Goal: Task Accomplishment & Management: Complete application form

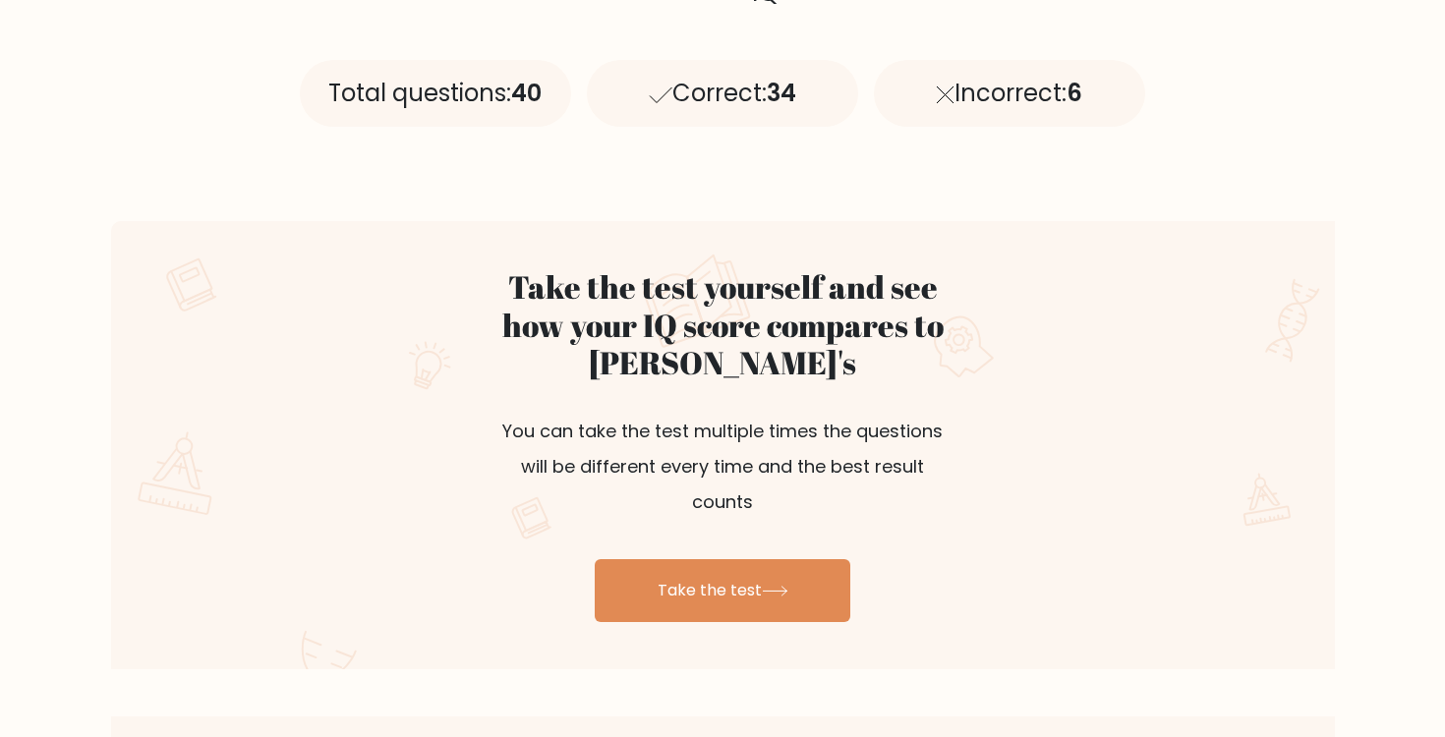
scroll to position [928, 0]
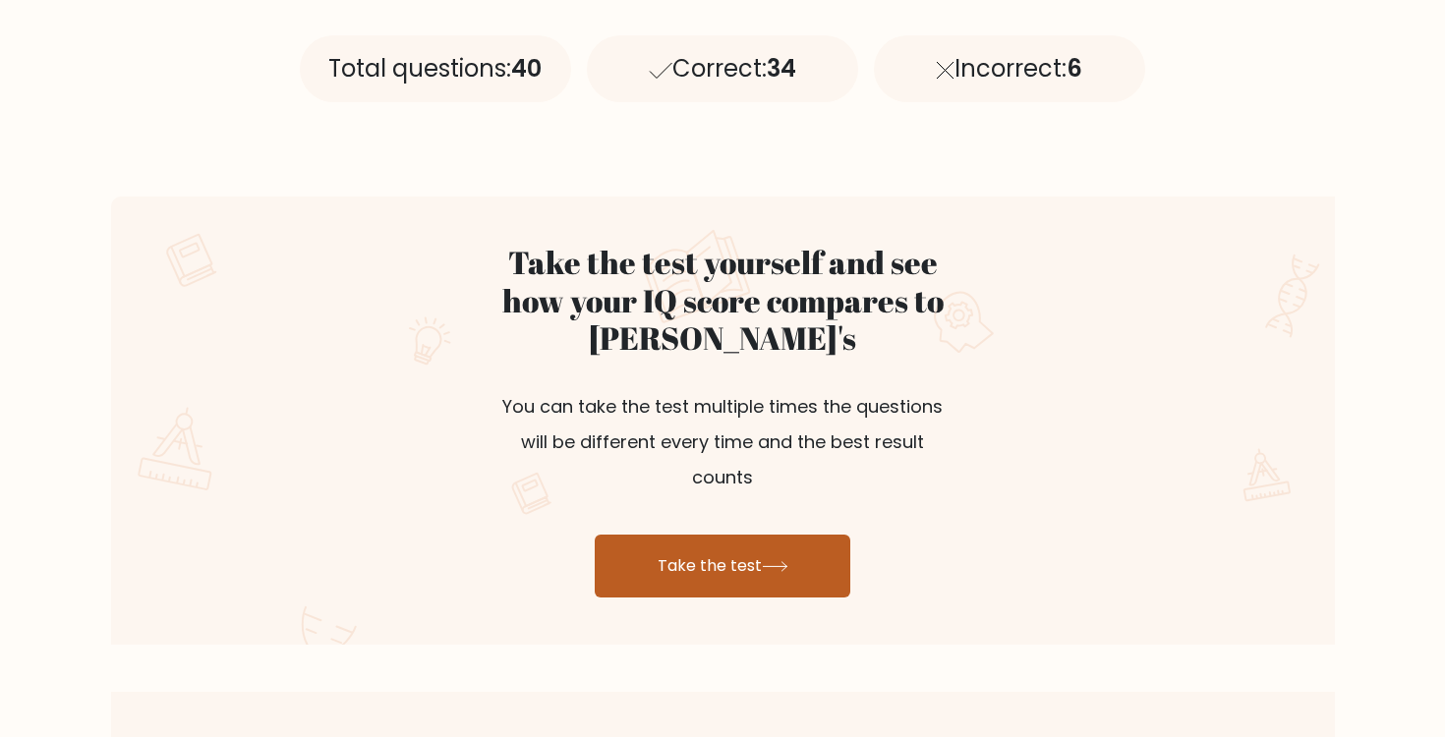
click at [761, 535] on link "Take the test" at bounding box center [723, 566] width 256 height 63
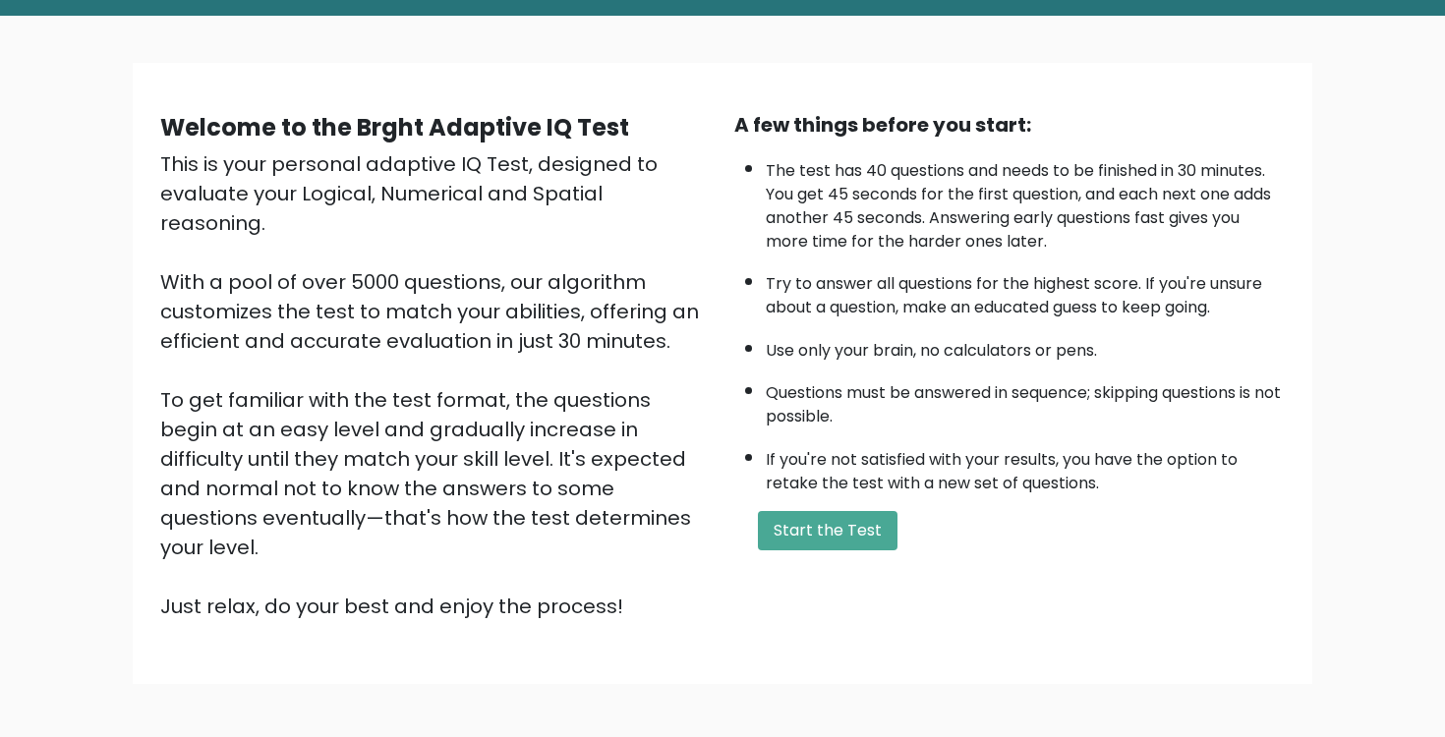
scroll to position [91, 0]
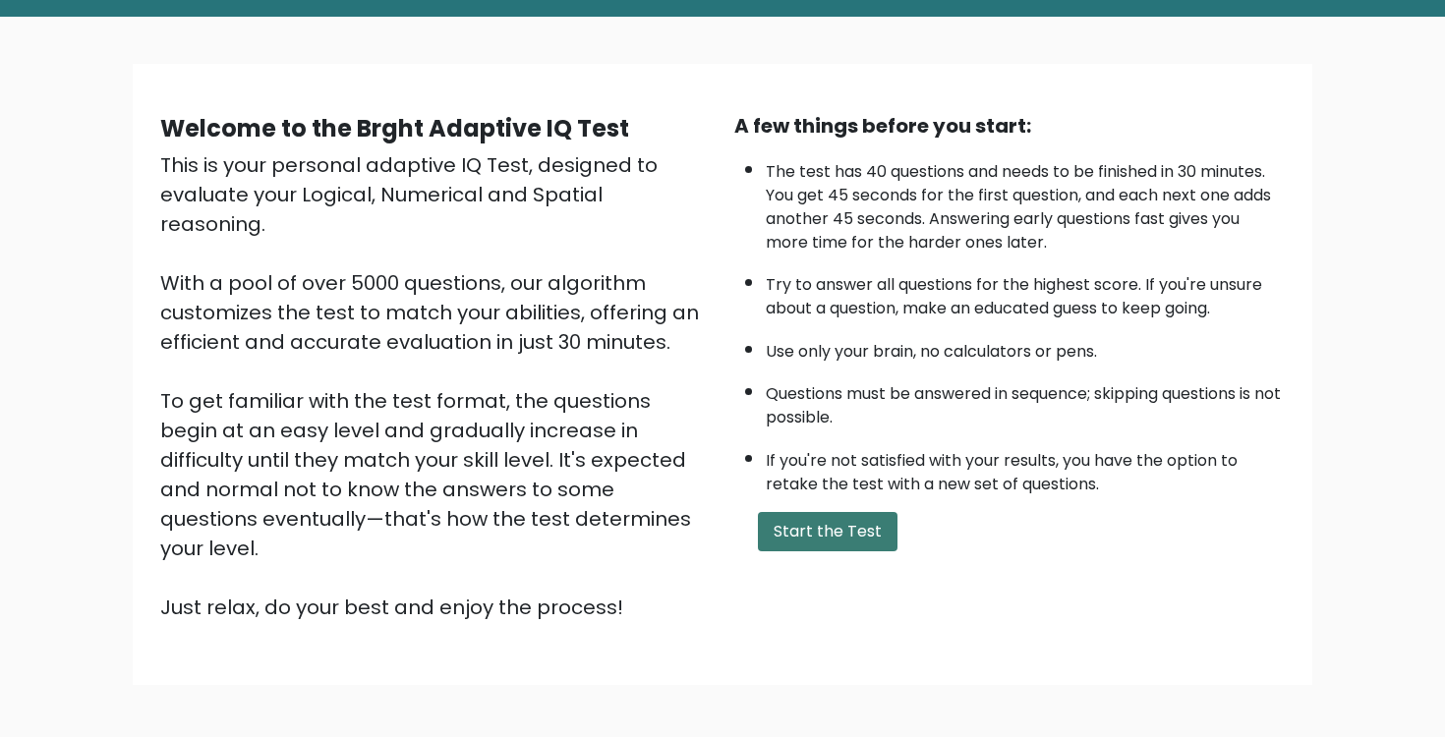
click at [850, 526] on button "Start the Test" at bounding box center [828, 531] width 140 height 39
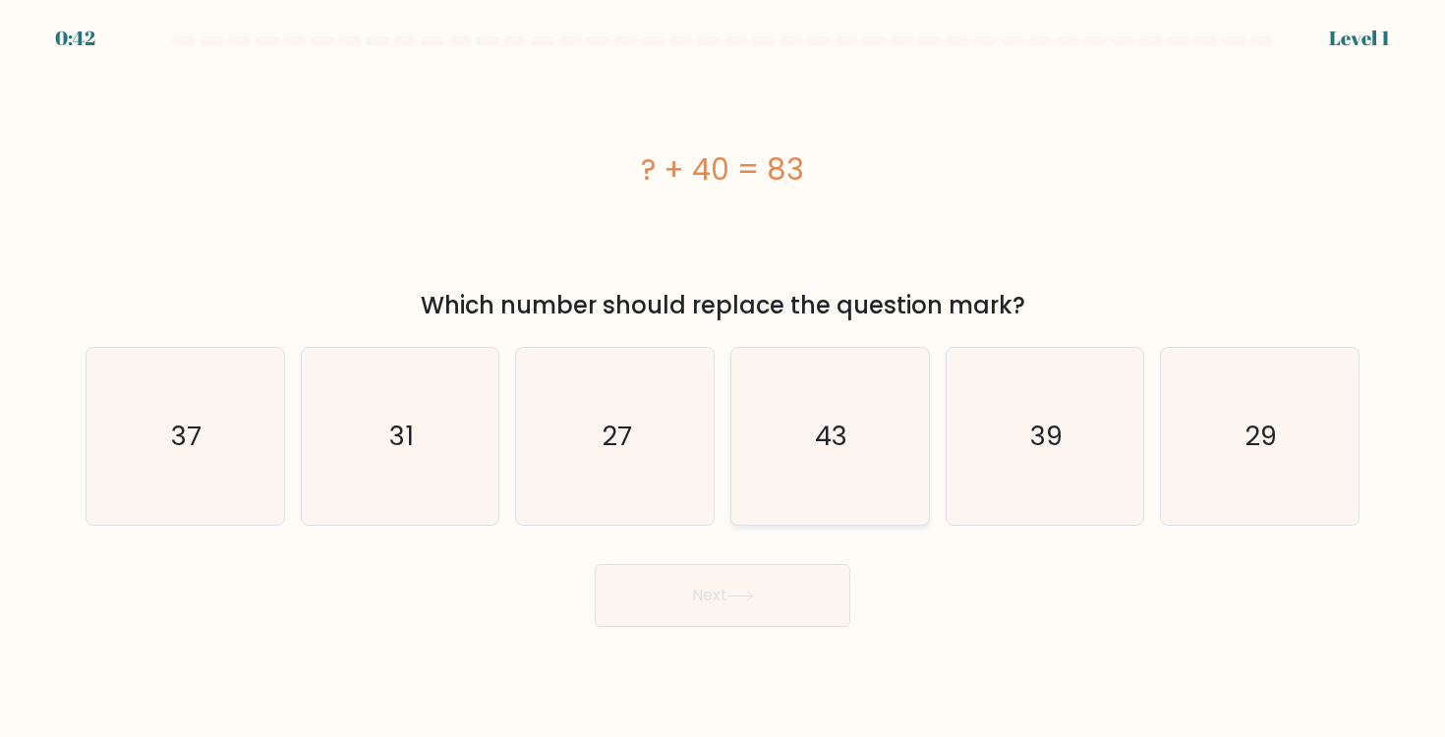
click at [865, 448] on icon "43" at bounding box center [829, 436] width 177 height 177
click at [723, 378] on input "d. 43" at bounding box center [722, 374] width 1 height 10
radio input "true"
click at [760, 606] on button "Next" at bounding box center [723, 595] width 256 height 63
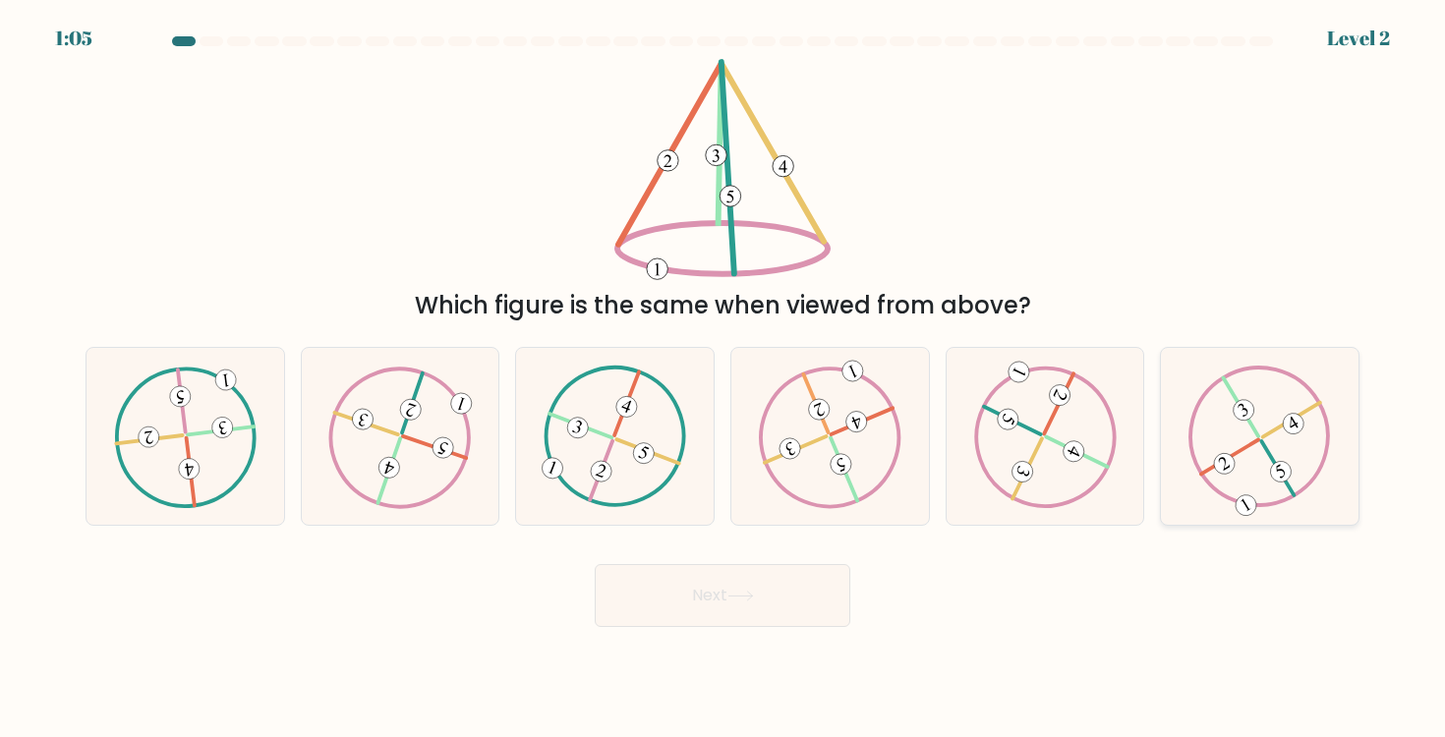
click at [1228, 453] on icon at bounding box center [1259, 437] width 143 height 142
click at [723, 378] on input "f." at bounding box center [722, 374] width 1 height 10
radio input "true"
click at [706, 595] on button "Next" at bounding box center [723, 595] width 256 height 63
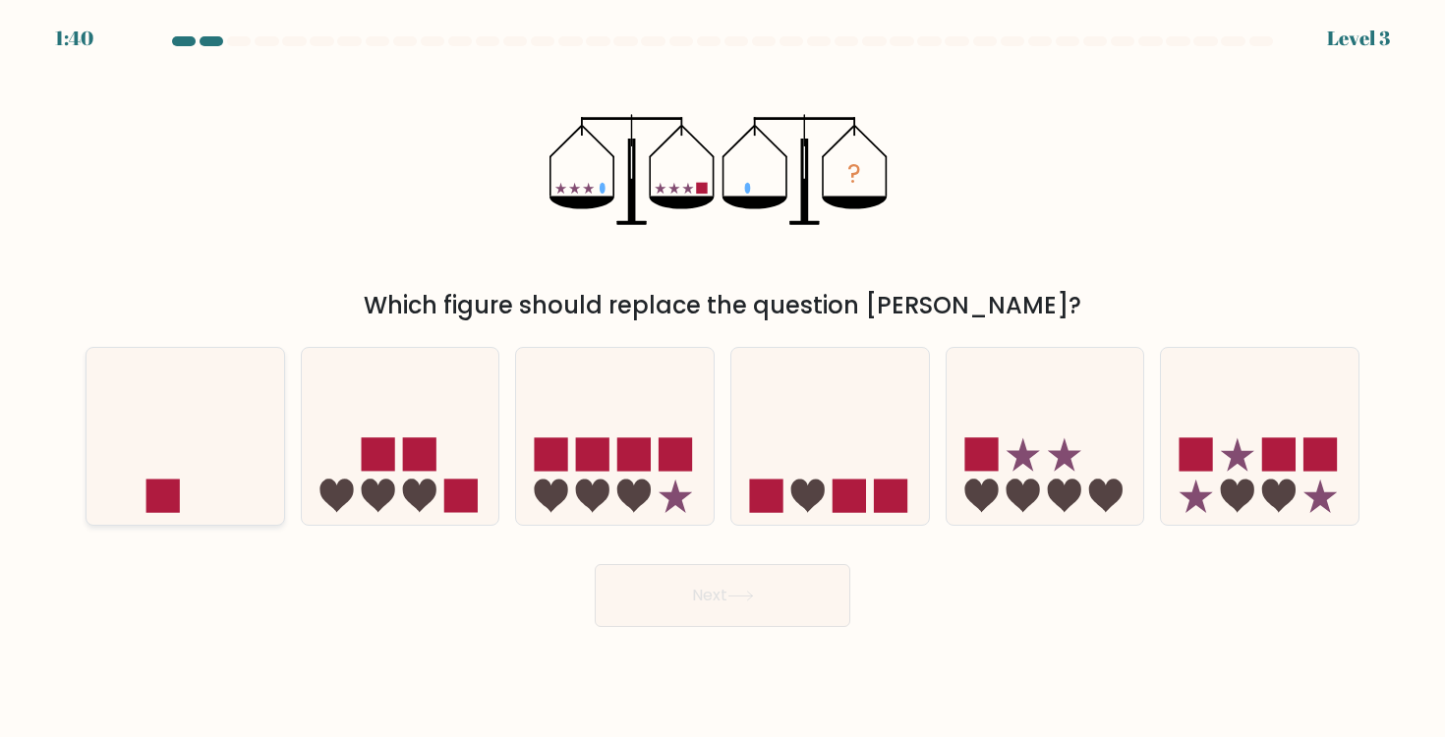
click at [143, 438] on icon at bounding box center [185, 436] width 198 height 163
click at [722, 378] on input "a." at bounding box center [722, 374] width 1 height 10
radio input "true"
drag, startPoint x: 709, startPoint y: 614, endPoint x: 530, endPoint y: 623, distance: 179.1
click at [530, 623] on div "Next" at bounding box center [722, 588] width 1297 height 78
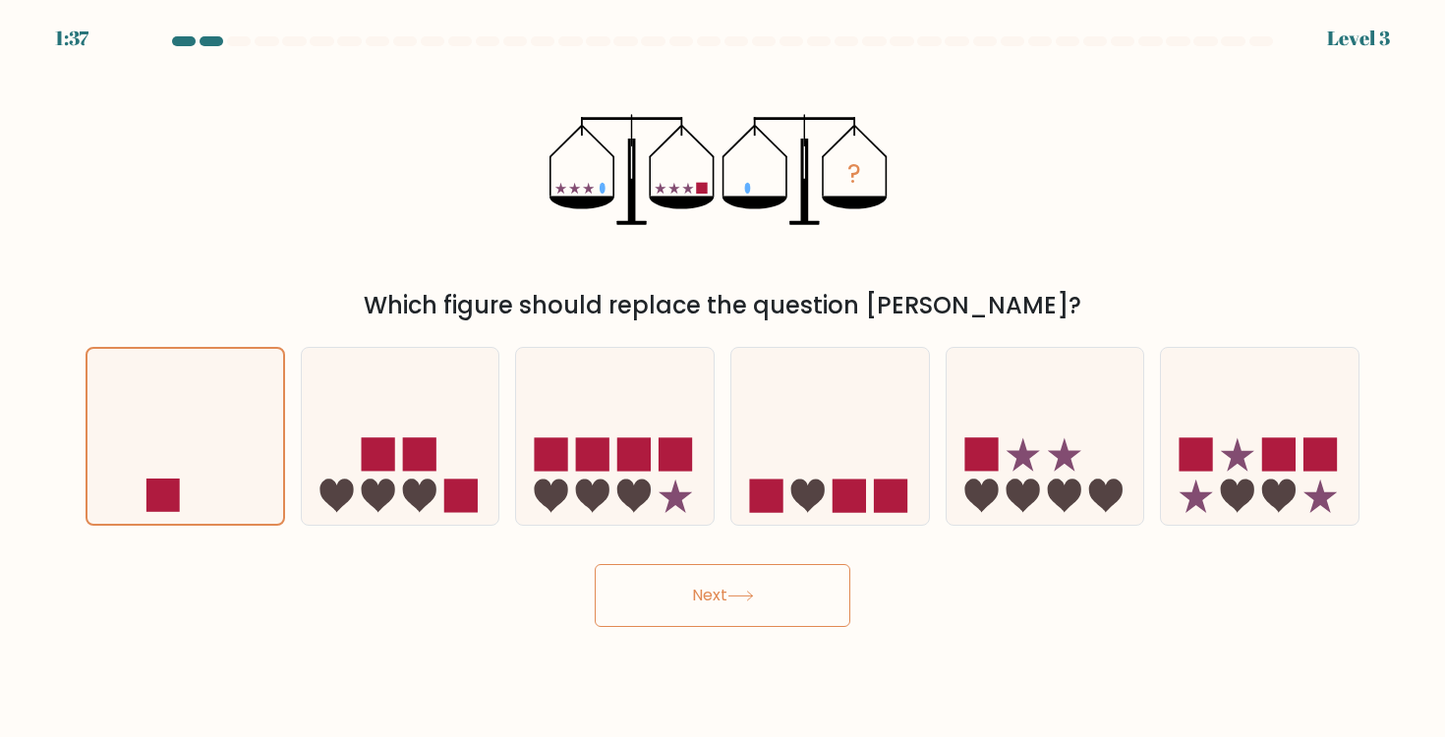
click at [740, 593] on icon at bounding box center [740, 596] width 27 height 11
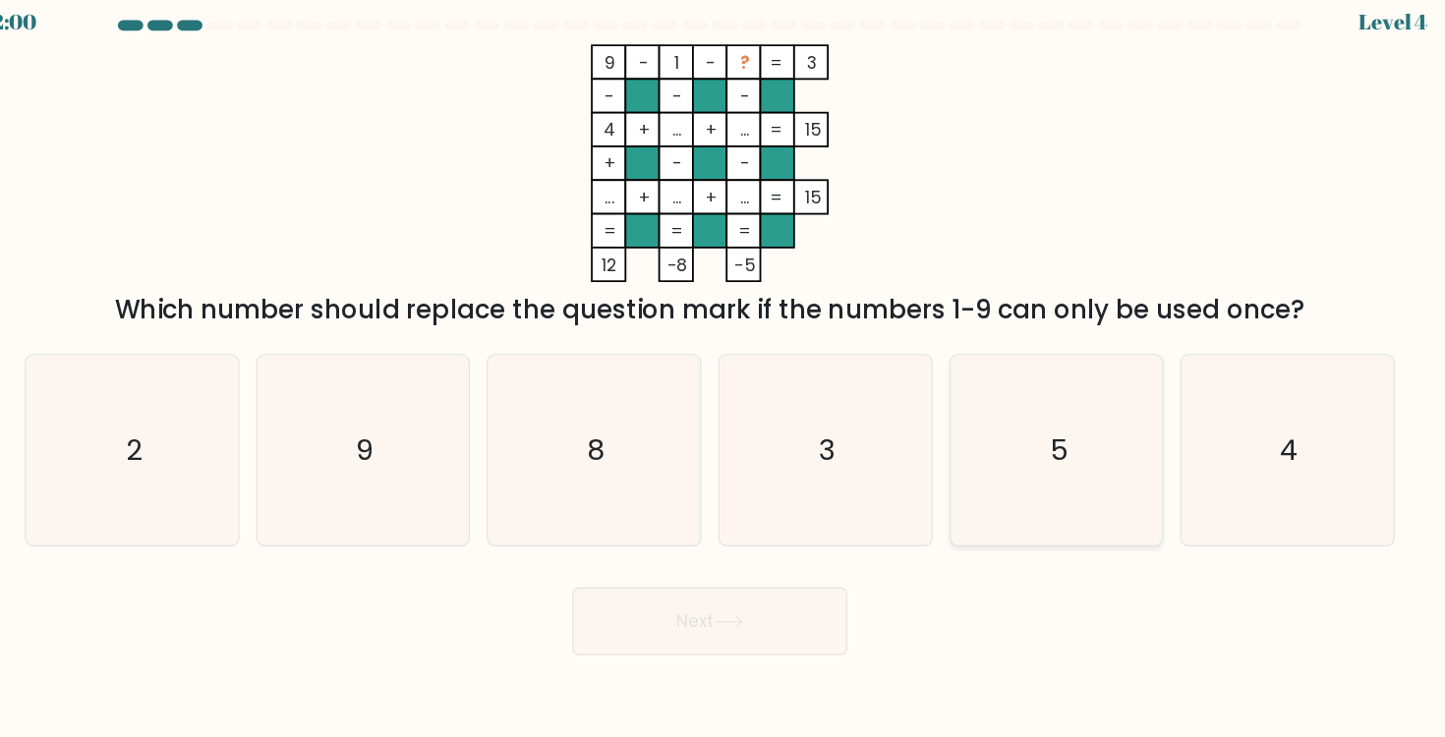
click at [997, 423] on icon "5" at bounding box center [1044, 436] width 177 height 177
click at [723, 378] on input "e. 5" at bounding box center [722, 374] width 1 height 10
radio input "true"
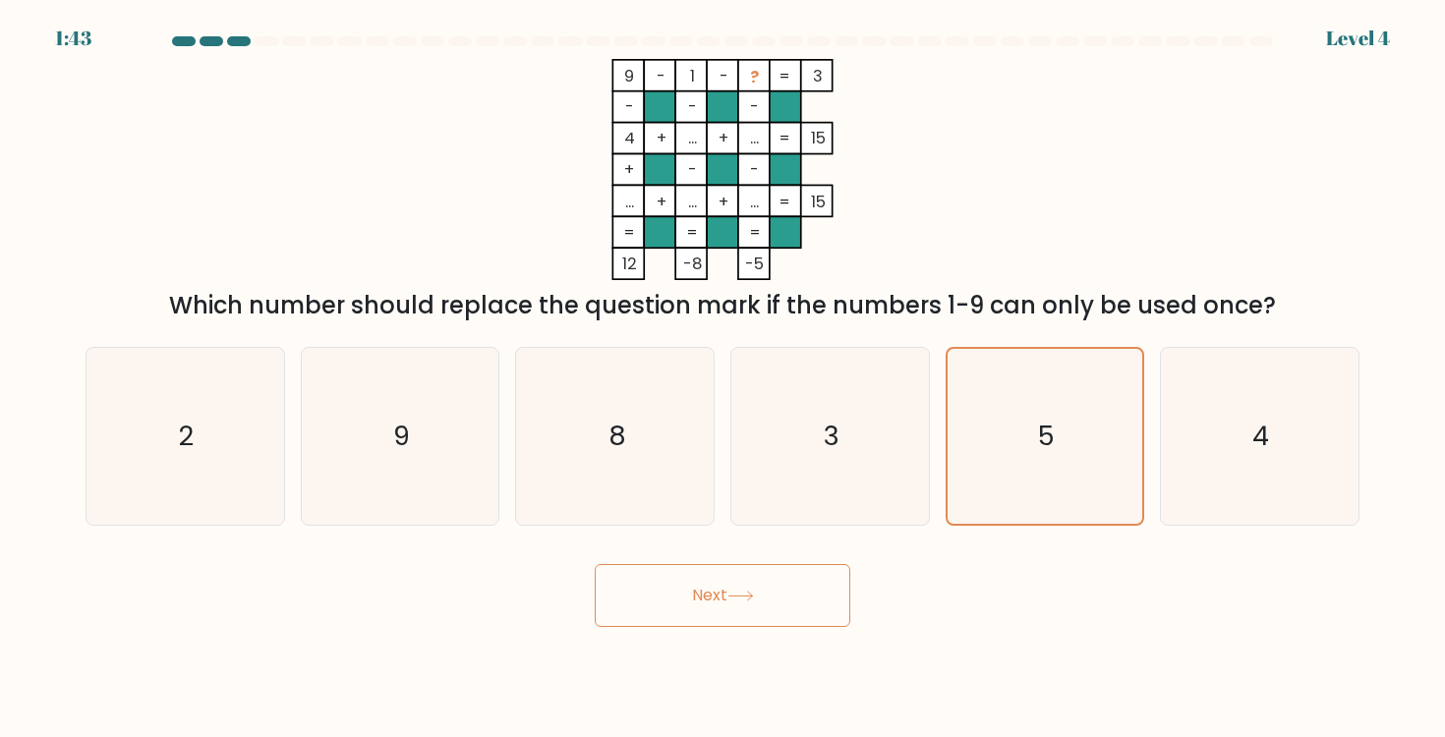
click at [763, 601] on button "Next" at bounding box center [723, 595] width 256 height 63
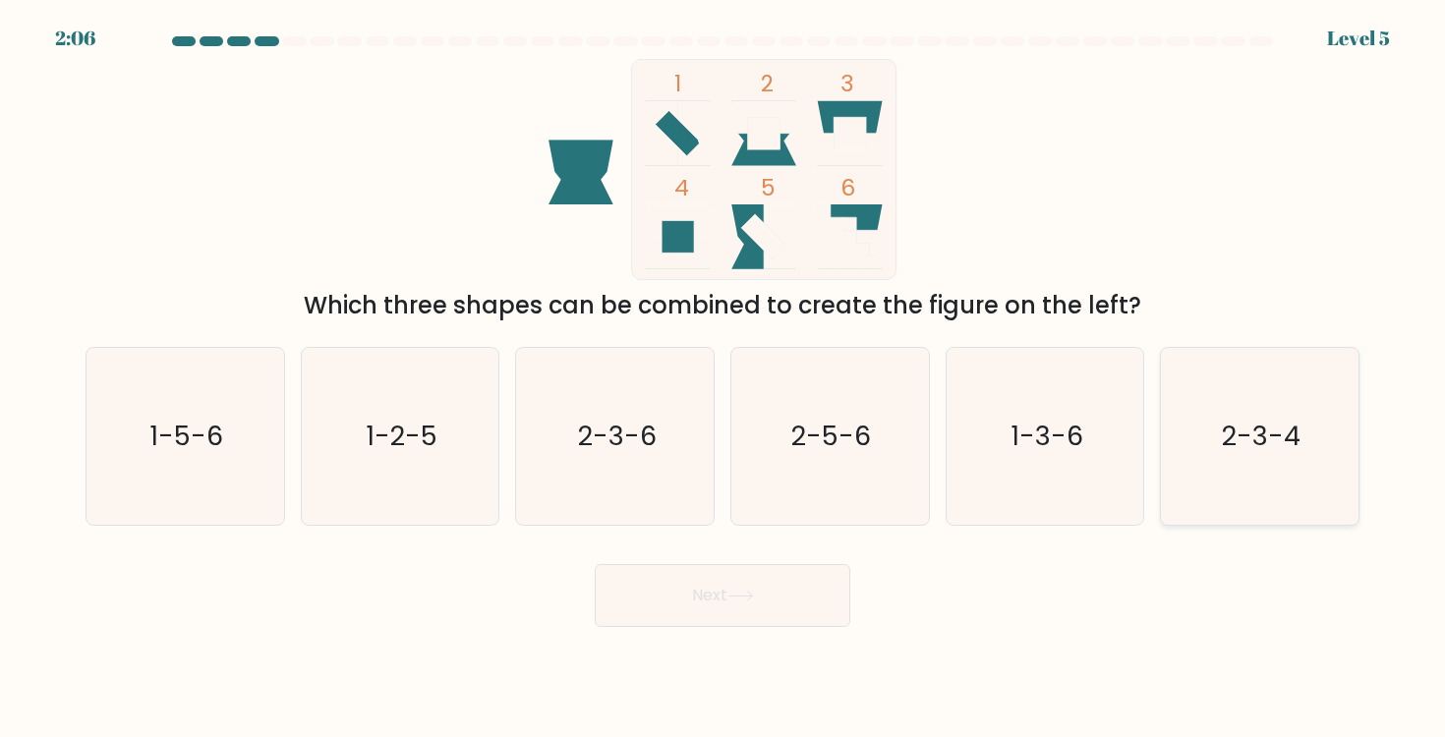
click at [1264, 465] on icon "2-3-4" at bounding box center [1259, 436] width 177 height 177
click at [723, 378] on input "f. 2-3-4" at bounding box center [722, 374] width 1 height 10
radio input "true"
click at [812, 584] on button "Next" at bounding box center [723, 595] width 256 height 63
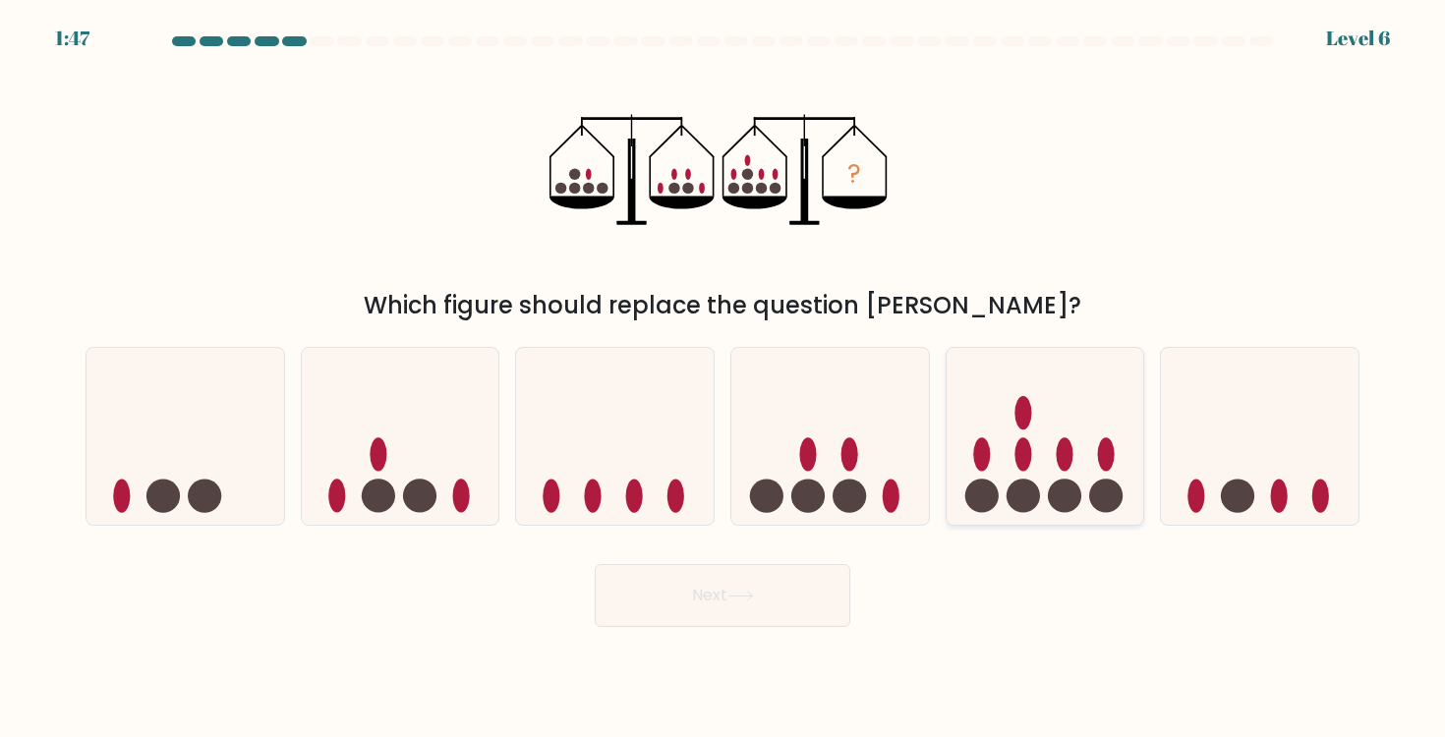
click at [985, 433] on icon at bounding box center [1045, 436] width 198 height 163
click at [723, 378] on input "e." at bounding box center [722, 374] width 1 height 10
radio input "true"
click at [725, 613] on button "Next" at bounding box center [723, 595] width 256 height 63
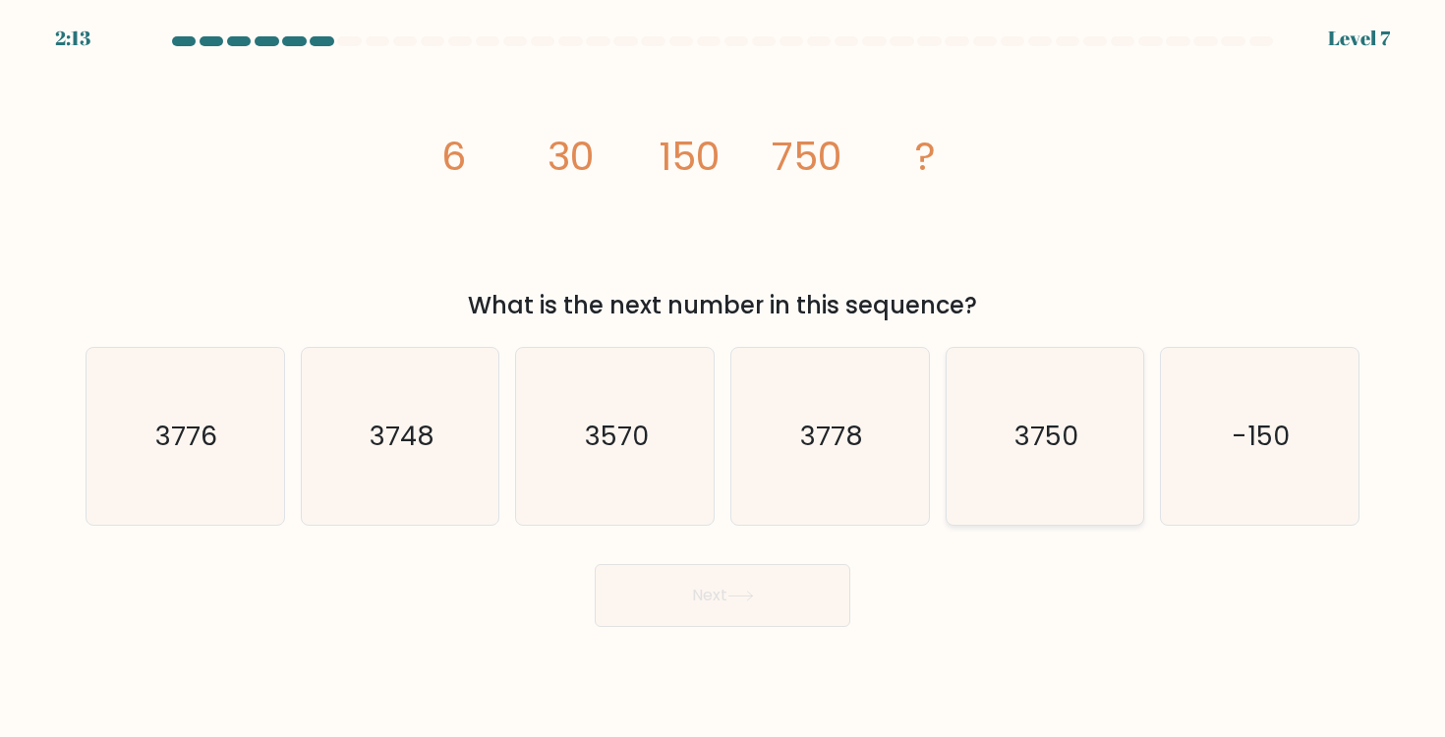
click at [962, 427] on icon "3750" at bounding box center [1044, 436] width 177 height 177
click at [723, 378] on input "e. 3750" at bounding box center [722, 374] width 1 height 10
radio input "true"
click at [760, 618] on button "Next" at bounding box center [723, 595] width 256 height 63
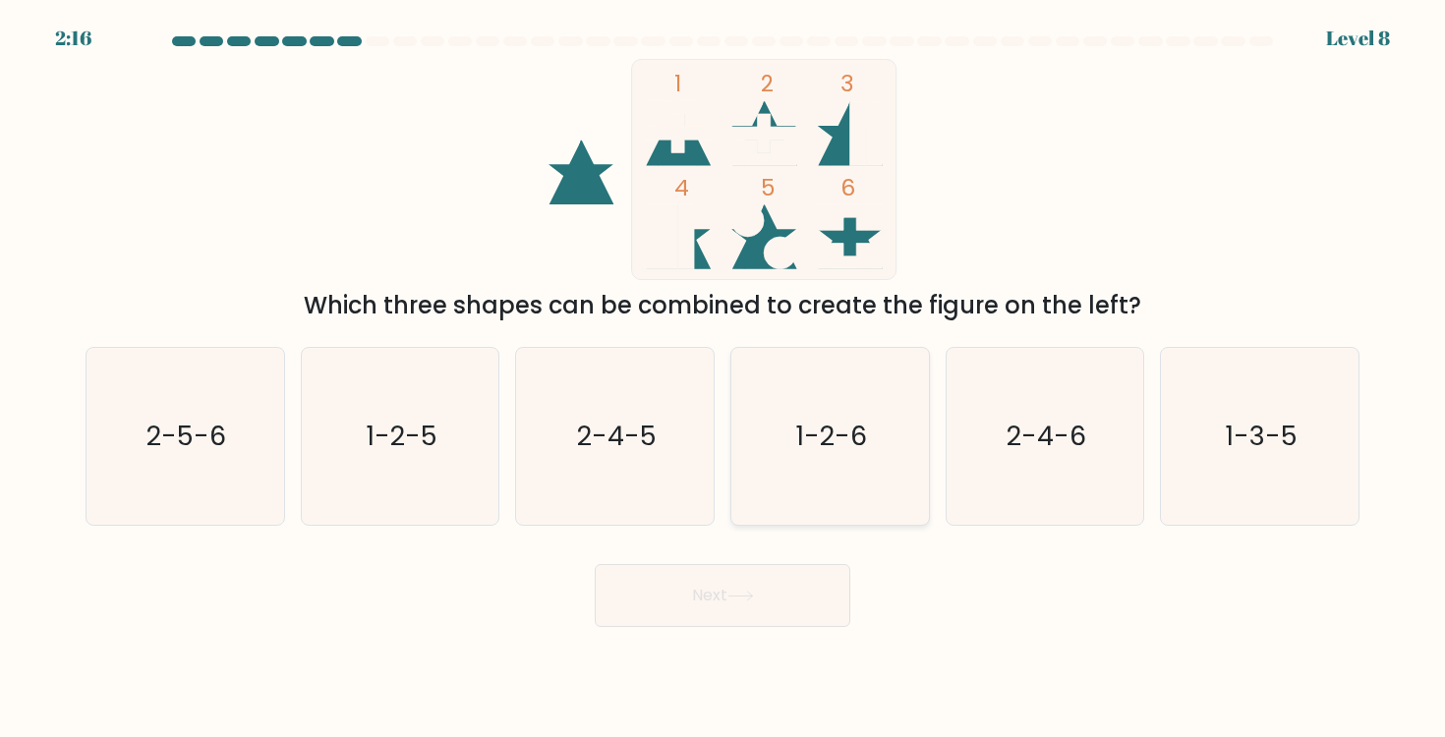
click at [821, 485] on icon "1-2-6" at bounding box center [829, 436] width 177 height 177
click at [723, 378] on input "d. 1-2-6" at bounding box center [722, 374] width 1 height 10
radio input "true"
click at [801, 587] on button "Next" at bounding box center [723, 595] width 256 height 63
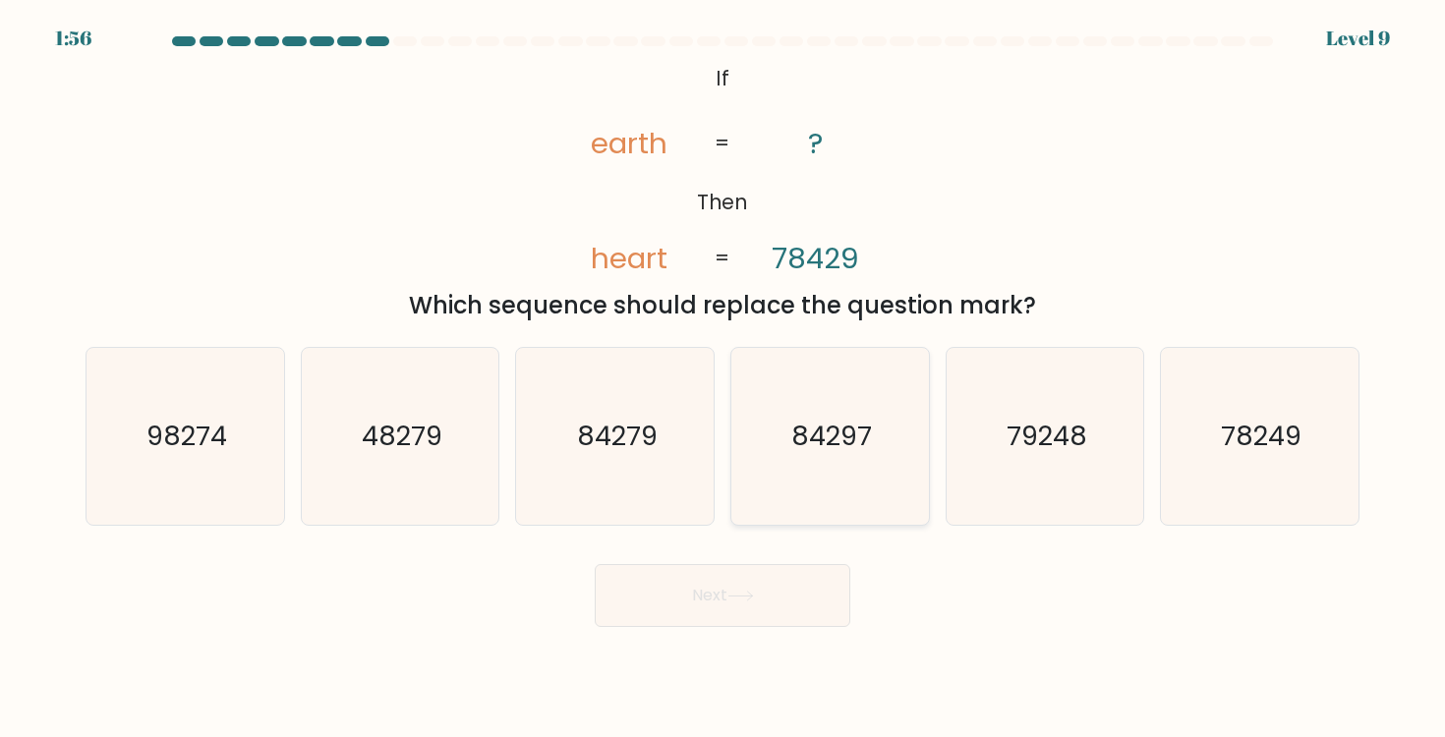
click at [833, 421] on text "84297" at bounding box center [831, 436] width 81 height 36
click at [723, 378] on input "d. 84297" at bounding box center [722, 374] width 1 height 10
radio input "true"
click at [662, 621] on button "Next" at bounding box center [723, 595] width 256 height 63
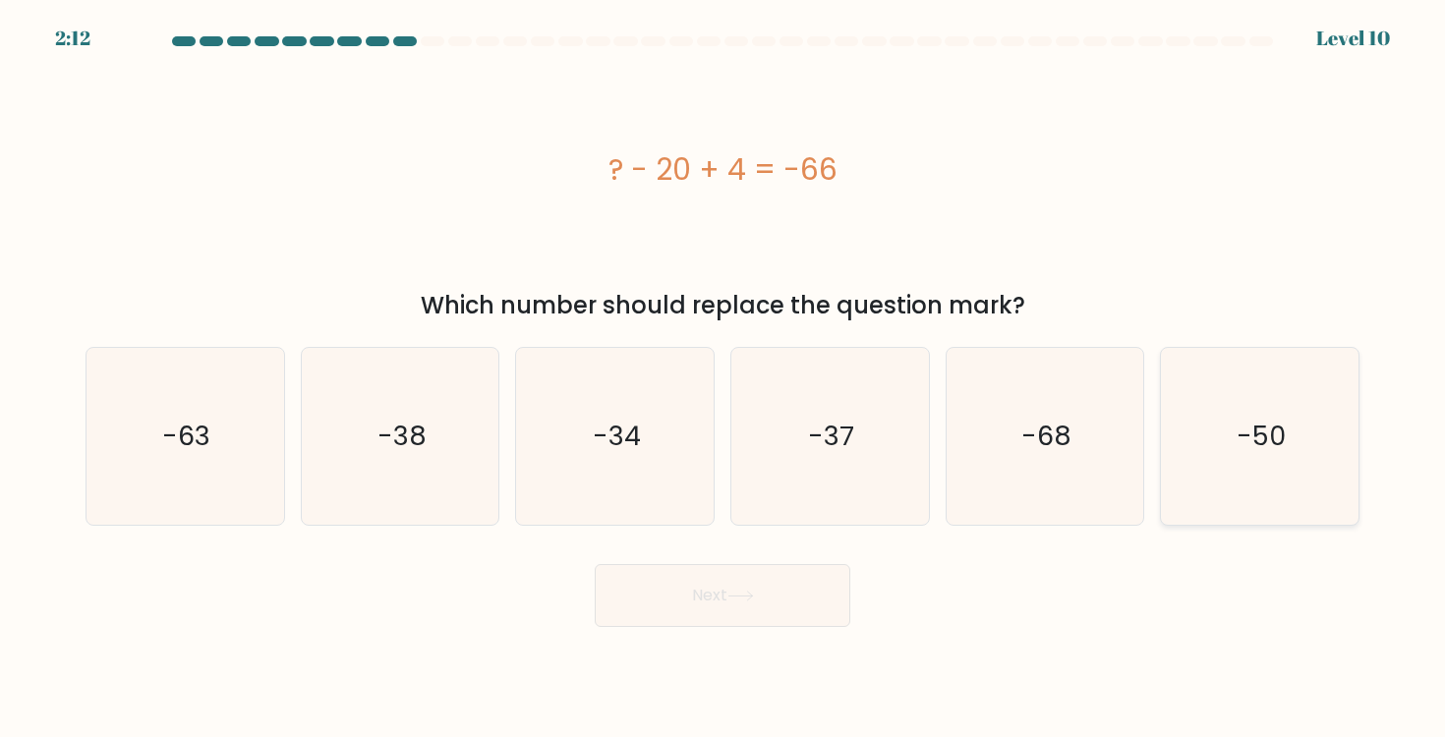
click at [1229, 421] on icon "-50" at bounding box center [1259, 436] width 177 height 177
click at [723, 378] on input "f. -50" at bounding box center [722, 374] width 1 height 10
radio input "true"
click at [789, 563] on div "Next" at bounding box center [722, 588] width 1297 height 78
click at [752, 601] on icon at bounding box center [740, 596] width 27 height 11
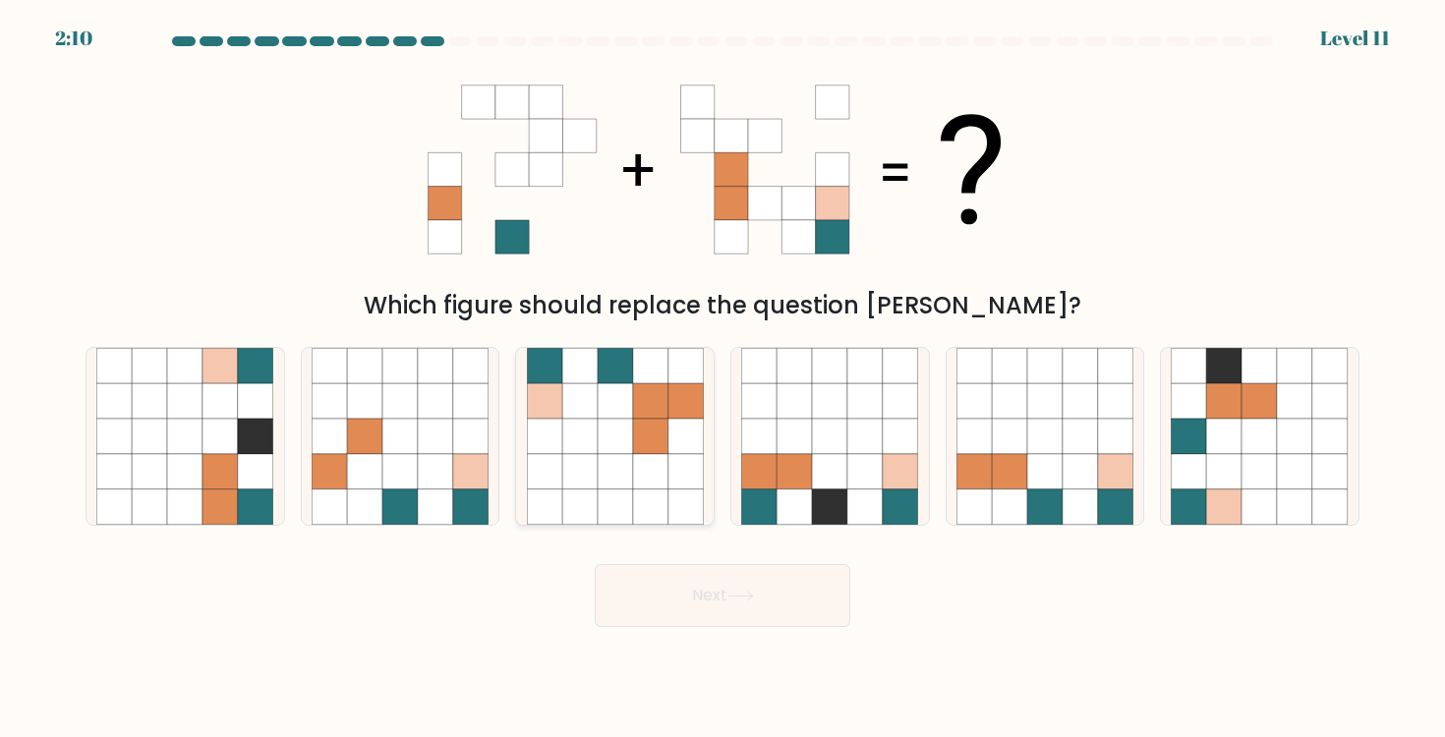
click at [658, 417] on icon at bounding box center [650, 400] width 35 height 35
click at [722, 378] on input "c." at bounding box center [722, 374] width 1 height 10
radio input "true"
click at [723, 589] on button "Next" at bounding box center [723, 595] width 256 height 63
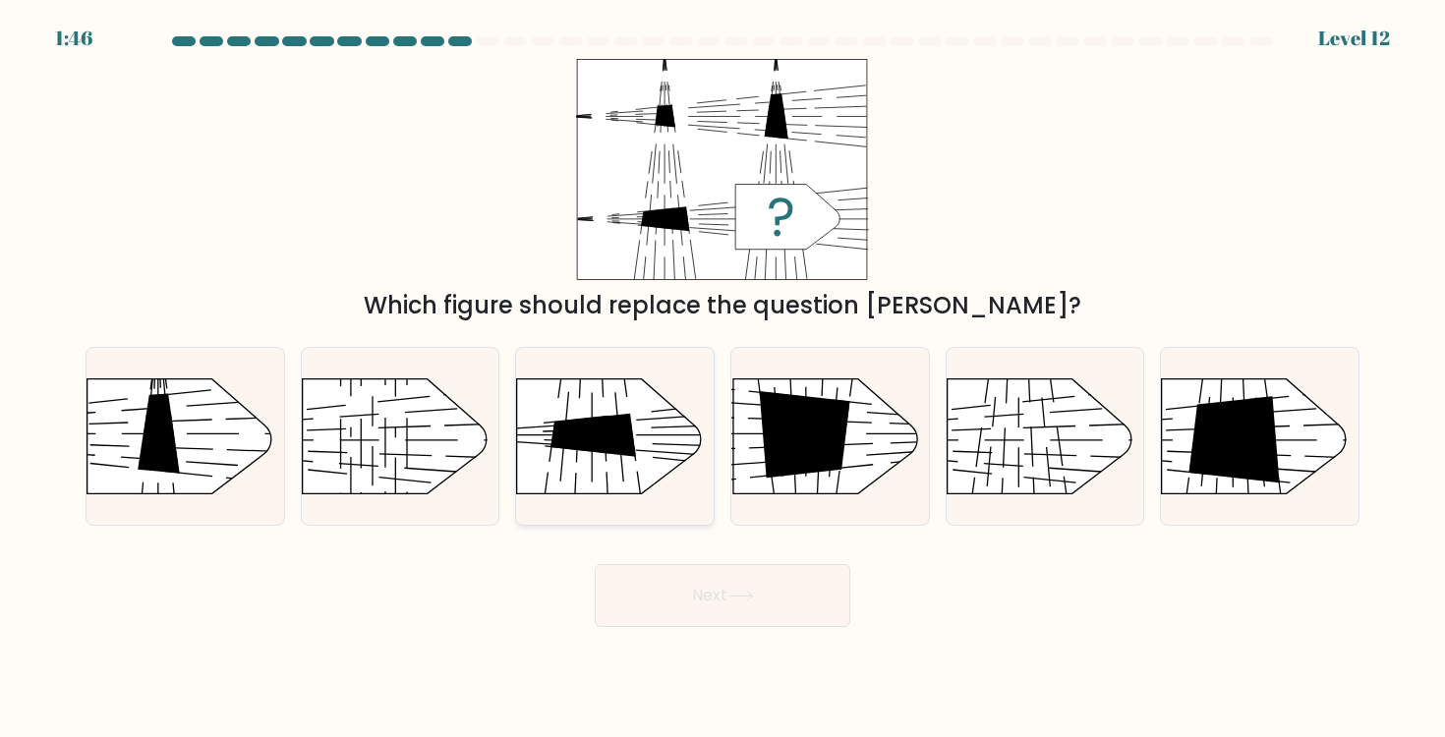
click at [681, 395] on rect at bounding box center [693, 347] width 513 height 390
click at [722, 378] on input "c." at bounding box center [722, 374] width 1 height 10
radio input "true"
click at [652, 563] on div "Next" at bounding box center [722, 588] width 1297 height 78
click at [685, 592] on button "Next" at bounding box center [723, 595] width 256 height 63
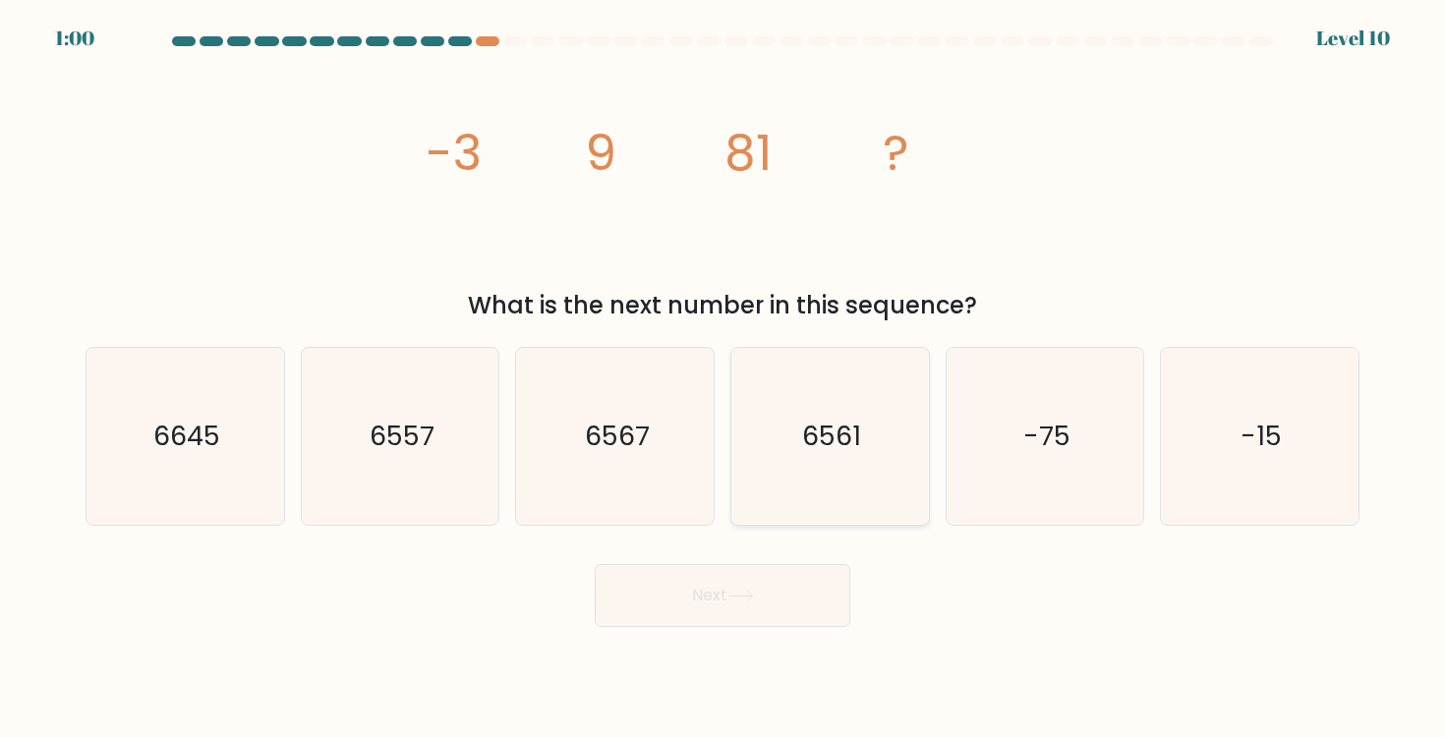
click at [812, 431] on text "6561" at bounding box center [831, 436] width 59 height 36
click at [723, 378] on input "d. 6561" at bounding box center [722, 374] width 1 height 10
radio input "true"
click at [729, 600] on button "Next" at bounding box center [723, 595] width 256 height 63
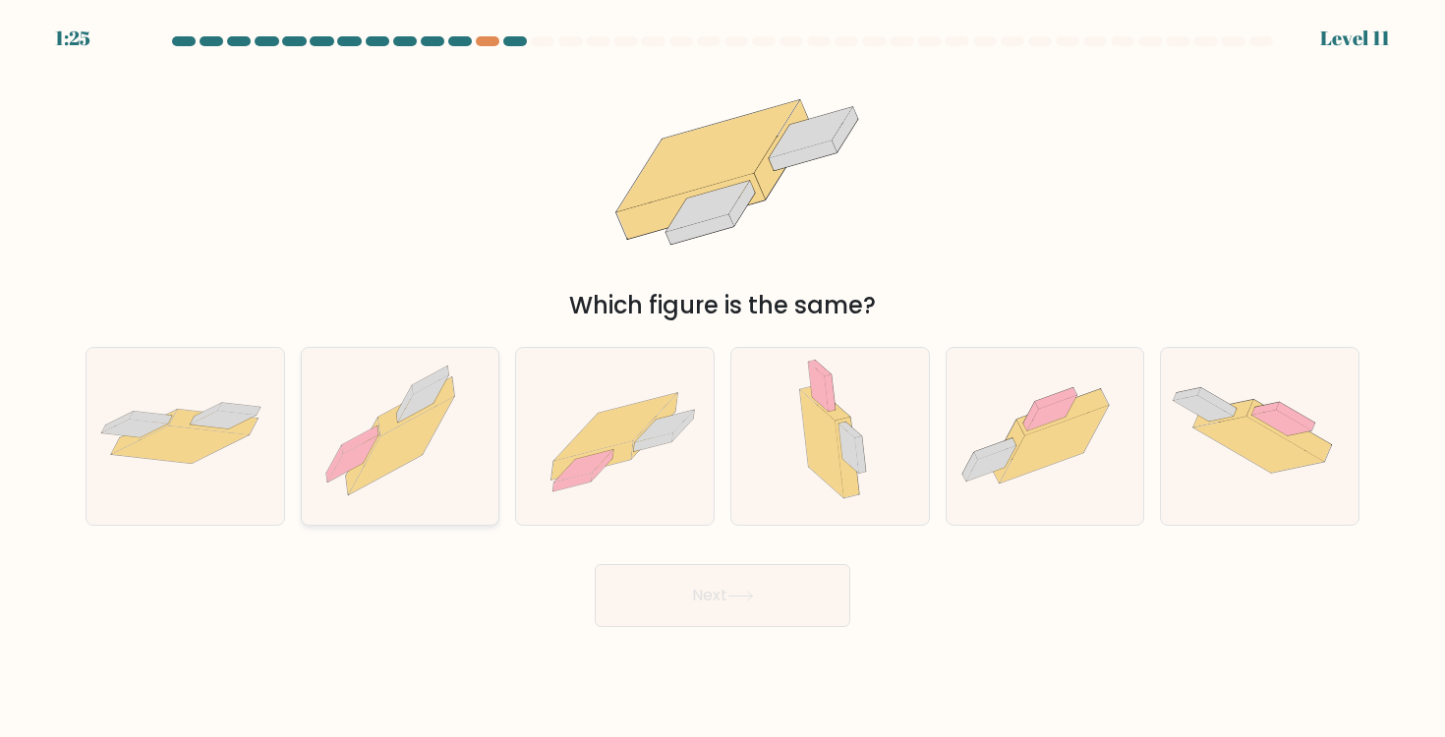
click at [404, 408] on icon at bounding box center [405, 404] width 17 height 36
click at [722, 378] on input "b." at bounding box center [722, 374] width 1 height 10
radio input "true"
click at [729, 594] on button "Next" at bounding box center [723, 595] width 256 height 63
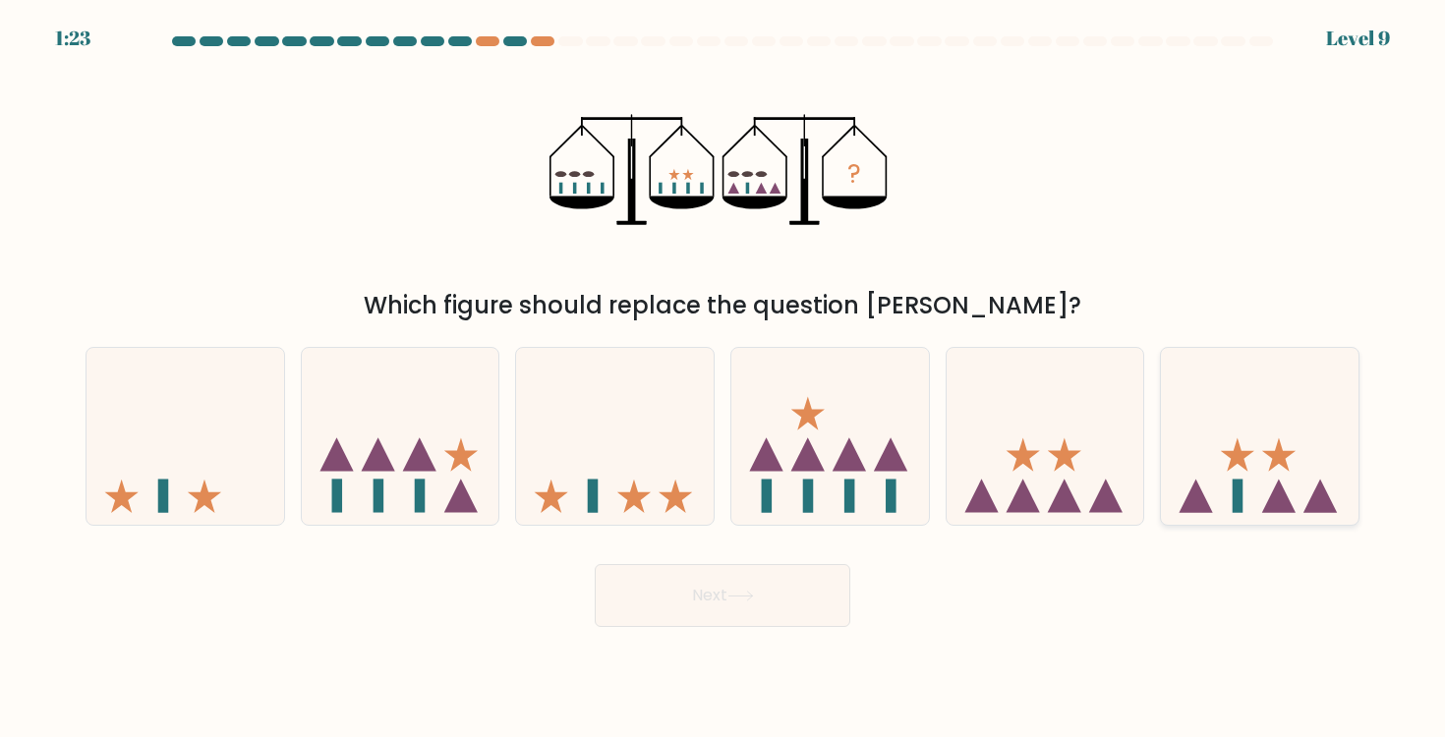
click at [1227, 450] on icon at bounding box center [1260, 436] width 198 height 163
click at [723, 378] on input "f." at bounding box center [722, 374] width 1 height 10
radio input "true"
click at [717, 604] on button "Next" at bounding box center [723, 595] width 256 height 63
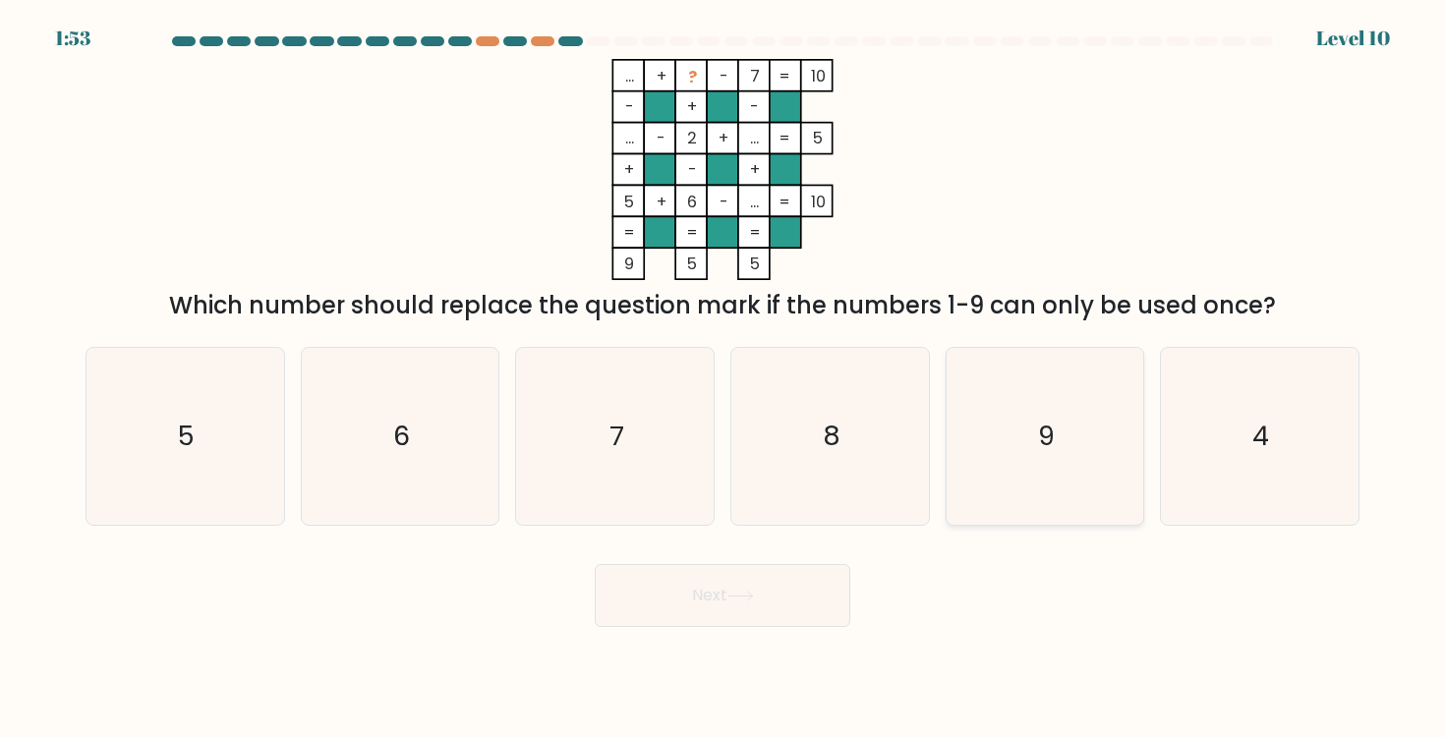
click at [1030, 430] on icon "9" at bounding box center [1044, 436] width 177 height 177
click at [723, 378] on input "e. 9" at bounding box center [722, 374] width 1 height 10
radio input "true"
click at [788, 601] on button "Next" at bounding box center [723, 595] width 256 height 63
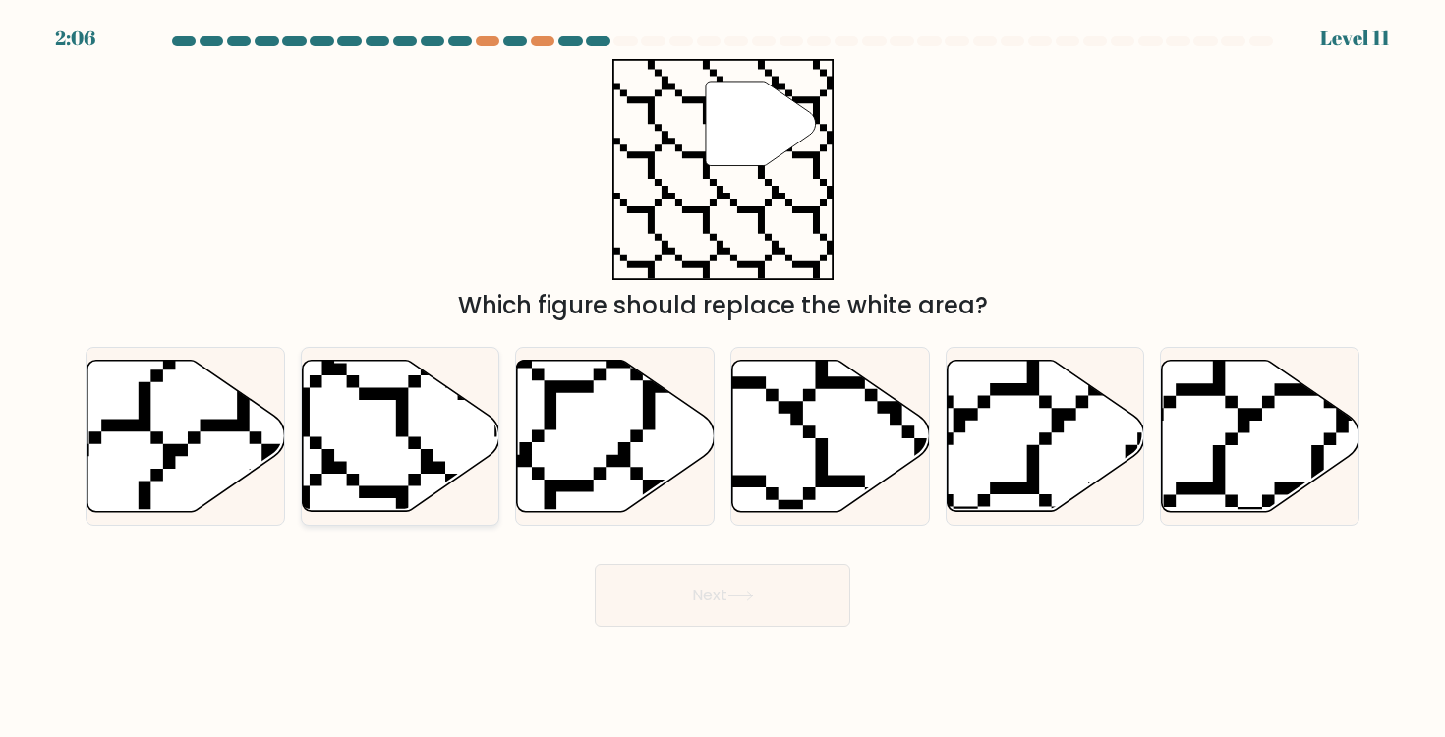
click at [386, 435] on icon at bounding box center [401, 435] width 198 height 151
click at [722, 378] on input "b." at bounding box center [722, 374] width 1 height 10
radio input "true"
click at [766, 601] on button "Next" at bounding box center [723, 595] width 256 height 63
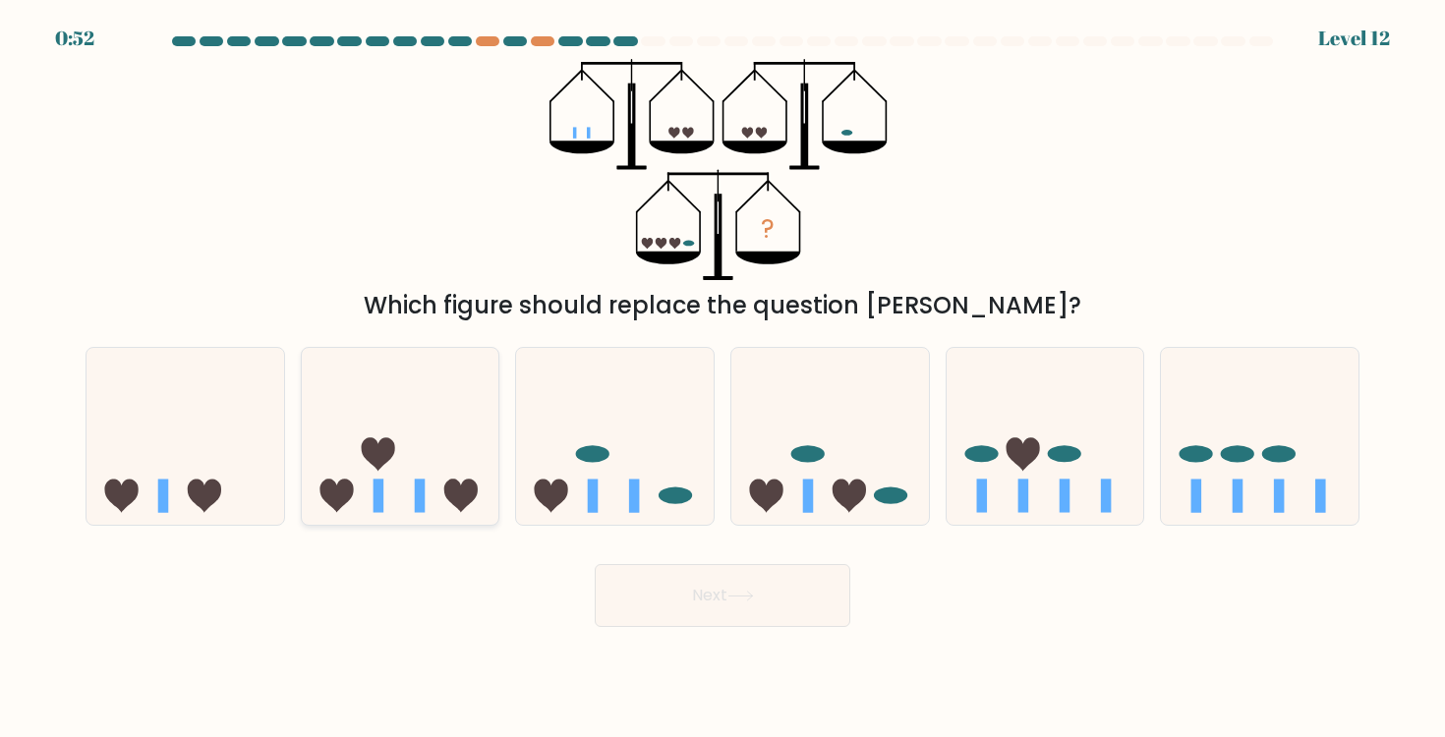
click at [418, 436] on icon at bounding box center [401, 436] width 198 height 163
click at [722, 378] on input "b." at bounding box center [722, 374] width 1 height 10
radio input "true"
click at [672, 602] on button "Next" at bounding box center [723, 595] width 256 height 63
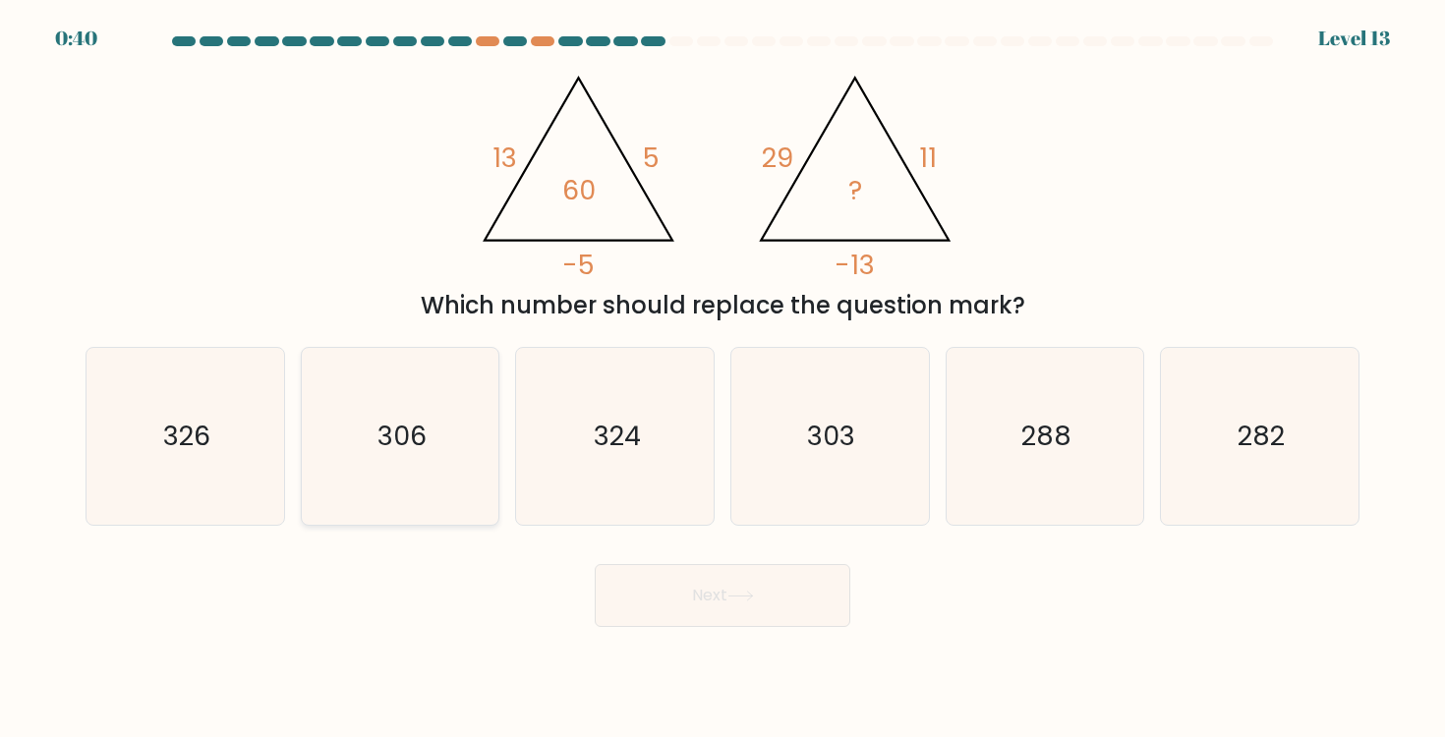
click at [429, 423] on icon "306" at bounding box center [400, 436] width 177 height 177
click at [722, 378] on input "b. 306" at bounding box center [722, 374] width 1 height 10
radio input "true"
click at [1105, 222] on div "@import url('https://fonts.googleapis.com/css?family=Abril+Fatface:400,100,100i…" at bounding box center [722, 191] width 1297 height 264
click at [762, 599] on button "Next" at bounding box center [723, 595] width 256 height 63
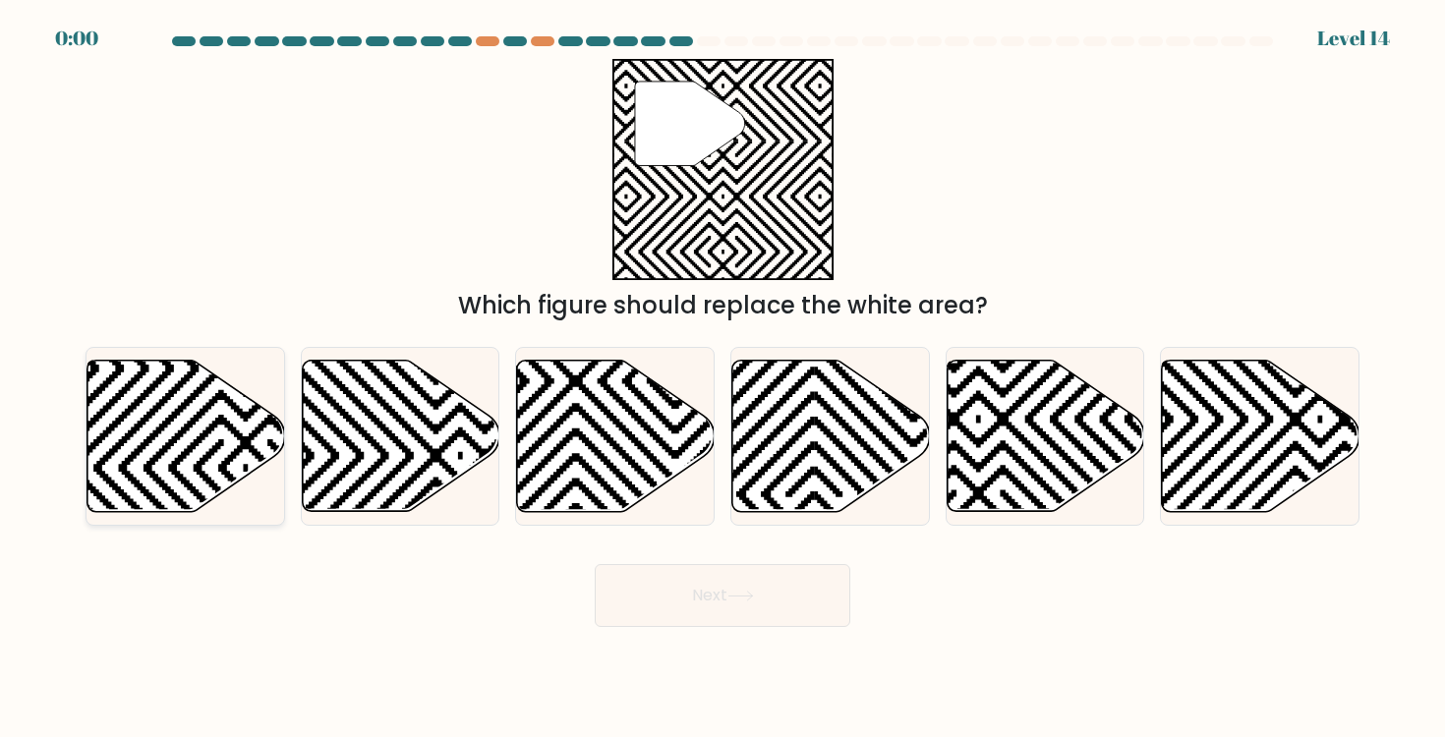
click at [229, 426] on icon at bounding box center [246, 269] width 398 height 398
click at [722, 378] on input "a." at bounding box center [722, 374] width 1 height 10
radio input "true"
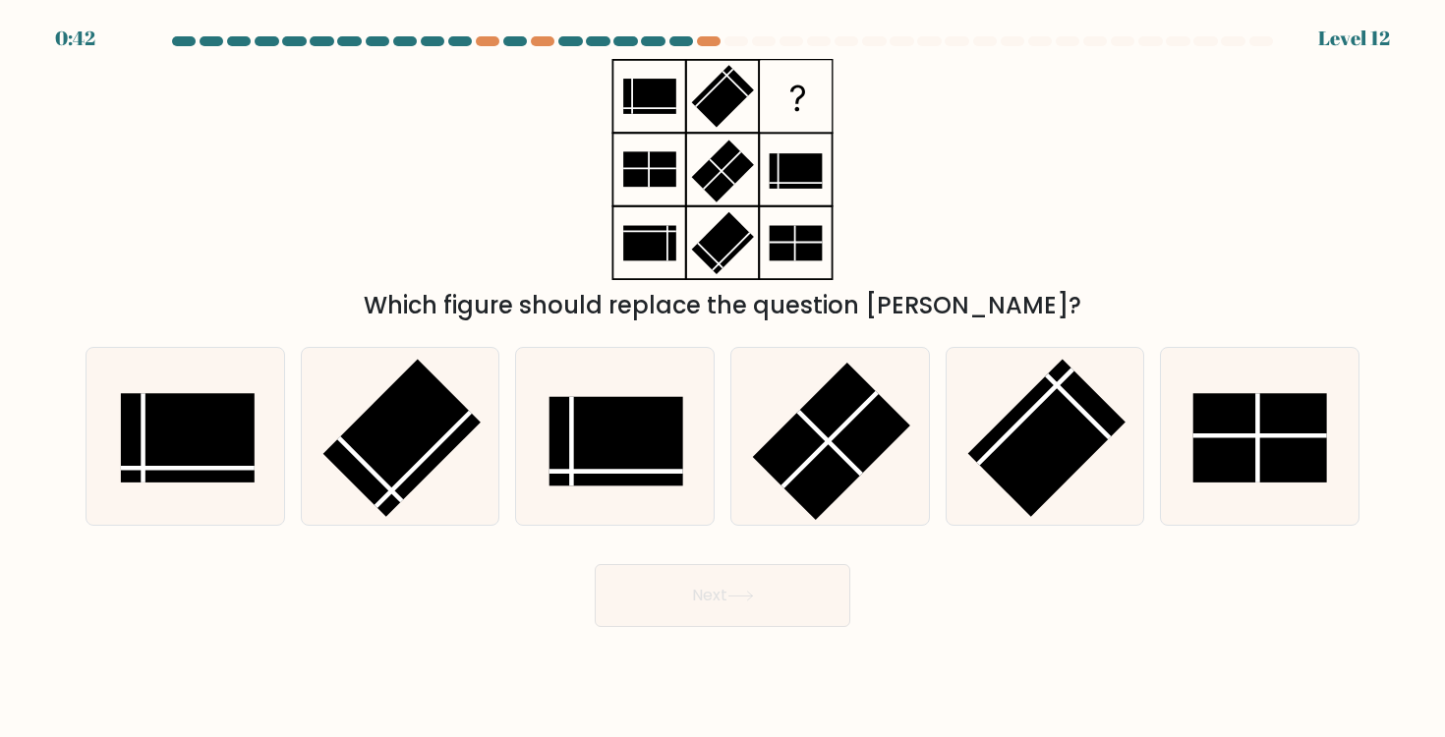
click at [739, 306] on div "Which figure should replace the question mark?" at bounding box center [722, 305] width 1250 height 35
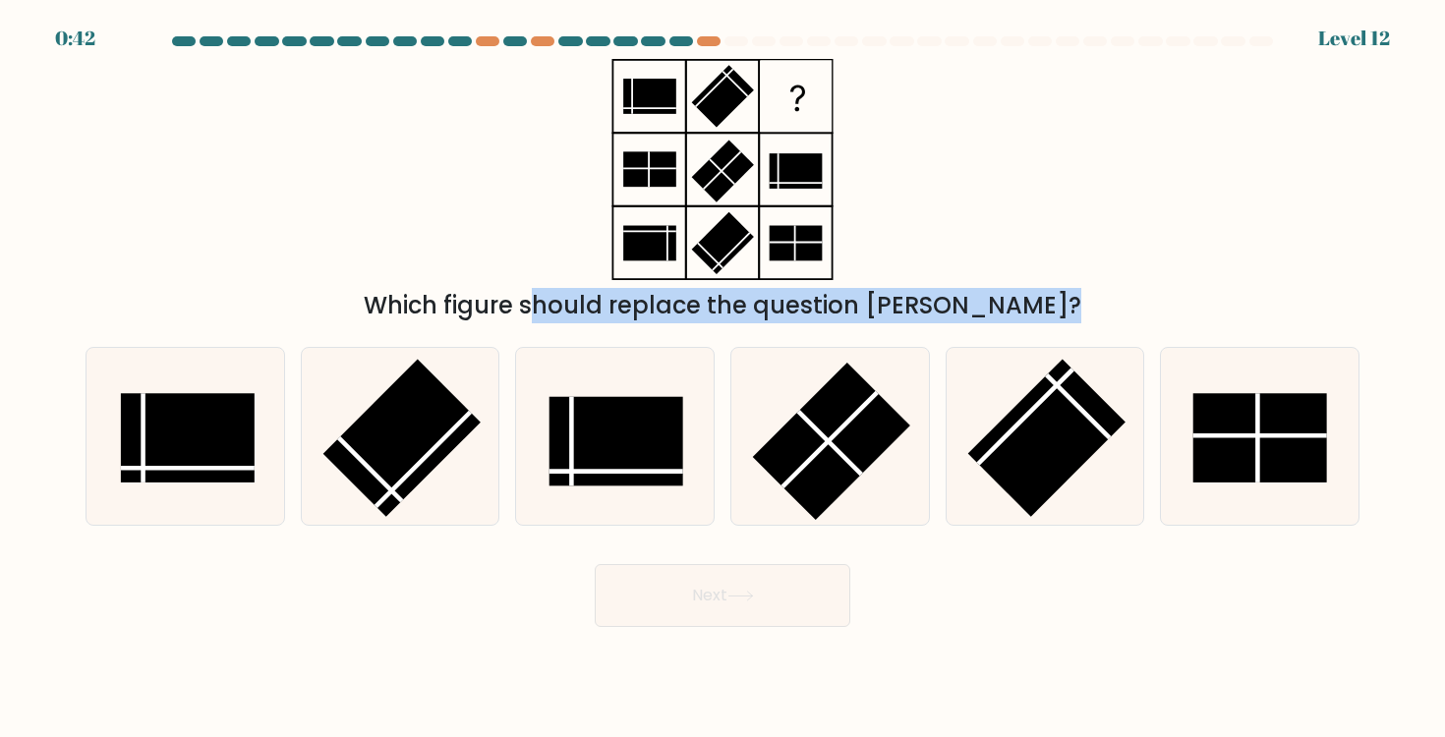
click at [739, 306] on div "Which figure should replace the question mark?" at bounding box center [722, 305] width 1250 height 35
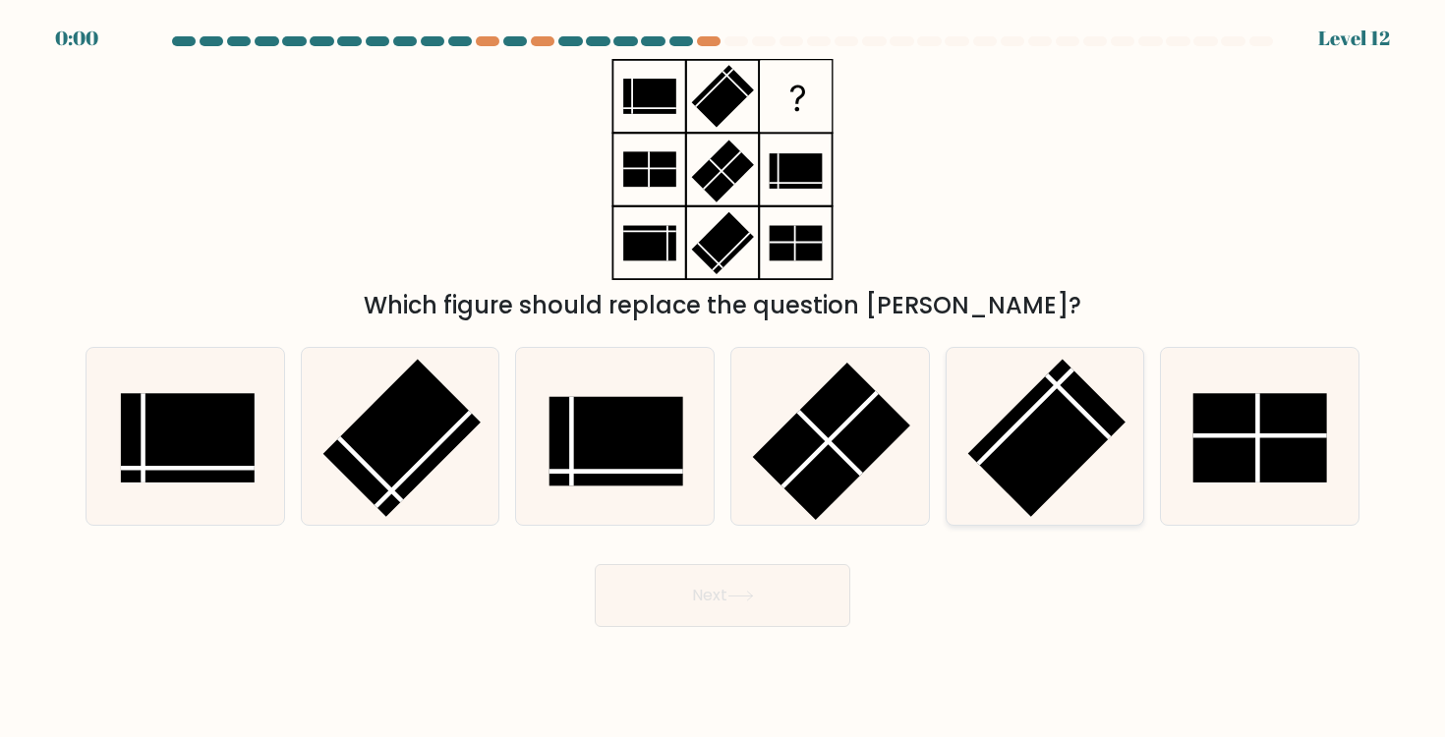
click at [1064, 429] on rect at bounding box center [1046, 438] width 157 height 157
click at [723, 378] on input "e." at bounding box center [722, 374] width 1 height 10
radio input "true"
click at [741, 574] on div "Next" at bounding box center [722, 588] width 1297 height 78
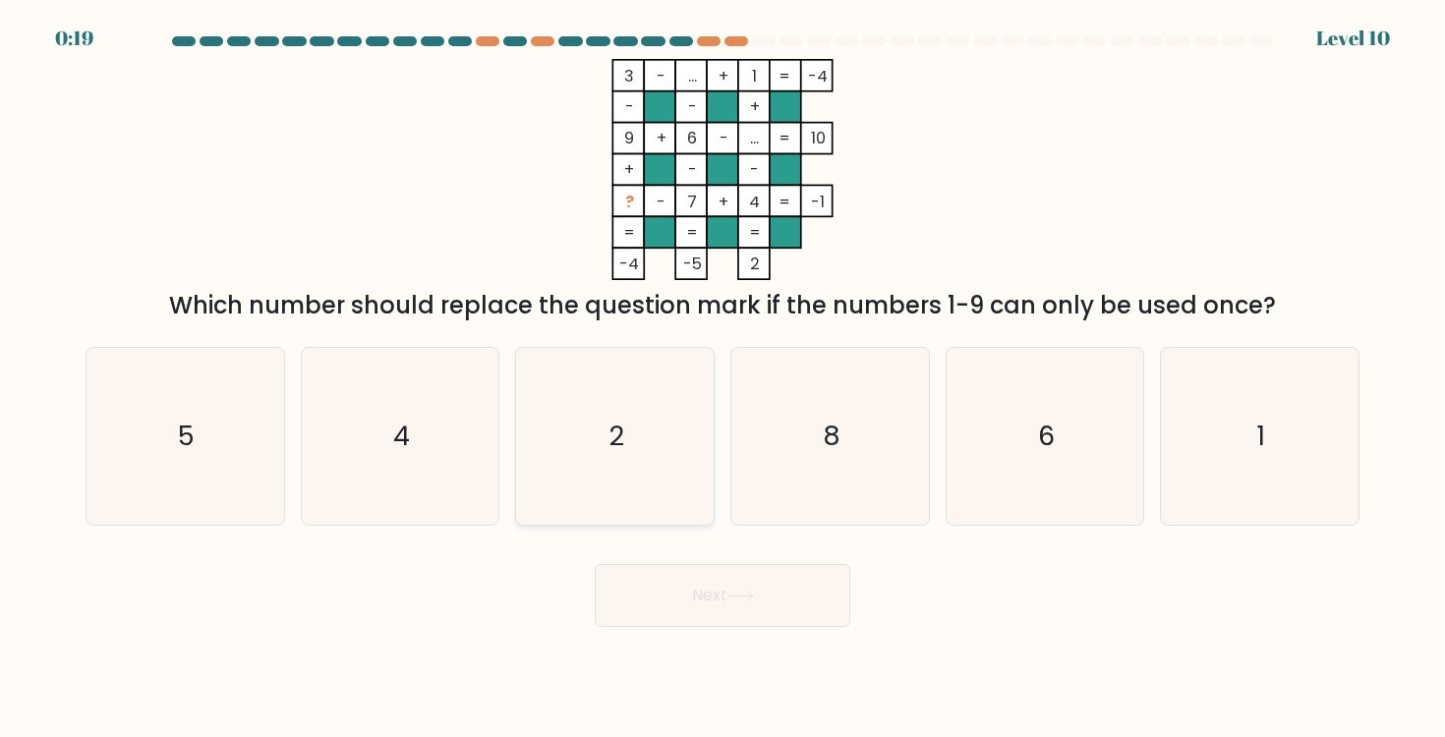
click at [661, 464] on icon "2" at bounding box center [615, 436] width 177 height 177
click at [722, 378] on input "c. 2" at bounding box center [722, 374] width 1 height 10
radio input "true"
click at [762, 597] on button "Next" at bounding box center [723, 595] width 256 height 63
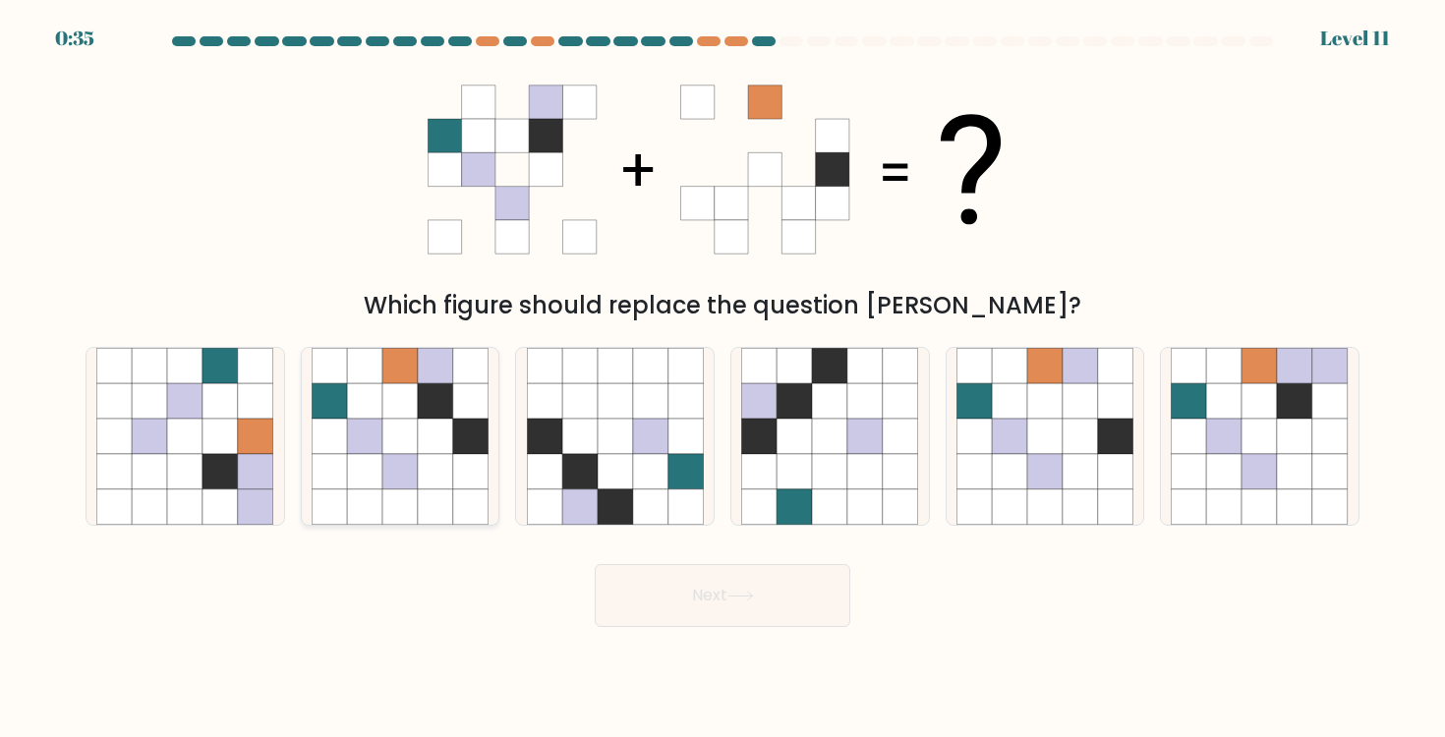
click at [419, 464] on icon at bounding box center [435, 471] width 35 height 35
click at [722, 378] on input "b." at bounding box center [722, 374] width 1 height 10
radio input "true"
click at [773, 599] on button "Next" at bounding box center [723, 595] width 256 height 63
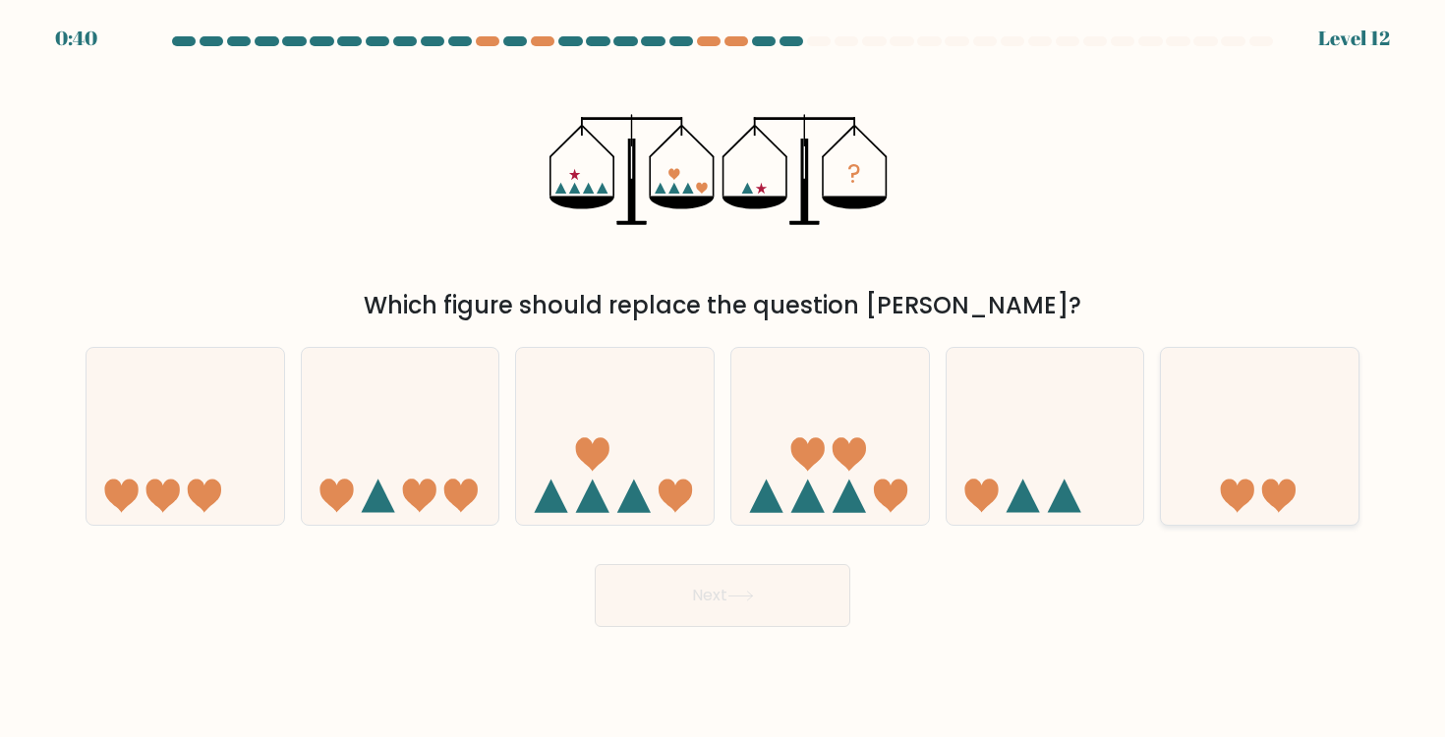
click at [1198, 420] on icon at bounding box center [1260, 436] width 198 height 163
click at [723, 378] on input "f." at bounding box center [722, 374] width 1 height 10
radio input "true"
click at [788, 591] on button "Next" at bounding box center [723, 595] width 256 height 63
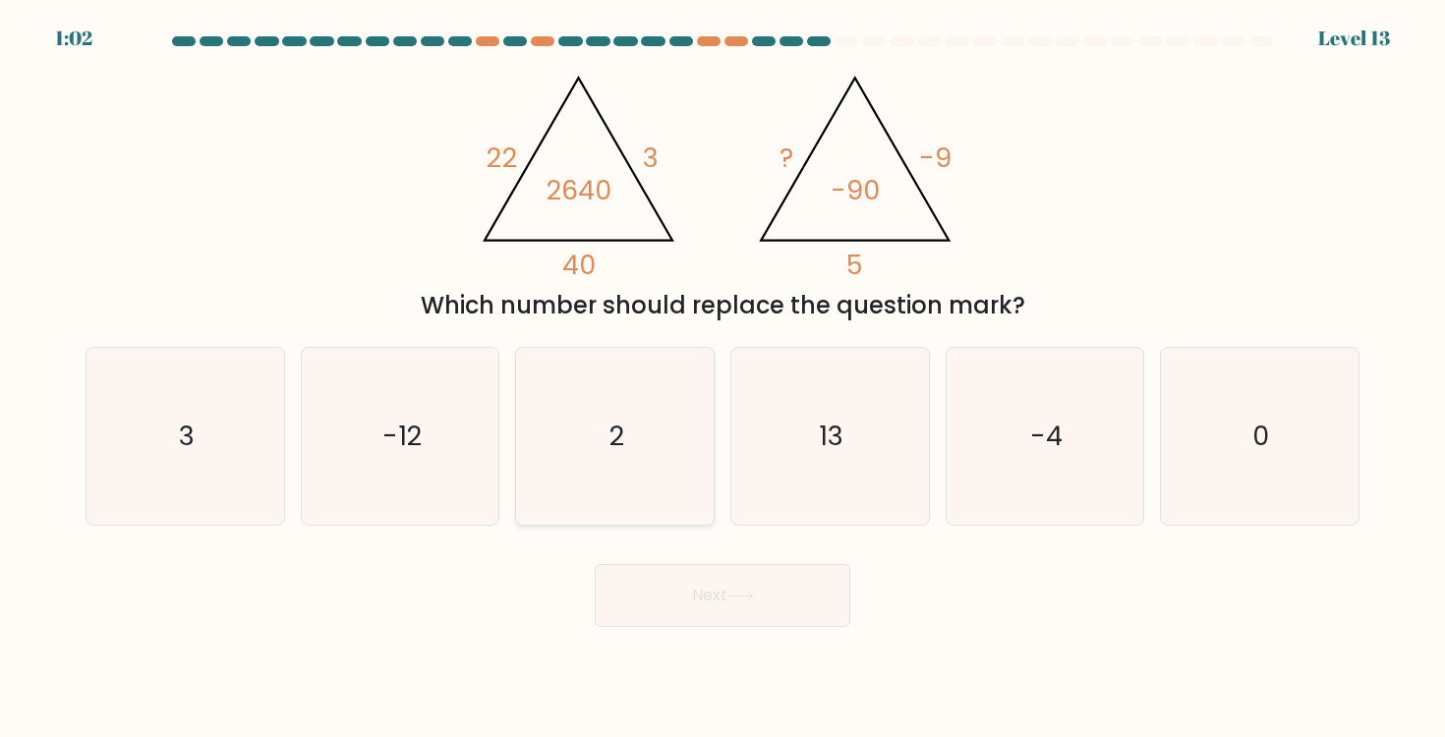
click at [644, 426] on icon "2" at bounding box center [615, 436] width 177 height 177
click at [722, 378] on input "c. 2" at bounding box center [722, 374] width 1 height 10
radio input "true"
click at [706, 594] on button "Next" at bounding box center [723, 595] width 256 height 63
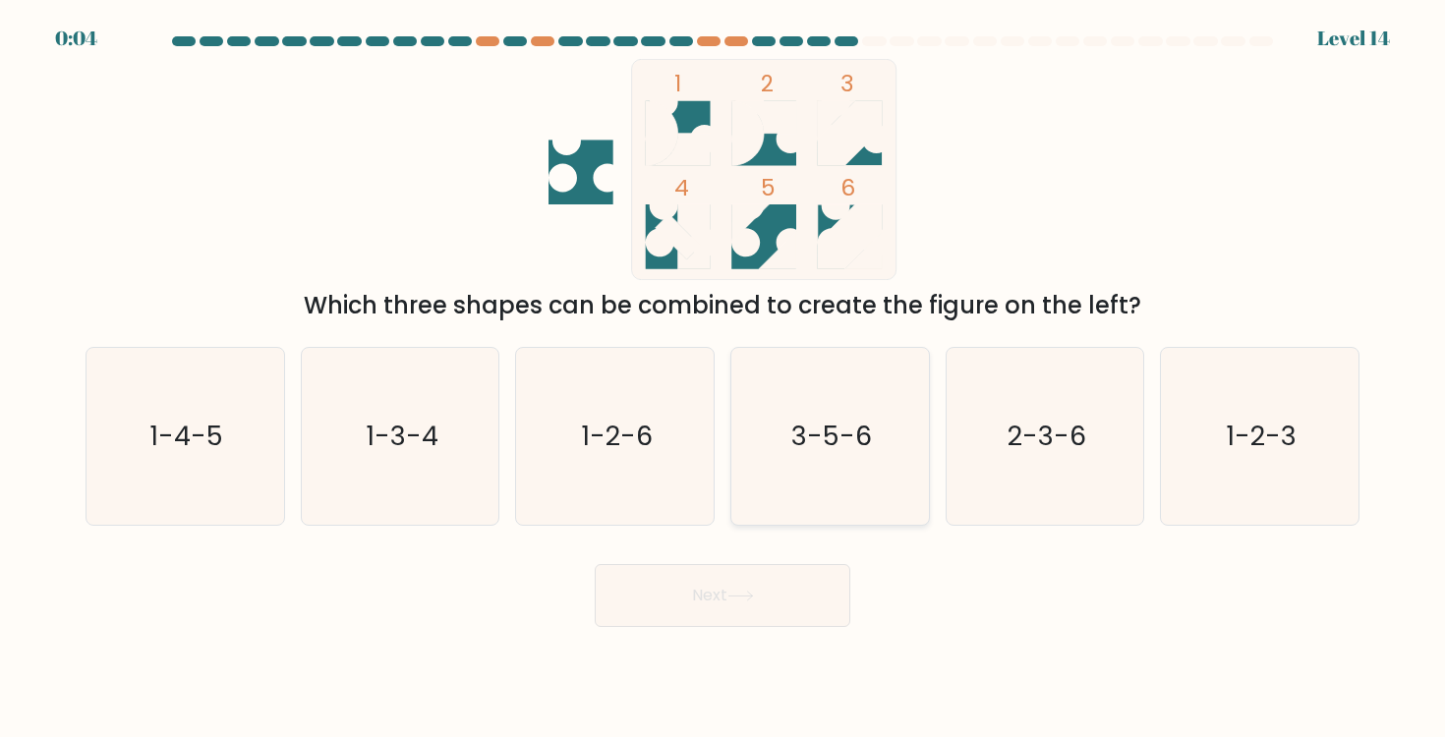
click at [785, 422] on icon "3-5-6" at bounding box center [829, 436] width 177 height 177
click at [723, 378] on input "d. 3-5-6" at bounding box center [722, 374] width 1 height 10
radio input "true"
click at [751, 614] on button "Next" at bounding box center [723, 595] width 256 height 63
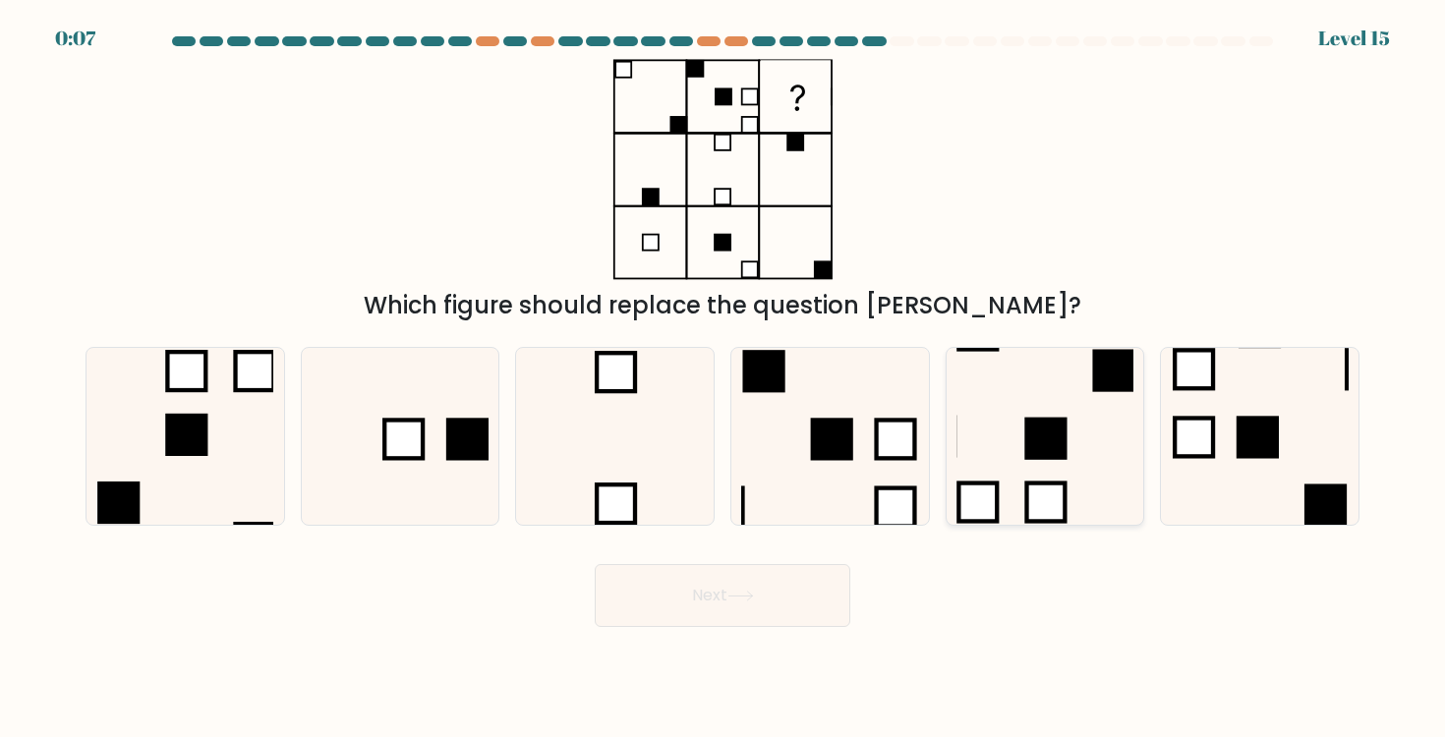
click at [1056, 424] on rect at bounding box center [1045, 439] width 38 height 38
click at [723, 378] on input "e." at bounding box center [722, 374] width 1 height 10
radio input "true"
click at [785, 575] on button "Next" at bounding box center [723, 595] width 256 height 63
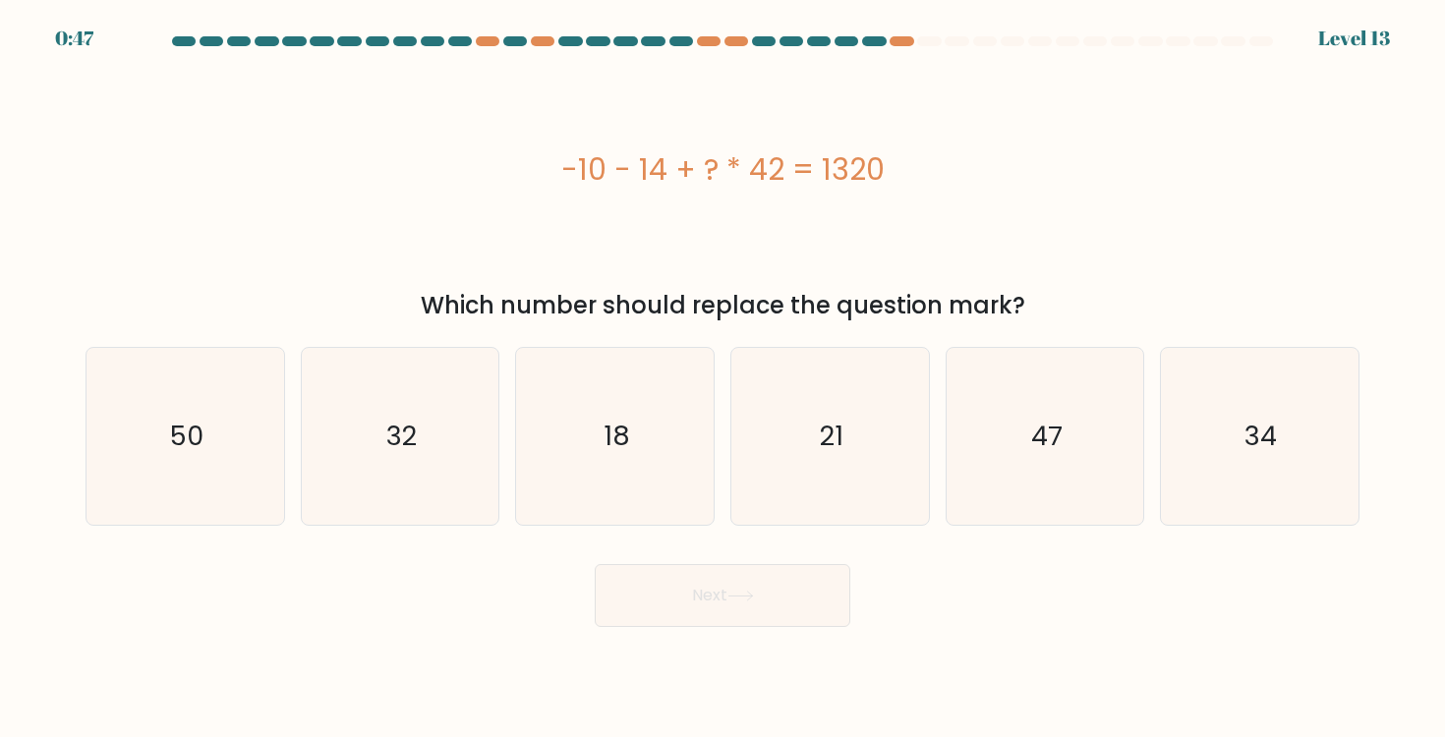
click at [830, 289] on div "Which number should replace the question mark?" at bounding box center [722, 305] width 1250 height 35
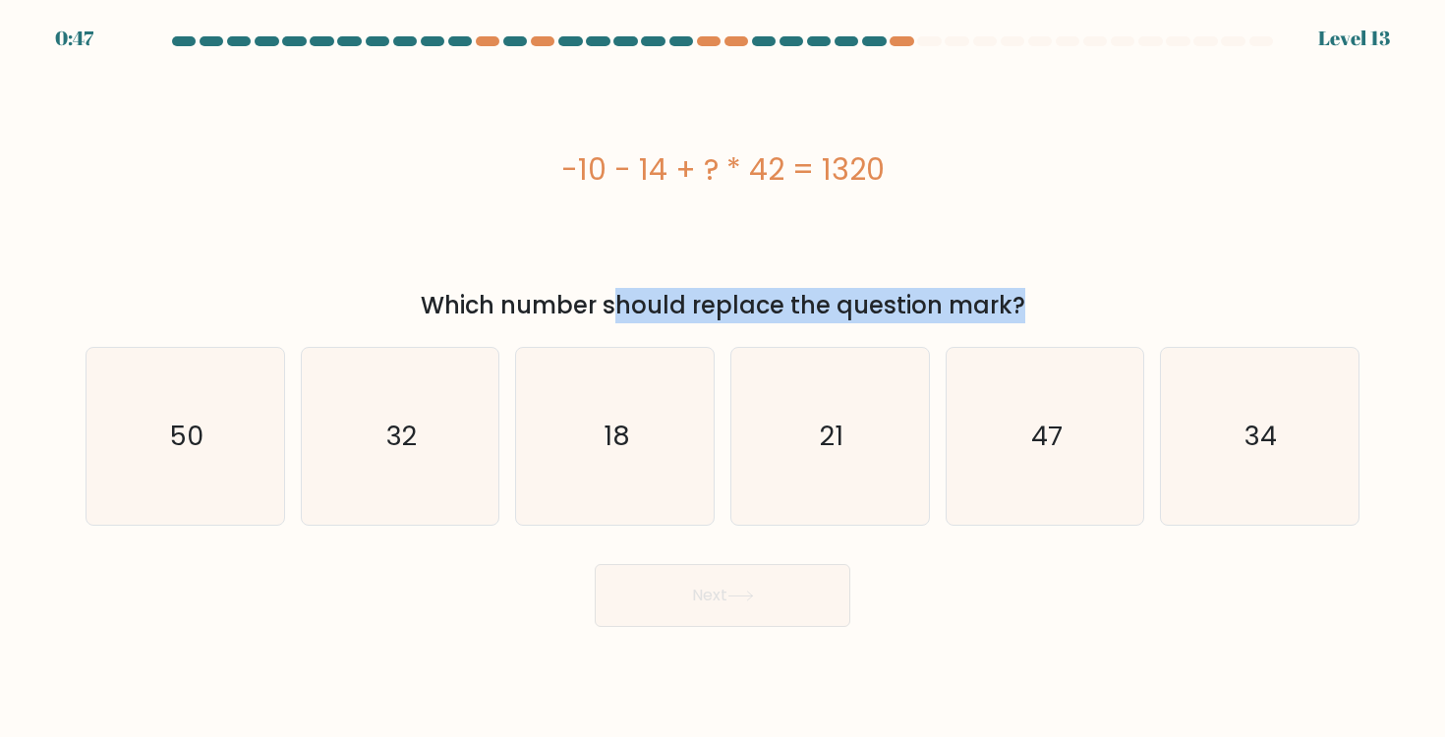
click at [830, 289] on div "Which number should replace the question mark?" at bounding box center [722, 305] width 1250 height 35
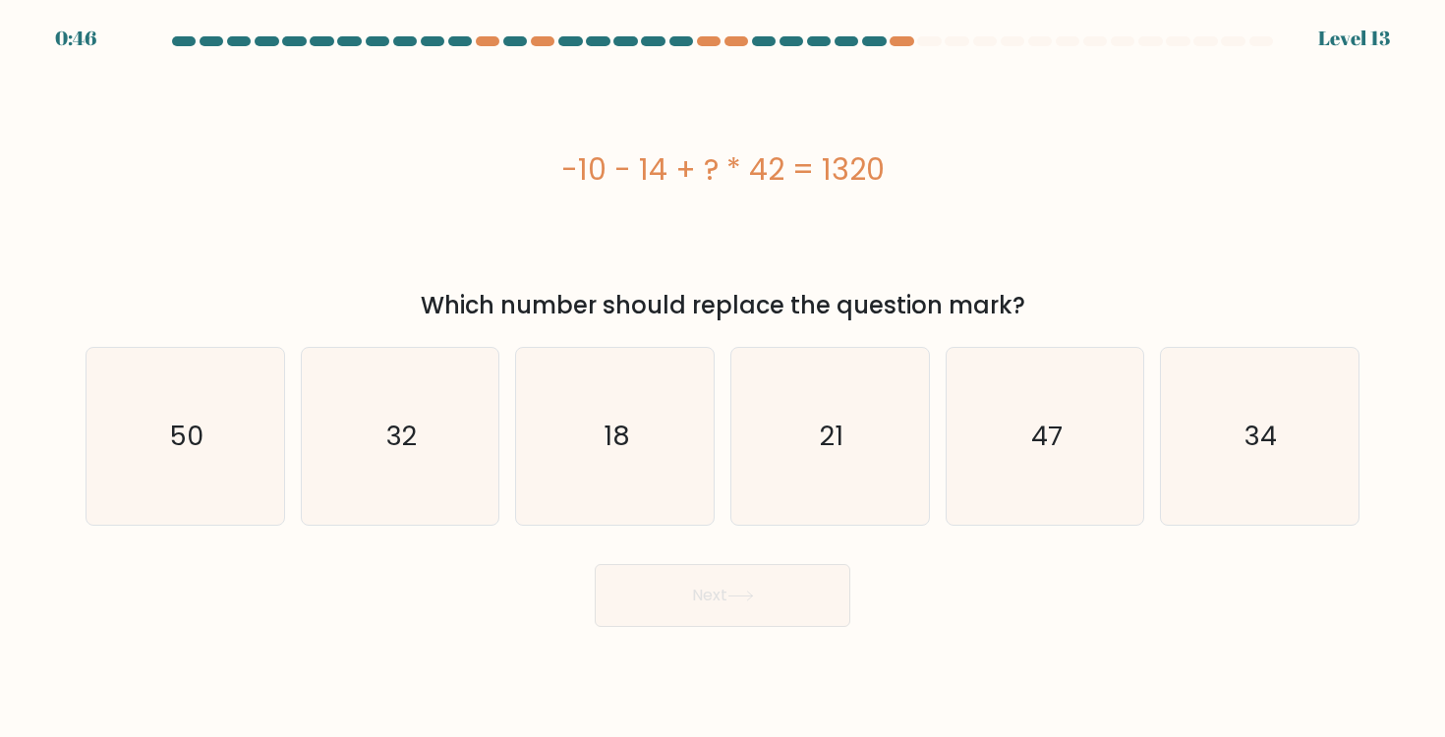
click at [836, 257] on div "-10 - 14 + ? * 42 = 1320" at bounding box center [723, 169] width 1274 height 221
click at [1279, 485] on icon "34" at bounding box center [1259, 436] width 177 height 177
click at [723, 378] on input "f. 34" at bounding box center [722, 374] width 1 height 10
radio input "true"
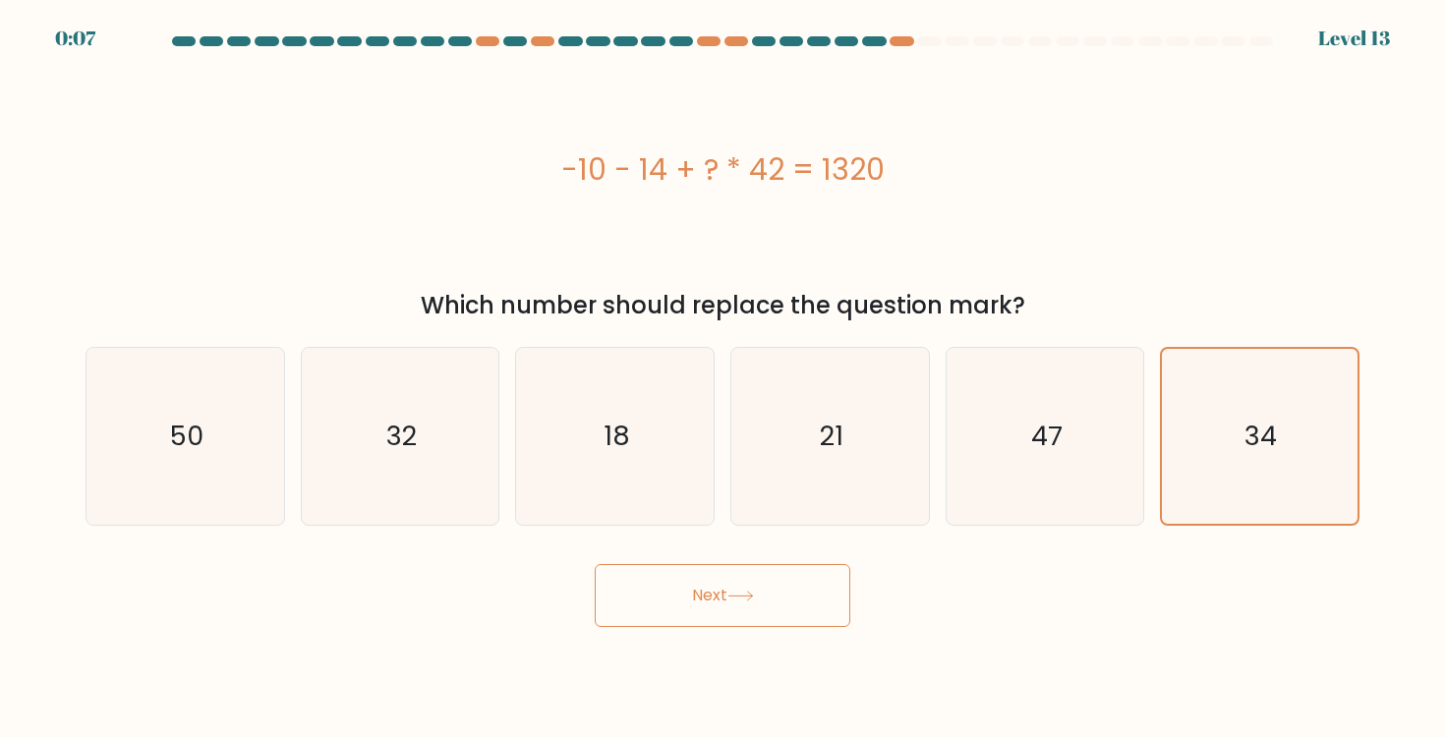
click at [716, 589] on button "Next" at bounding box center [723, 595] width 256 height 63
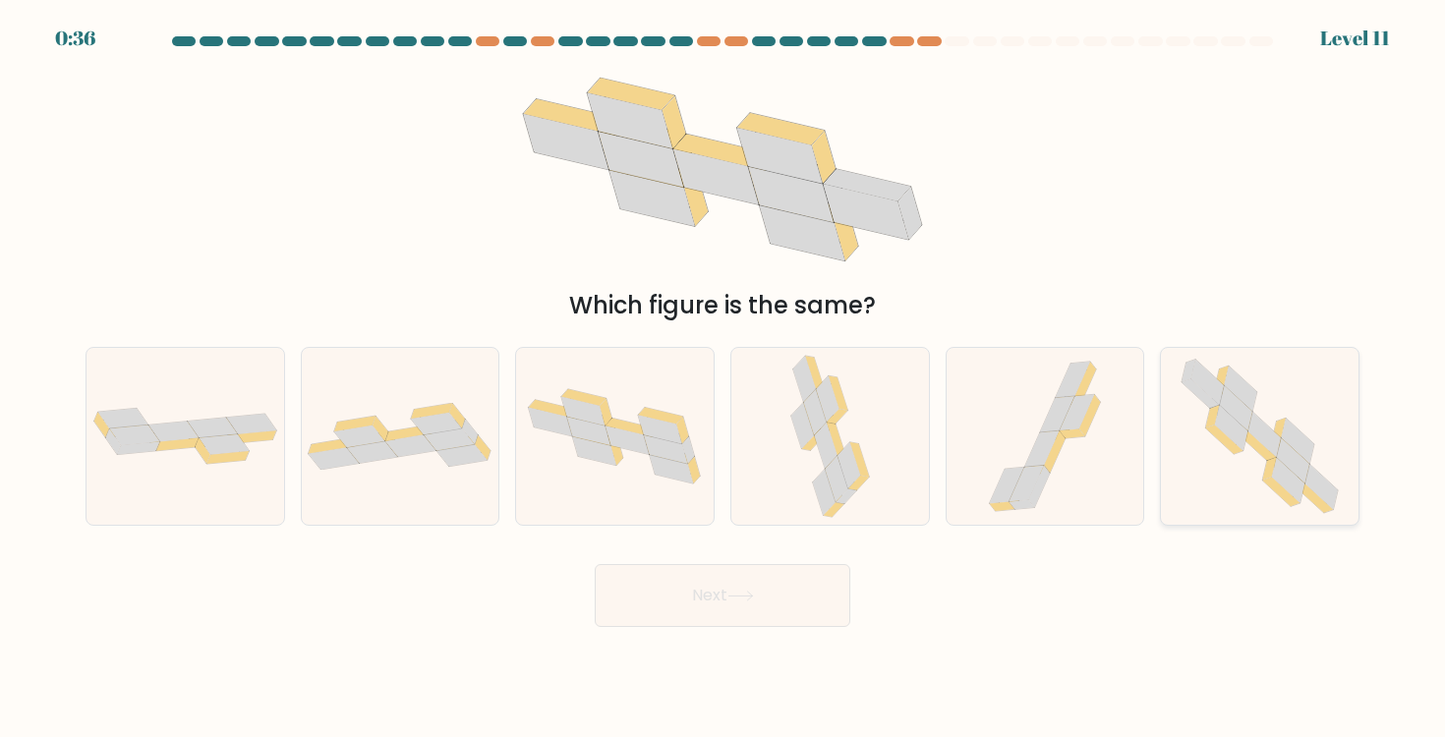
click at [1199, 437] on icon at bounding box center [1260, 436] width 181 height 177
click at [723, 378] on input "f." at bounding box center [722, 374] width 1 height 10
radio input "true"
click at [725, 587] on button "Next" at bounding box center [723, 595] width 256 height 63
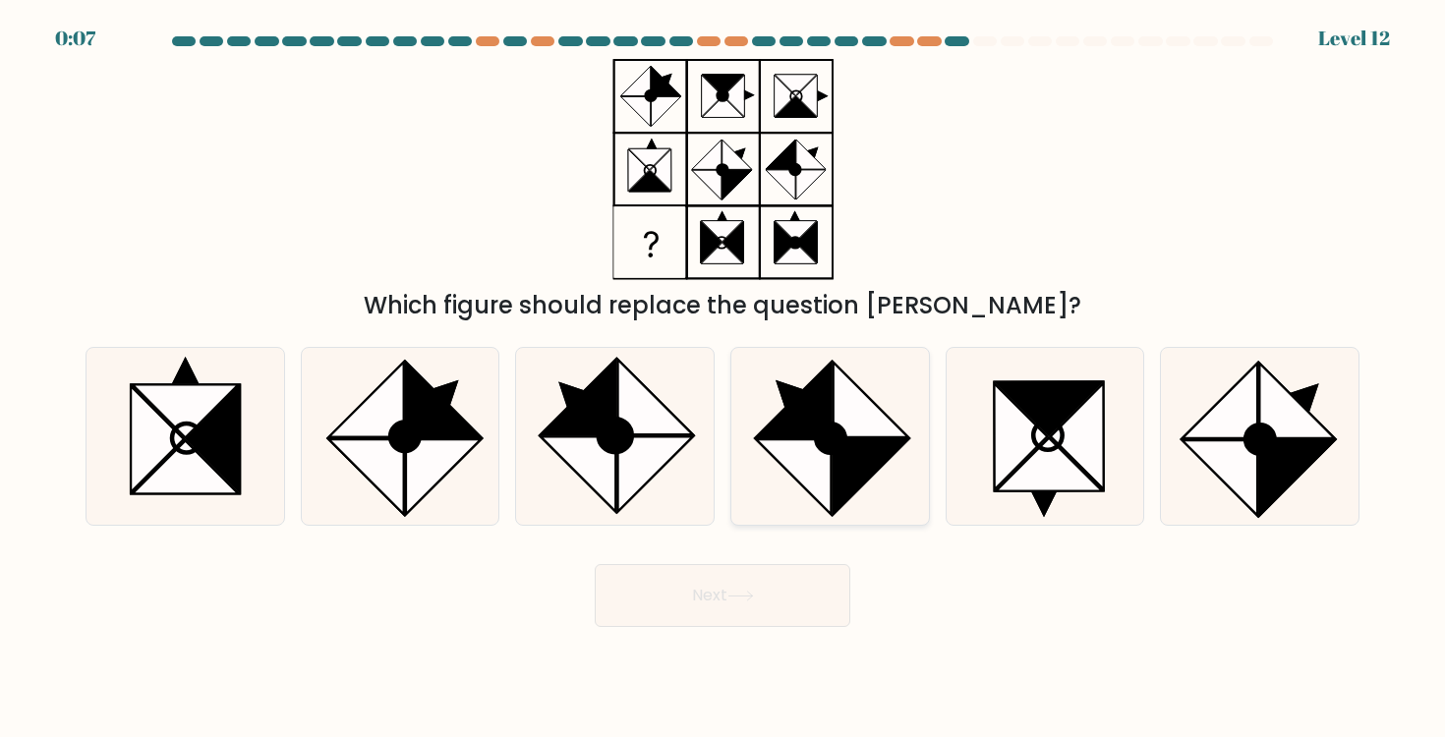
click at [855, 472] on icon at bounding box center [870, 476] width 75 height 75
click at [723, 378] on input "d." at bounding box center [722, 374] width 1 height 10
radio input "true"
click at [748, 617] on button "Next" at bounding box center [723, 595] width 256 height 63
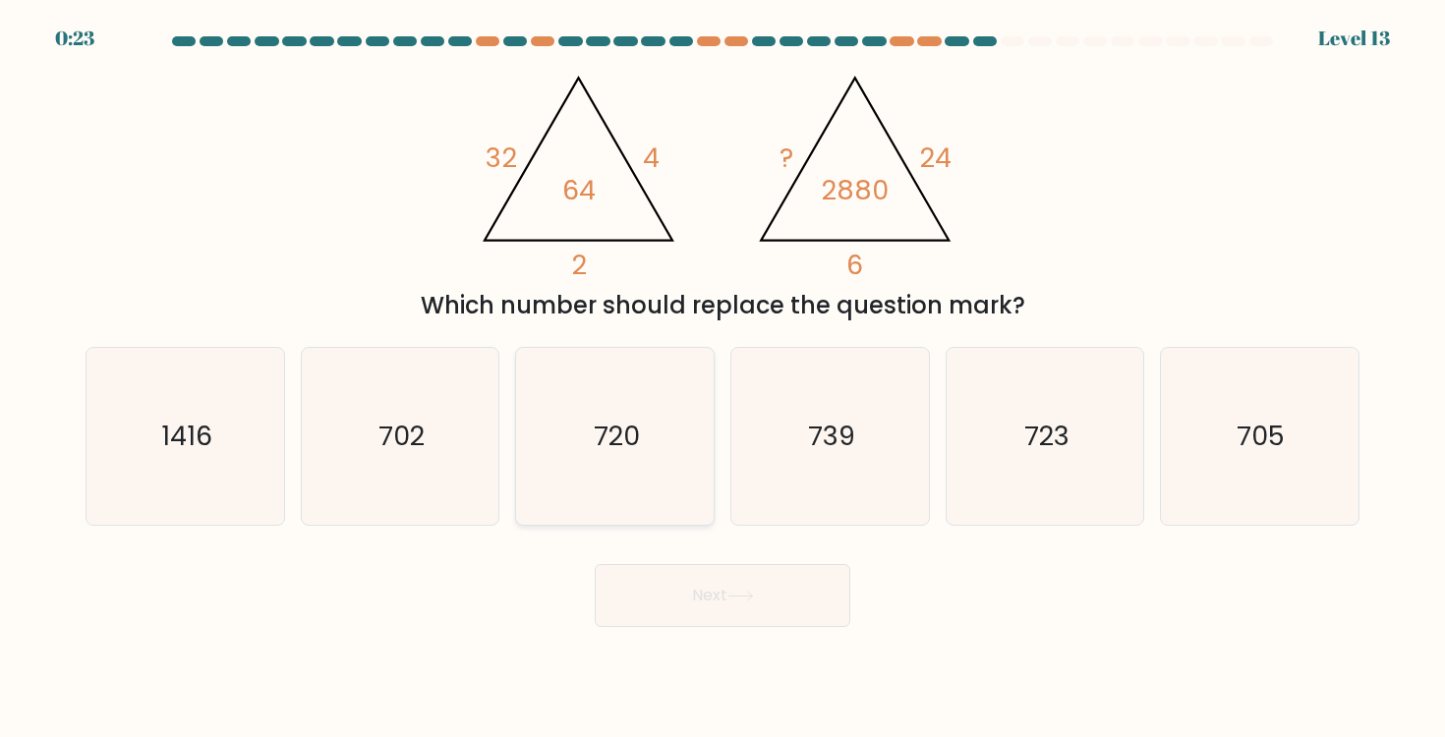
click at [621, 441] on text "720" at bounding box center [617, 436] width 46 height 36
click at [722, 378] on input "c. 720" at bounding box center [722, 374] width 1 height 10
radio input "true"
click at [770, 619] on button "Next" at bounding box center [723, 595] width 256 height 63
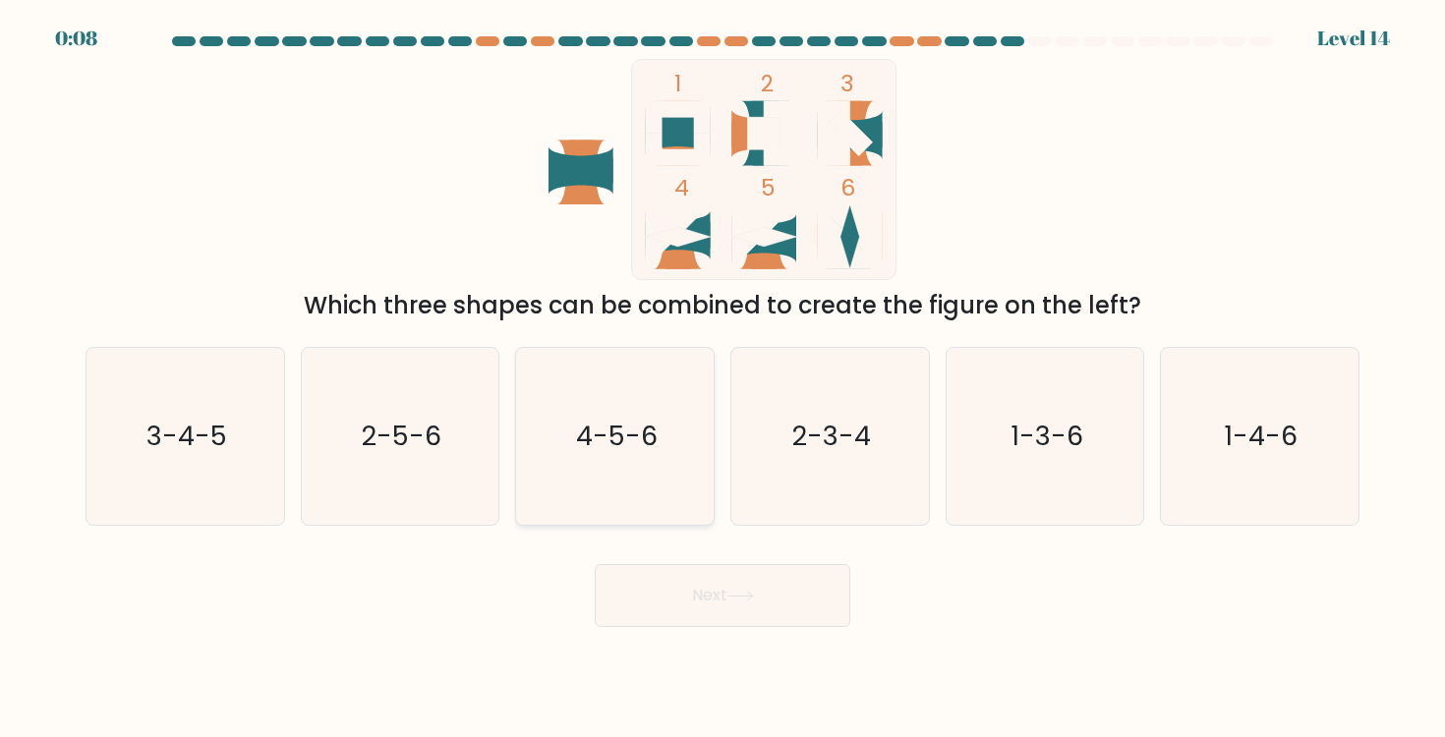
click at [651, 449] on text "4-5-6" at bounding box center [617, 436] width 82 height 36
click at [722, 378] on input "c. 4-5-6" at bounding box center [722, 374] width 1 height 10
radio input "true"
click at [727, 622] on button "Next" at bounding box center [723, 595] width 256 height 63
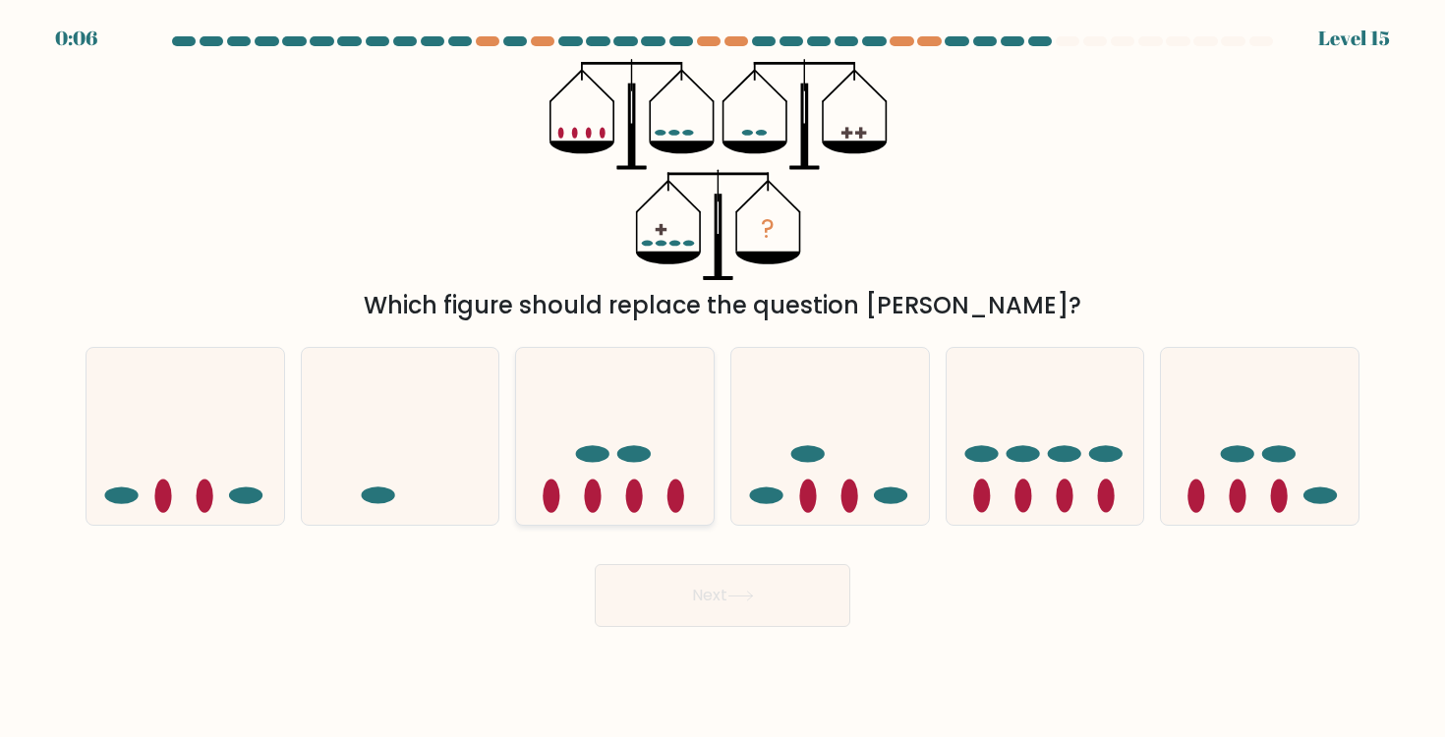
click at [633, 473] on icon at bounding box center [615, 436] width 198 height 163
click at [722, 378] on input "c." at bounding box center [722, 374] width 1 height 10
radio input "true"
click at [783, 579] on button "Next" at bounding box center [723, 595] width 256 height 63
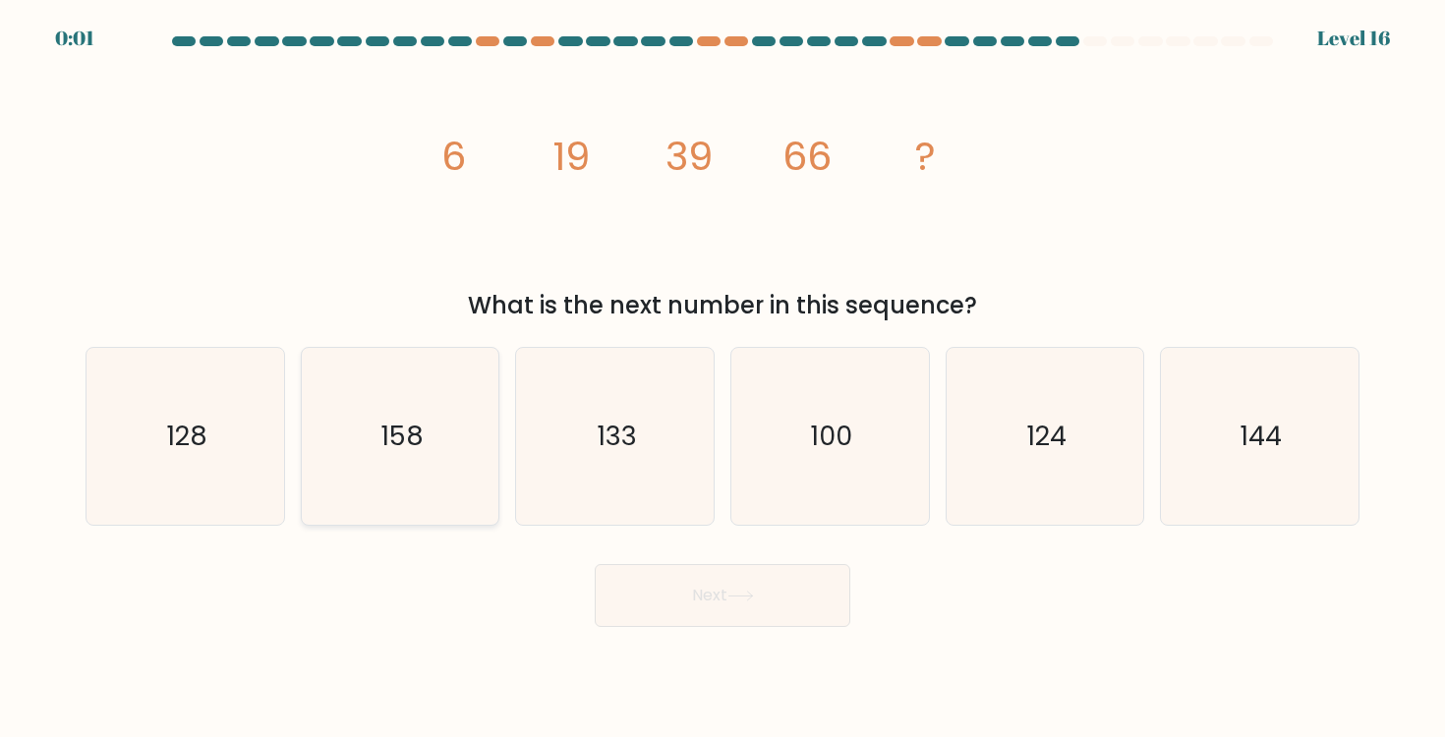
click at [440, 441] on icon "158" at bounding box center [400, 436] width 177 height 177
click at [722, 378] on input "b. 158" at bounding box center [722, 374] width 1 height 10
radio input "true"
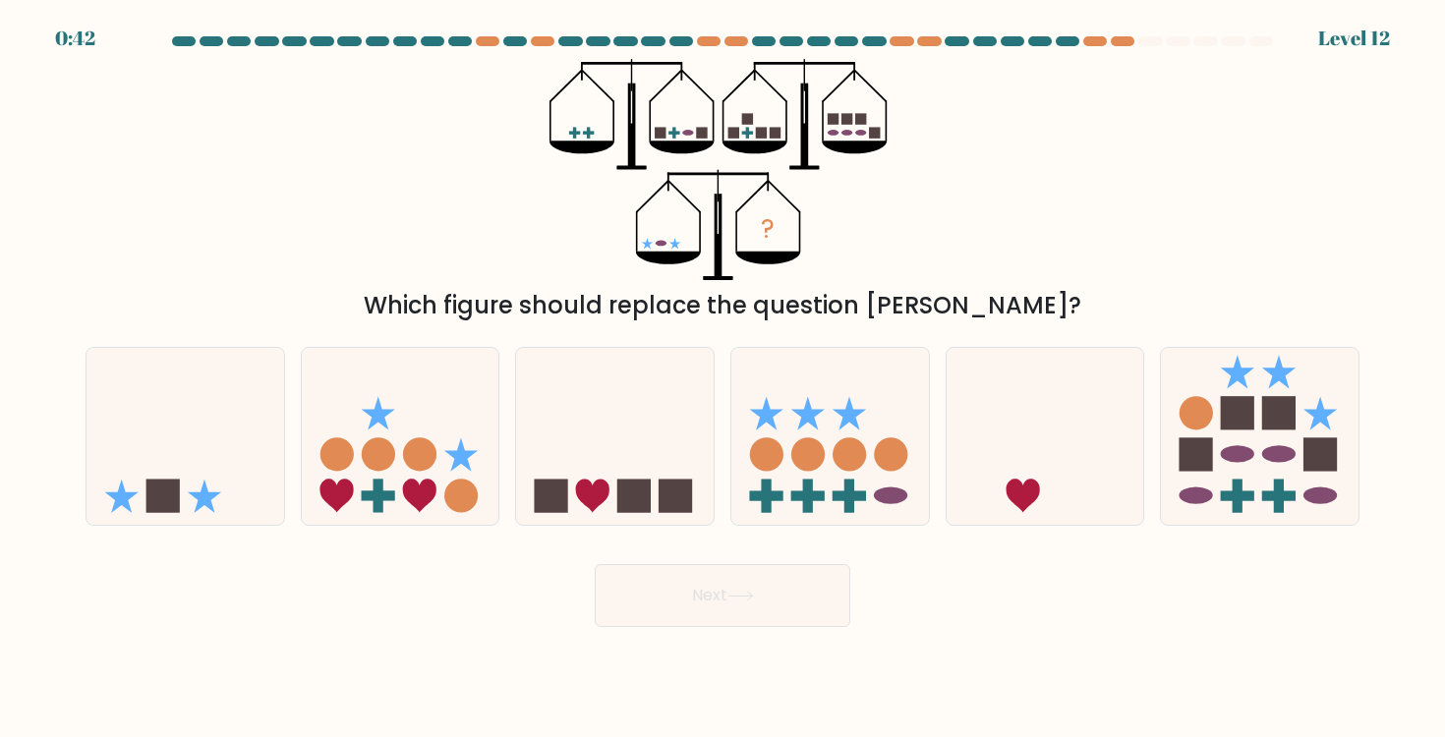
click at [1113, 295] on div "Which figure should replace the question [PERSON_NAME]?" at bounding box center [722, 305] width 1250 height 35
click at [190, 468] on icon at bounding box center [185, 436] width 198 height 163
click at [722, 378] on input "a." at bounding box center [722, 374] width 1 height 10
radio input "true"
click at [675, 590] on button "Next" at bounding box center [723, 595] width 256 height 63
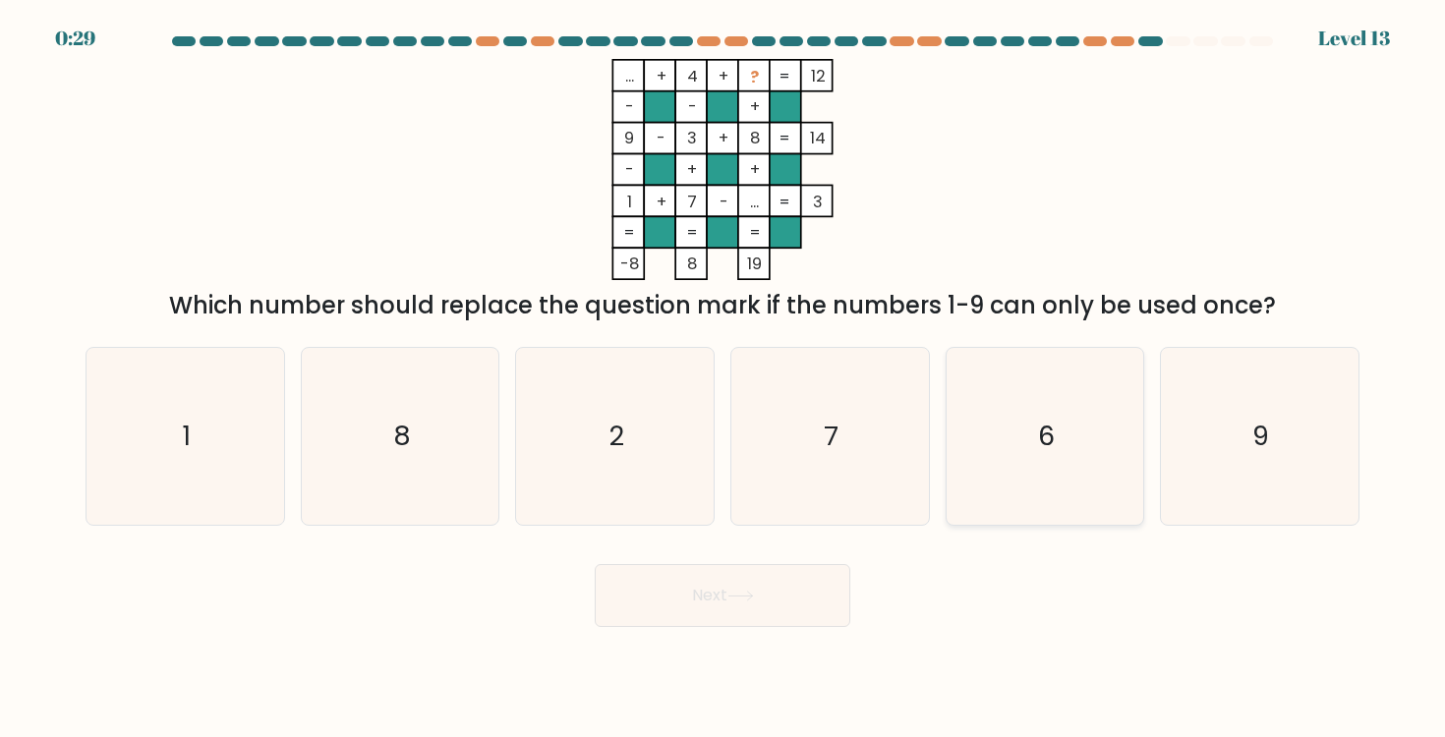
click at [1056, 410] on icon "6" at bounding box center [1044, 436] width 177 height 177
click at [723, 378] on input "e. 6" at bounding box center [722, 374] width 1 height 10
radio input "true"
click at [797, 571] on button "Next" at bounding box center [723, 595] width 256 height 63
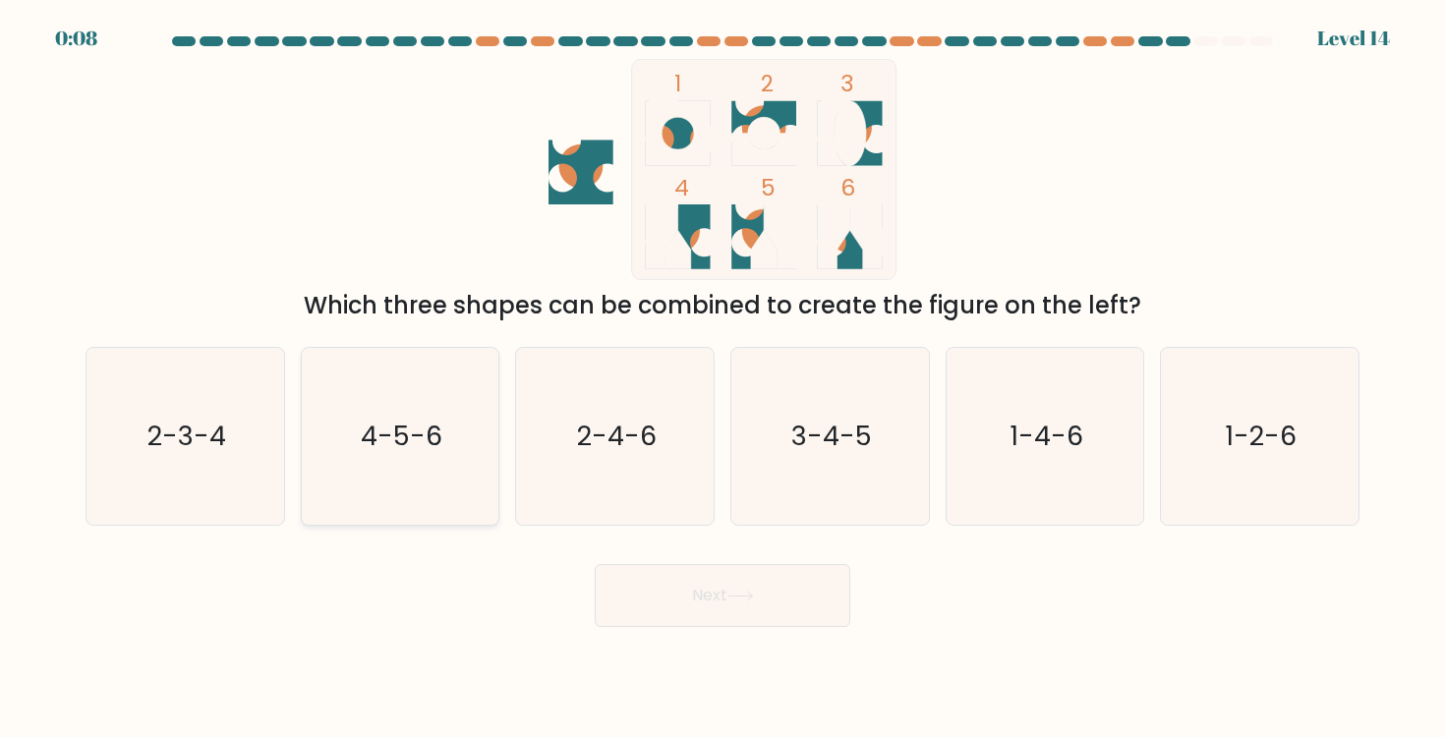
click at [375, 373] on icon "4-5-6" at bounding box center [400, 436] width 177 height 177
click at [722, 373] on input "b. 4-5-6" at bounding box center [722, 374] width 1 height 10
radio input "true"
click at [675, 589] on button "Next" at bounding box center [723, 595] width 256 height 63
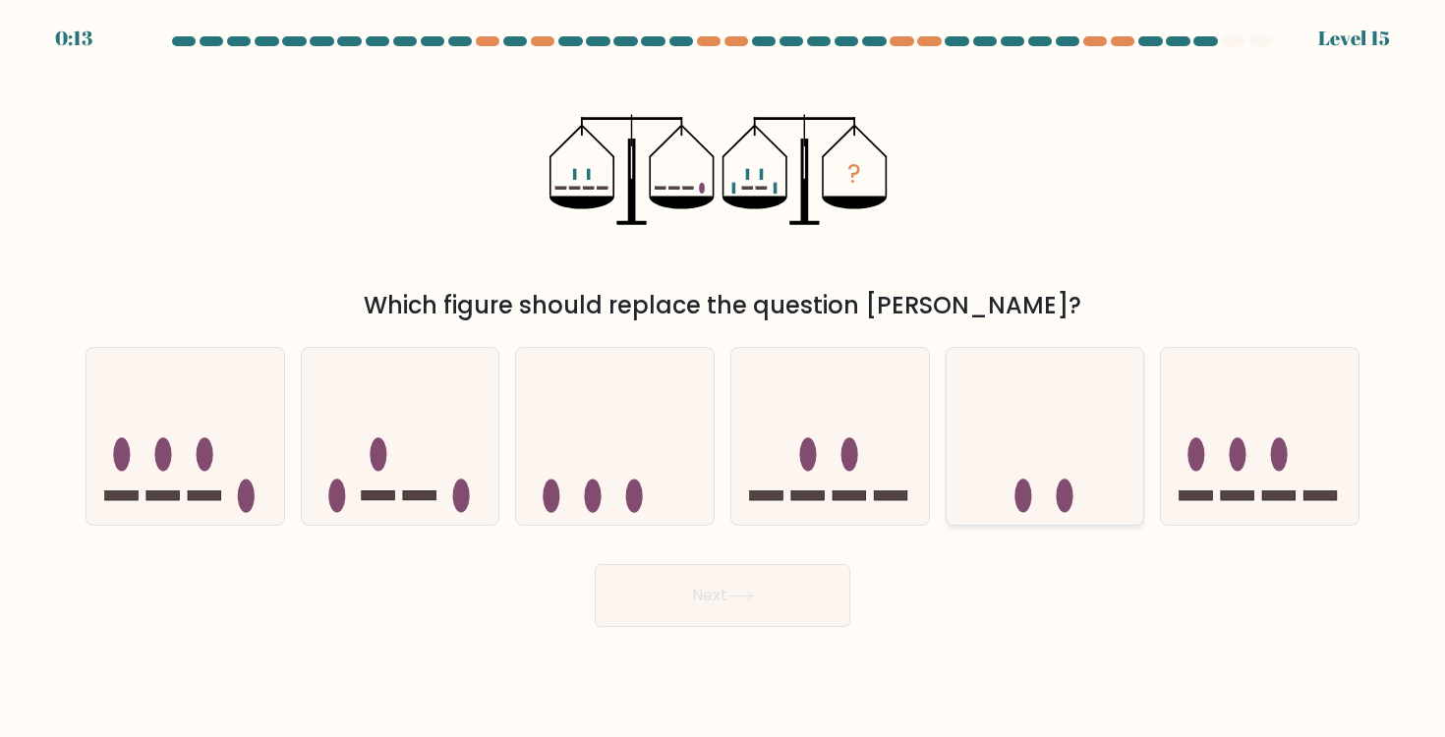
click at [1058, 469] on icon at bounding box center [1045, 436] width 198 height 163
click at [723, 378] on input "e." at bounding box center [722, 374] width 1 height 10
radio input "true"
click at [748, 588] on button "Next" at bounding box center [723, 595] width 256 height 63
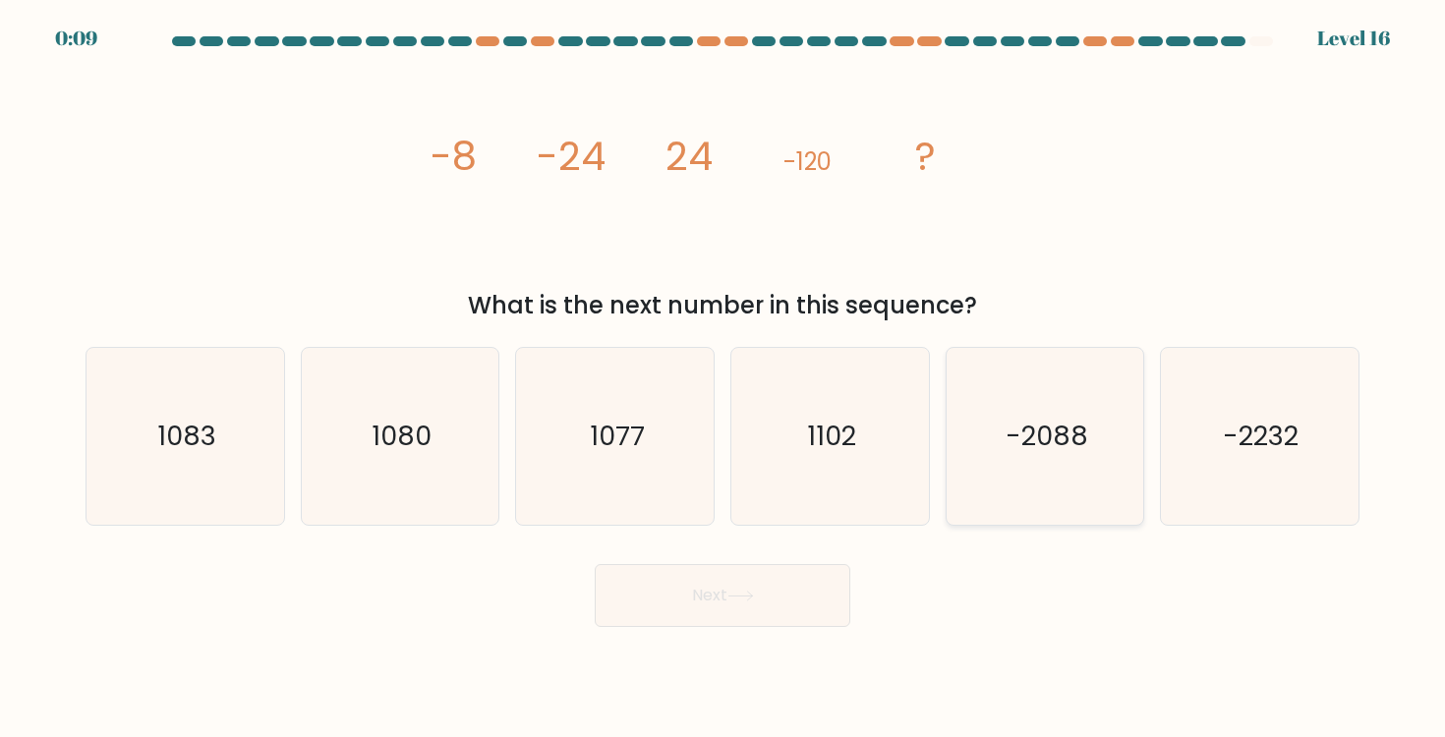
click at [1091, 457] on icon "-2088" at bounding box center [1044, 436] width 177 height 177
click at [723, 378] on input "e. -2088" at bounding box center [722, 374] width 1 height 10
radio input "true"
click at [763, 617] on button "Next" at bounding box center [723, 595] width 256 height 63
click at [752, 601] on icon at bounding box center [740, 596] width 27 height 11
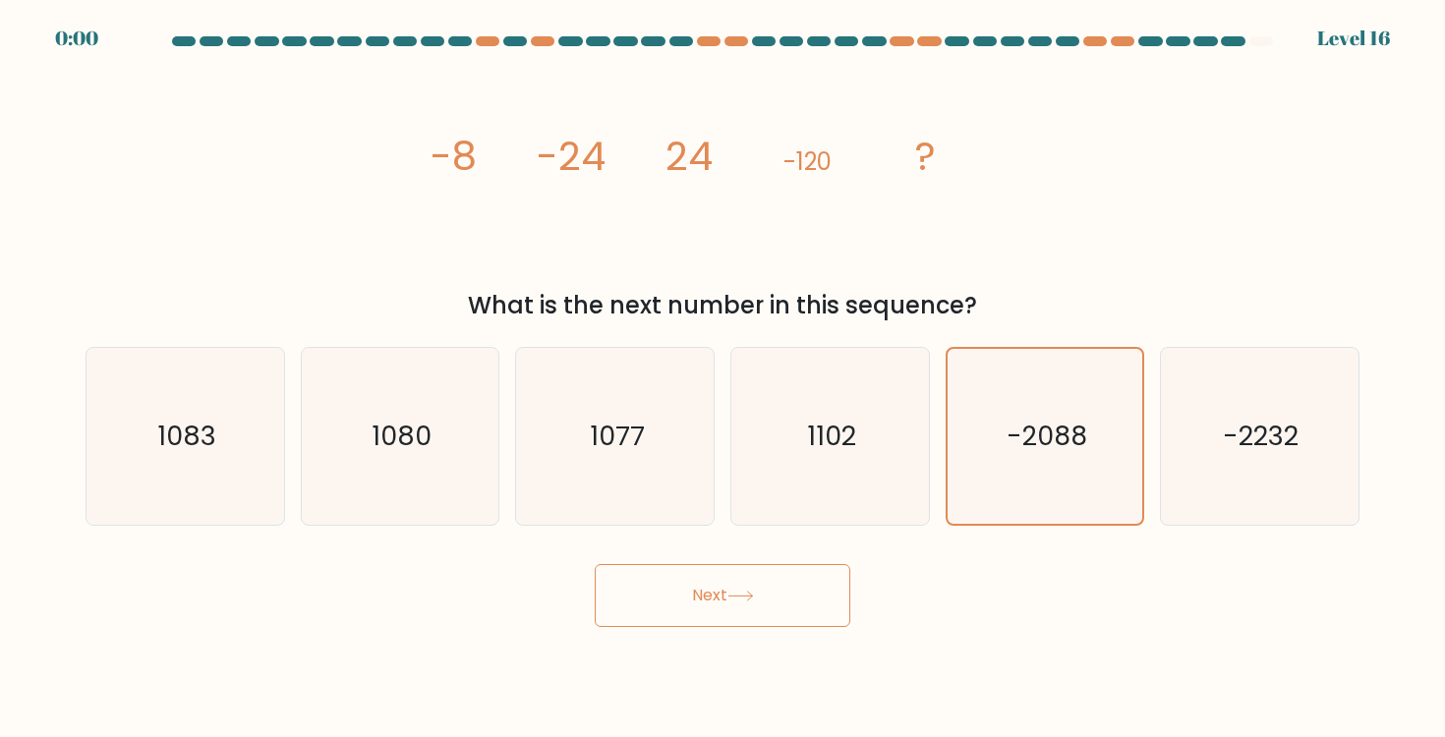
click at [764, 622] on button "Next" at bounding box center [723, 595] width 256 height 63
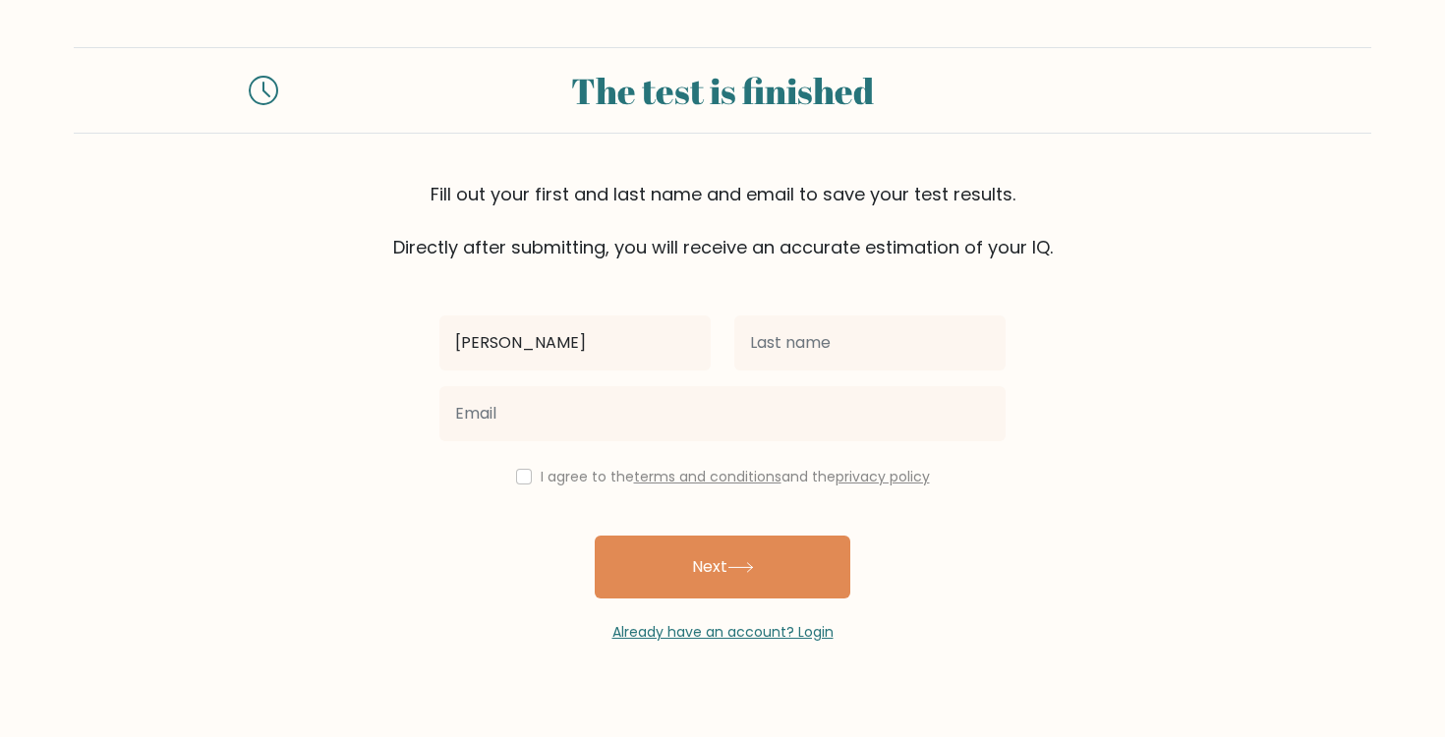
type input "[PERSON_NAME]"
click at [893, 307] on div "[PERSON_NAME] I agree to the terms and conditions and the privacy policy Next A…" at bounding box center [723, 451] width 590 height 382
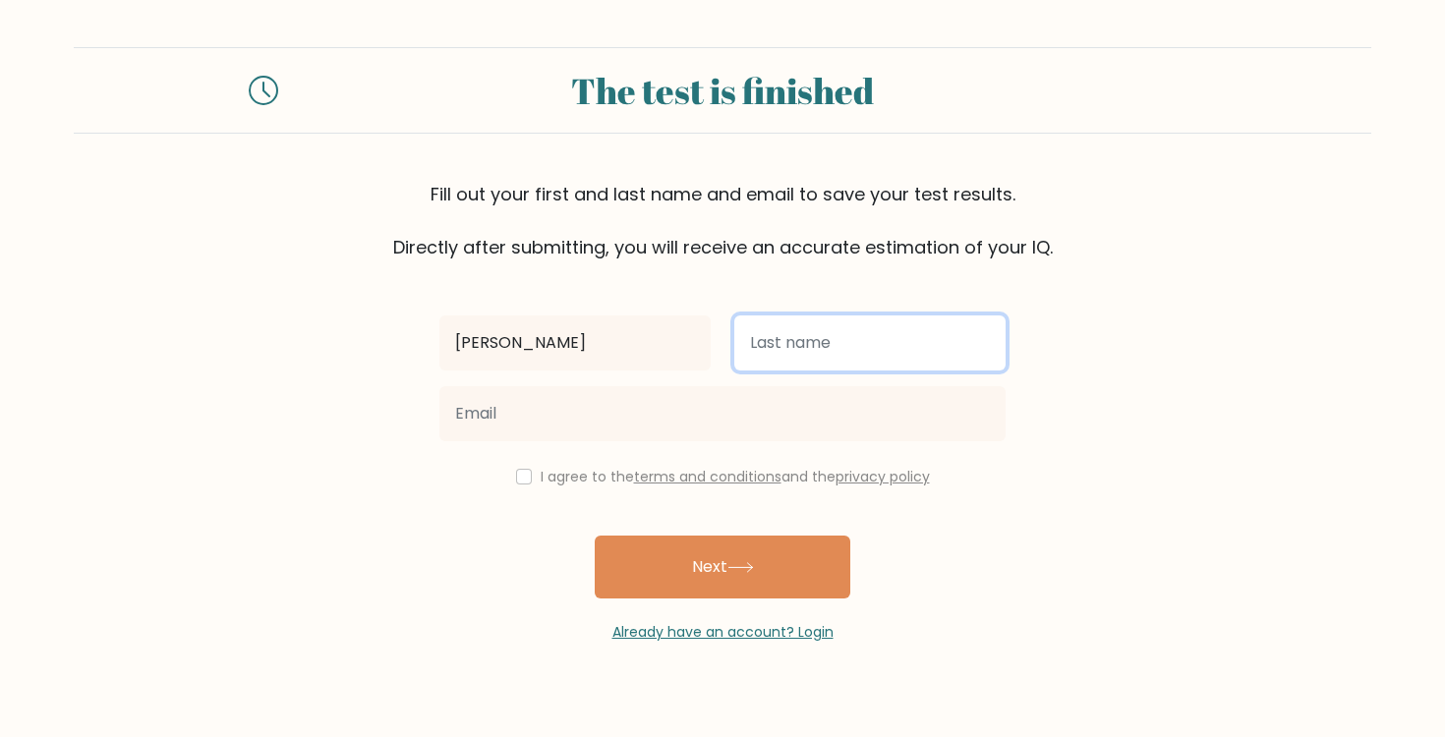
click at [862, 353] on input "text" at bounding box center [869, 342] width 271 height 55
type input "[PERSON_NAME]"
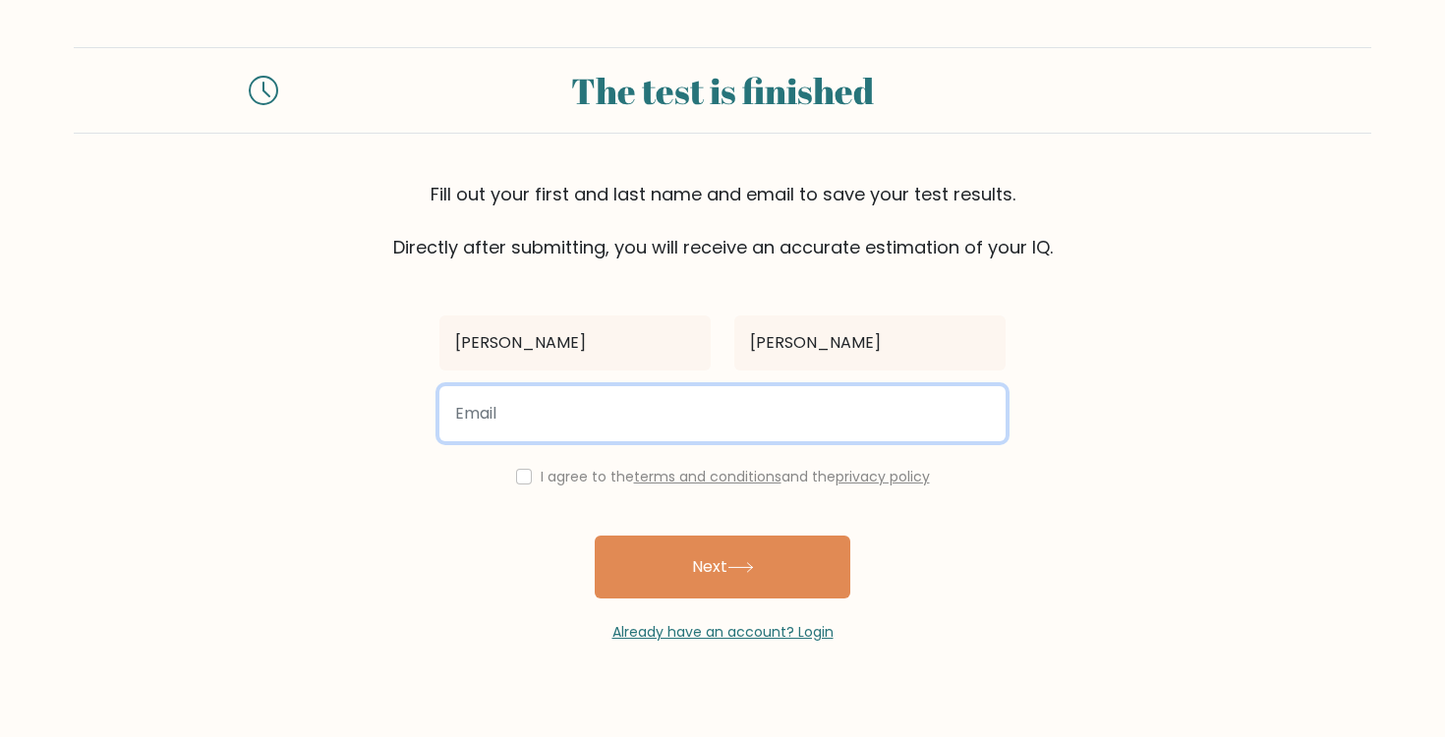
click at [737, 423] on input "email" at bounding box center [722, 413] width 566 height 55
type input "[EMAIL_ADDRESS][DOMAIN_NAME]"
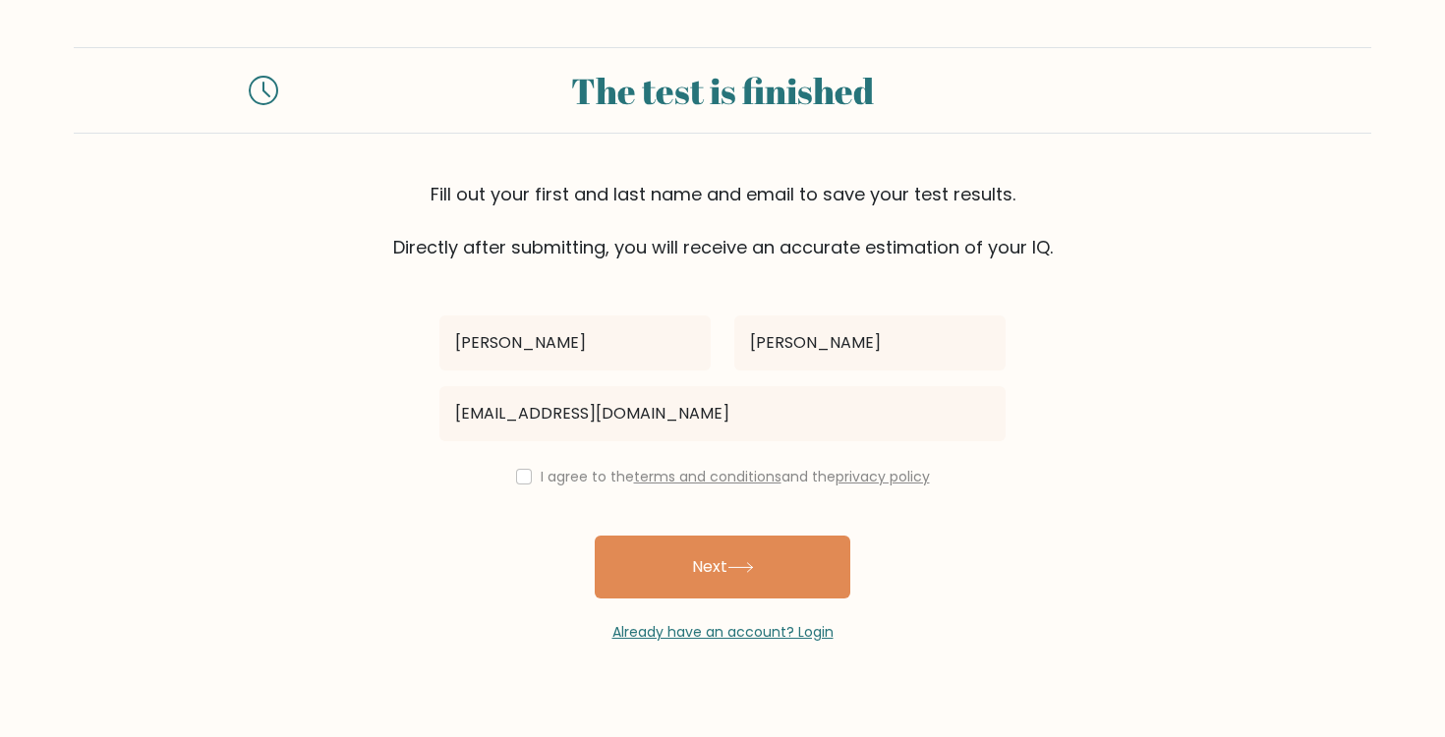
drag, startPoint x: 372, startPoint y: 427, endPoint x: 411, endPoint y: 429, distance: 39.4
click at [372, 427] on form "The test is finished Fill out your first and last name and email to save your t…" at bounding box center [722, 345] width 1445 height 596
click at [518, 480] on input "checkbox" at bounding box center [524, 477] width 16 height 16
checkbox input "true"
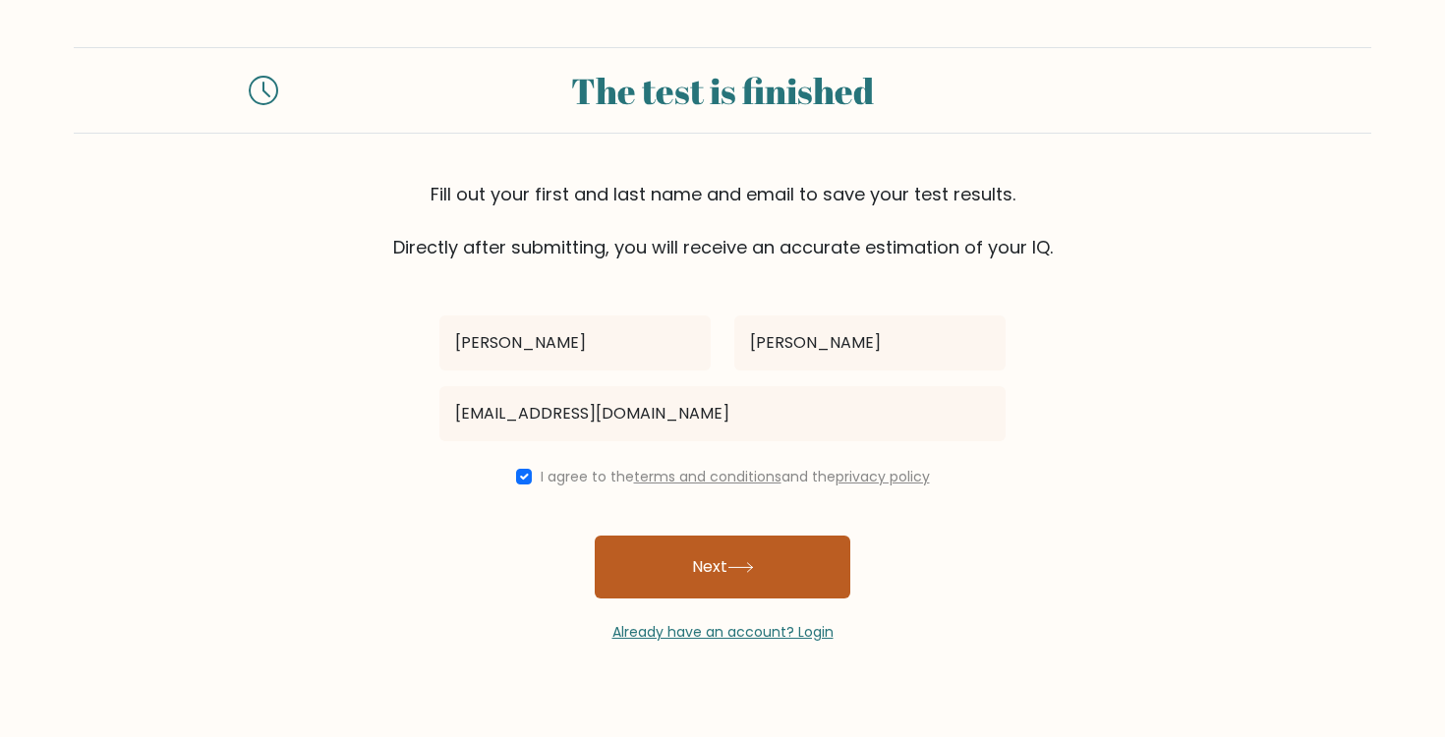
click at [714, 565] on button "Next" at bounding box center [723, 567] width 256 height 63
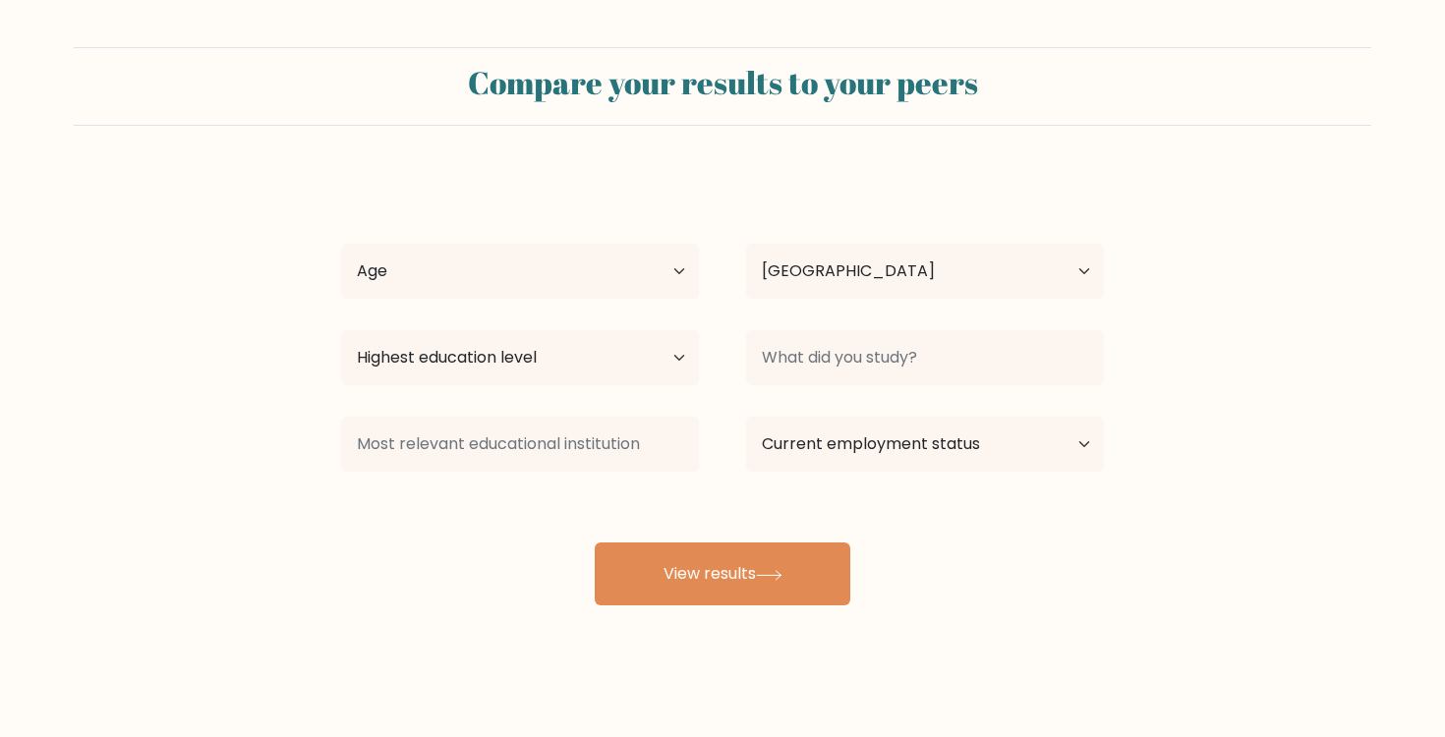
select select "US"
click at [619, 271] on select "Age Under [DEMOGRAPHIC_DATA] [DEMOGRAPHIC_DATA] [DEMOGRAPHIC_DATA] [DEMOGRAPHIC…" at bounding box center [520, 271] width 358 height 55
select select "18_24"
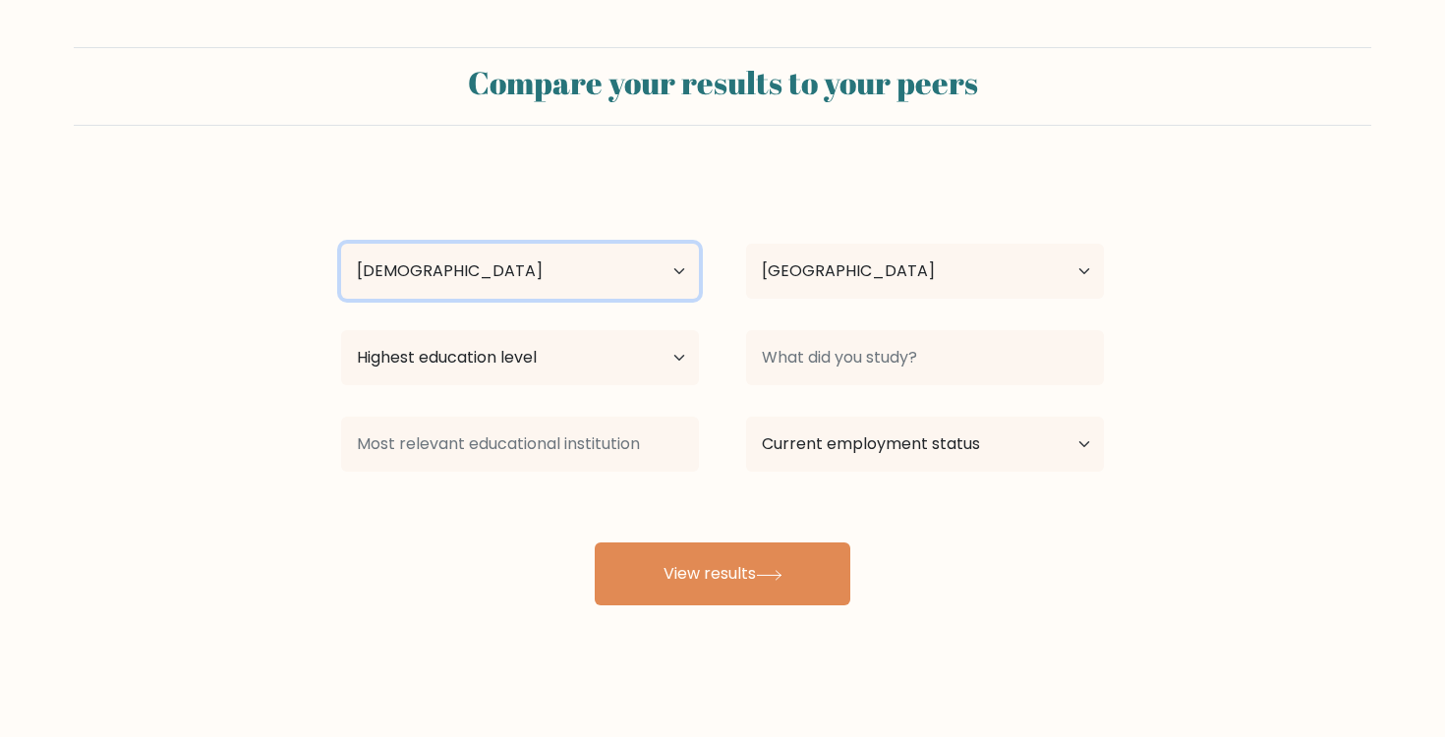
click at [341, 244] on select "Age Under [DEMOGRAPHIC_DATA] [DEMOGRAPHIC_DATA] [DEMOGRAPHIC_DATA] [DEMOGRAPHIC…" at bounding box center [520, 271] width 358 height 55
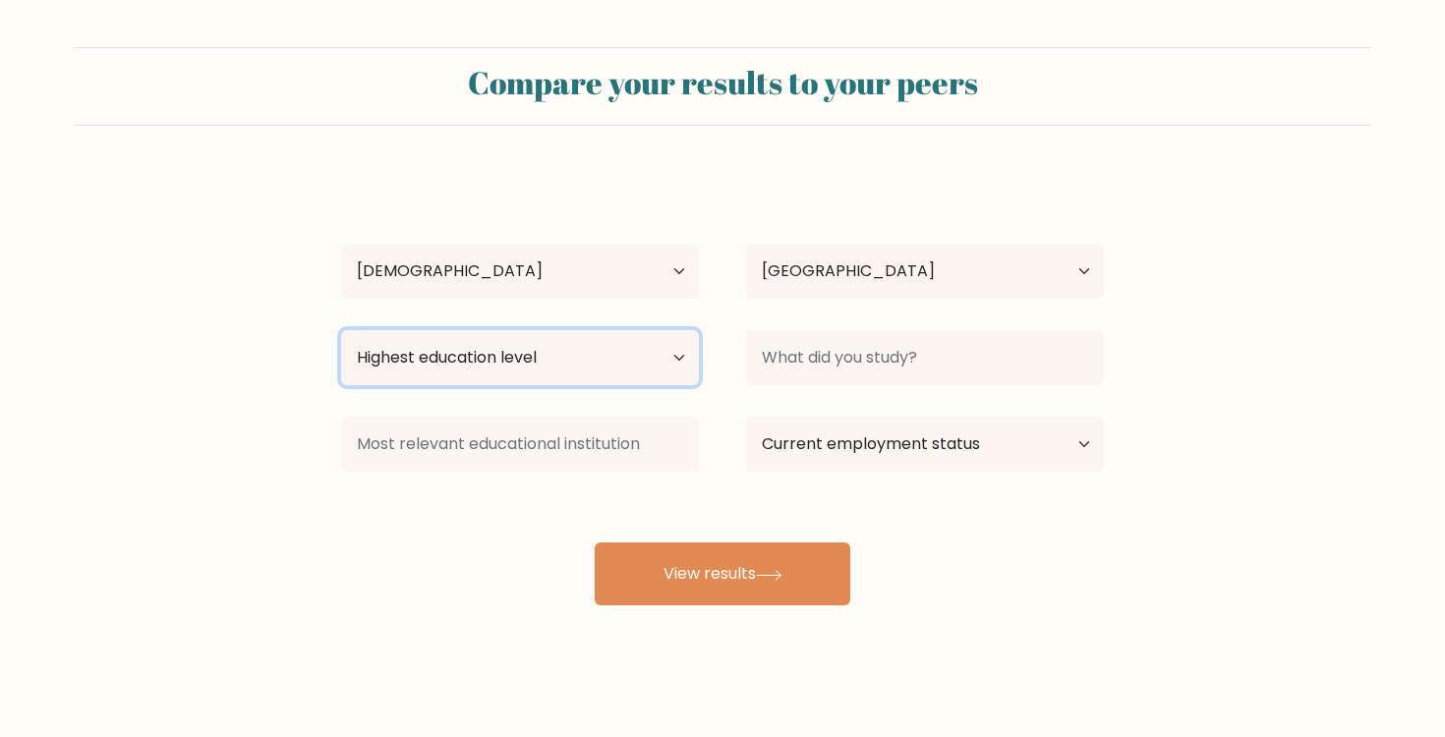
click at [638, 349] on select "Highest education level No schooling Primary Lower Secondary Upper Secondary Oc…" at bounding box center [520, 357] width 358 height 55
select select "bachelors_degree"
click at [341, 330] on select "Highest education level No schooling Primary Lower Secondary Upper Secondary Oc…" at bounding box center [520, 357] width 358 height 55
click at [584, 347] on select "Highest education level No schooling Primary Lower Secondary Upper Secondary Oc…" at bounding box center [520, 357] width 358 height 55
click at [341, 330] on select "Highest education level No schooling Primary Lower Secondary Upper Secondary Oc…" at bounding box center [520, 357] width 358 height 55
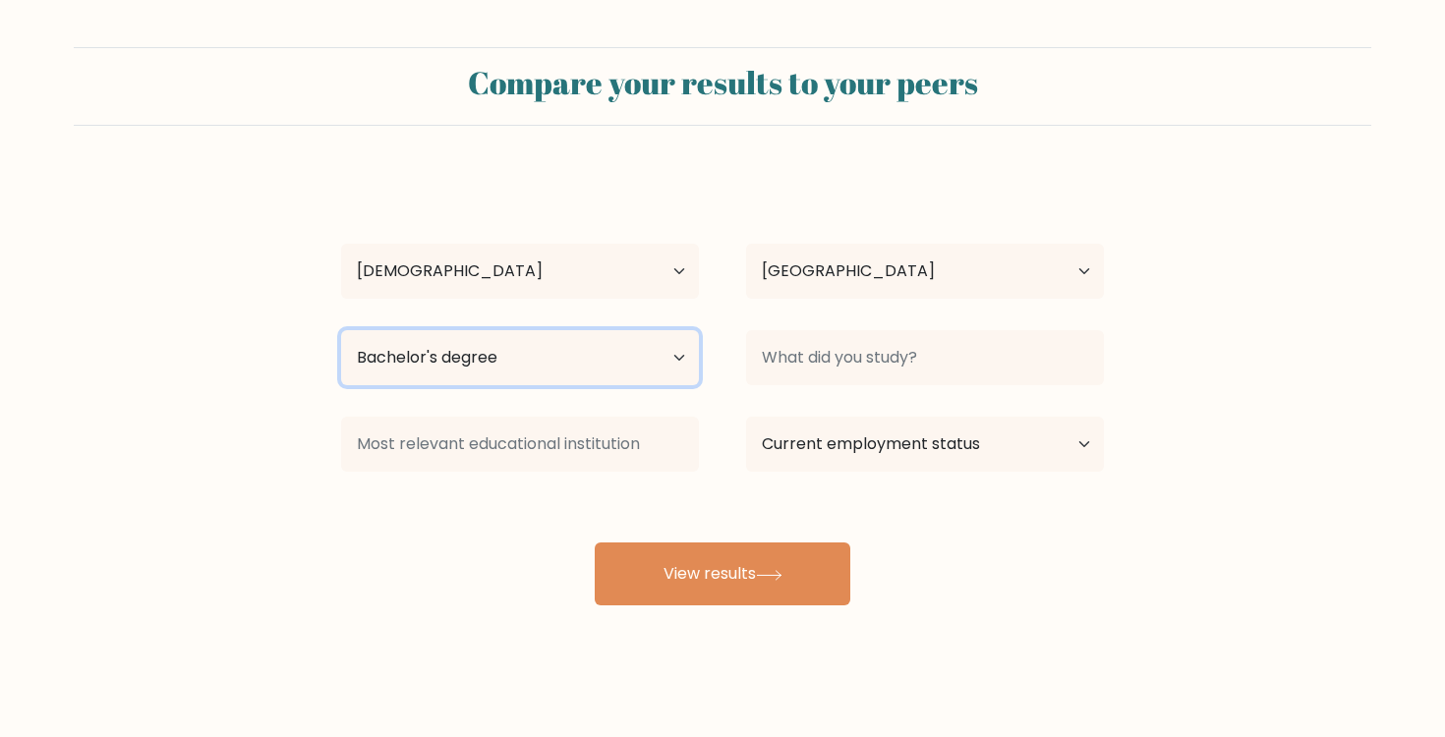
click at [594, 365] on select "Highest education level No schooling Primary Lower Secondary Upper Secondary Oc…" at bounding box center [520, 357] width 358 height 55
click at [341, 330] on select "Highest education level No schooling Primary Lower Secondary Upper Secondary Oc…" at bounding box center [520, 357] width 358 height 55
click at [257, 337] on form "Compare your results to your peers [PERSON_NAME] Age Under [DEMOGRAPHIC_DATA] […" at bounding box center [722, 326] width 1445 height 558
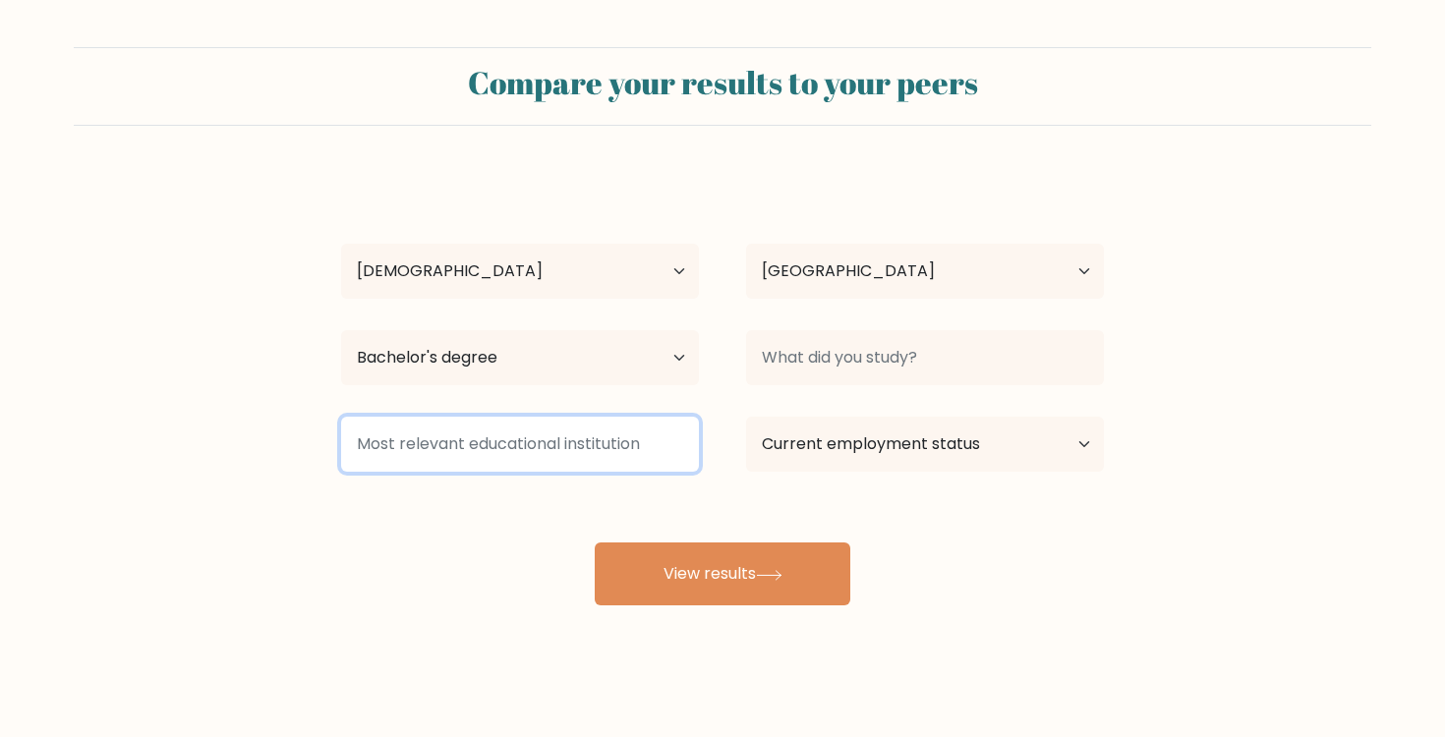
click at [558, 442] on input at bounding box center [520, 444] width 358 height 55
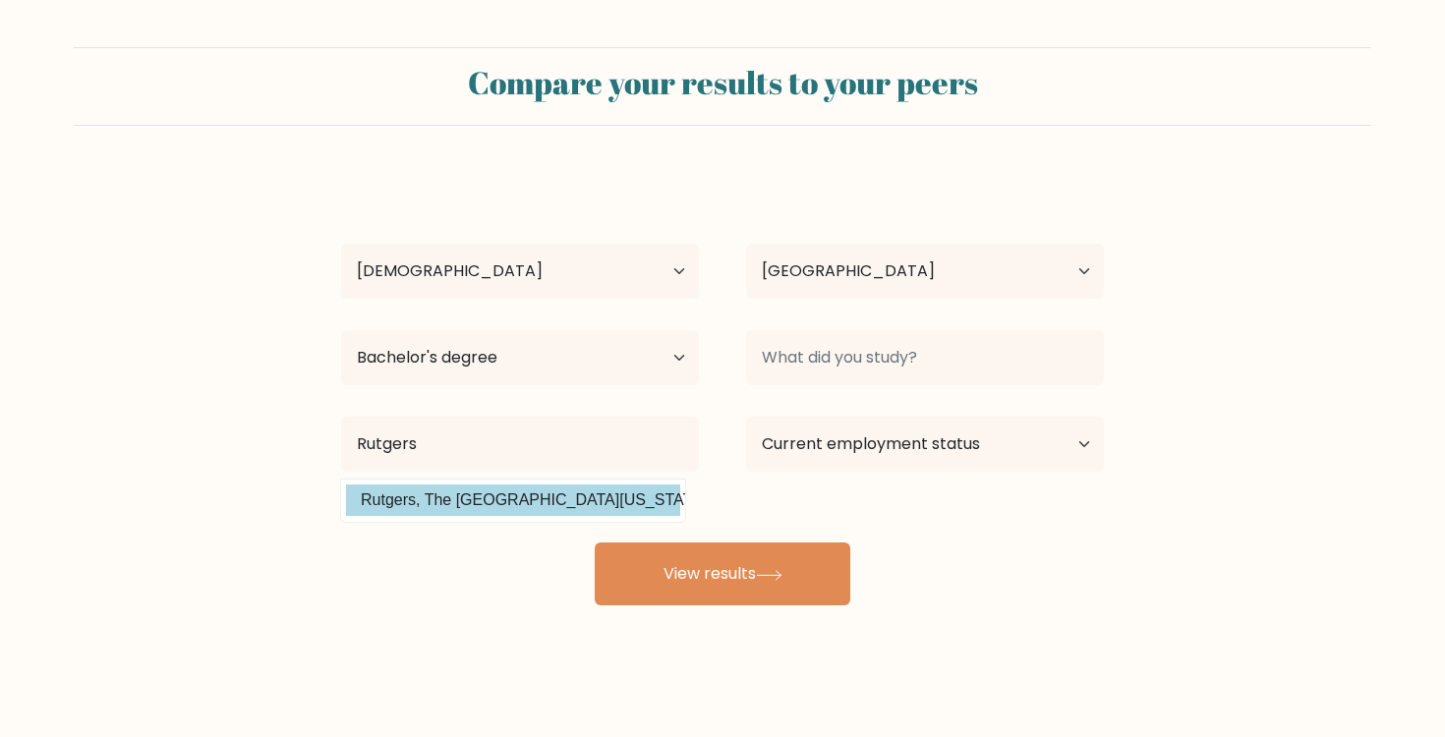
click at [631, 500] on option "Rutgers, The [GEOGRAPHIC_DATA][US_STATE] ([GEOGRAPHIC_DATA])" at bounding box center [513, 500] width 334 height 31
type input "Rutgers, The [GEOGRAPHIC_DATA][US_STATE]"
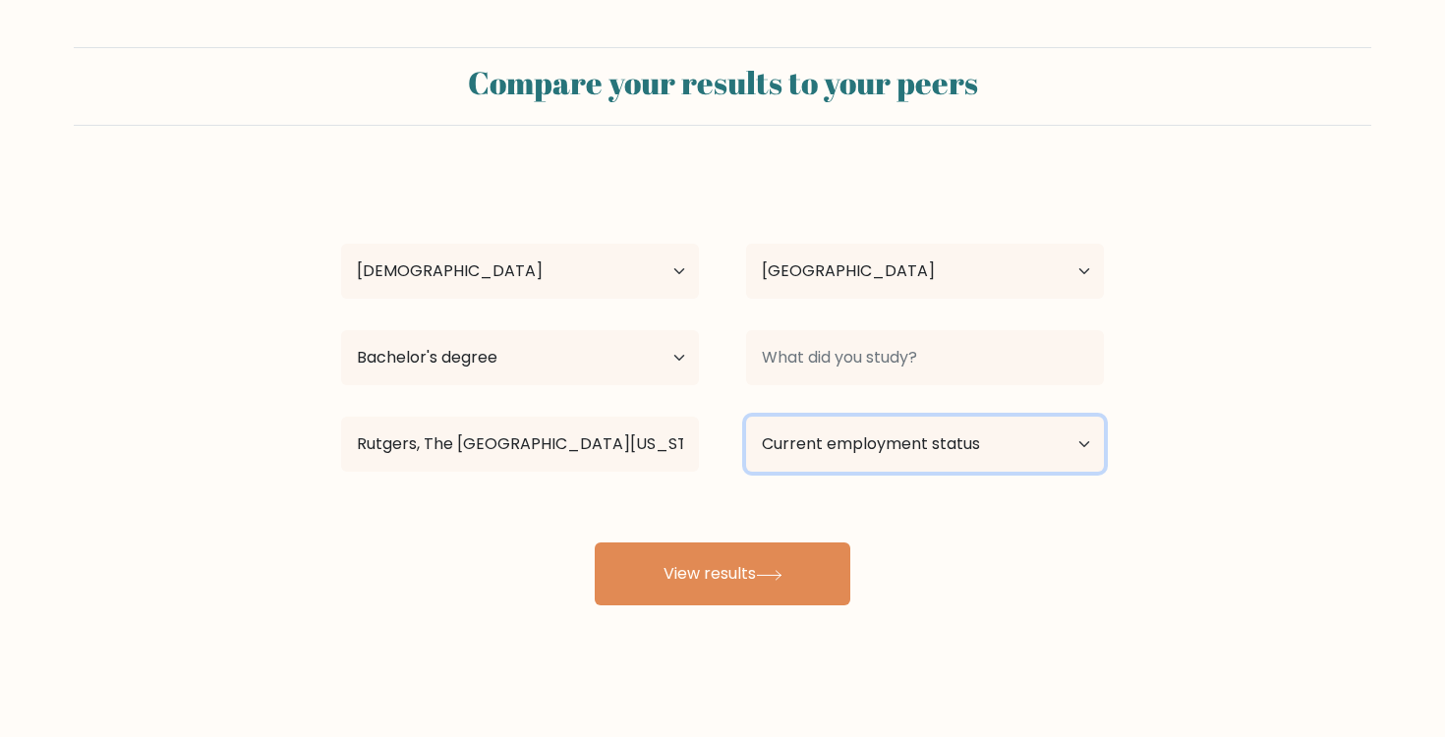
click at [861, 449] on select "Current employment status Employed Student Retired Other / prefer not to answer" at bounding box center [925, 444] width 358 height 55
select select "student"
click at [746, 417] on select "Current employment status Employed Student Retired Other / prefer not to answer" at bounding box center [925, 444] width 358 height 55
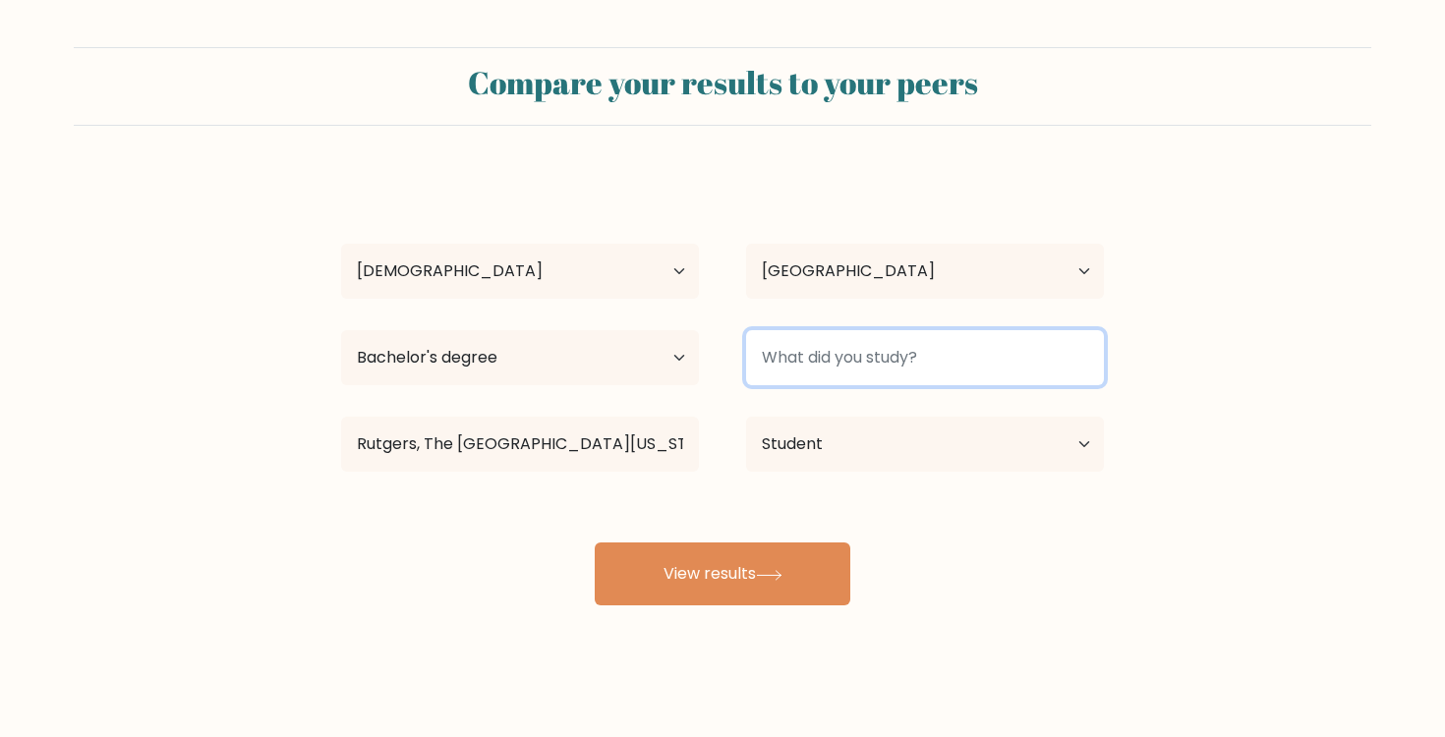
click at [829, 370] on input at bounding box center [925, 357] width 358 height 55
type input "C"
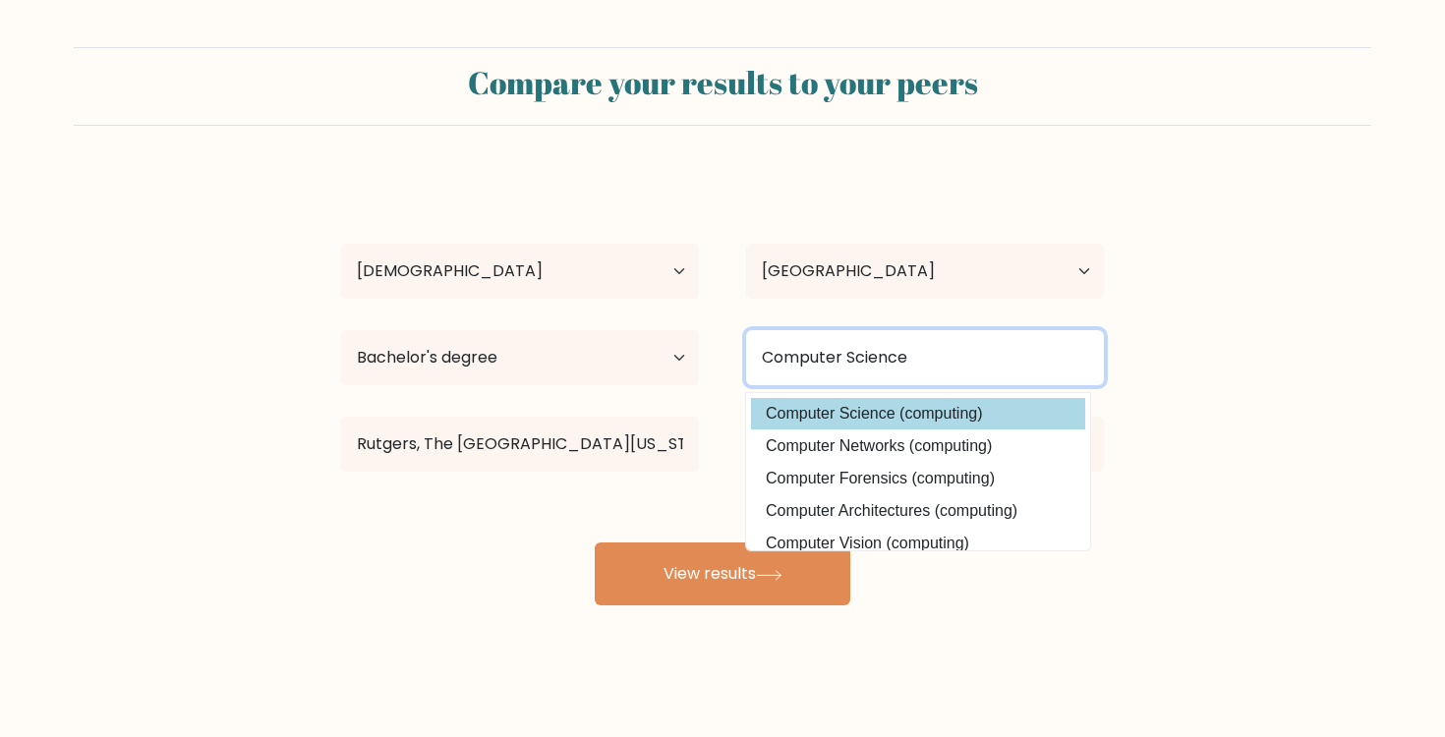
type input "Computer Science"
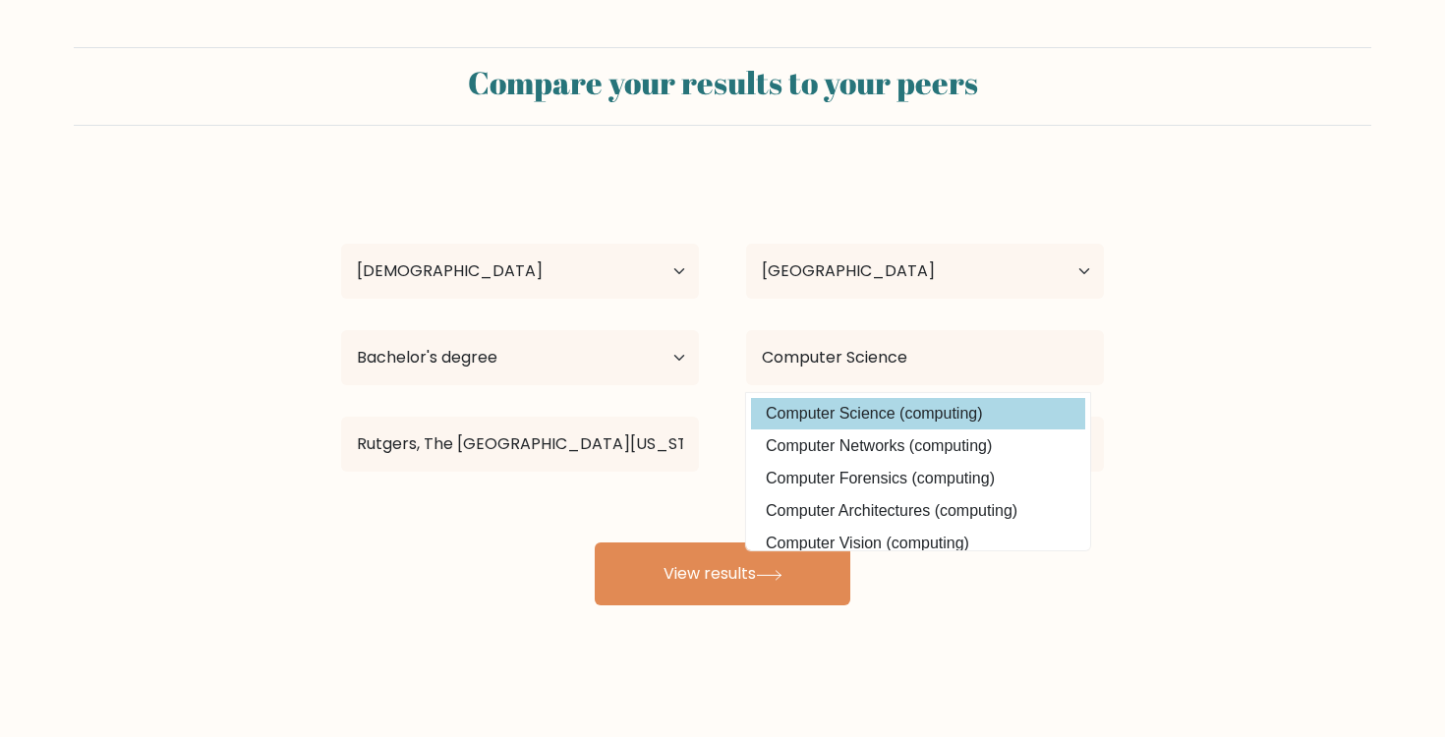
click at [859, 408] on div "[PERSON_NAME] Age Under [DEMOGRAPHIC_DATA] [DEMOGRAPHIC_DATA] [DEMOGRAPHIC_DATA…" at bounding box center [722, 389] width 786 height 432
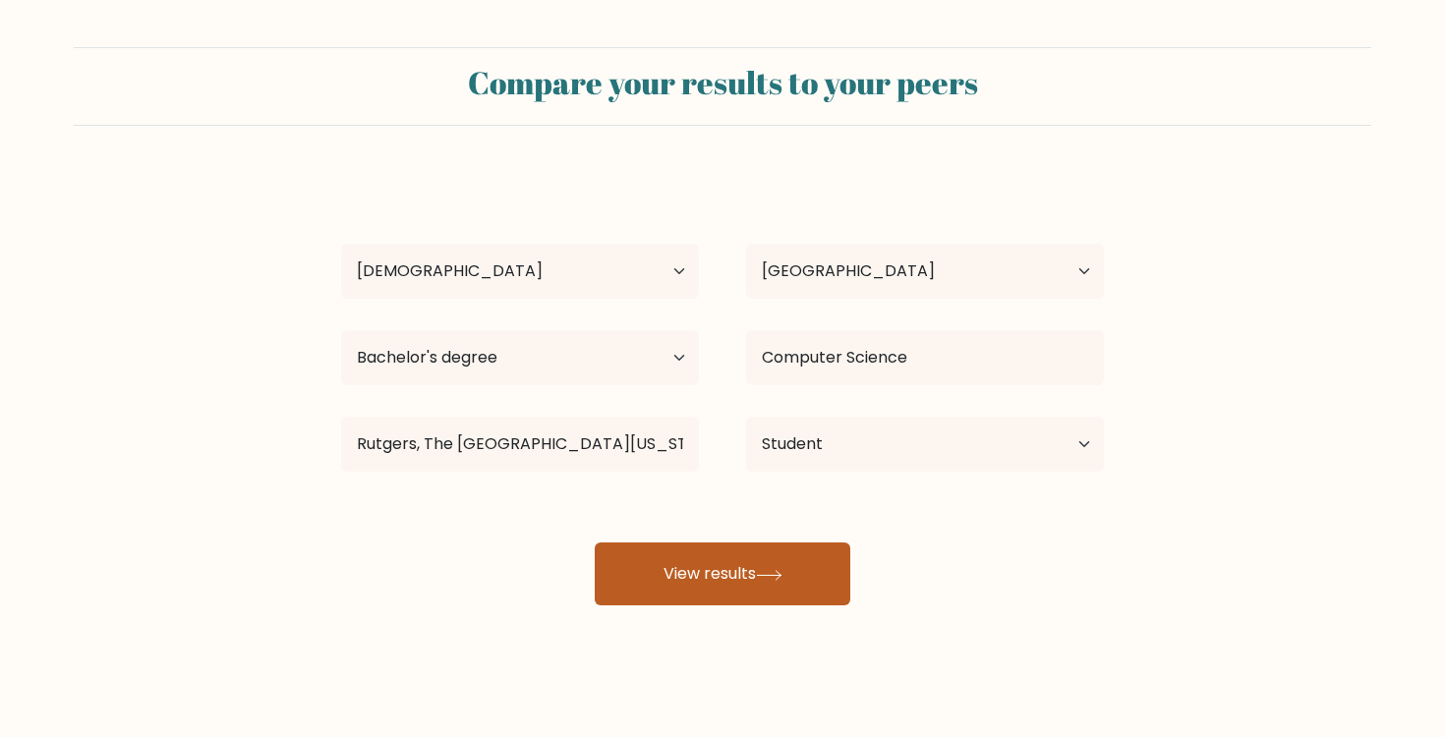
click at [799, 588] on button "View results" at bounding box center [723, 574] width 256 height 63
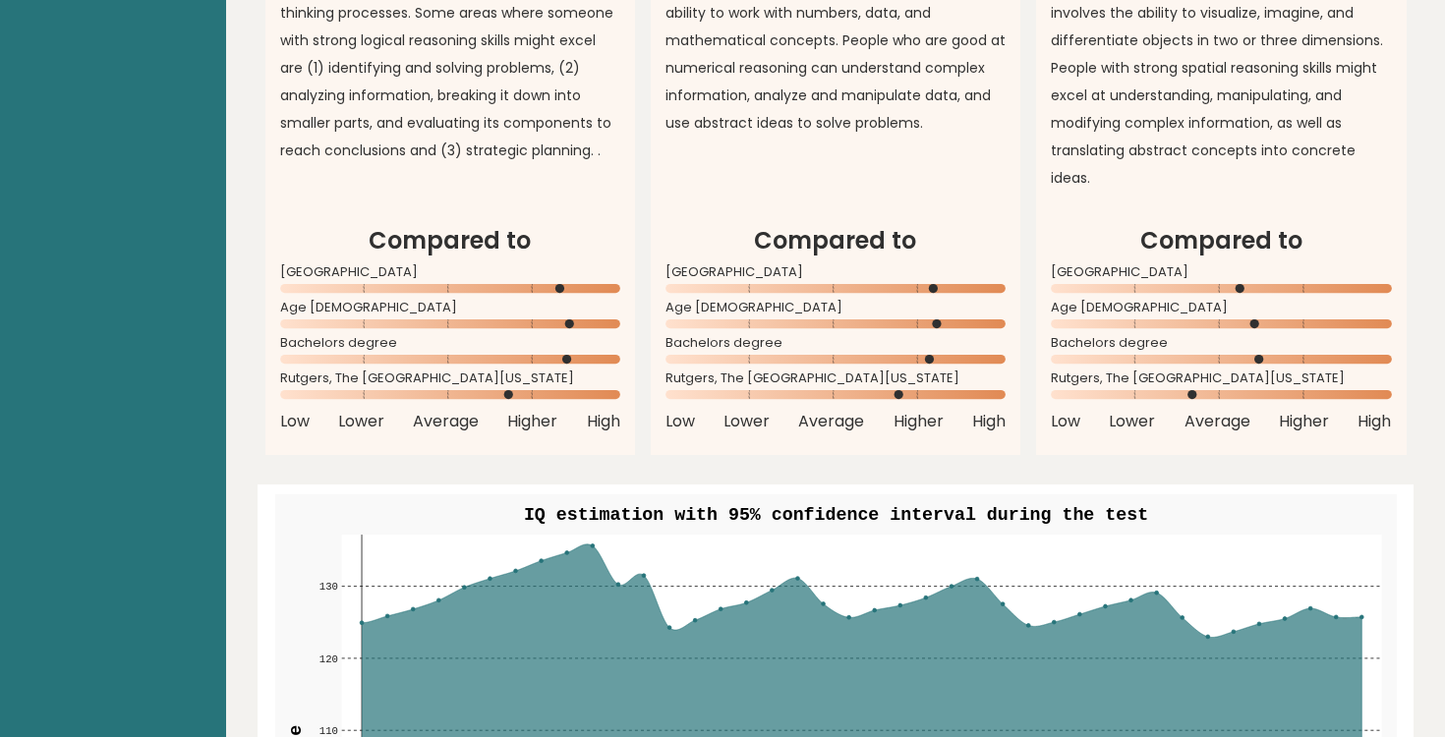
scroll to position [1885, 0]
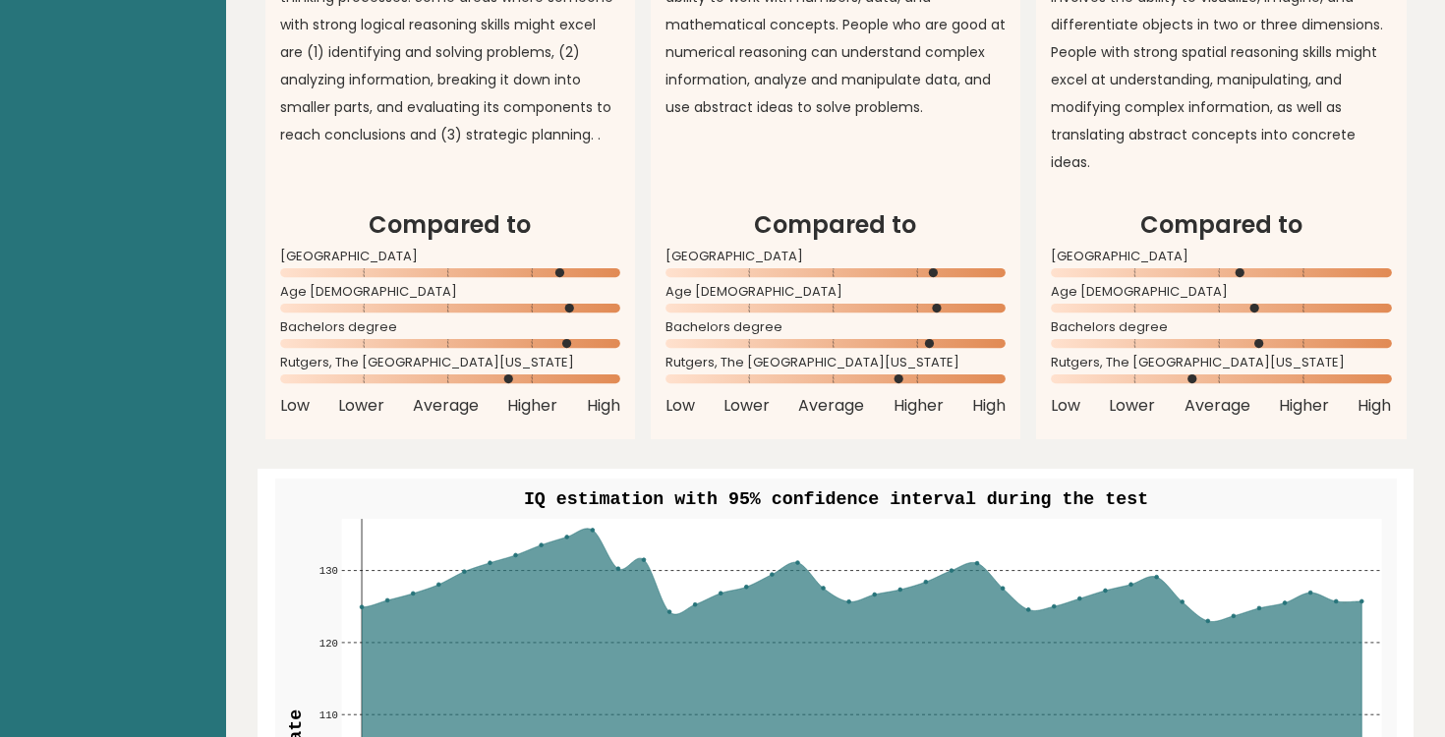
drag, startPoint x: 935, startPoint y: 349, endPoint x: 853, endPoint y: 344, distance: 81.7
click at [852, 359] on div "Rutgers, The [GEOGRAPHIC_DATA][US_STATE]" at bounding box center [835, 374] width 340 height 31
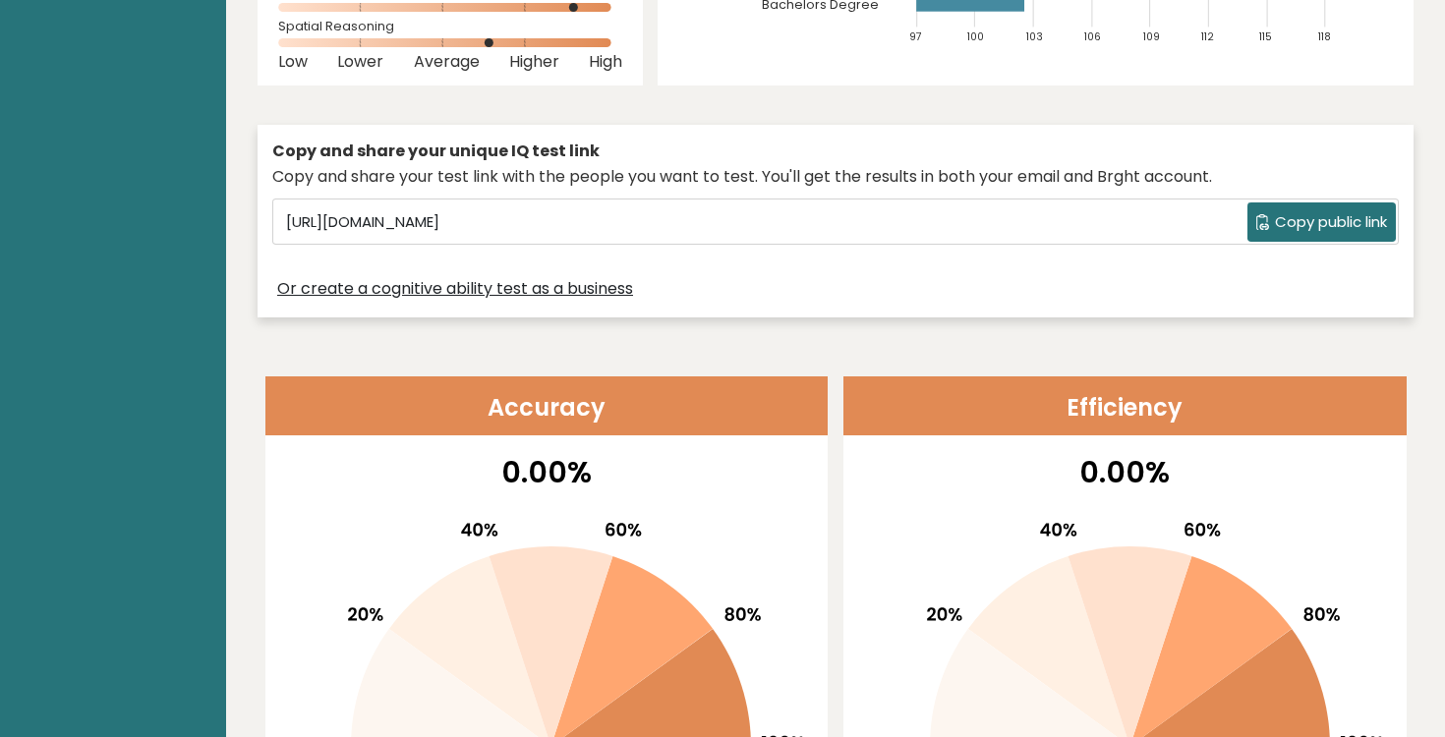
scroll to position [0, 0]
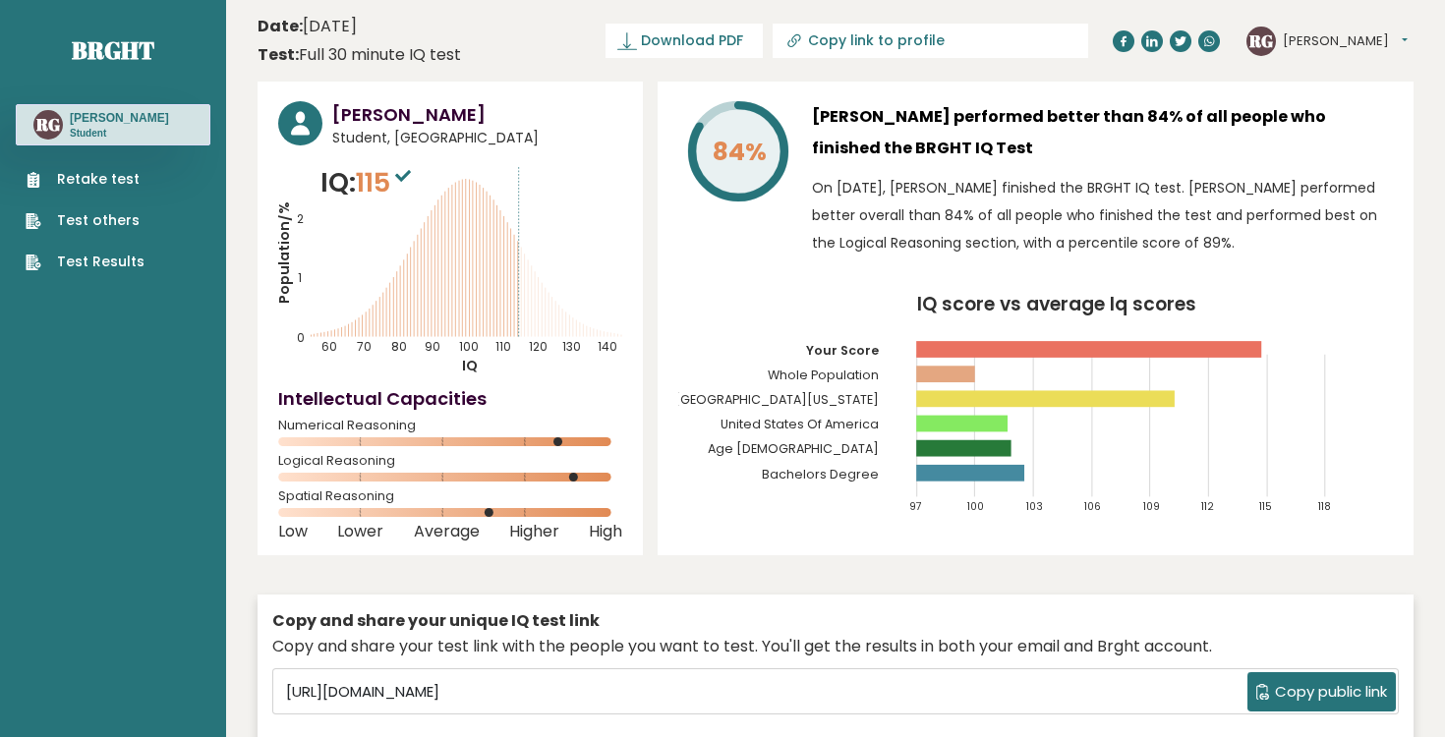
click at [1060, 212] on p "On [DATE], [PERSON_NAME] finished the BRGHT IQ test. [PERSON_NAME] performed be…" at bounding box center [1102, 215] width 581 height 83
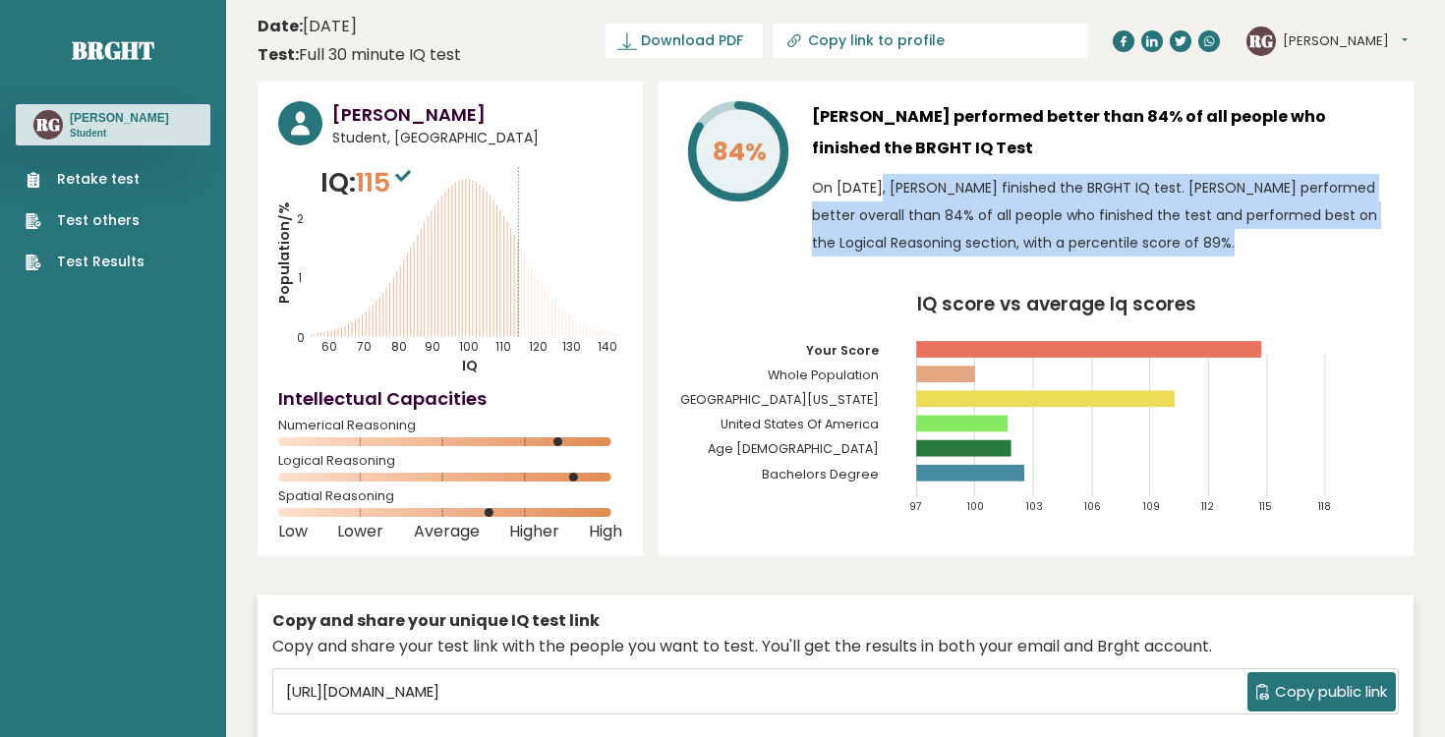
click at [1060, 212] on p "On [DATE], [PERSON_NAME] finished the BRGHT IQ test. [PERSON_NAME] performed be…" at bounding box center [1102, 215] width 581 height 83
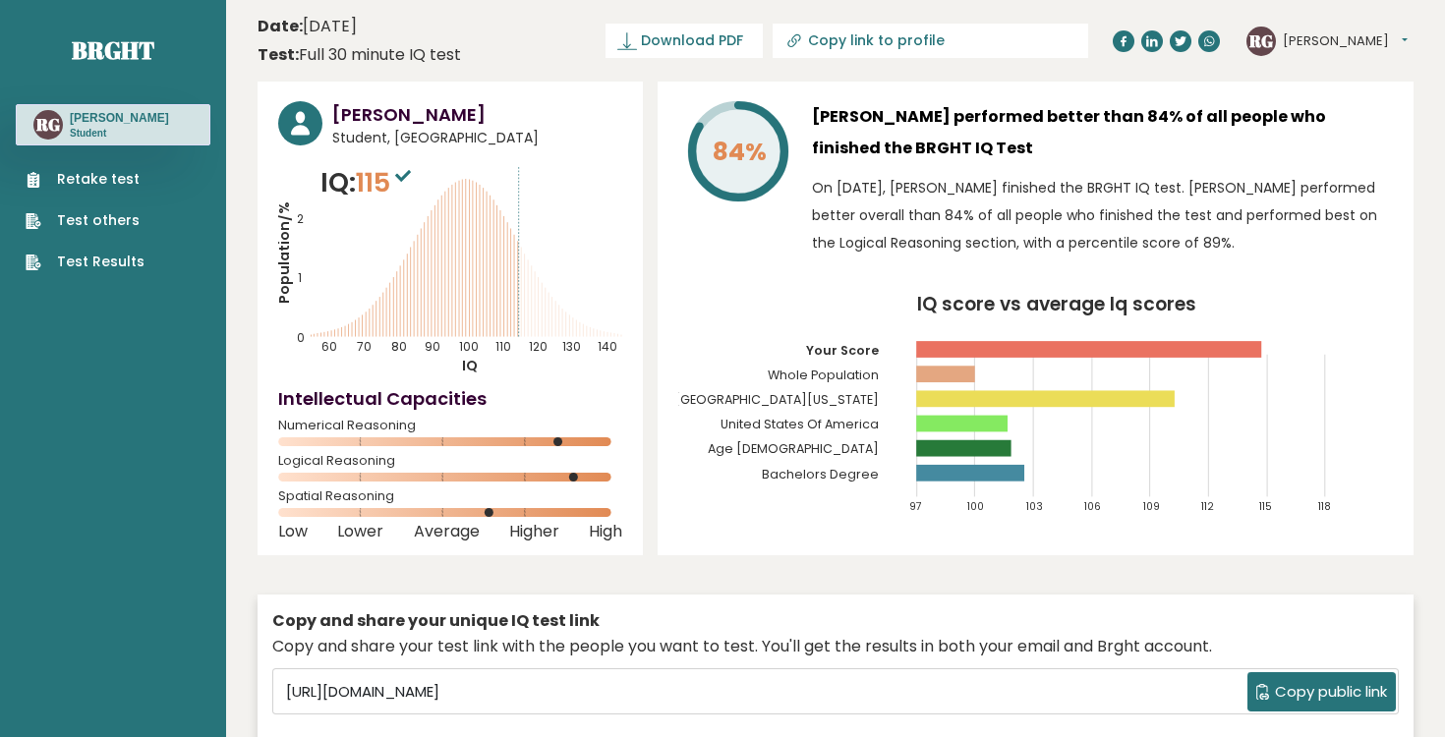
click at [1079, 214] on p "On [DATE], [PERSON_NAME] finished the BRGHT IQ test. [PERSON_NAME] performed be…" at bounding box center [1102, 215] width 581 height 83
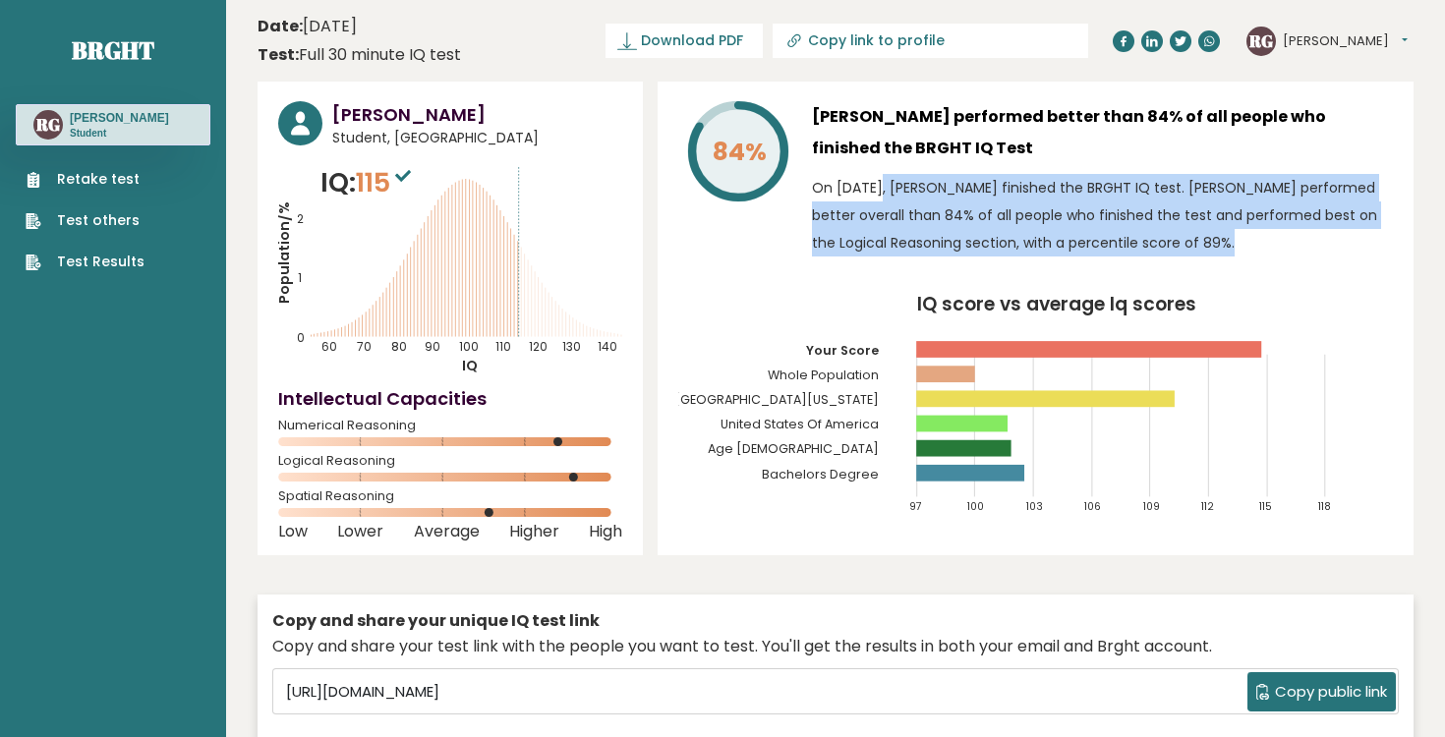
click at [1079, 214] on p "On [DATE], [PERSON_NAME] finished the BRGHT IQ test. [PERSON_NAME] performed be…" at bounding box center [1102, 215] width 581 height 83
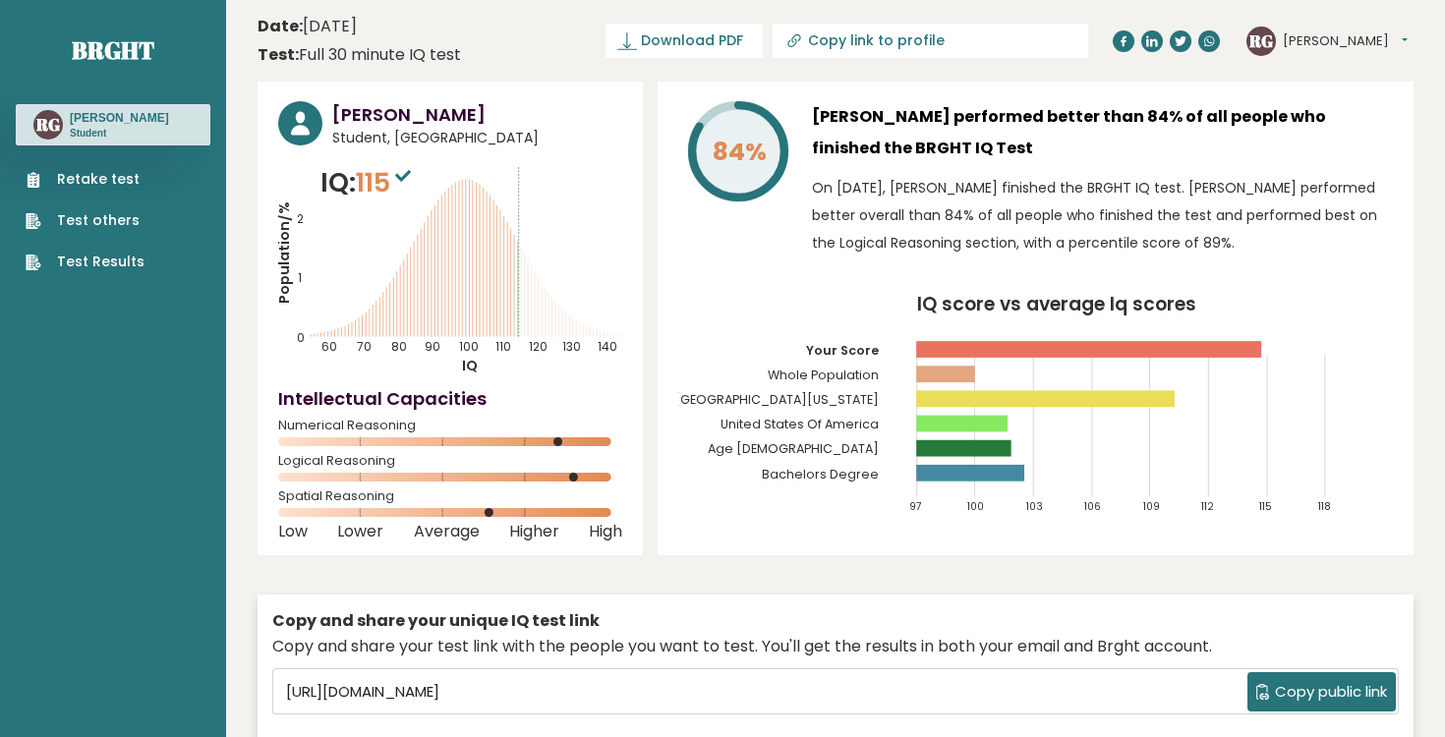
click at [1115, 216] on p "On [DATE], [PERSON_NAME] finished the BRGHT IQ test. [PERSON_NAME] performed be…" at bounding box center [1102, 215] width 581 height 83
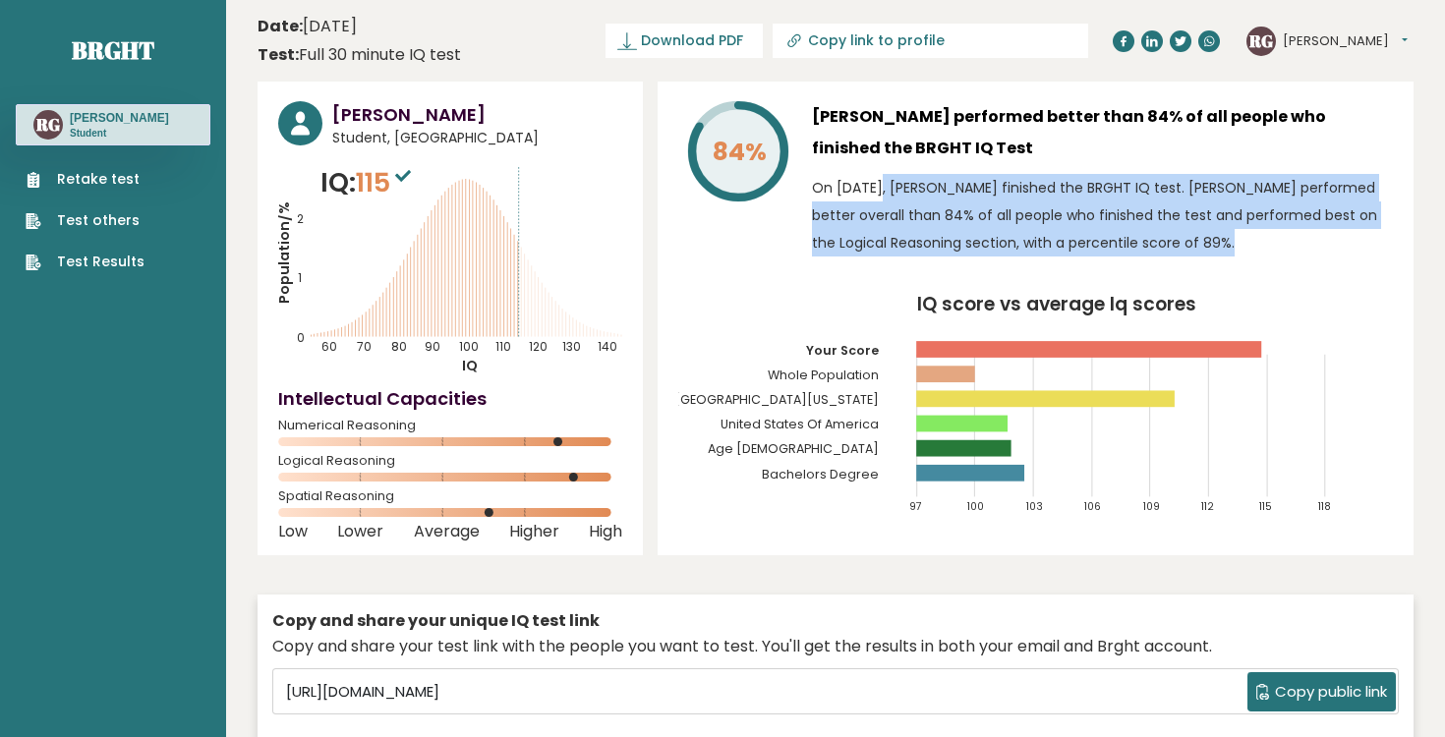
click at [1115, 216] on p "On [DATE], [PERSON_NAME] finished the BRGHT IQ test. [PERSON_NAME] performed be…" at bounding box center [1102, 215] width 581 height 83
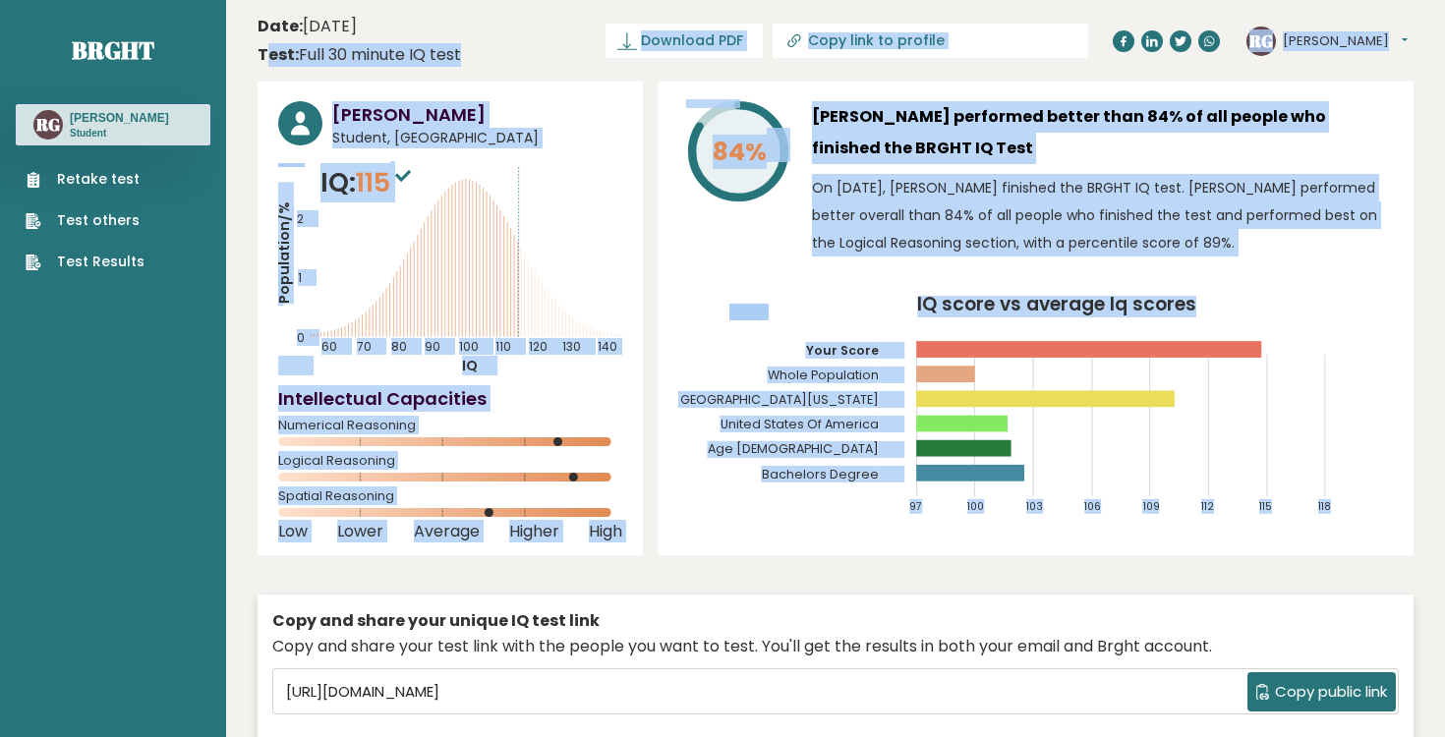
drag, startPoint x: 666, startPoint y: 534, endPoint x: 262, endPoint y: 44, distance: 634.6
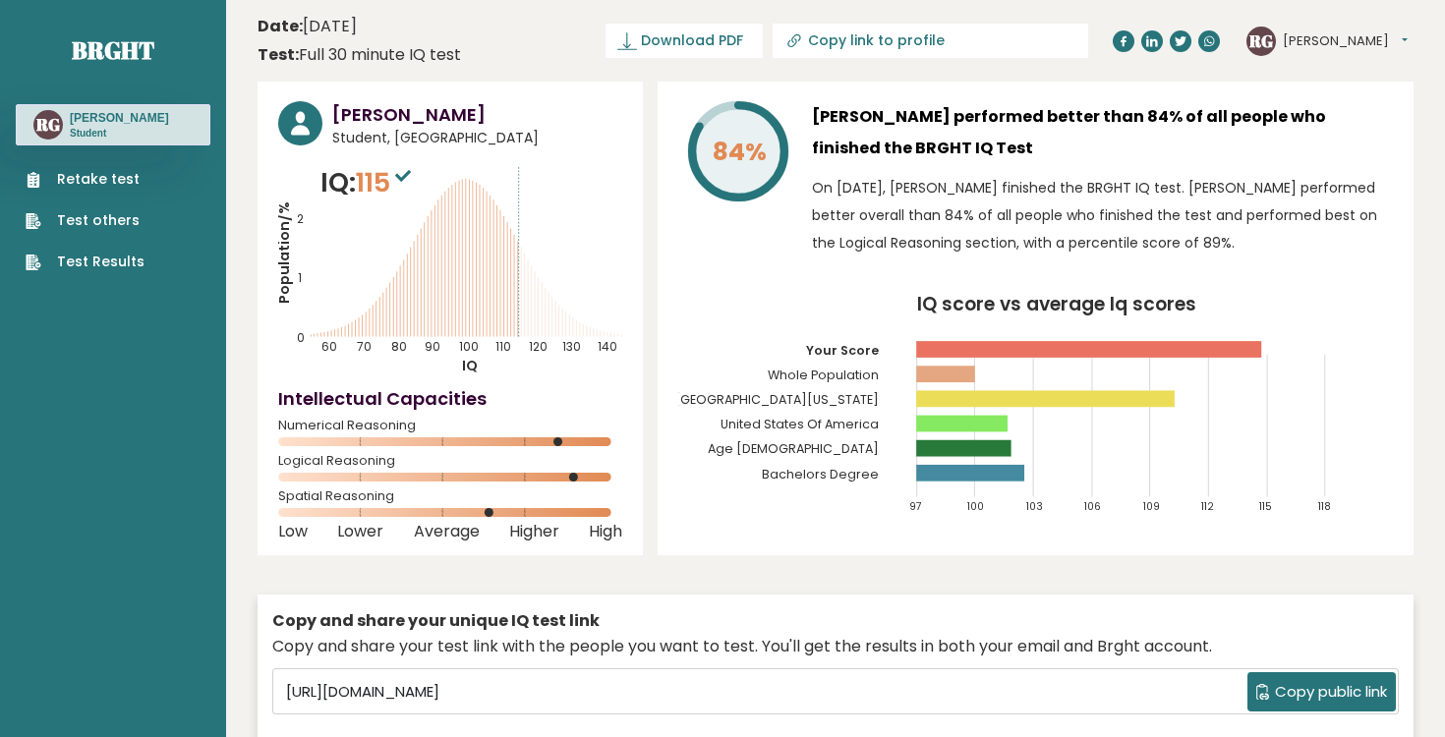
click at [404, 178] on icon at bounding box center [403, 176] width 16 height 12
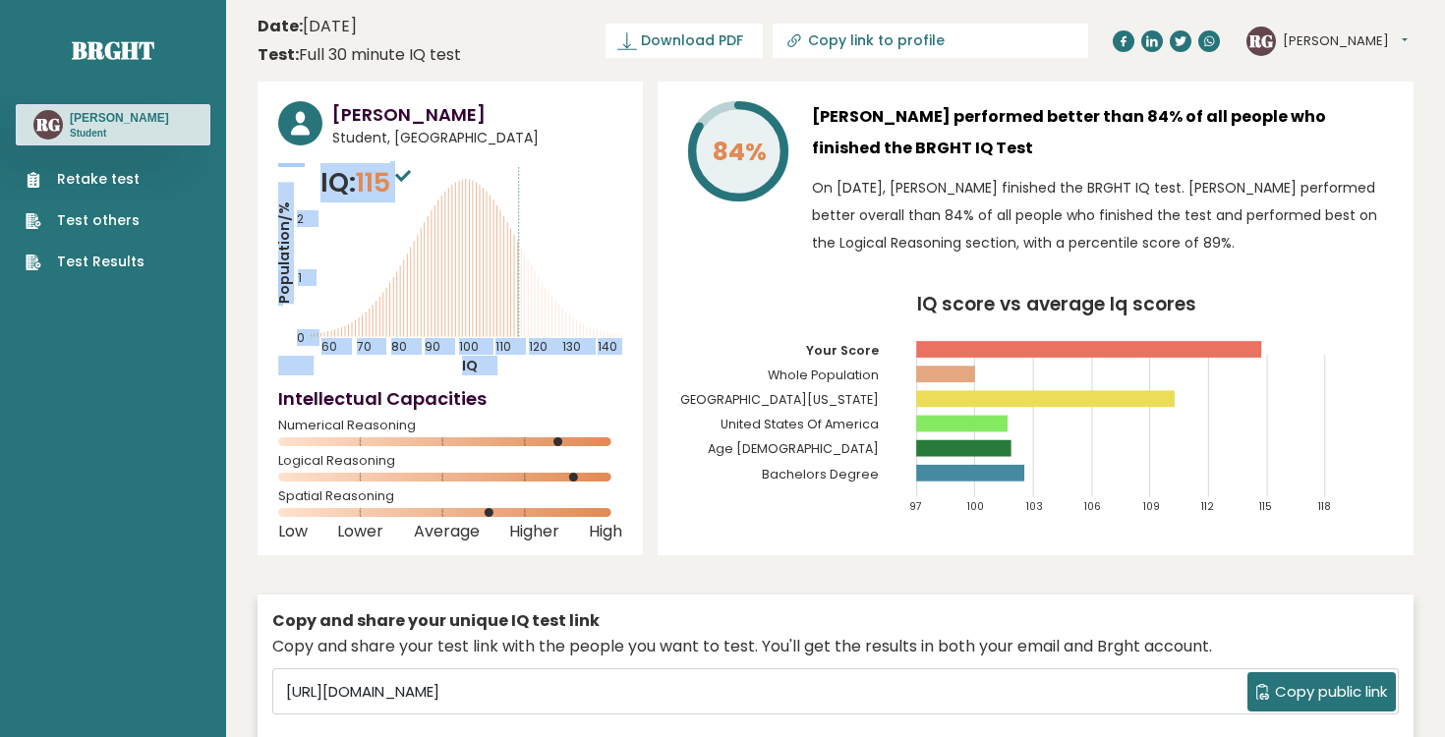
drag, startPoint x: 419, startPoint y: 175, endPoint x: 318, endPoint y: 167, distance: 100.6
click at [318, 167] on div "IQ: 115 Population/% IQ 0 1 2 60 70 80 90 100 110 120 130 140" at bounding box center [450, 269] width 344 height 212
click at [318, 167] on icon "Population/% IQ 0 1 2 60 70 80 90 100 110 120 130 140" at bounding box center [450, 269] width 344 height 212
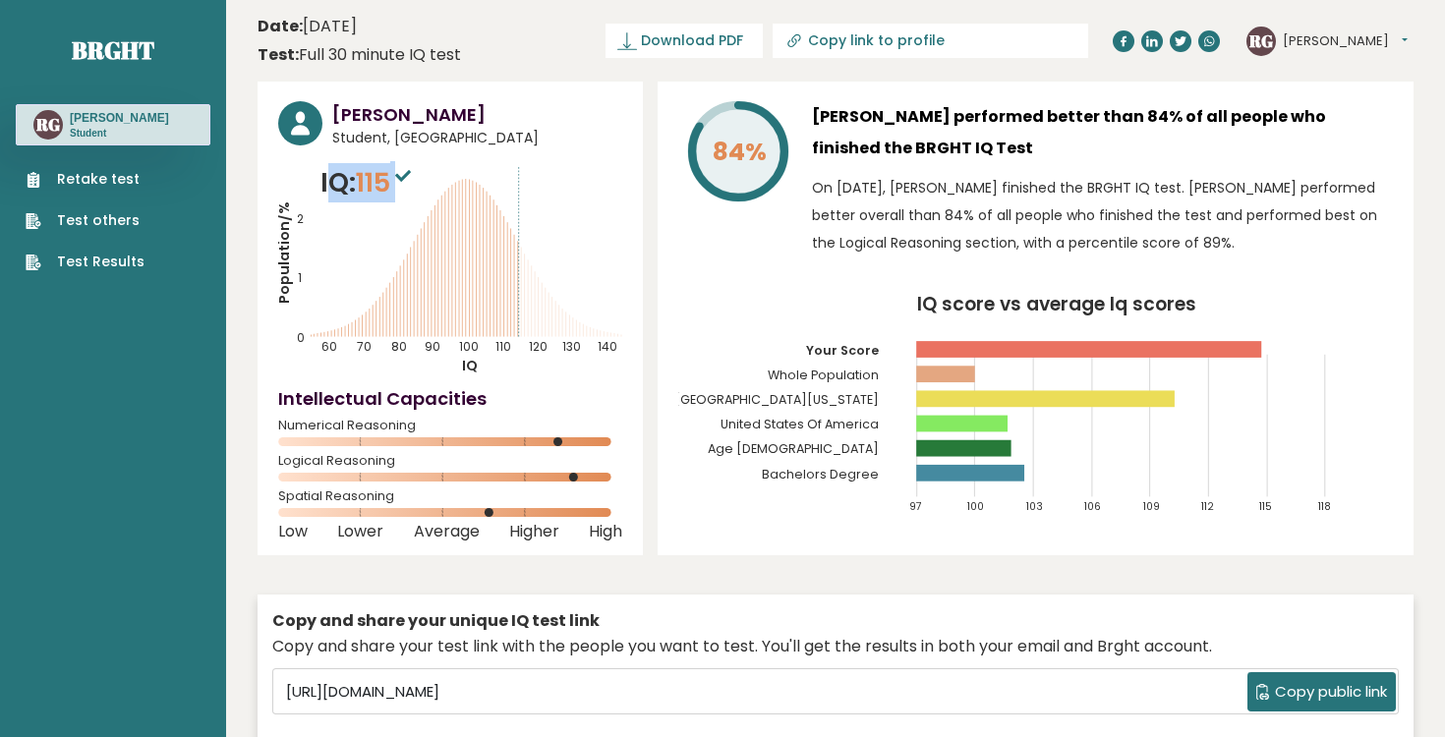
drag, startPoint x: 324, startPoint y: 176, endPoint x: 405, endPoint y: 170, distance: 80.8
click at [405, 170] on p "IQ: 115" at bounding box center [367, 182] width 95 height 39
click at [405, 170] on sup at bounding box center [403, 175] width 26 height 28
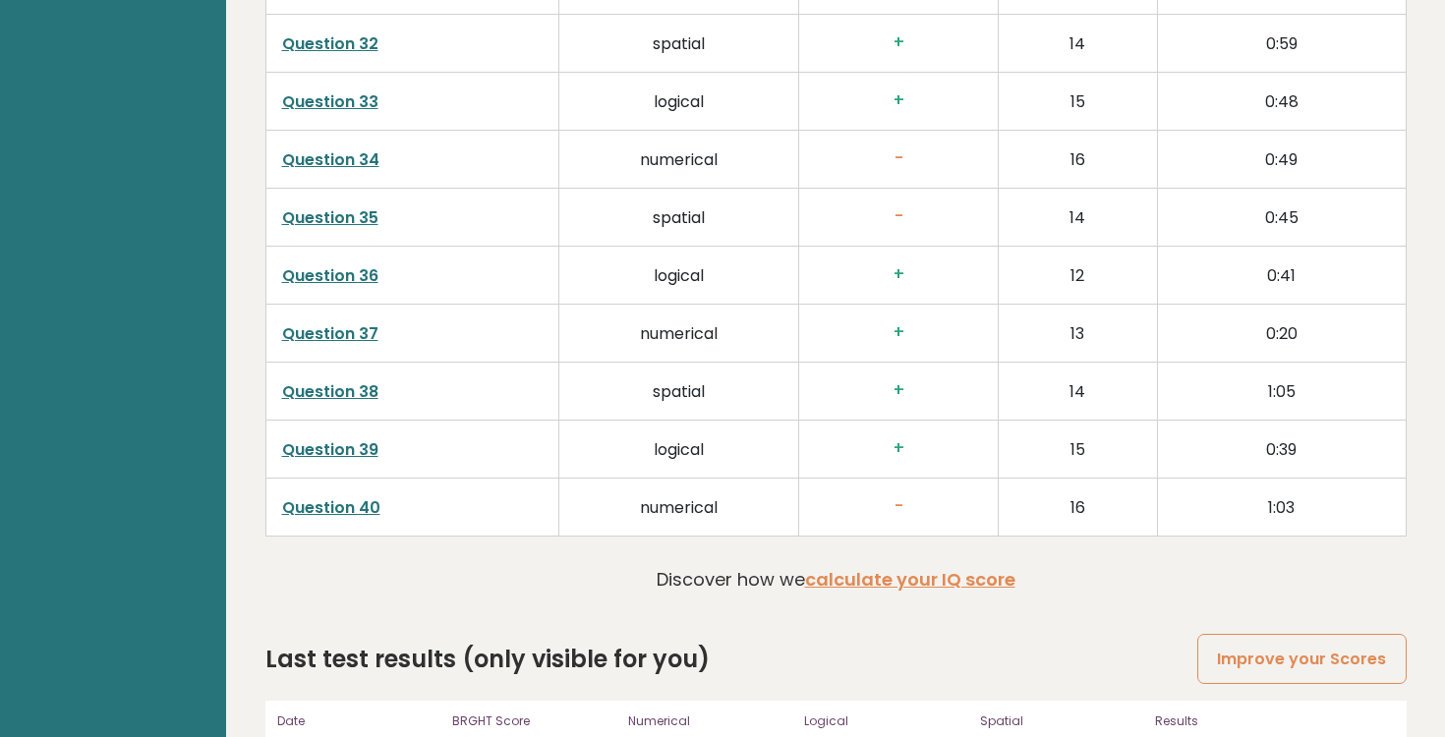
scroll to position [5007, 0]
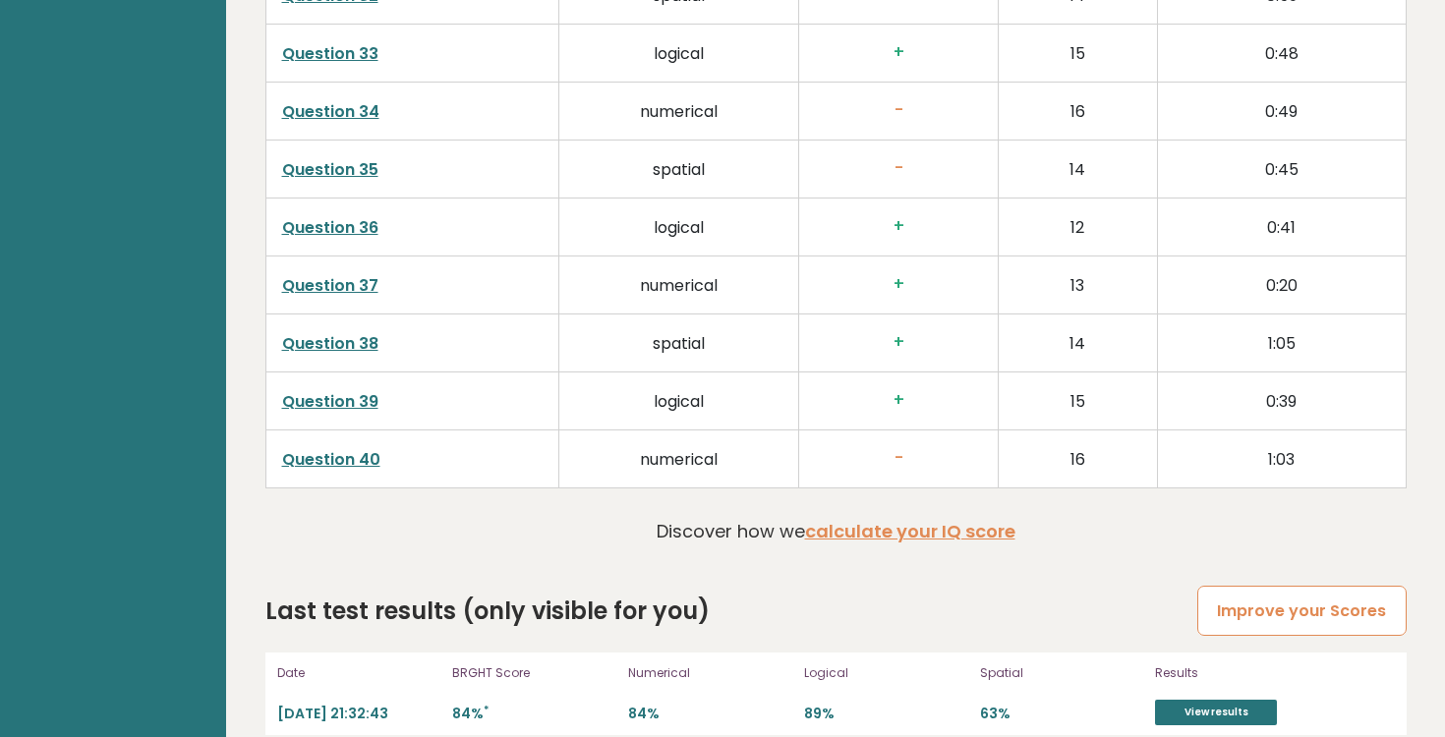
click at [1353, 586] on link "Improve your Scores" at bounding box center [1301, 611] width 208 height 50
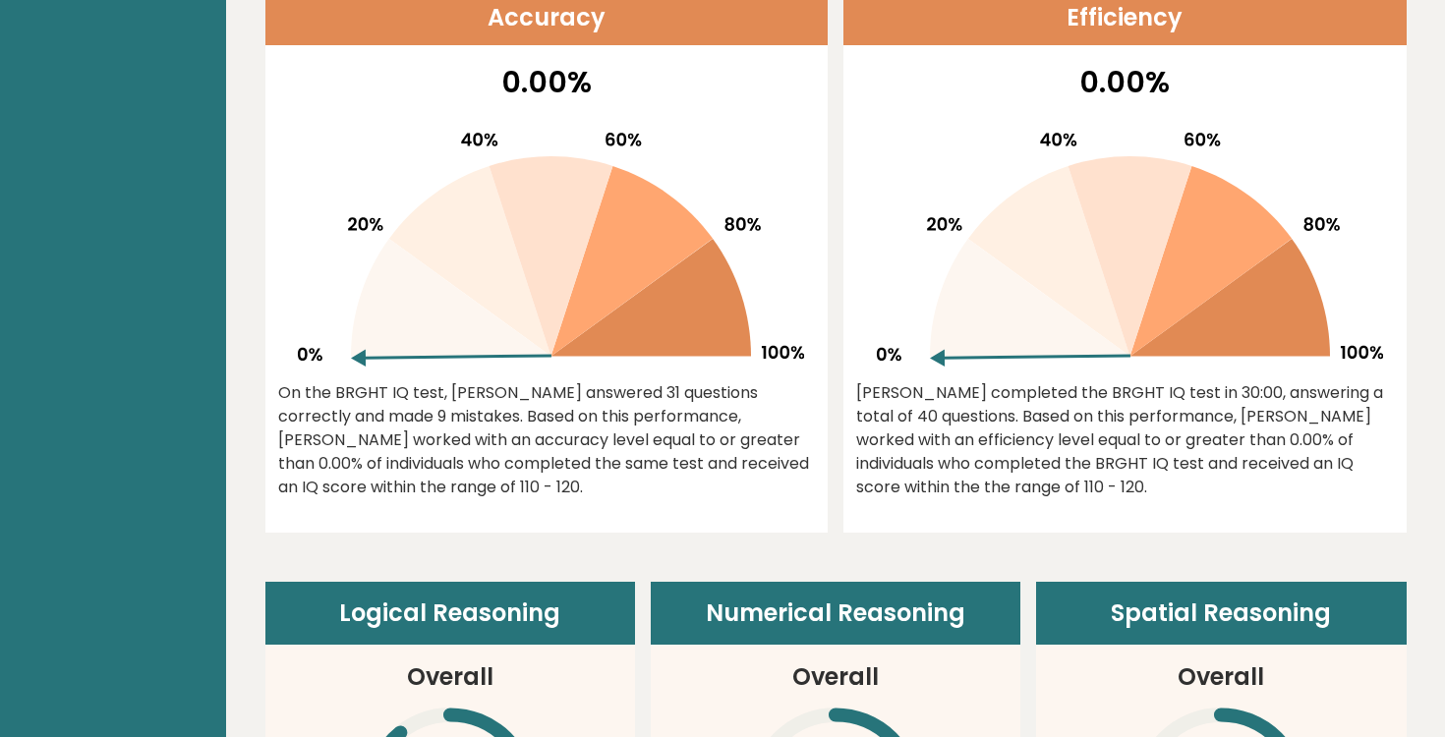
scroll to position [907, 0]
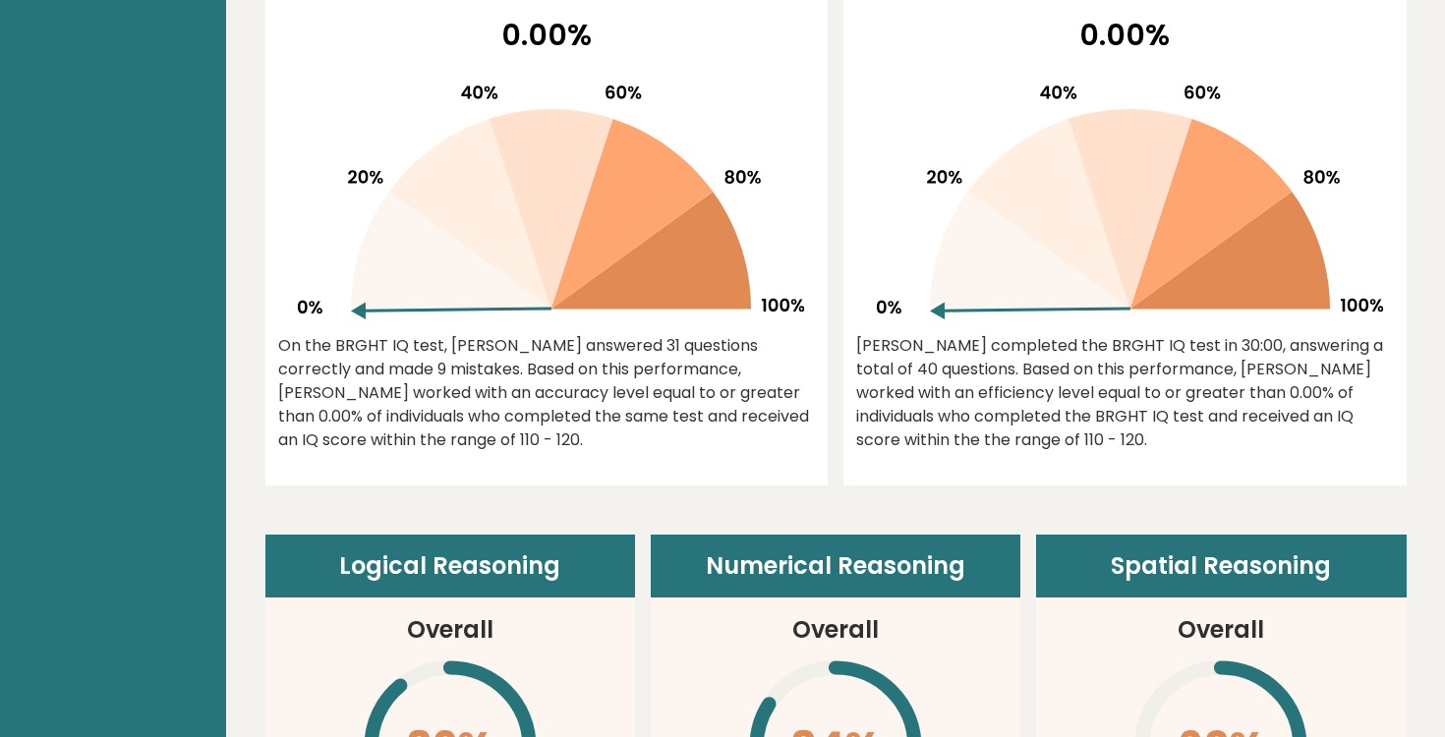
click at [525, 406] on div "On the BRGHT IQ test, Ricardo Garcia answered 31 questions correctly and made 9…" at bounding box center [547, 393] width 538 height 118
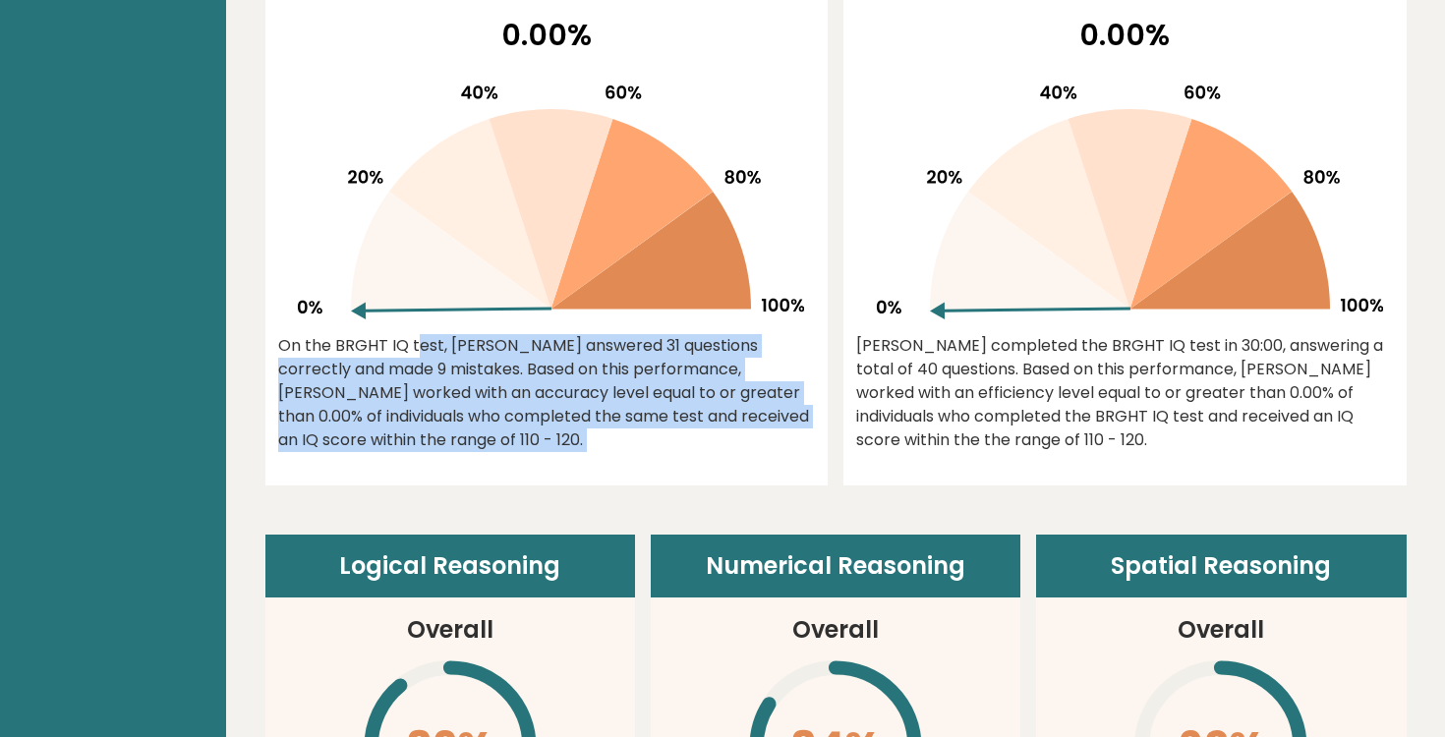
click at [525, 406] on div "On the BRGHT IQ test, Ricardo Garcia answered 31 questions correctly and made 9…" at bounding box center [547, 393] width 538 height 118
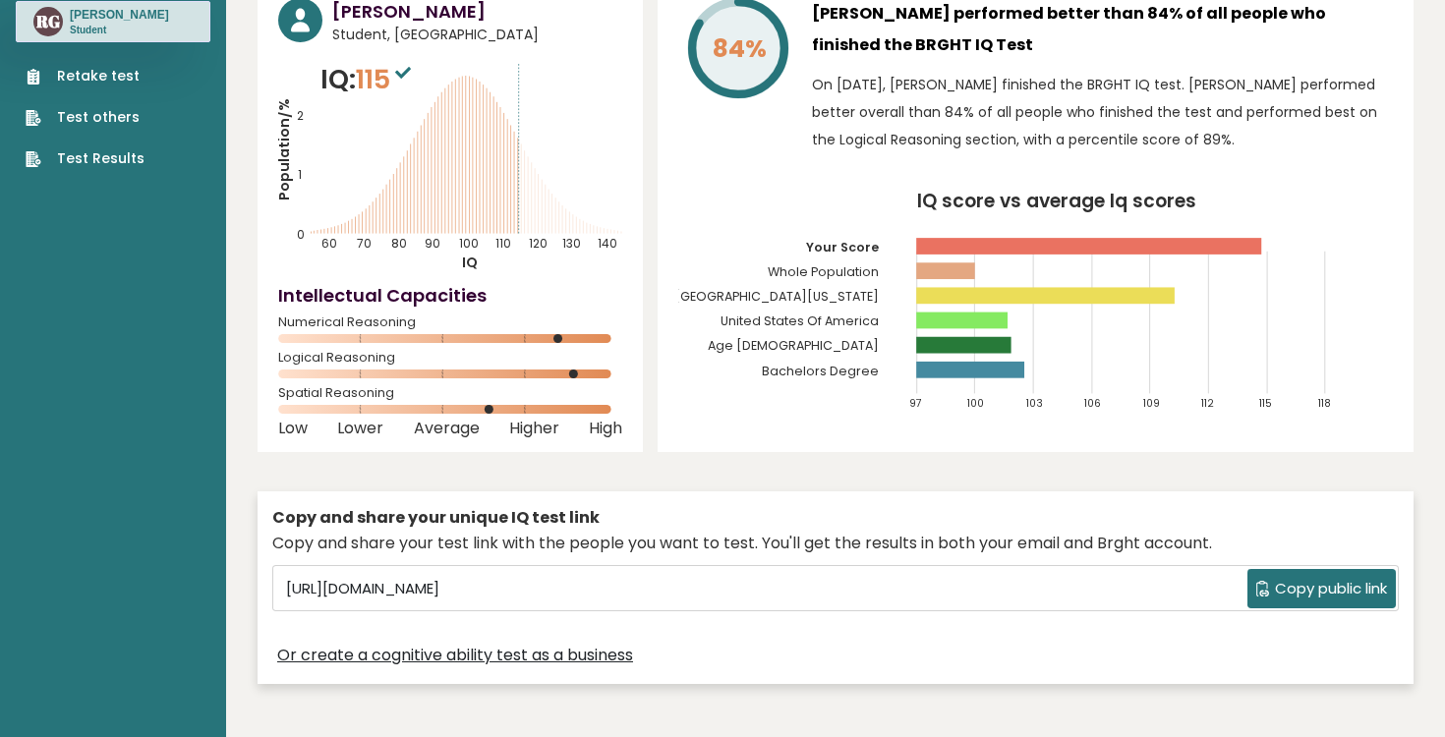
scroll to position [0, 0]
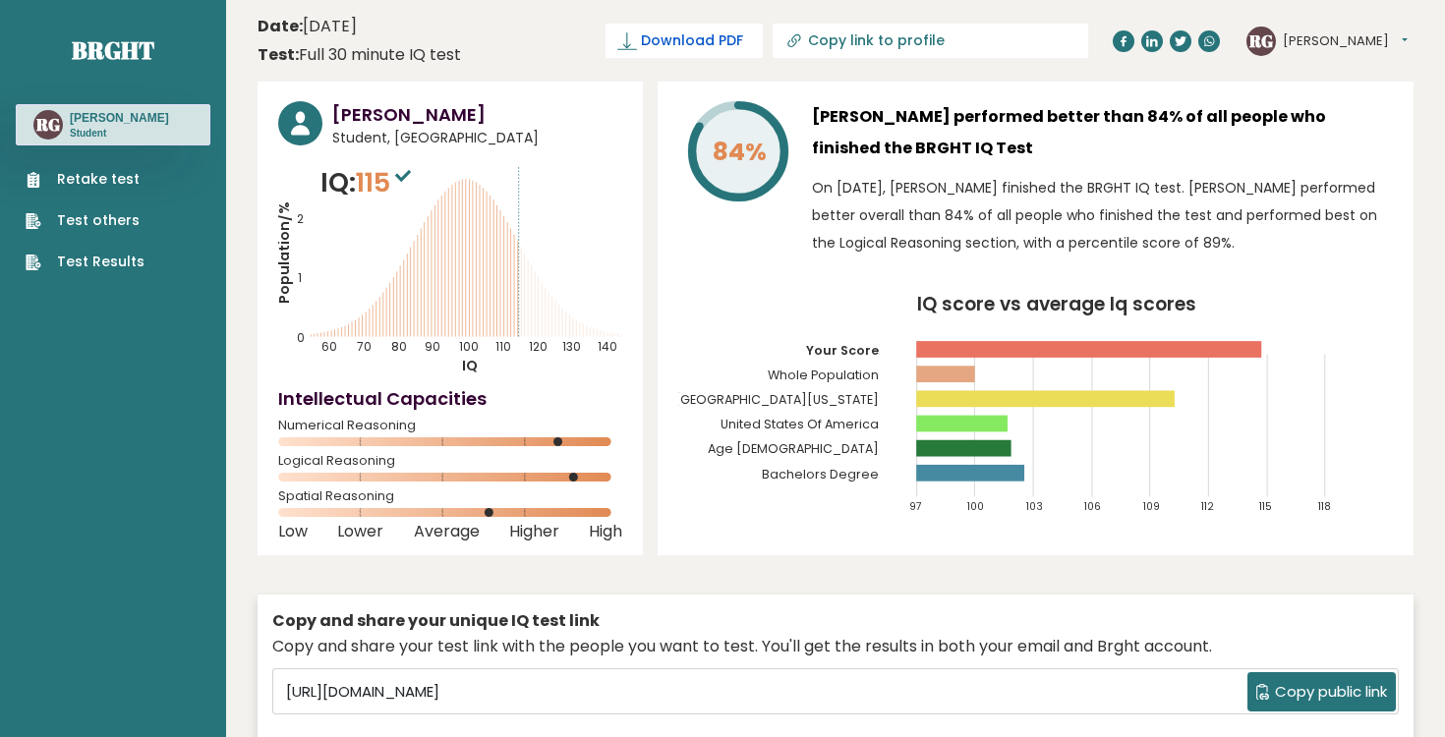
click at [743, 31] on span "Download PDF" at bounding box center [692, 40] width 102 height 21
click at [1155, 39] on icon at bounding box center [1152, 40] width 12 height 11
click at [359, 57] on div "Test: Full 30 minute IQ test" at bounding box center [358, 55] width 203 height 24
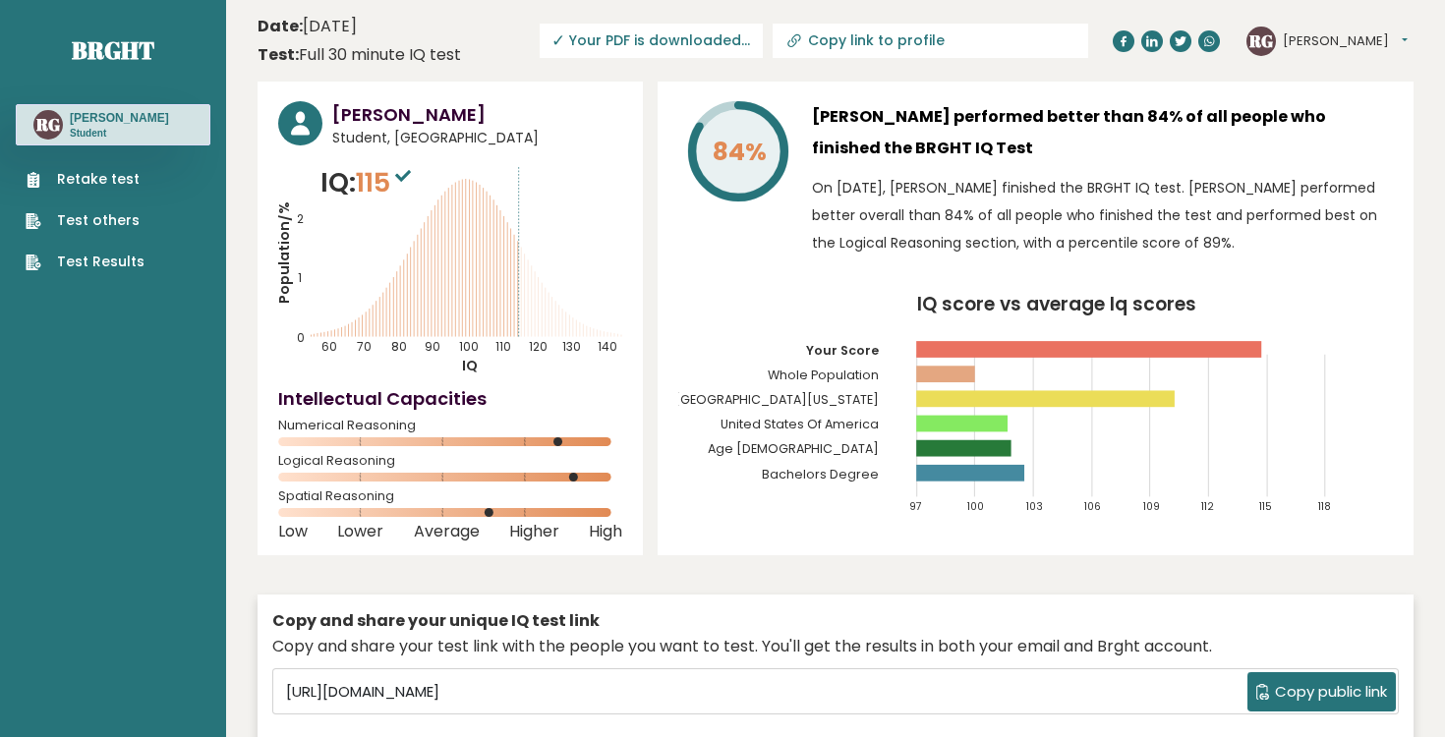
click at [347, 38] on div "Date: September 11, 2025 Test: Full 30 minute IQ test" at bounding box center [358, 41] width 203 height 52
click at [345, 26] on time "Date: September 11, 2025" at bounding box center [306, 27] width 99 height 24
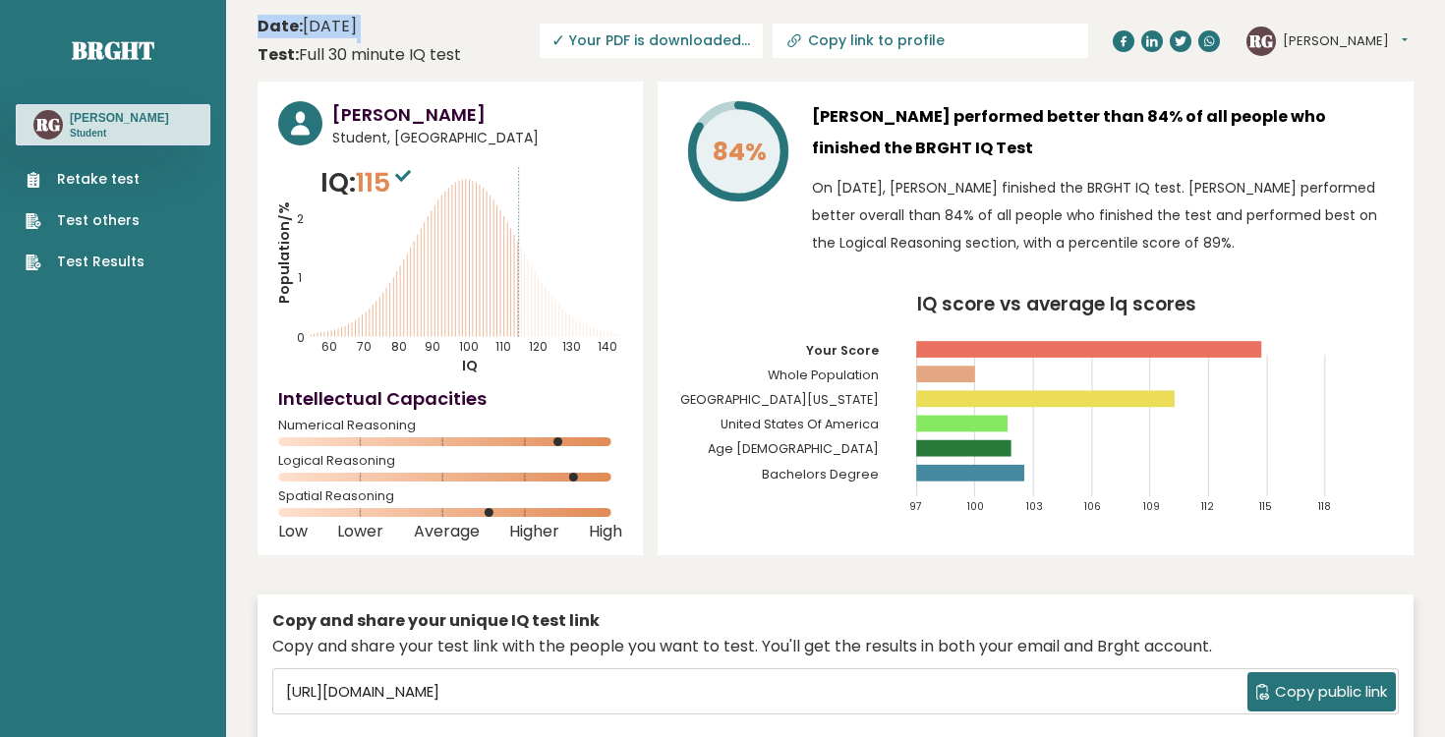
click at [345, 26] on time "Date: September 11, 2025" at bounding box center [306, 27] width 99 height 24
click at [357, 24] on time "Date: September 11, 2025" at bounding box center [306, 27] width 99 height 24
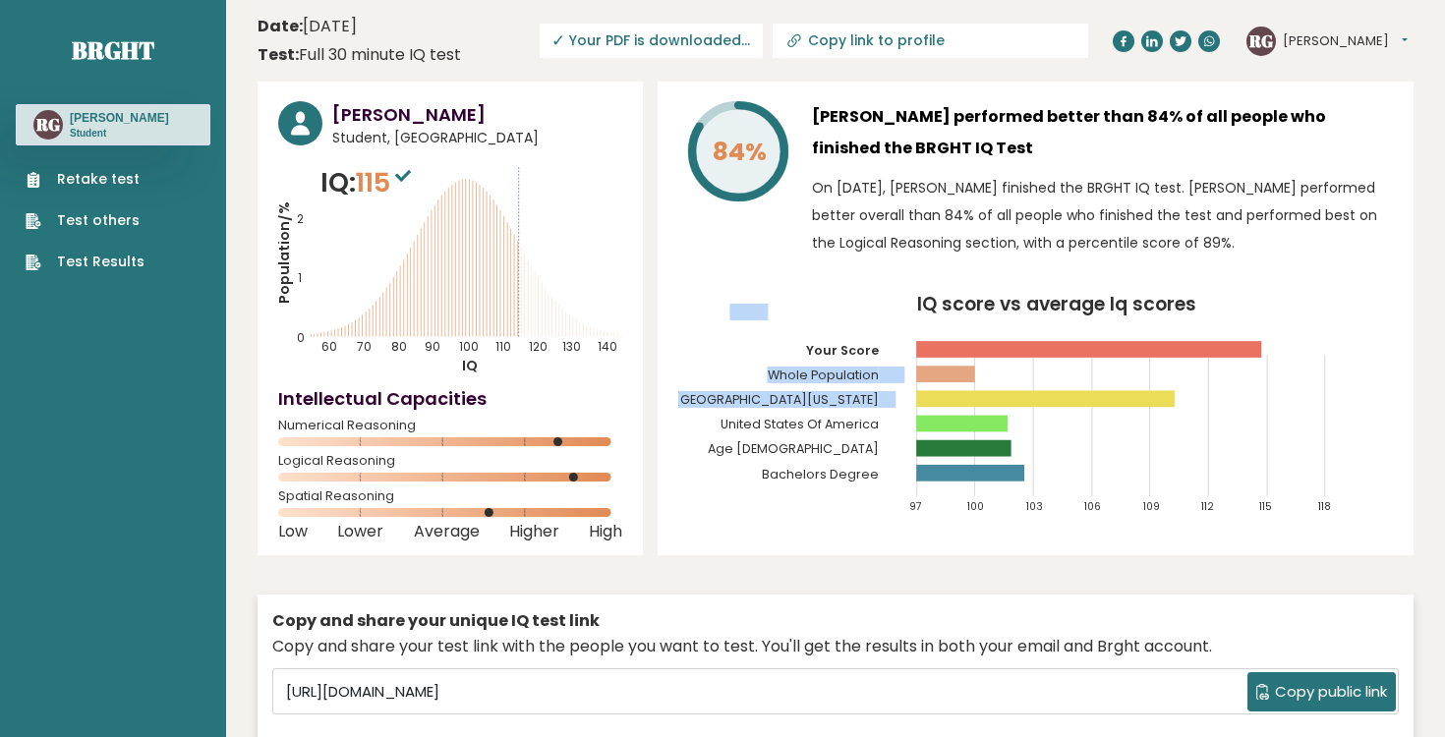
drag, startPoint x: 772, startPoint y: 374, endPoint x: 894, endPoint y: 402, distance: 125.9
click at [894, 402] on g "97 100 103 106 109 112 115 118 Your Score Whole Population Rutgers, The State U…" at bounding box center [962, 409] width 737 height 210
click at [894, 402] on text "Rutgers, The State University Of New Jersey" at bounding box center [750, 356] width 312 height 104
click at [679, 472] on icon "IQ score vs average Iq scores 97 100 103 106 109 112 115 118 Your Score Whole P…" at bounding box center [1035, 413] width 715 height 235
click at [127, 218] on link "Test others" at bounding box center [85, 220] width 119 height 21
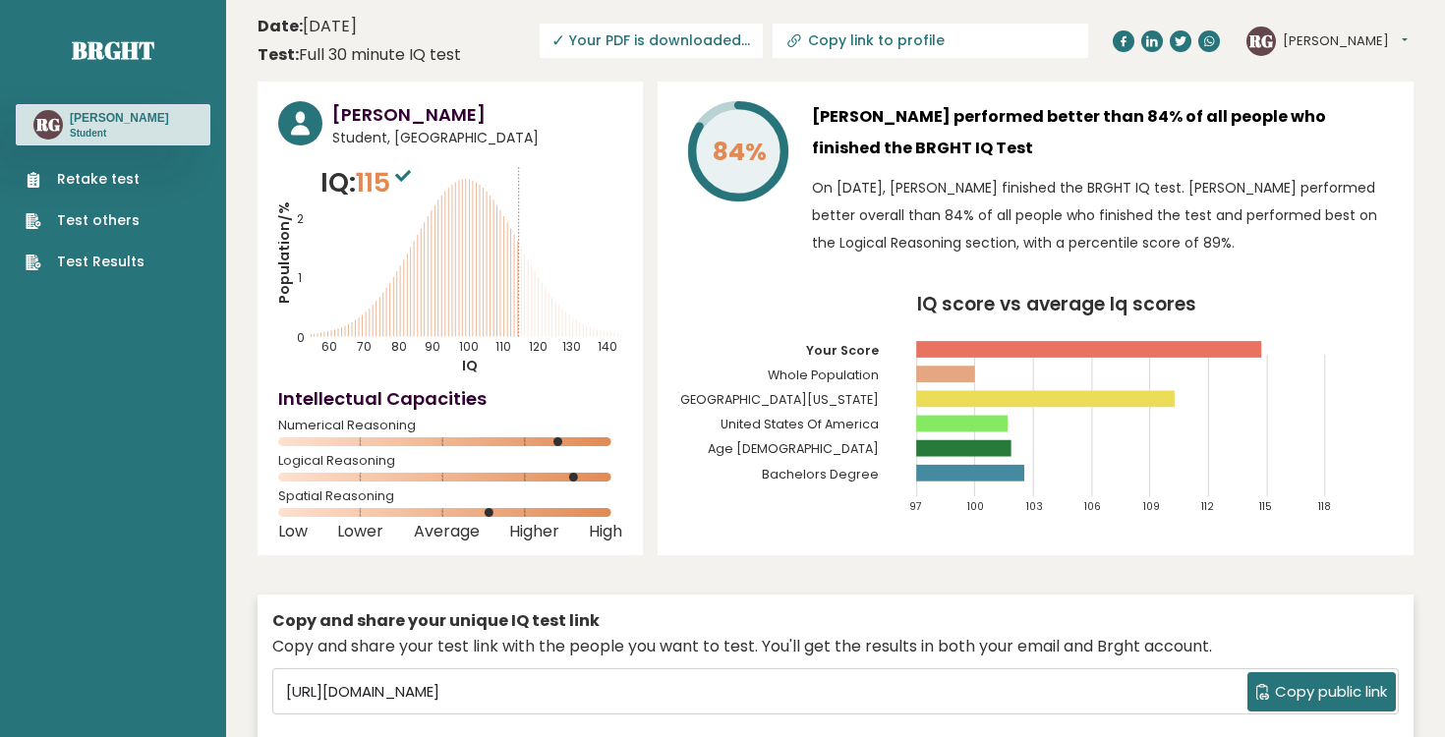
click at [99, 265] on link "Test Results" at bounding box center [85, 262] width 119 height 21
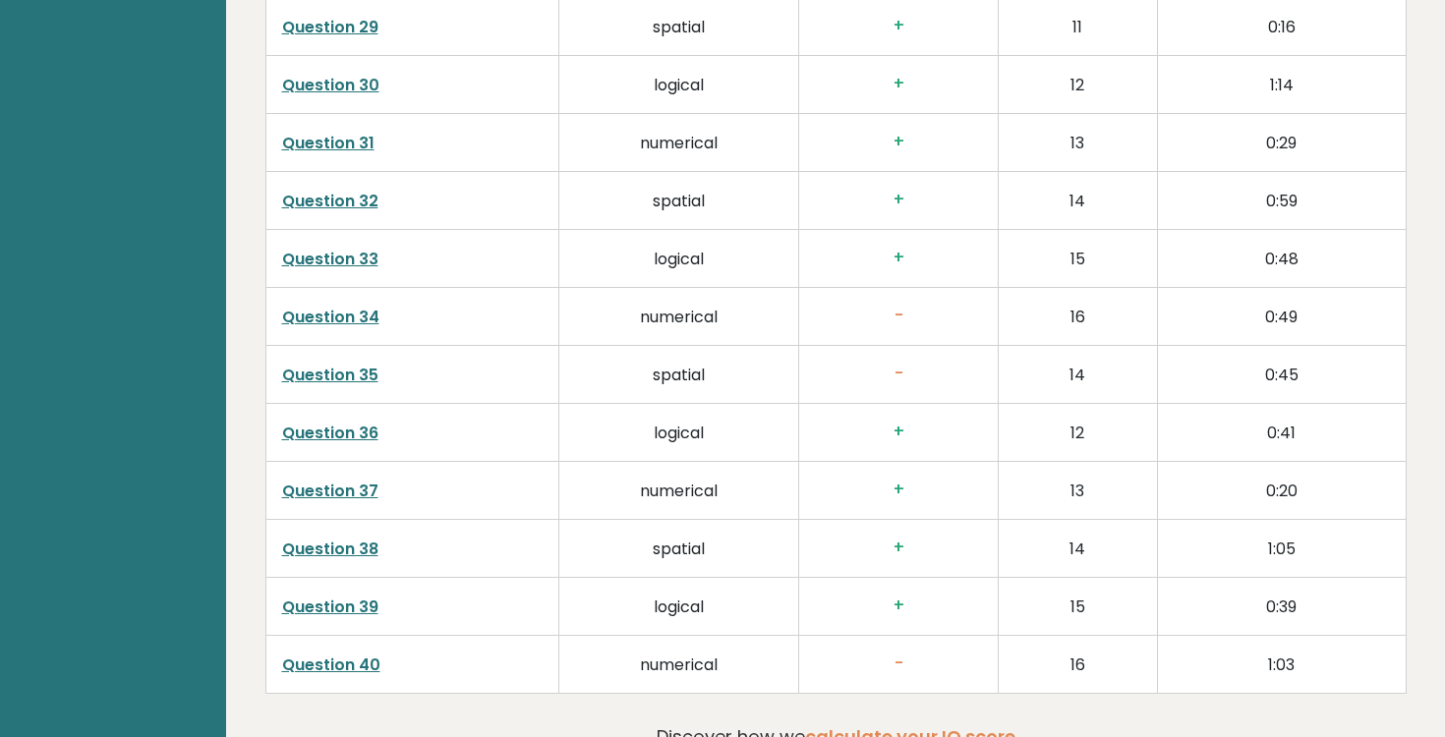
scroll to position [5007, 0]
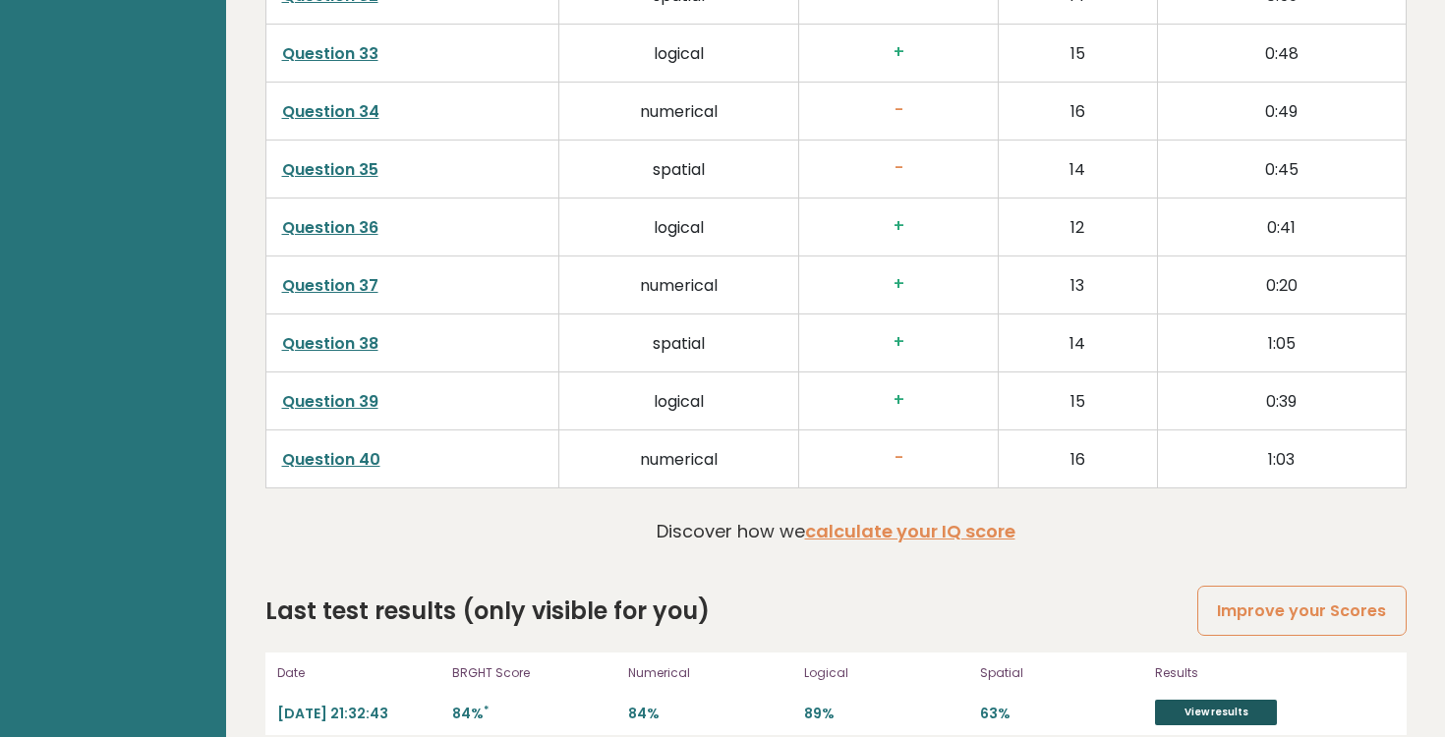
click at [1187, 700] on link "View results" at bounding box center [1216, 713] width 122 height 26
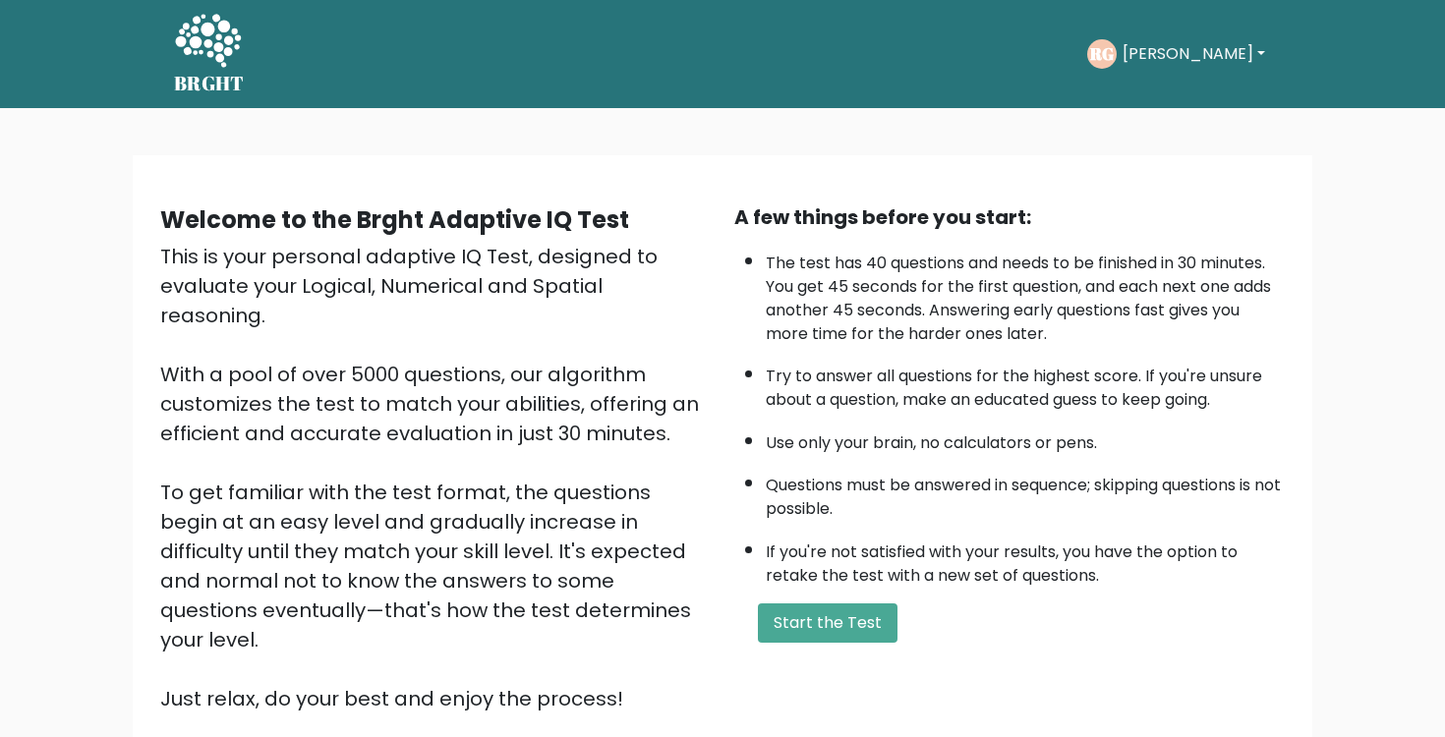
click at [486, 273] on div "This is your personal adaptive IQ Test, designed to evaluate your Logical, Nume…" at bounding box center [435, 478] width 550 height 472
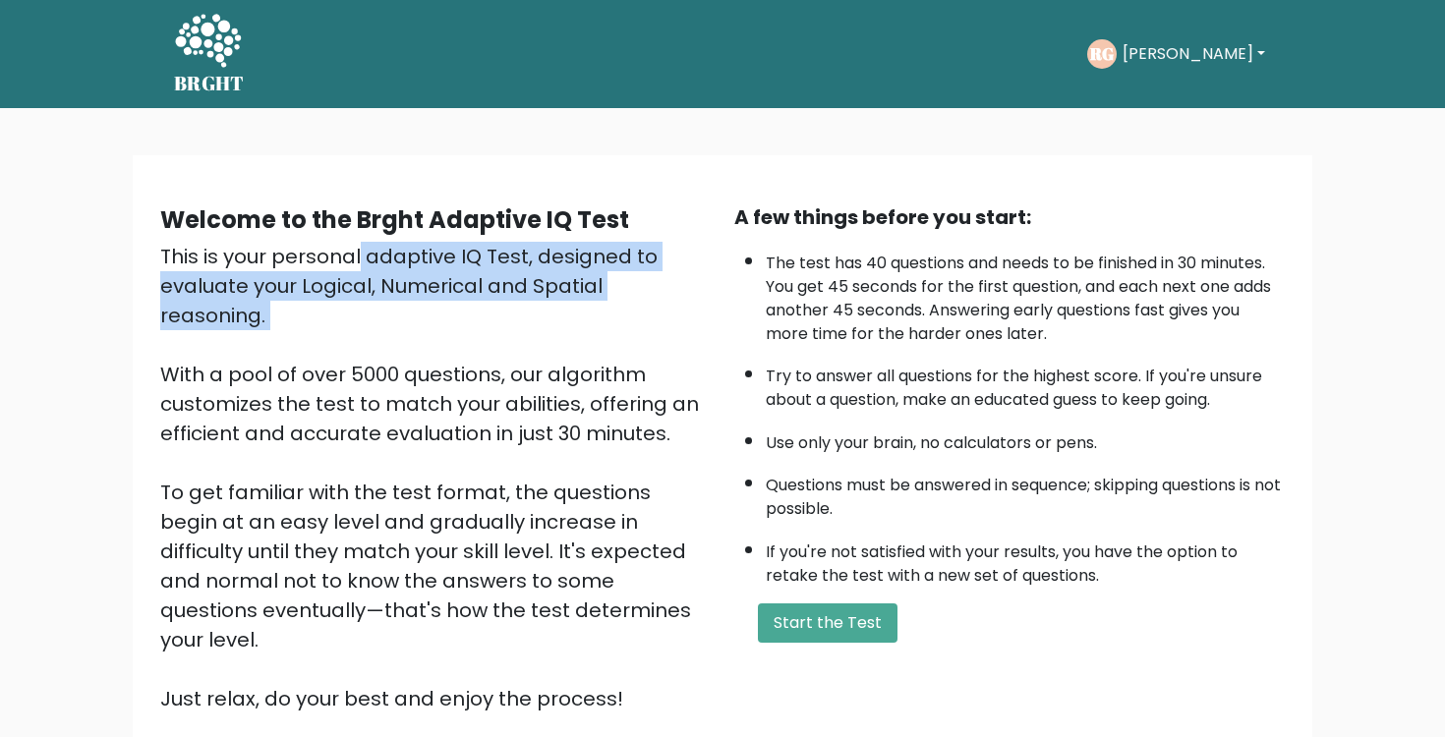
click at [486, 273] on div "This is your personal adaptive IQ Test, designed to evaluate your Logical, Nume…" at bounding box center [435, 478] width 550 height 472
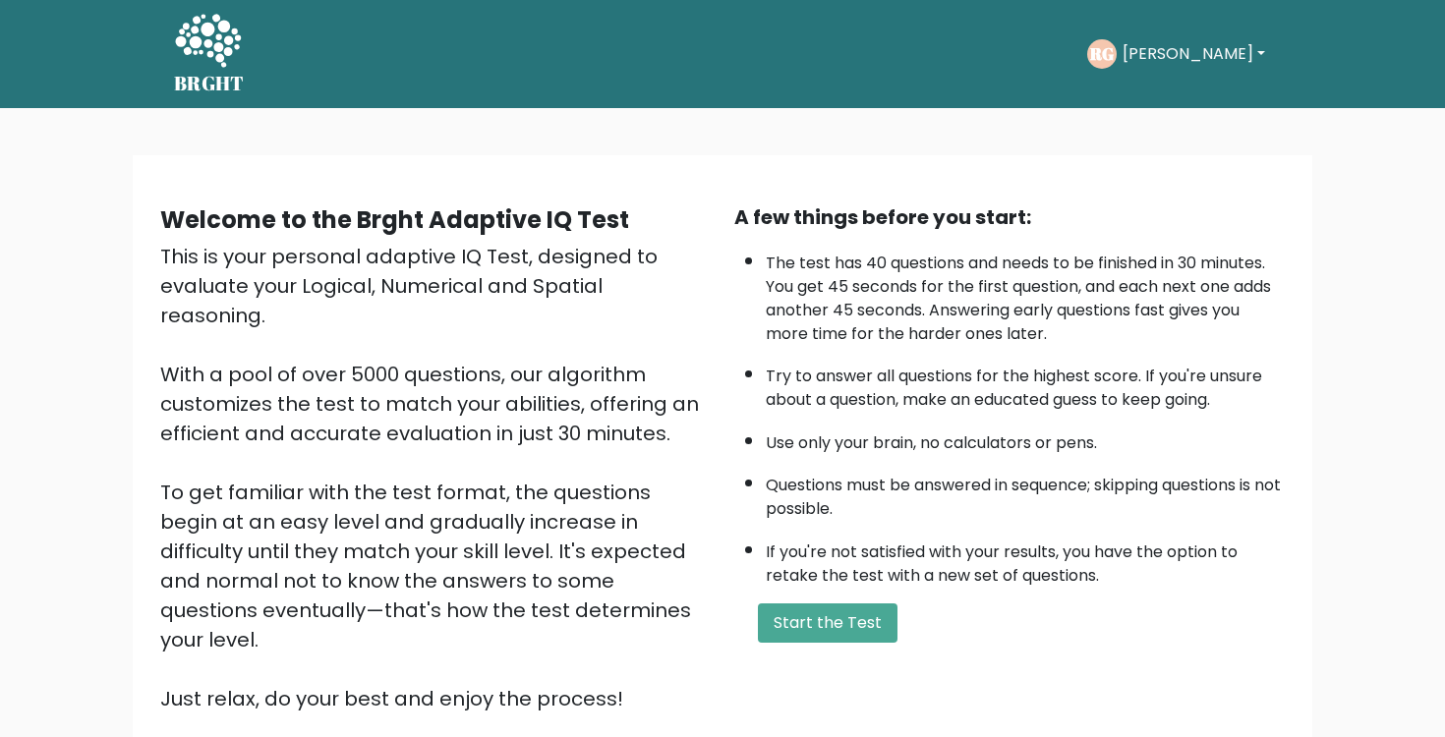
click at [500, 372] on div "This is your personal adaptive IQ Test, designed to evaluate your Logical, Nume…" at bounding box center [435, 478] width 550 height 472
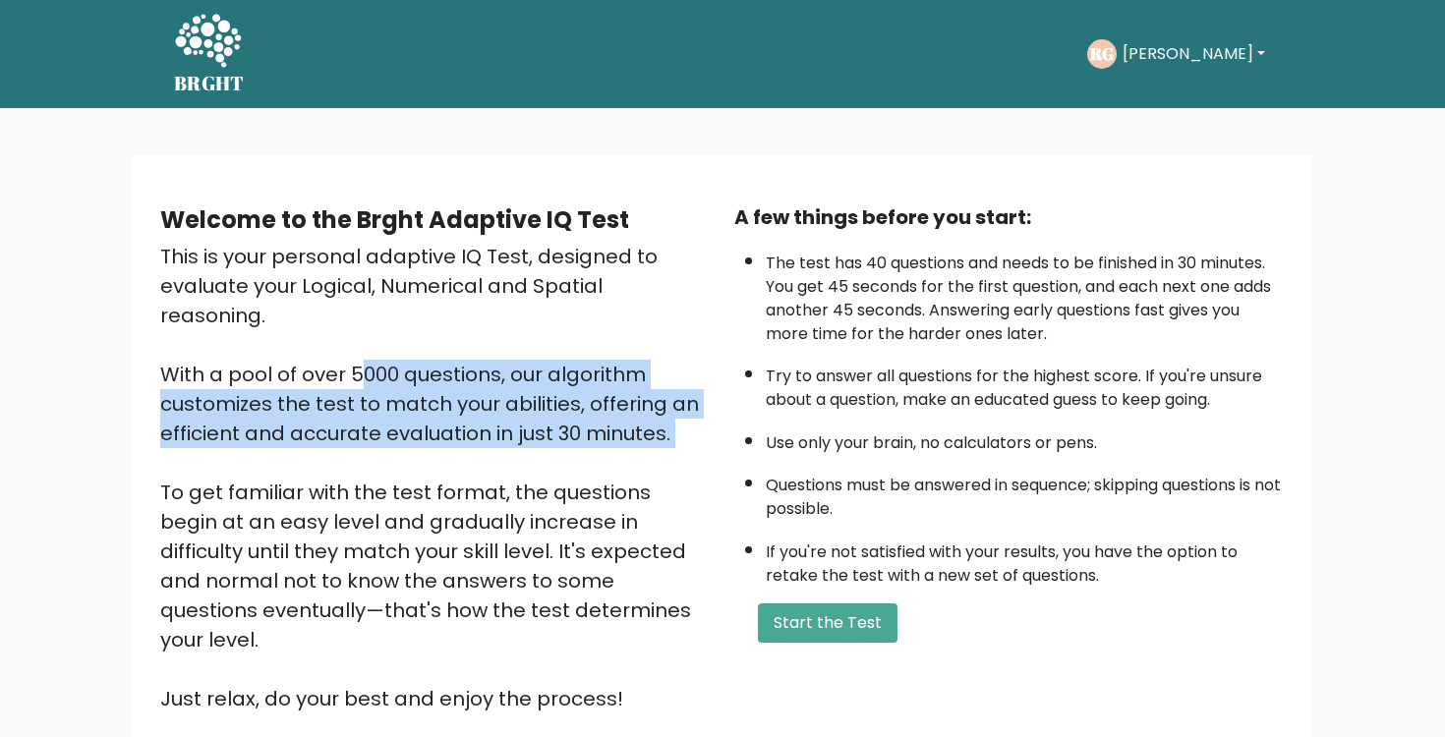
click at [500, 372] on div "This is your personal adaptive IQ Test, designed to evaluate your Logical, Nume…" at bounding box center [435, 478] width 550 height 472
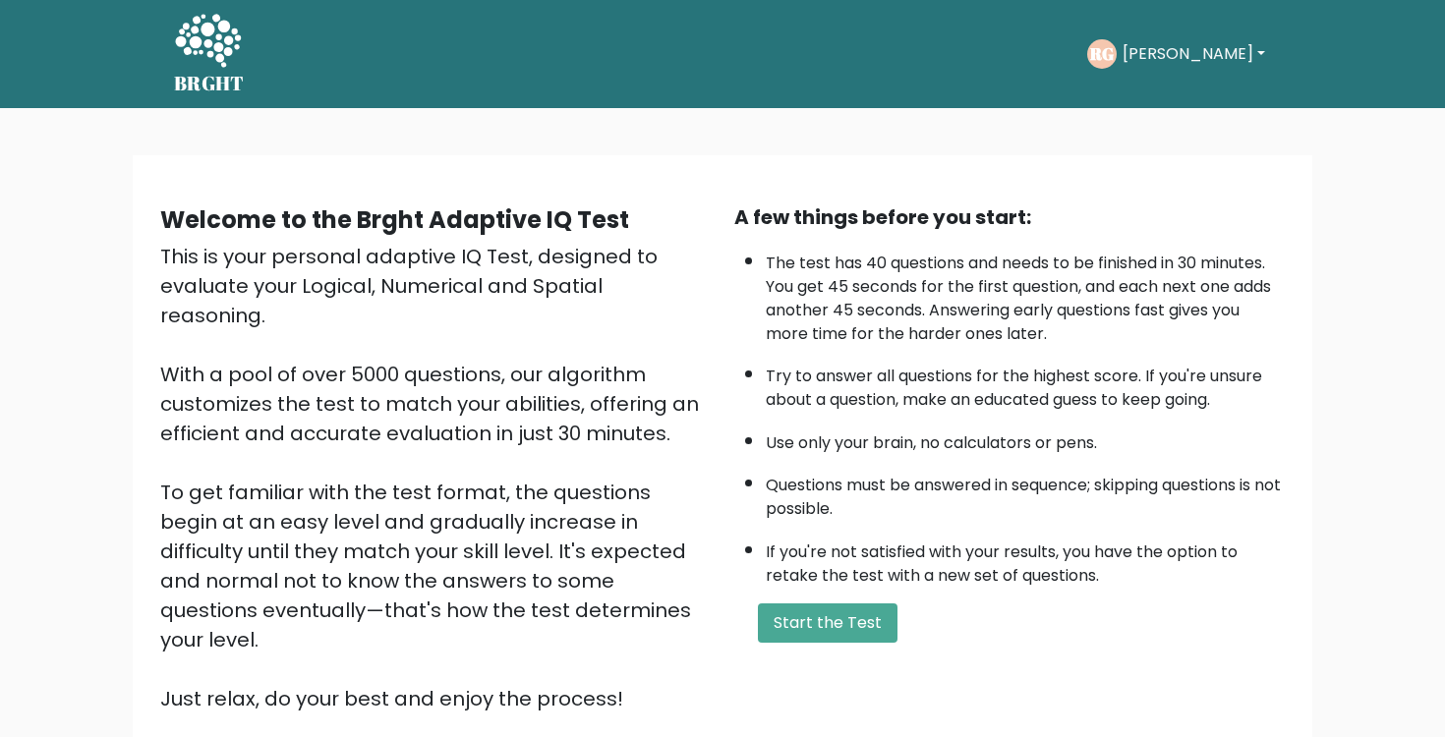
click at [490, 505] on div "This is your personal adaptive IQ Test, designed to evaluate your Logical, Nume…" at bounding box center [435, 478] width 550 height 472
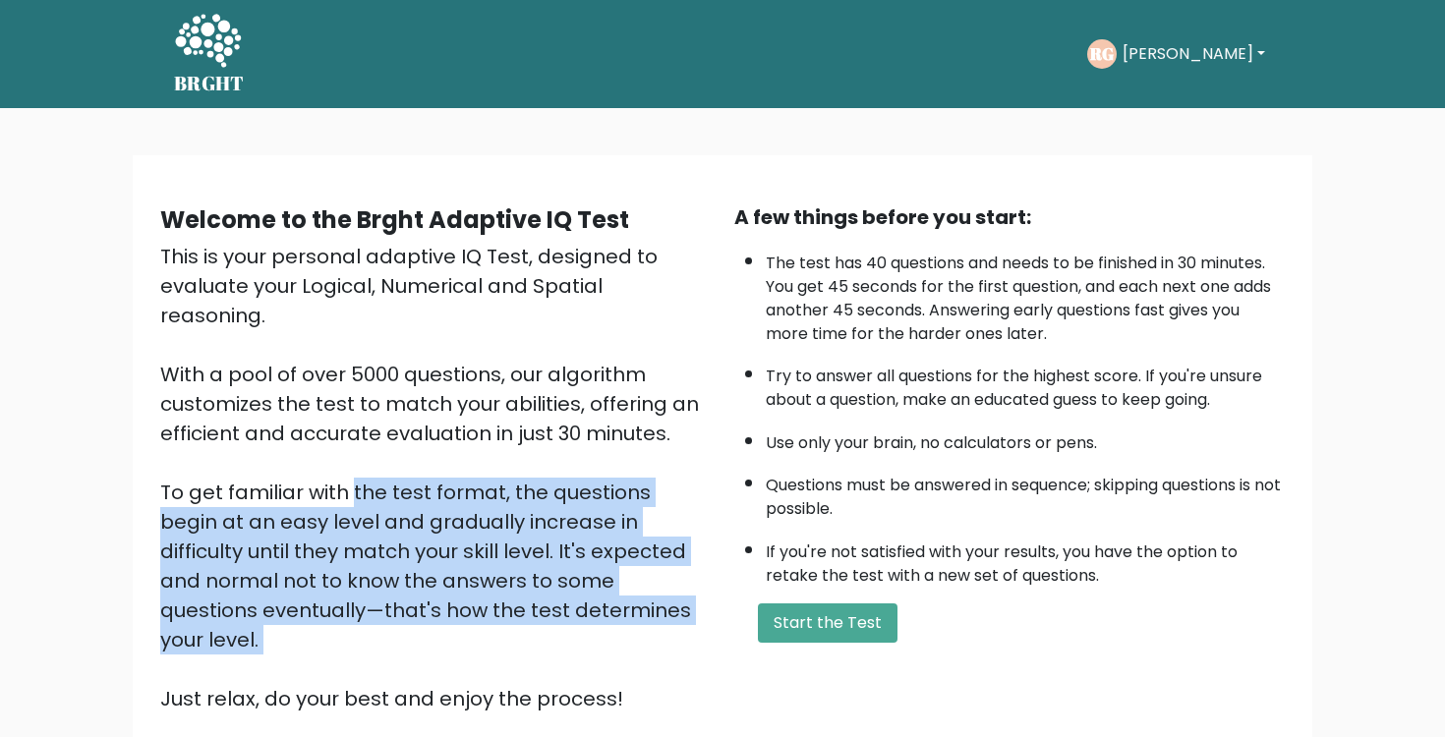
click at [490, 505] on div "This is your personal adaptive IQ Test, designed to evaluate your Logical, Nume…" at bounding box center [435, 478] width 550 height 472
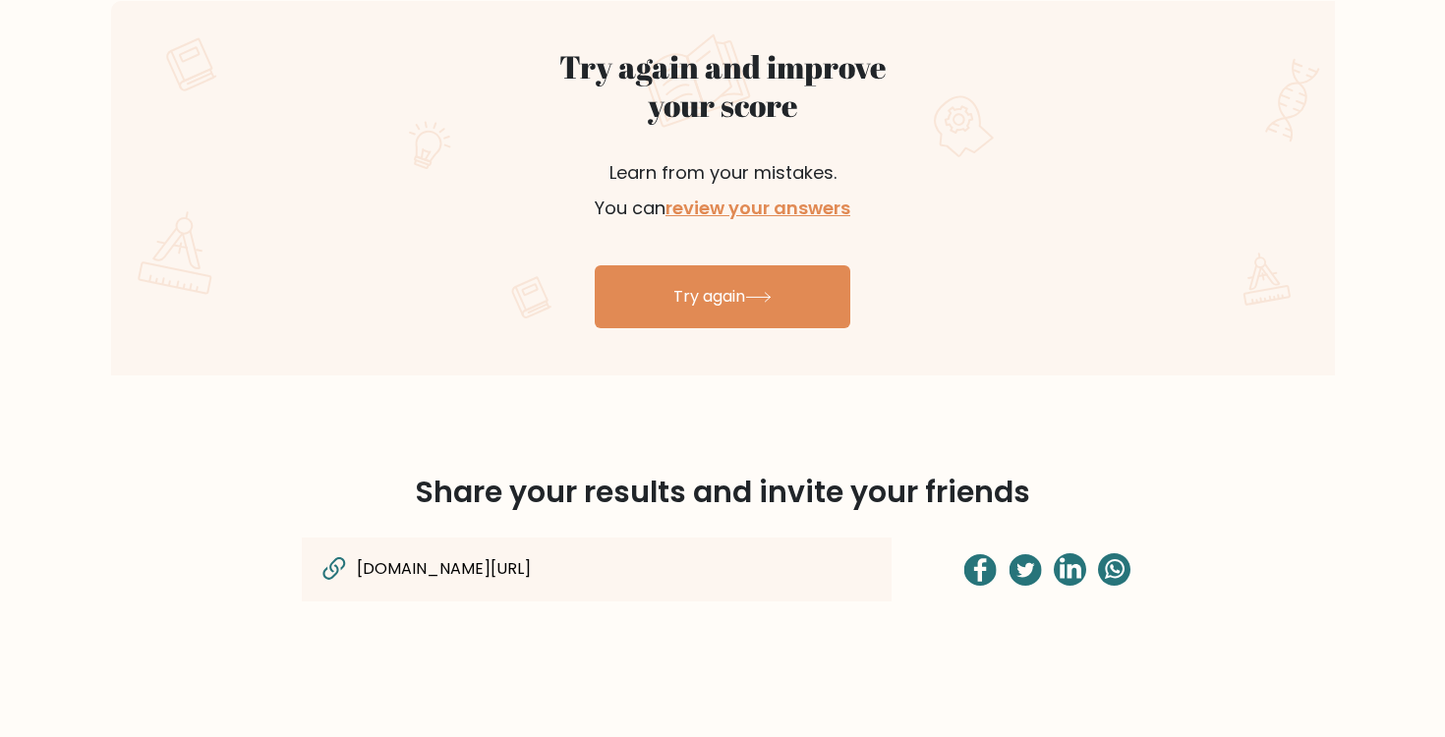
scroll to position [1122, 0]
click at [772, 208] on link "review your answers" at bounding box center [757, 209] width 185 height 25
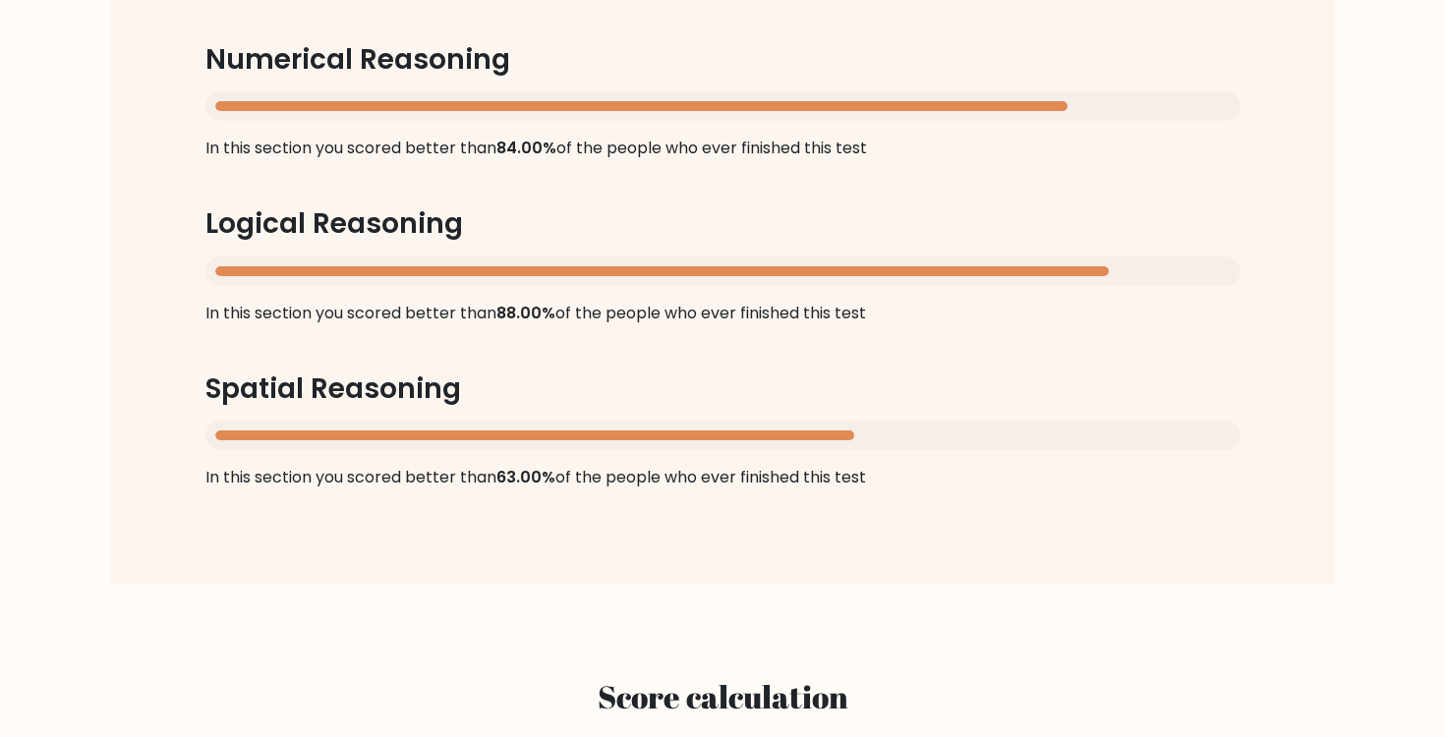
scroll to position [2001, 0]
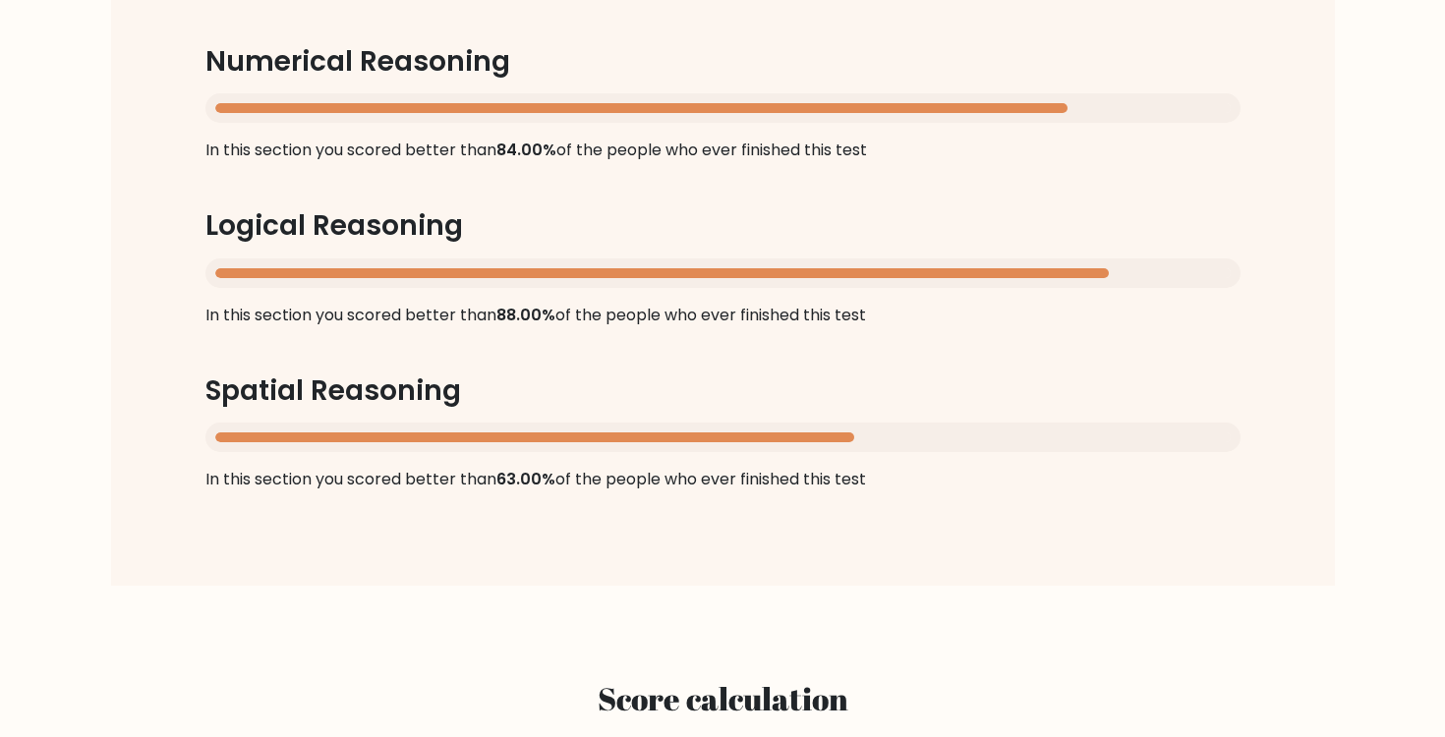
click at [851, 305] on div "Score per section Numerical Reasoning In this section you scored better than 84…" at bounding box center [722, 226] width 1129 height 626
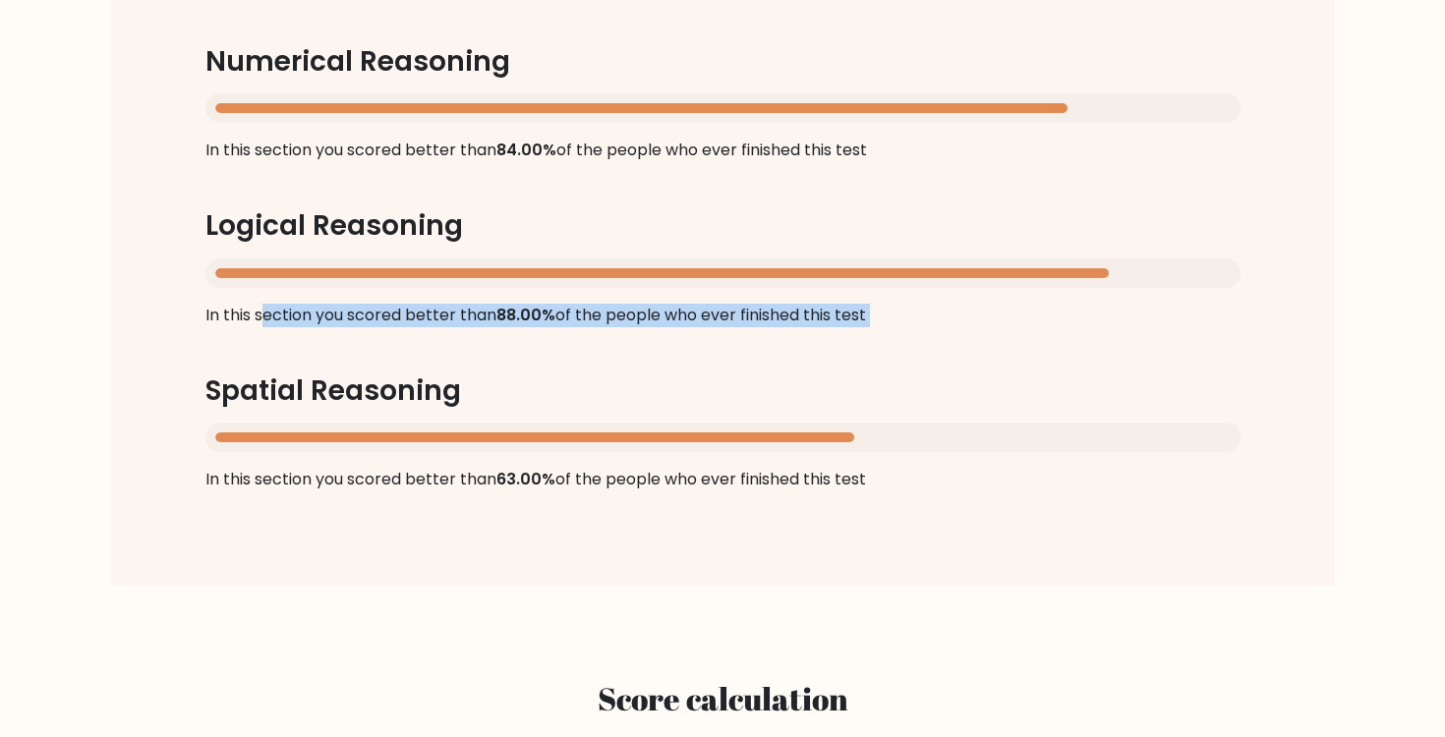
click at [851, 305] on div "Score per section Numerical Reasoning In this section you scored better than 84…" at bounding box center [722, 226] width 1129 height 626
click at [679, 136] on div "Score per section Numerical Reasoning In this section you scored better than 84…" at bounding box center [722, 226] width 1129 height 626
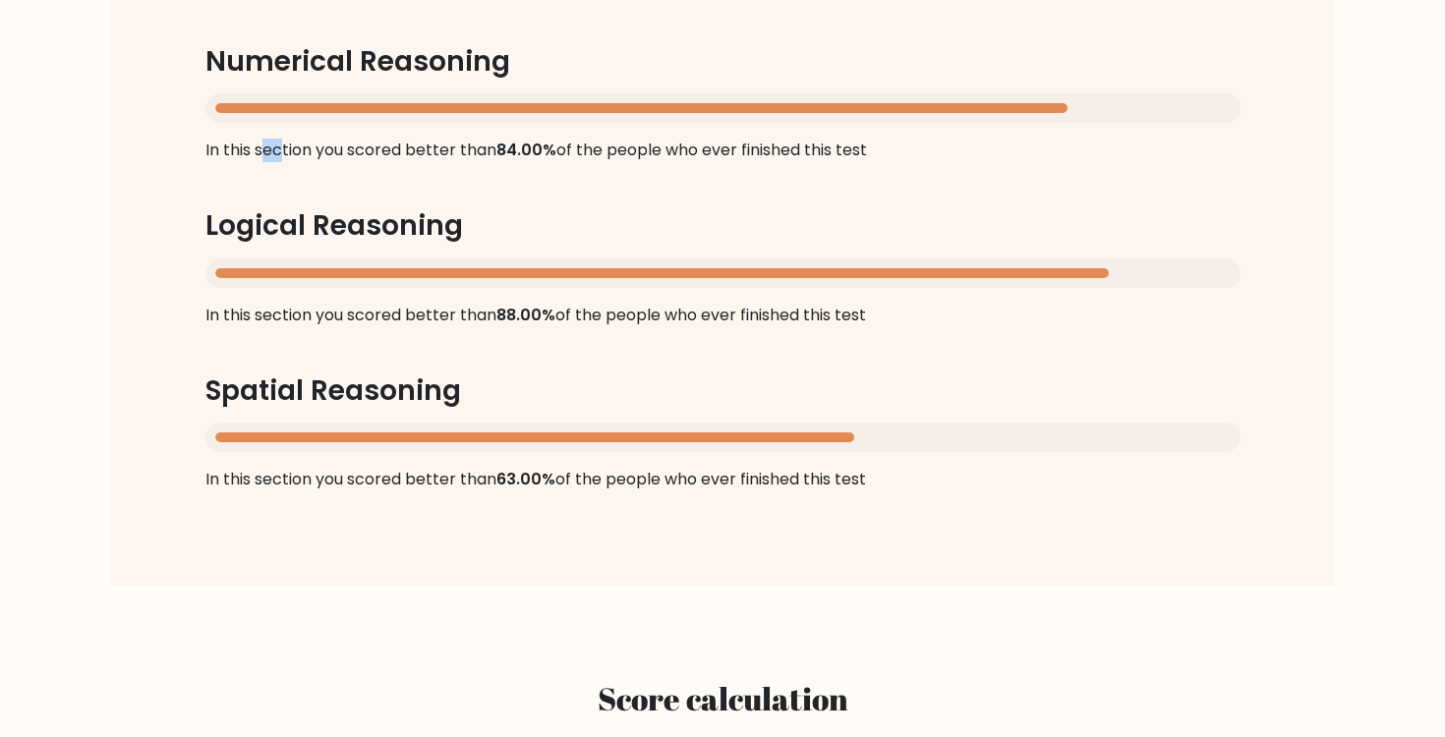
click at [679, 136] on div "Score per section Numerical Reasoning In this section you scored better than 84…" at bounding box center [722, 226] width 1129 height 626
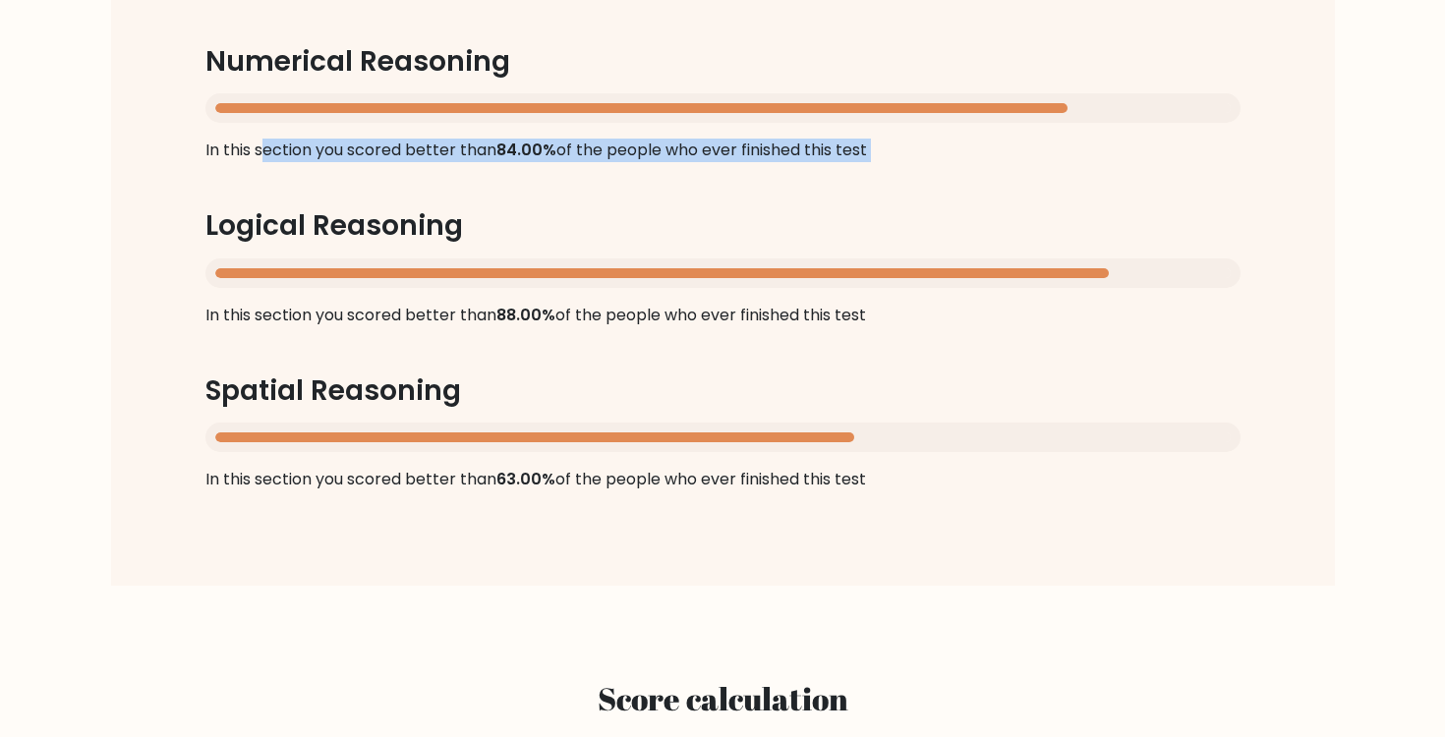
click at [679, 136] on div "Score per section Numerical Reasoning In this section you scored better than 84…" at bounding box center [722, 226] width 1129 height 626
click at [662, 154] on div "Score per section Numerical Reasoning In this section you scored better than 84…" at bounding box center [722, 226] width 1129 height 626
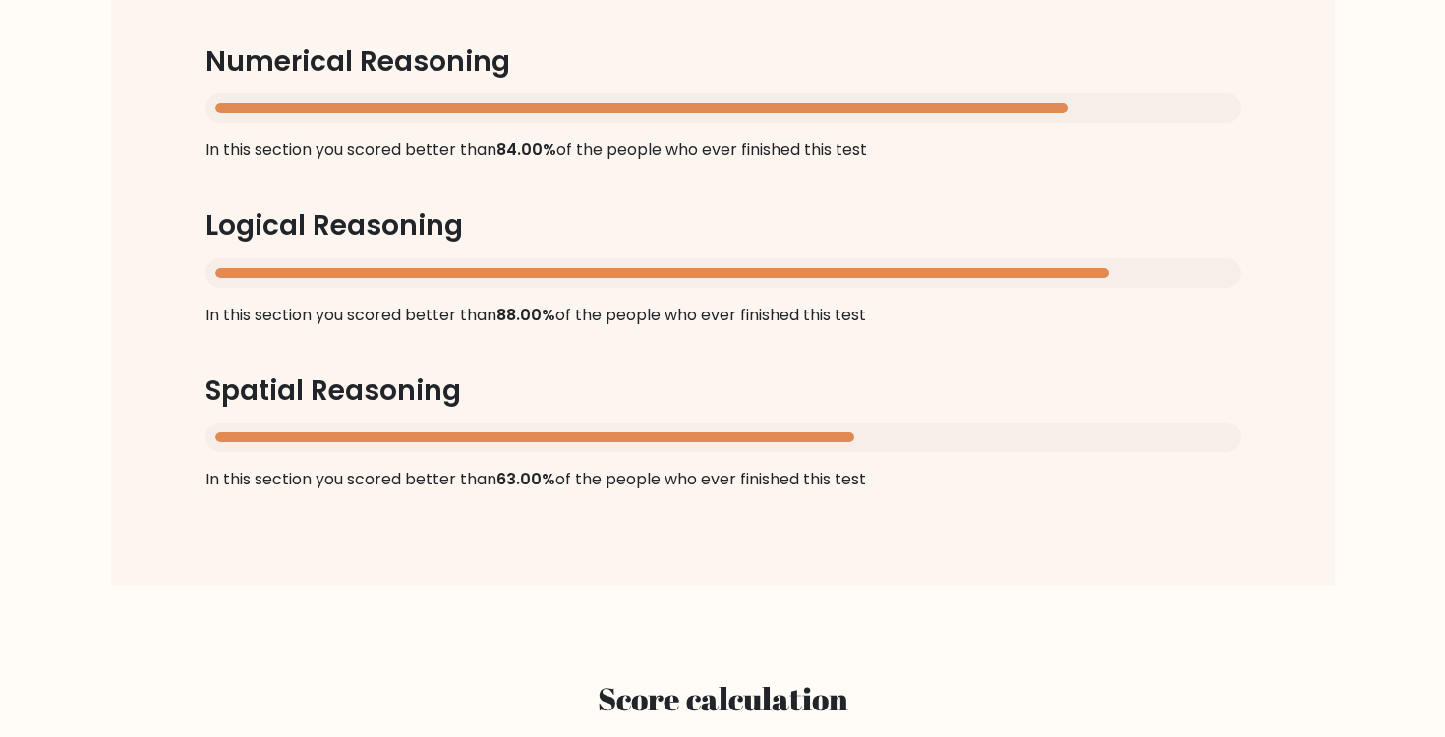
click at [662, 154] on div "Score per section Numerical Reasoning In this section you scored better than 84…" at bounding box center [722, 226] width 1129 height 626
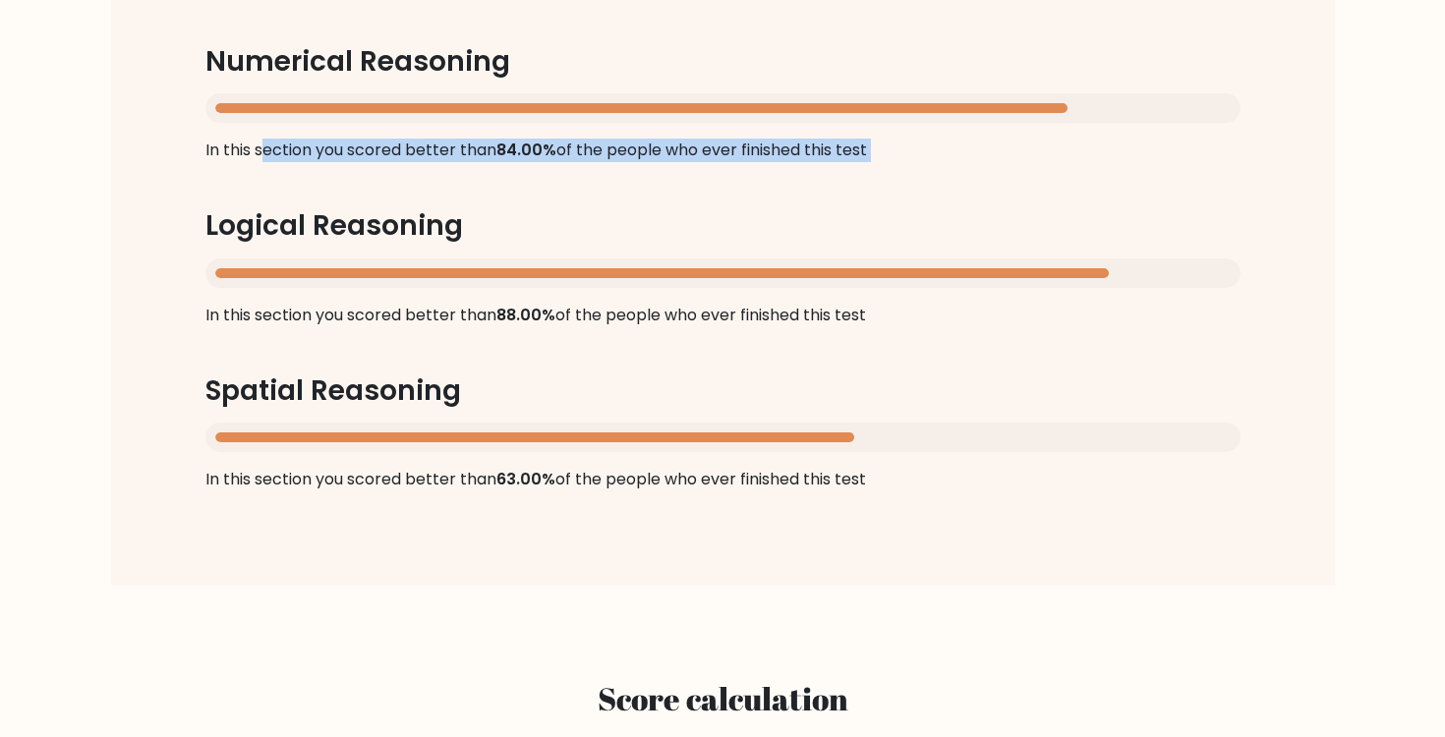
click at [662, 154] on div "Score per section Numerical Reasoning In this section you scored better than 84…" at bounding box center [722, 226] width 1129 height 626
click at [576, 133] on div "Score per section Numerical Reasoning In this section you scored better than 84…" at bounding box center [722, 226] width 1129 height 626
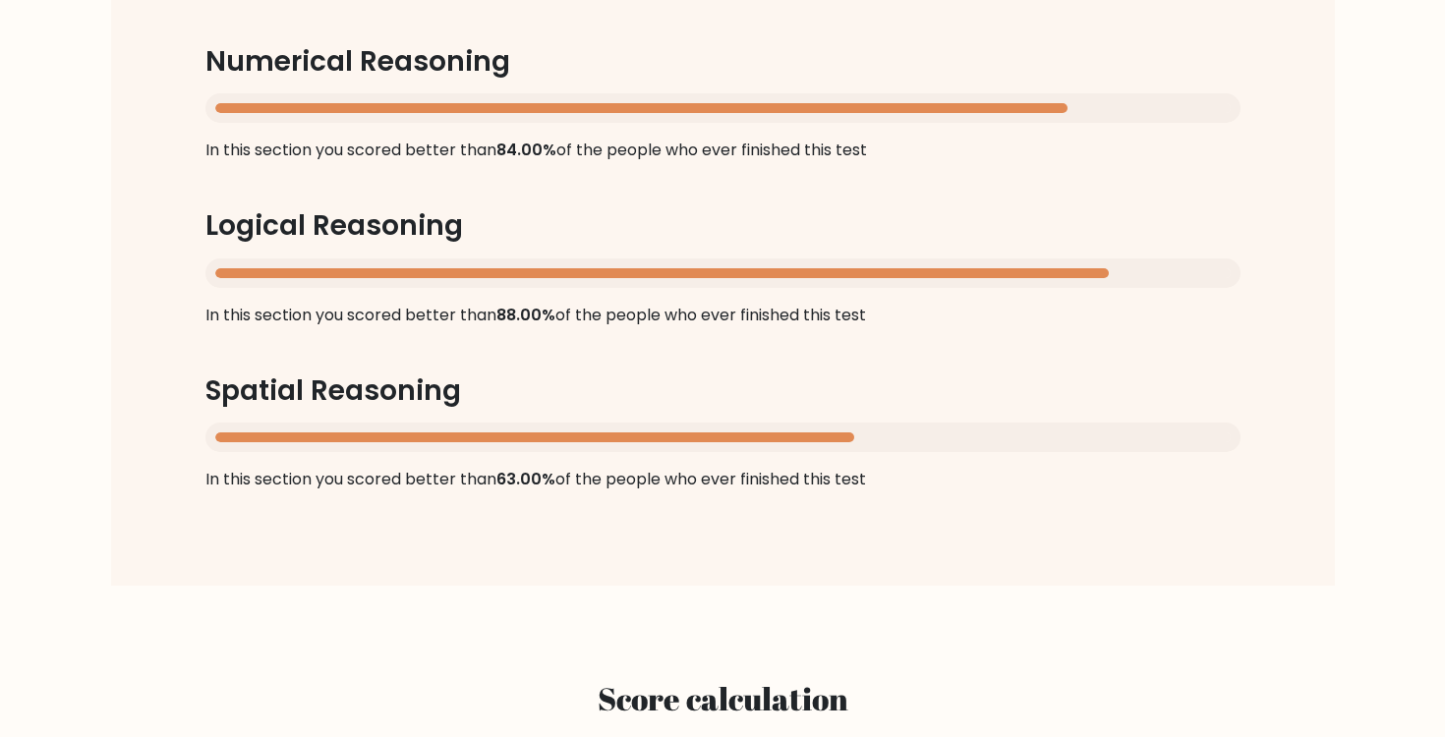
click at [576, 133] on div "Score per section Numerical Reasoning In this section you scored better than 84…" at bounding box center [722, 226] width 1129 height 626
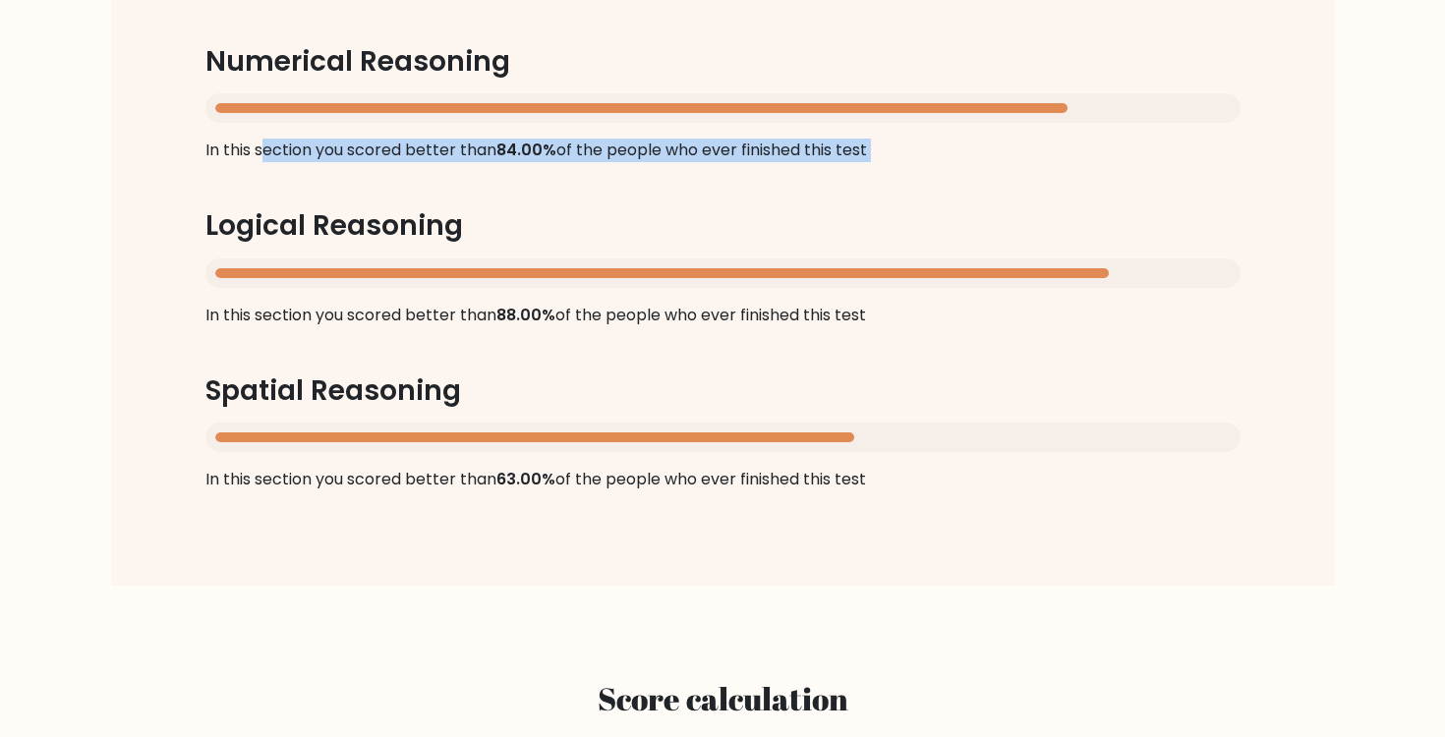
click at [576, 133] on div "Score per section Numerical Reasoning In this section you scored better than 84…" at bounding box center [722, 226] width 1129 height 626
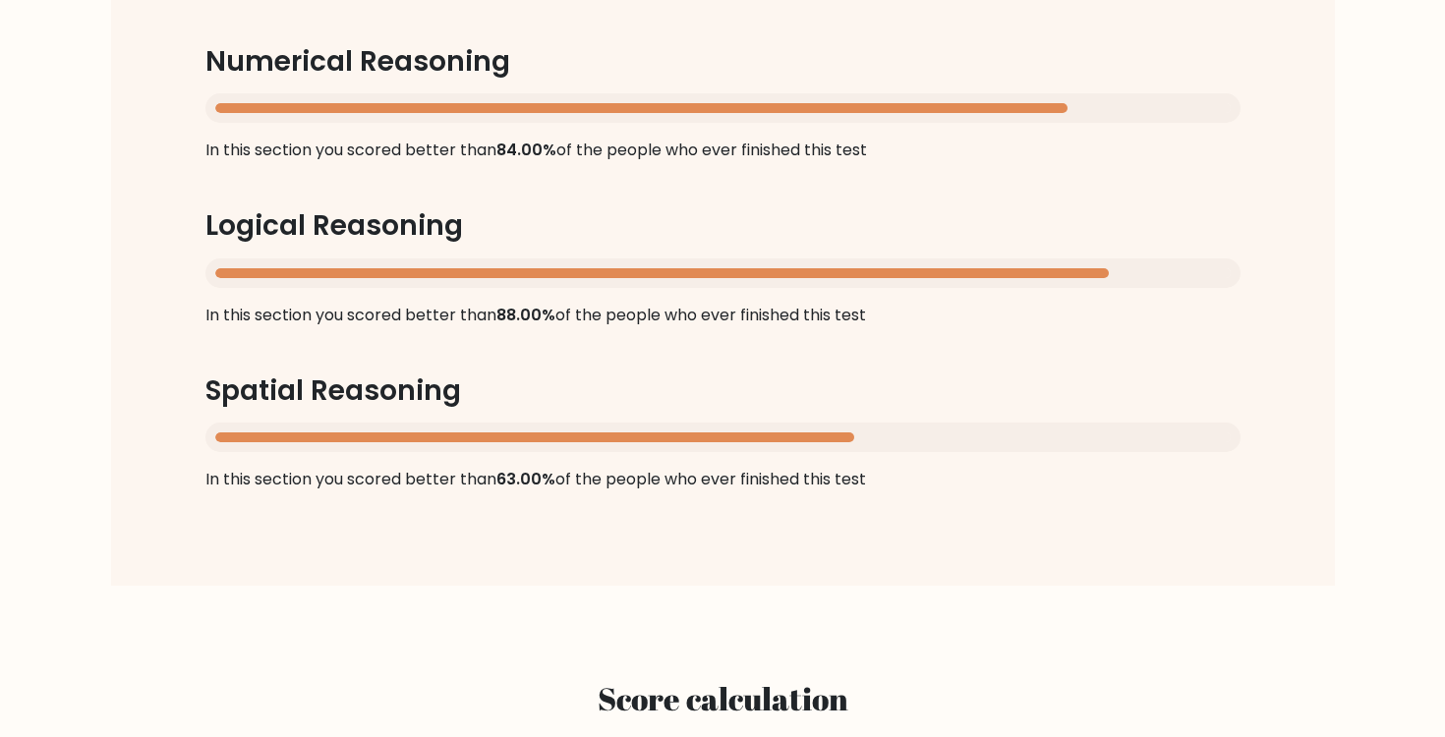
click at [543, 304] on span "88.00%" at bounding box center [525, 315] width 59 height 23
click at [511, 152] on span "84.00%" at bounding box center [526, 150] width 60 height 23
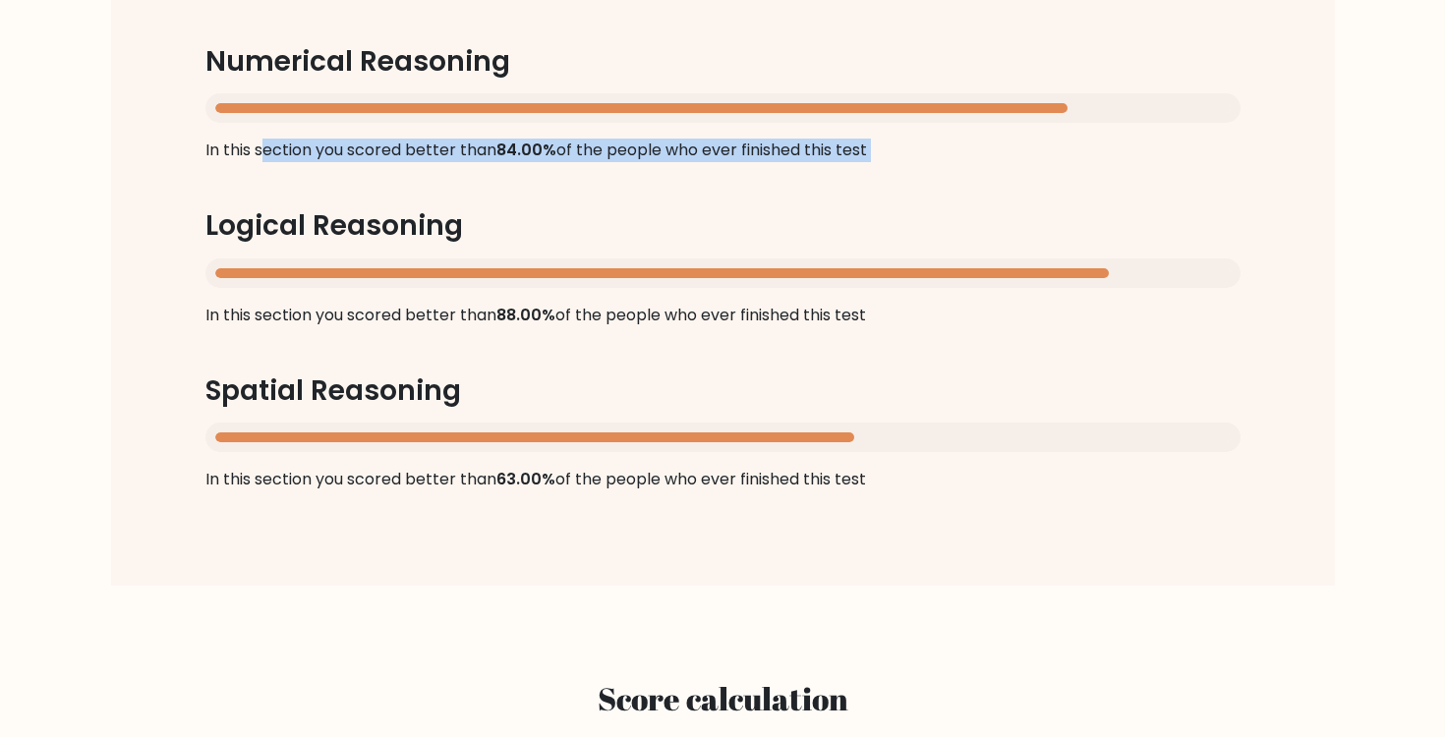
click at [511, 152] on span "84.00%" at bounding box center [526, 150] width 60 height 23
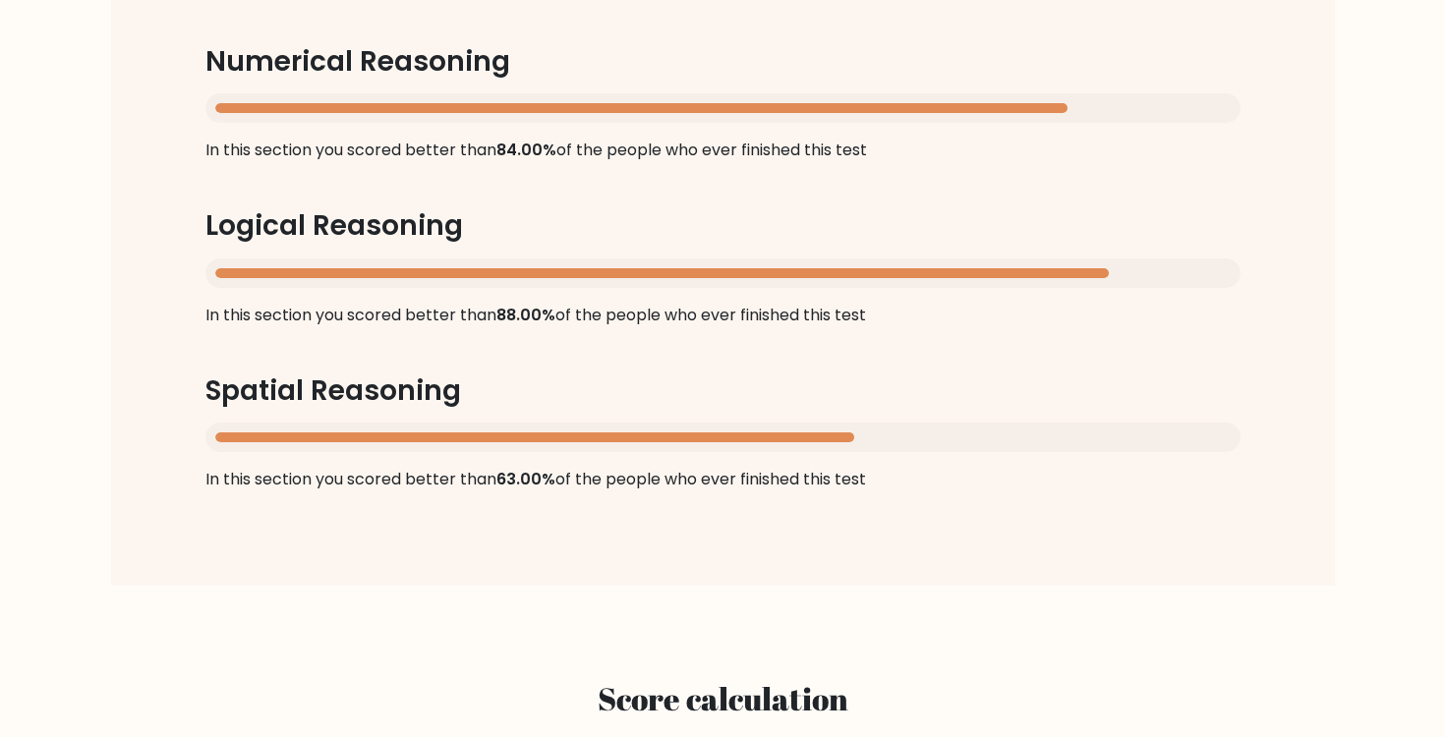
click at [538, 330] on div "Score per section Numerical Reasoning In this section you scored better than 84…" at bounding box center [722, 226] width 1129 height 626
click at [555, 513] on div "Score per section Numerical Reasoning In this section you scored better than 84…" at bounding box center [722, 226] width 1129 height 626
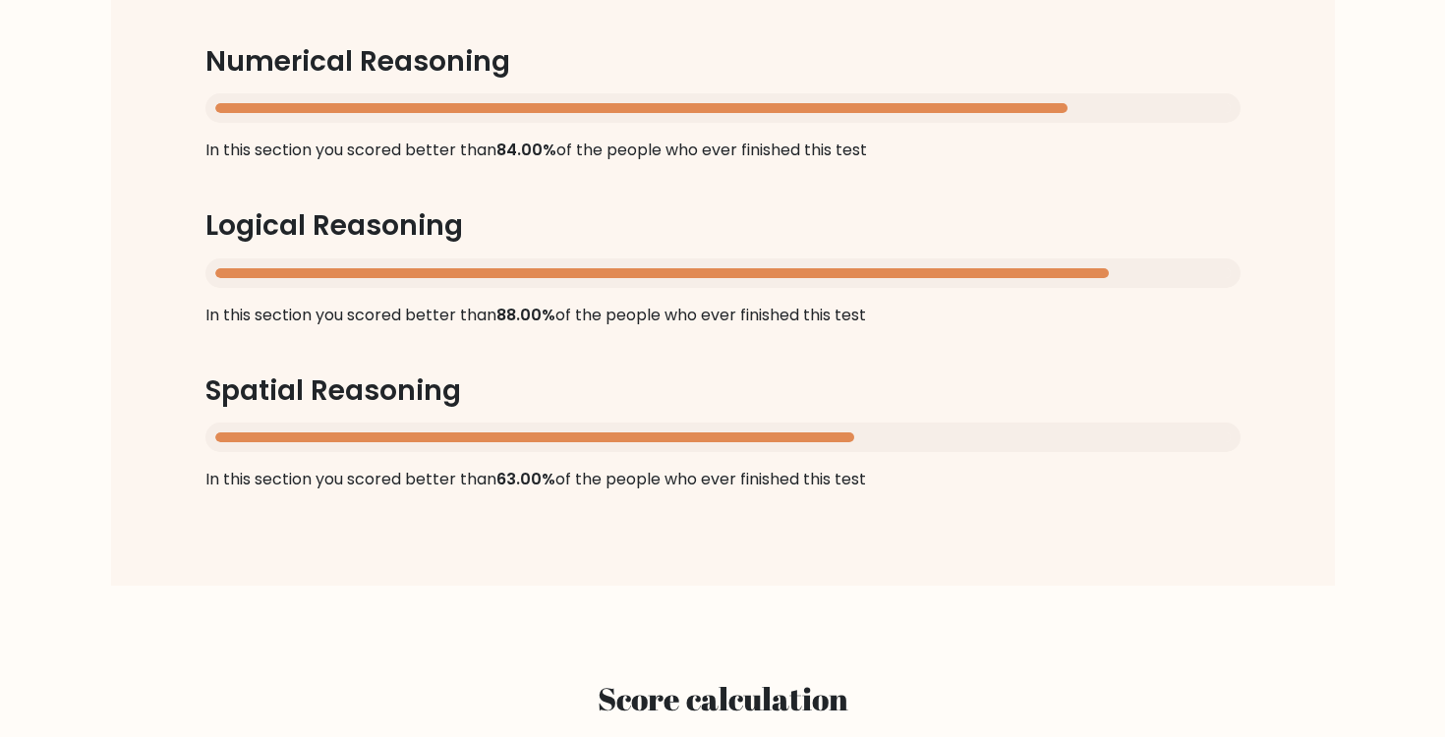
click at [544, 476] on span "63.00%" at bounding box center [525, 479] width 59 height 23
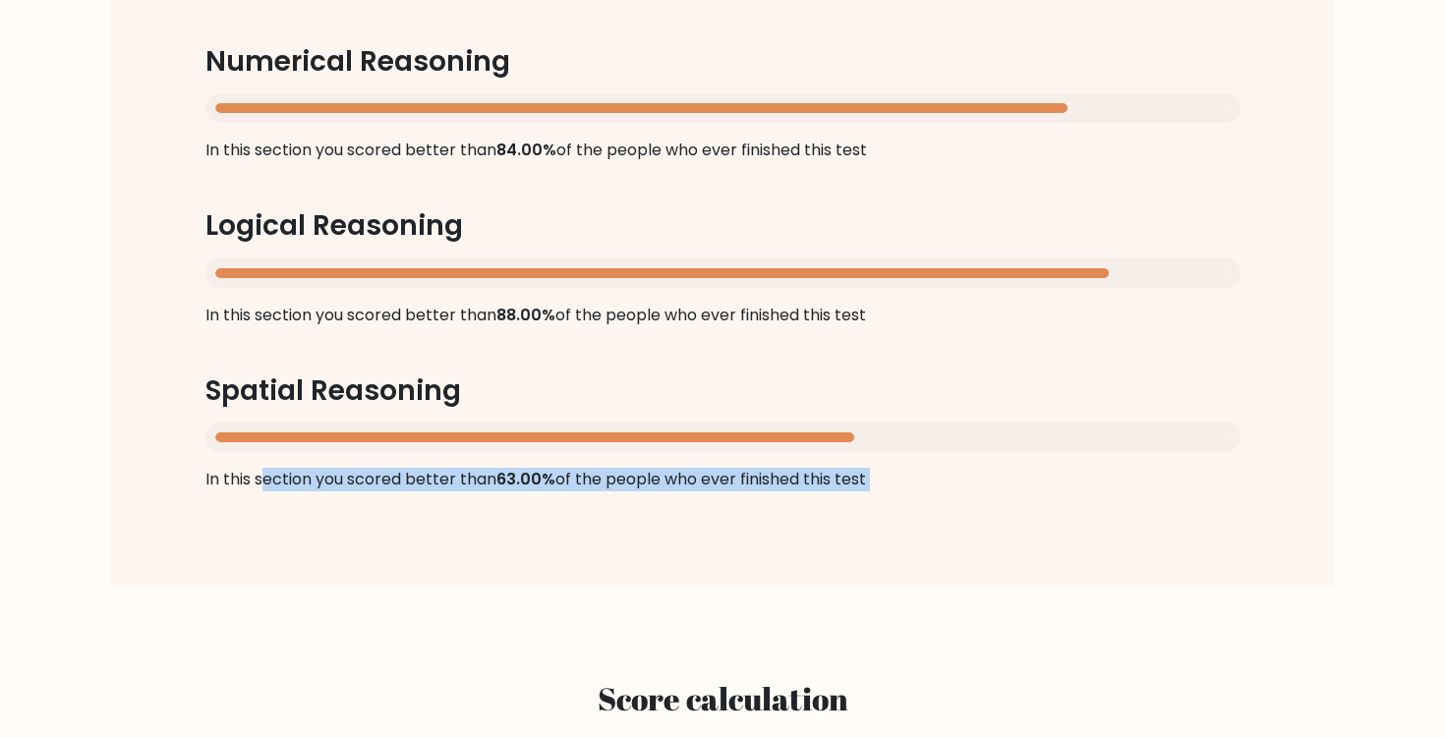
click at [544, 476] on span "63.00%" at bounding box center [525, 479] width 59 height 23
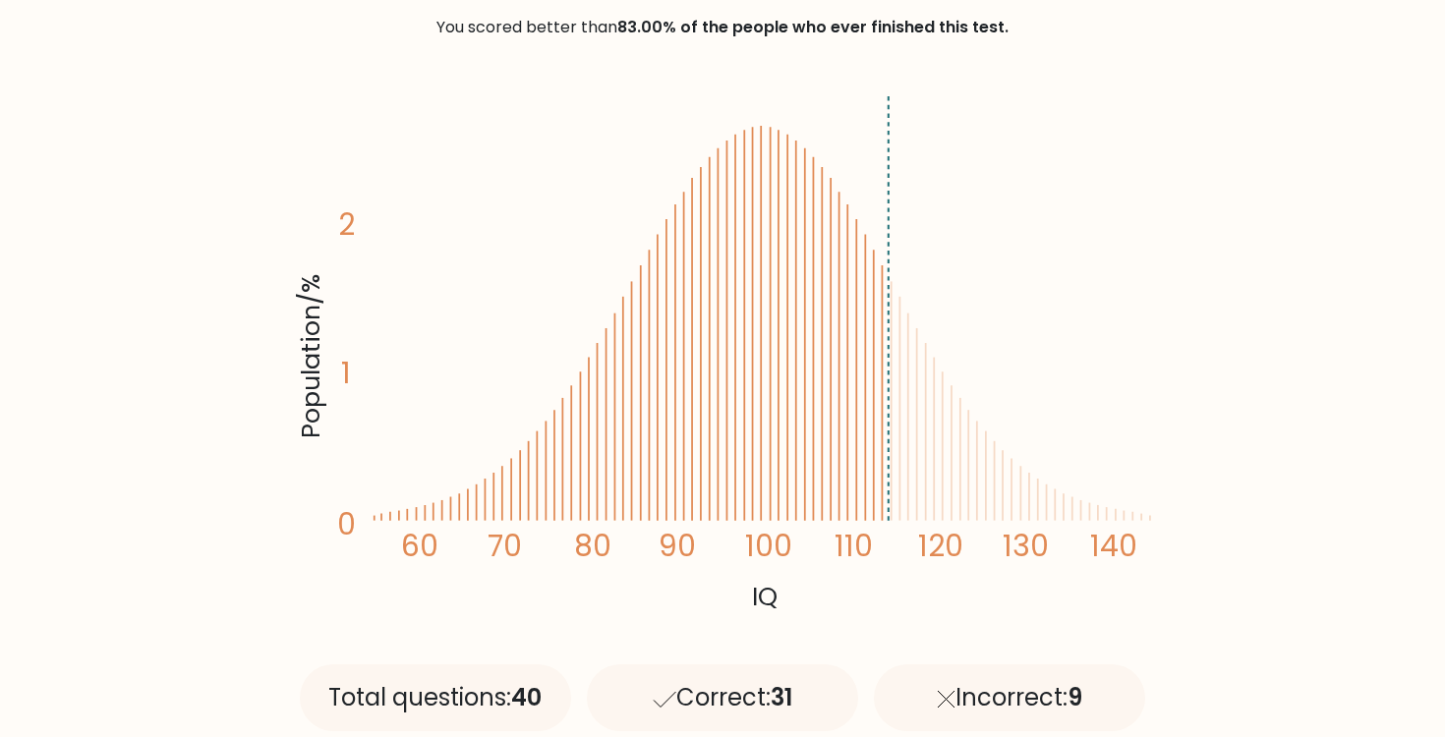
scroll to position [0, 0]
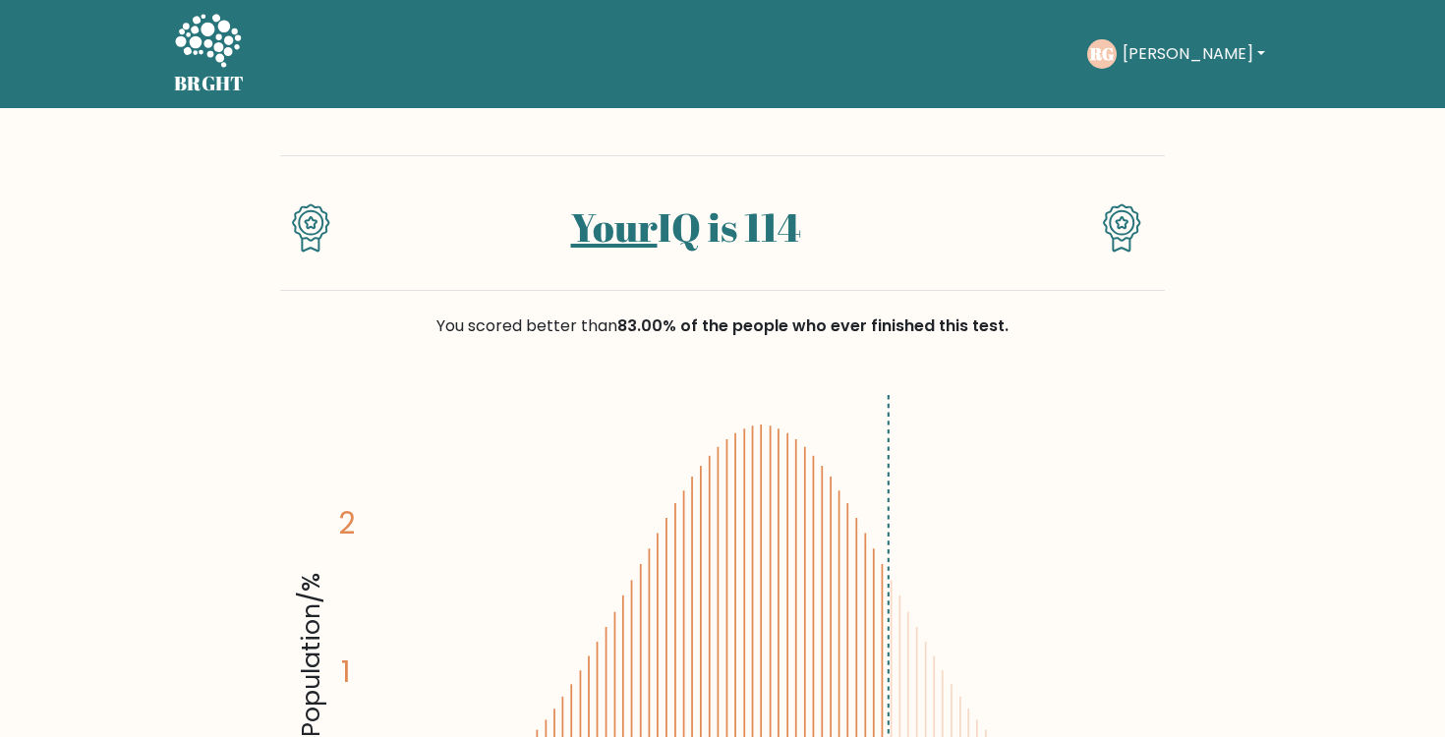
click at [194, 51] on icon at bounding box center [208, 40] width 66 height 53
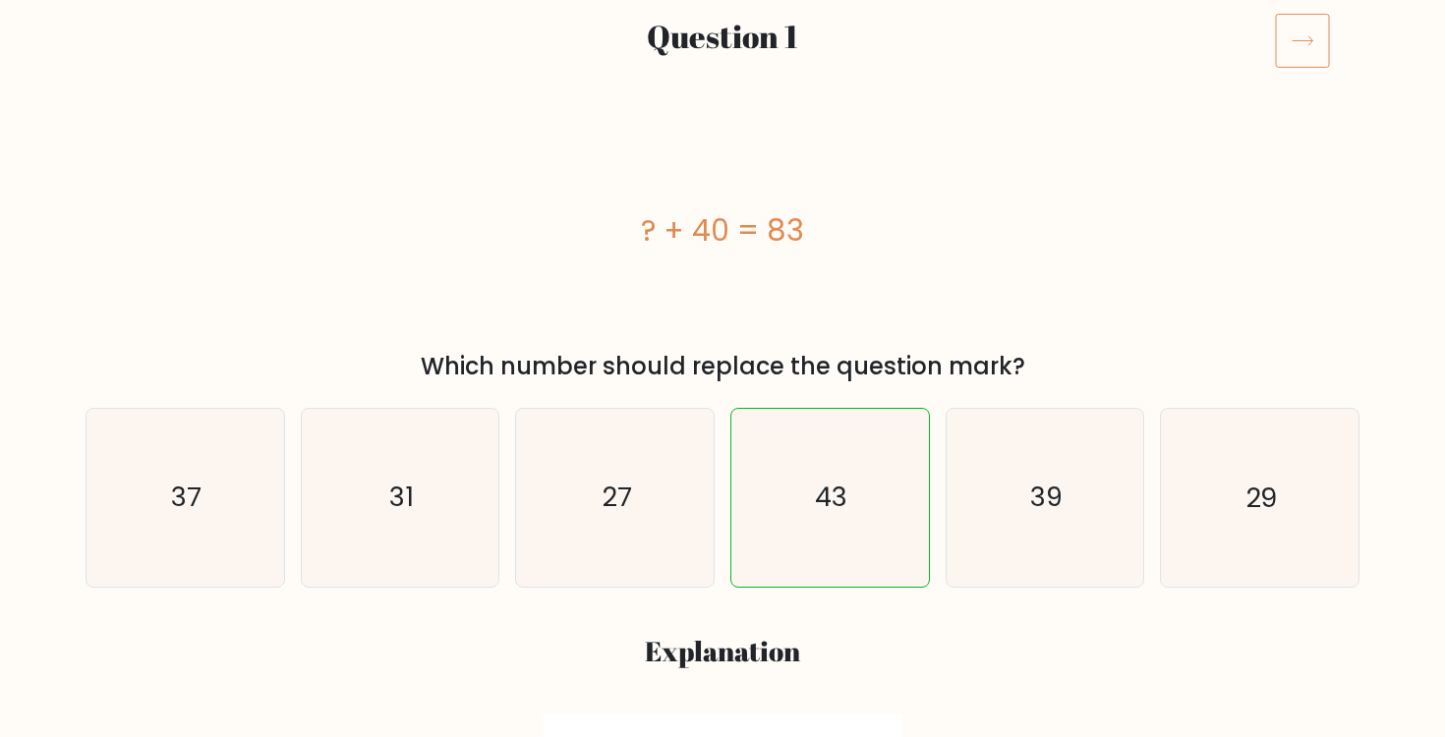
scroll to position [257, 0]
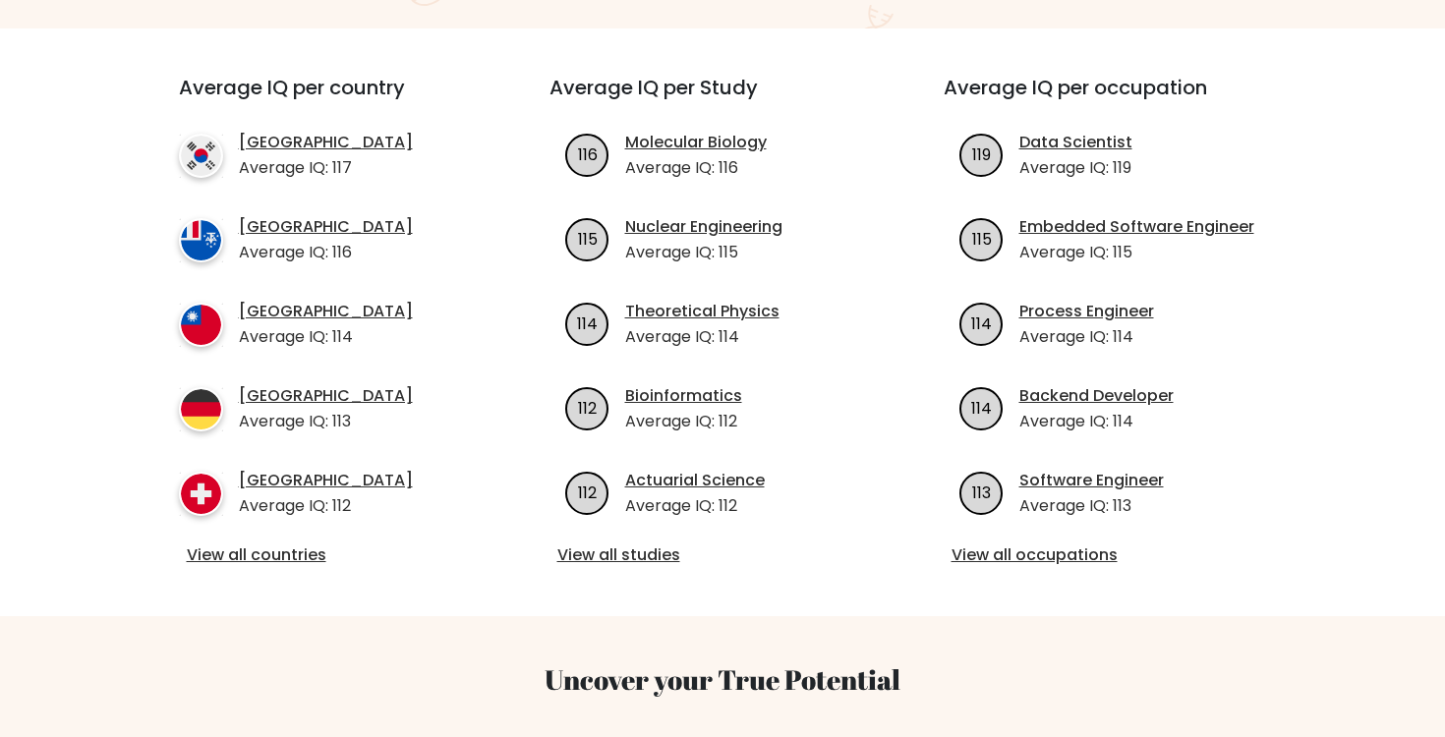
scroll to position [678, 0]
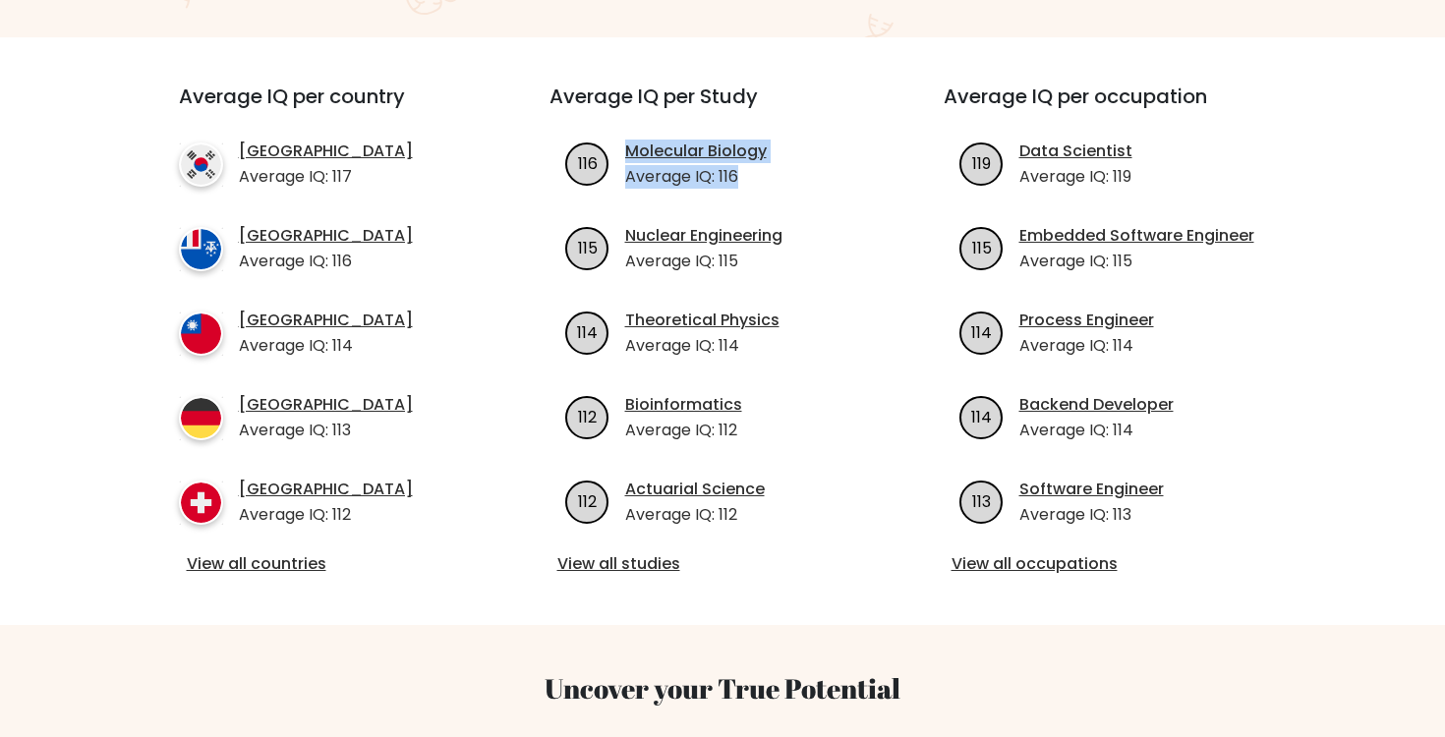
drag, startPoint x: 759, startPoint y: 156, endPoint x: 594, endPoint y: 138, distance: 166.2
click at [594, 140] on li "116 Molecular Biology Average IQ: 116" at bounding box center [722, 164] width 347 height 49
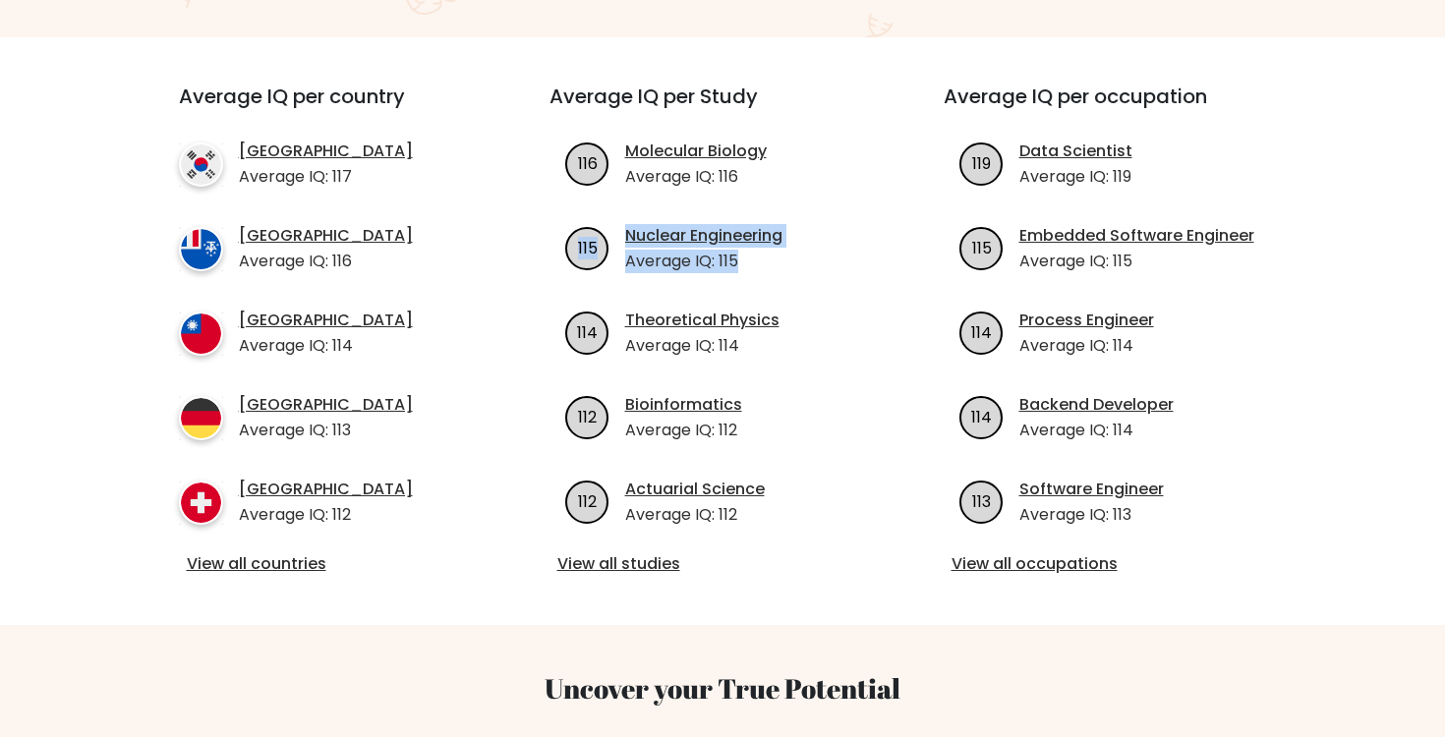
drag, startPoint x: 782, startPoint y: 262, endPoint x: 569, endPoint y: 207, distance: 220.3
click at [569, 208] on ul "116 Molecular Biology Average IQ: 116 115 114" at bounding box center [722, 333] width 347 height 387
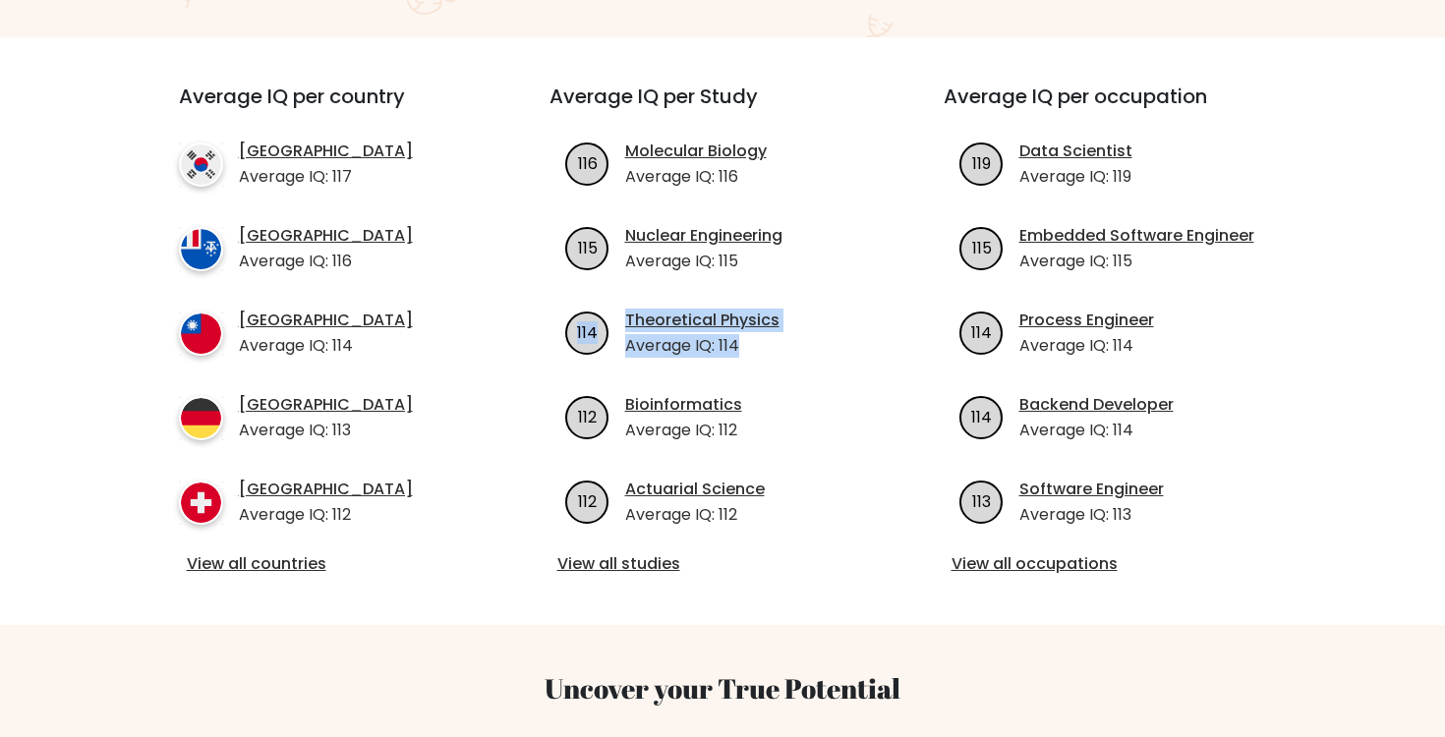
drag, startPoint x: 789, startPoint y: 323, endPoint x: 557, endPoint y: 287, distance: 234.8
click at [557, 309] on li "114 Theoretical Physics Average IQ: 114" at bounding box center [722, 333] width 347 height 49
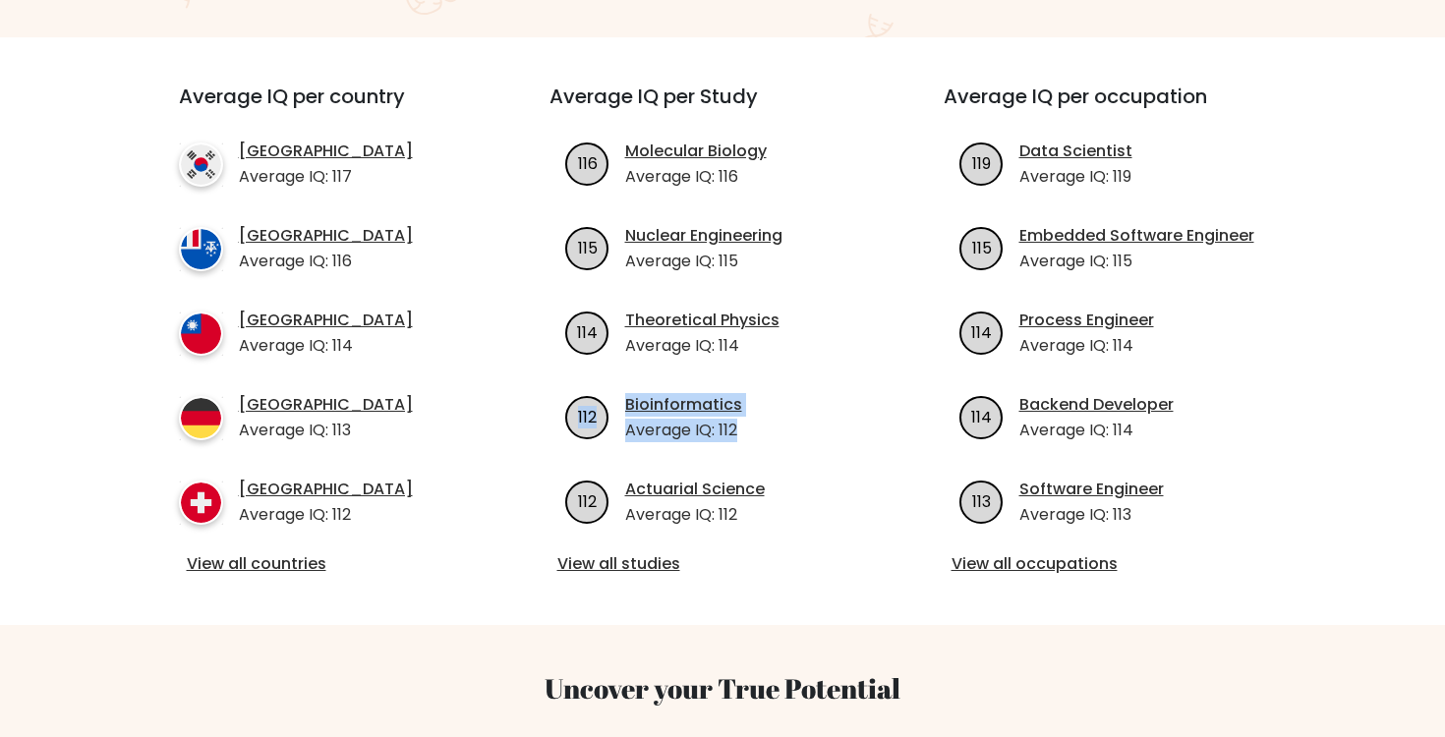
drag, startPoint x: 765, startPoint y: 414, endPoint x: 550, endPoint y: 394, distance: 215.2
click at [550, 394] on ul "116 Molecular Biology Average IQ: 116 115 114" at bounding box center [722, 333] width 347 height 387
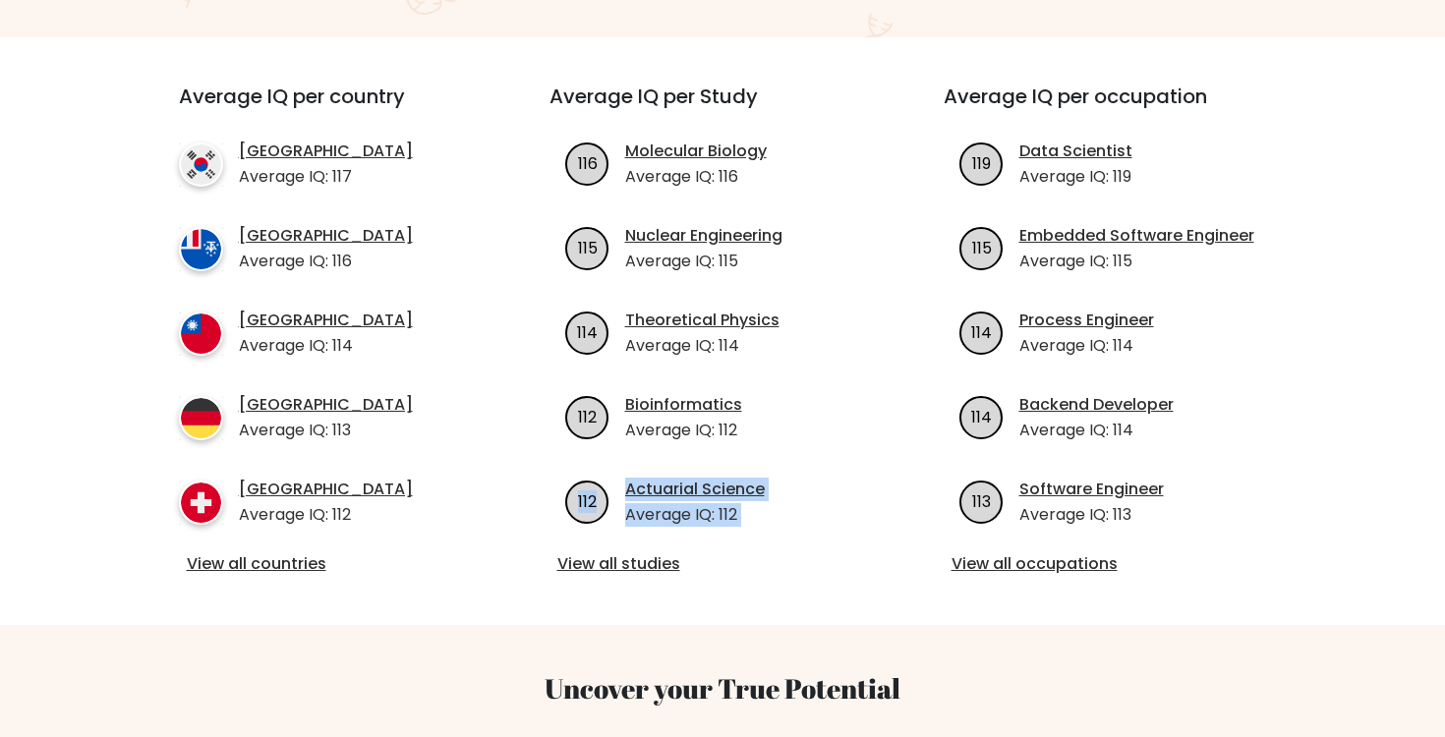
drag, startPoint x: 723, startPoint y: 504, endPoint x: 557, endPoint y: 471, distance: 169.4
click at [560, 471] on div "Average IQ per Study 116 Molecular Biology Average IQ: 116 115 Nuclear Engineer…" at bounding box center [723, 331] width 394 height 493
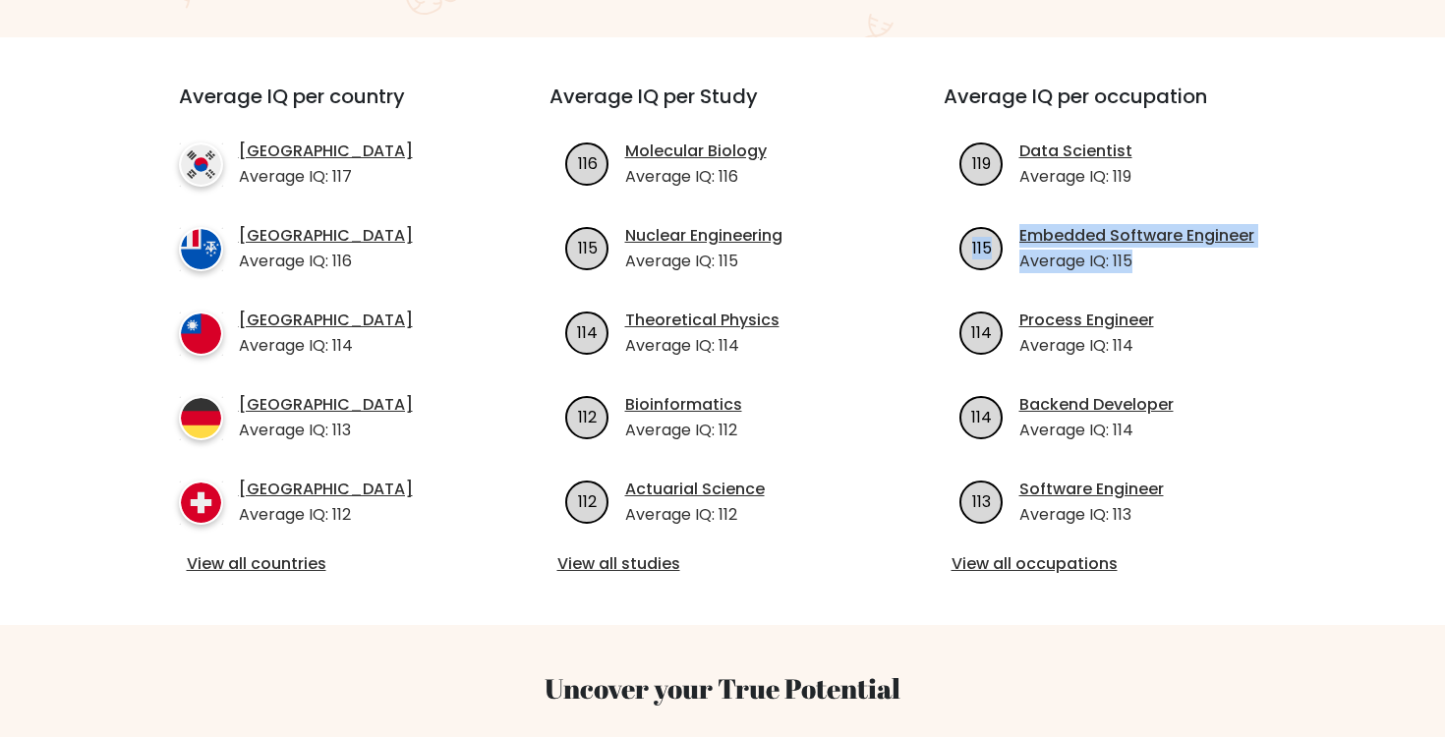
drag, startPoint x: 1184, startPoint y: 236, endPoint x: 943, endPoint y: 218, distance: 242.4
click at [944, 224] on li "115 Embedded Software Engineer Average IQ: 115" at bounding box center [1117, 248] width 347 height 49
click at [1025, 552] on link "View all occupations" at bounding box center [1116, 564] width 331 height 24
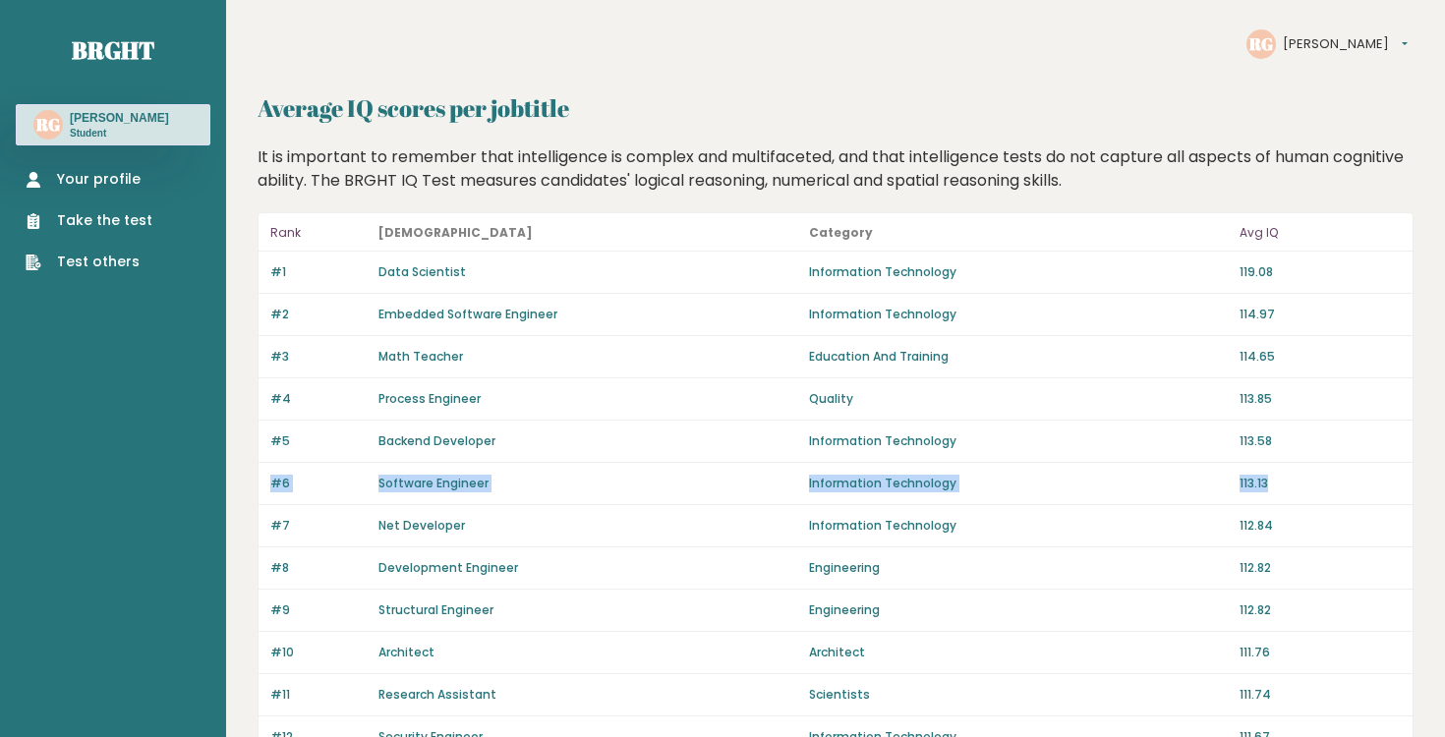
drag, startPoint x: 346, startPoint y: 474, endPoint x: 1399, endPoint y: 484, distance: 1052.6
click at [1399, 484] on div "#6 Software Engineer Information Technology 113.13" at bounding box center [835, 484] width 1154 height 42
click at [1373, 418] on div "#4 Process Engineer Quality 113.85" at bounding box center [835, 399] width 1154 height 42
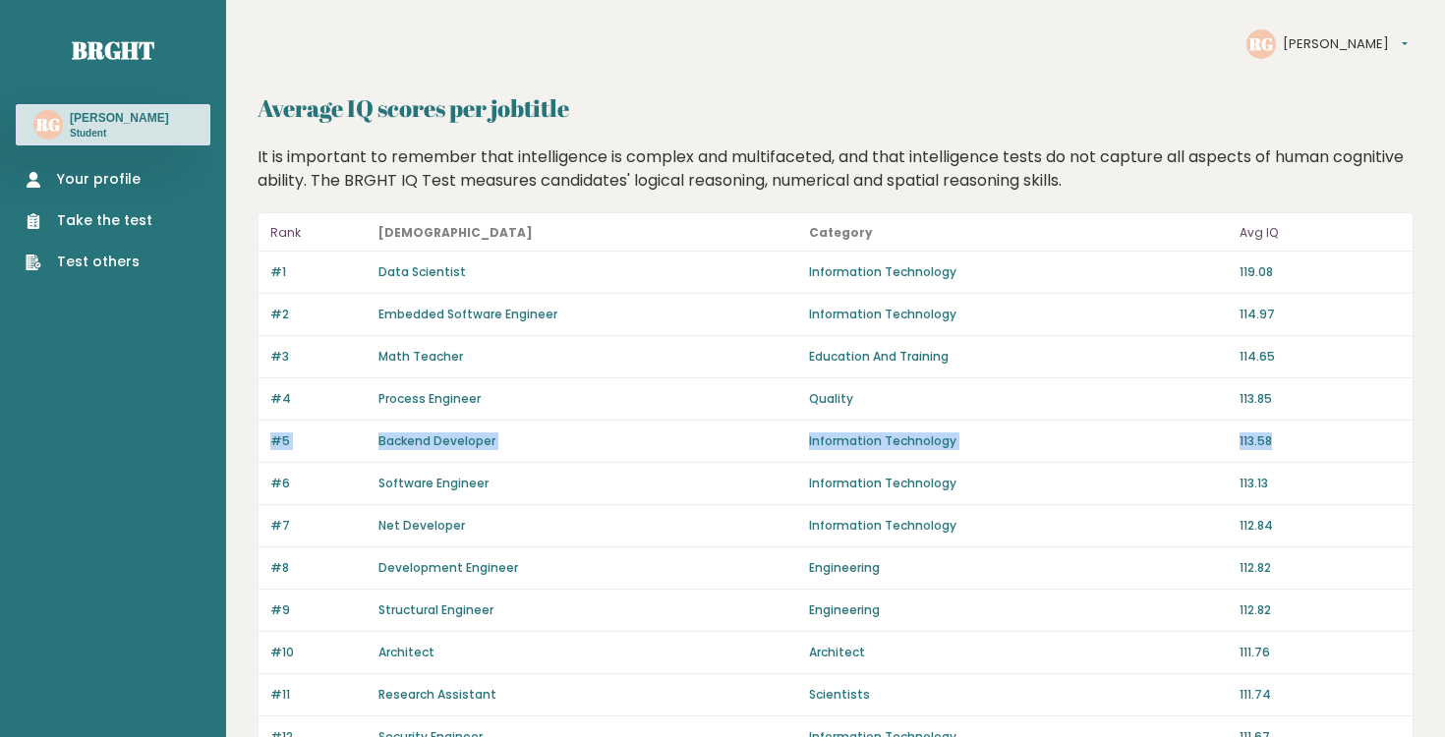
drag, startPoint x: 1378, startPoint y: 442, endPoint x: 243, endPoint y: 429, distance: 1135.2
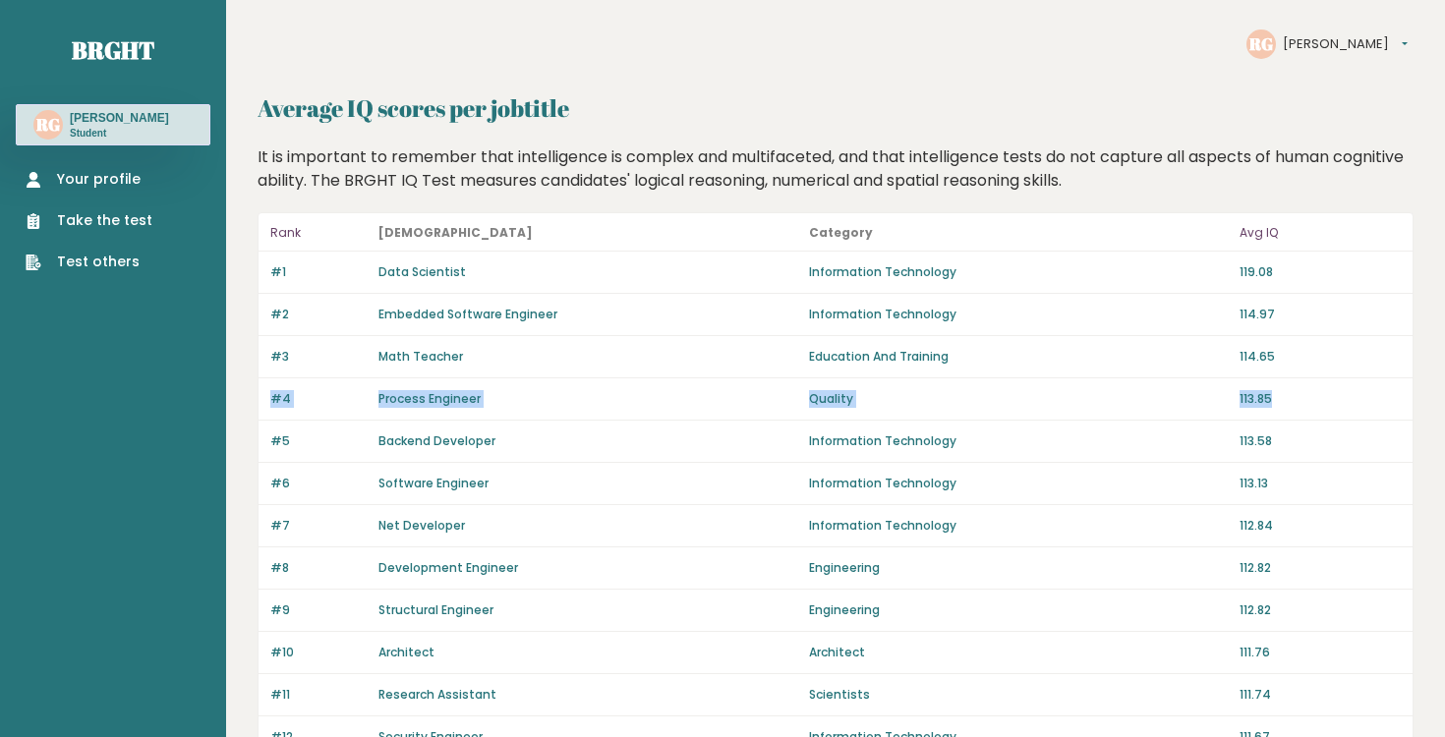
drag, startPoint x: 243, startPoint y: 402, endPoint x: 1343, endPoint y: 380, distance: 1100.0
click at [1295, 260] on div "#1 Data Scientist Information Technology 119.08" at bounding box center [835, 273] width 1154 height 42
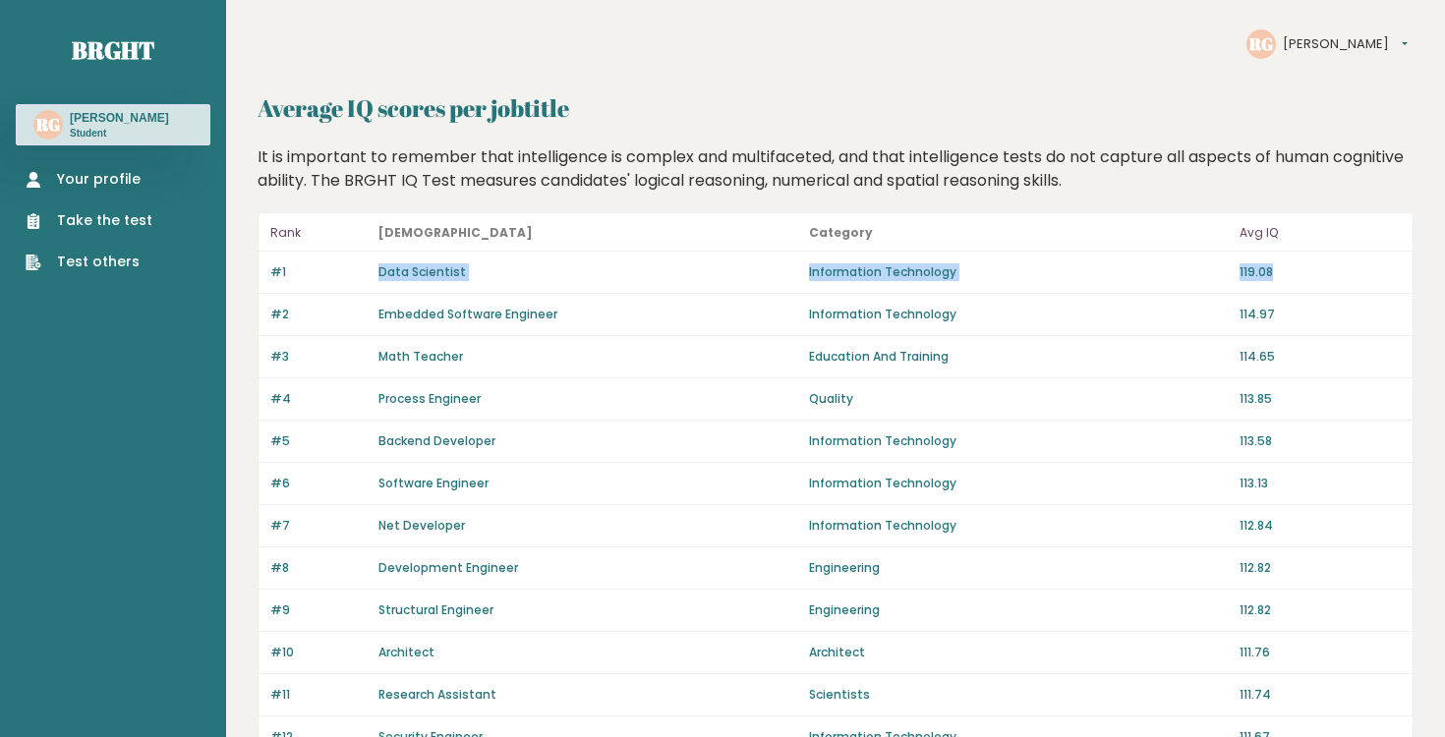
drag, startPoint x: 1316, startPoint y: 267, endPoint x: 266, endPoint y: 271, distance: 1049.7
click at [266, 271] on div "#1 Data Scientist Information Technology 119.08" at bounding box center [835, 273] width 1154 height 42
click at [149, 133] on p "Student" at bounding box center [119, 134] width 99 height 14
click at [96, 38] on link "Brght" at bounding box center [113, 49] width 83 height 31
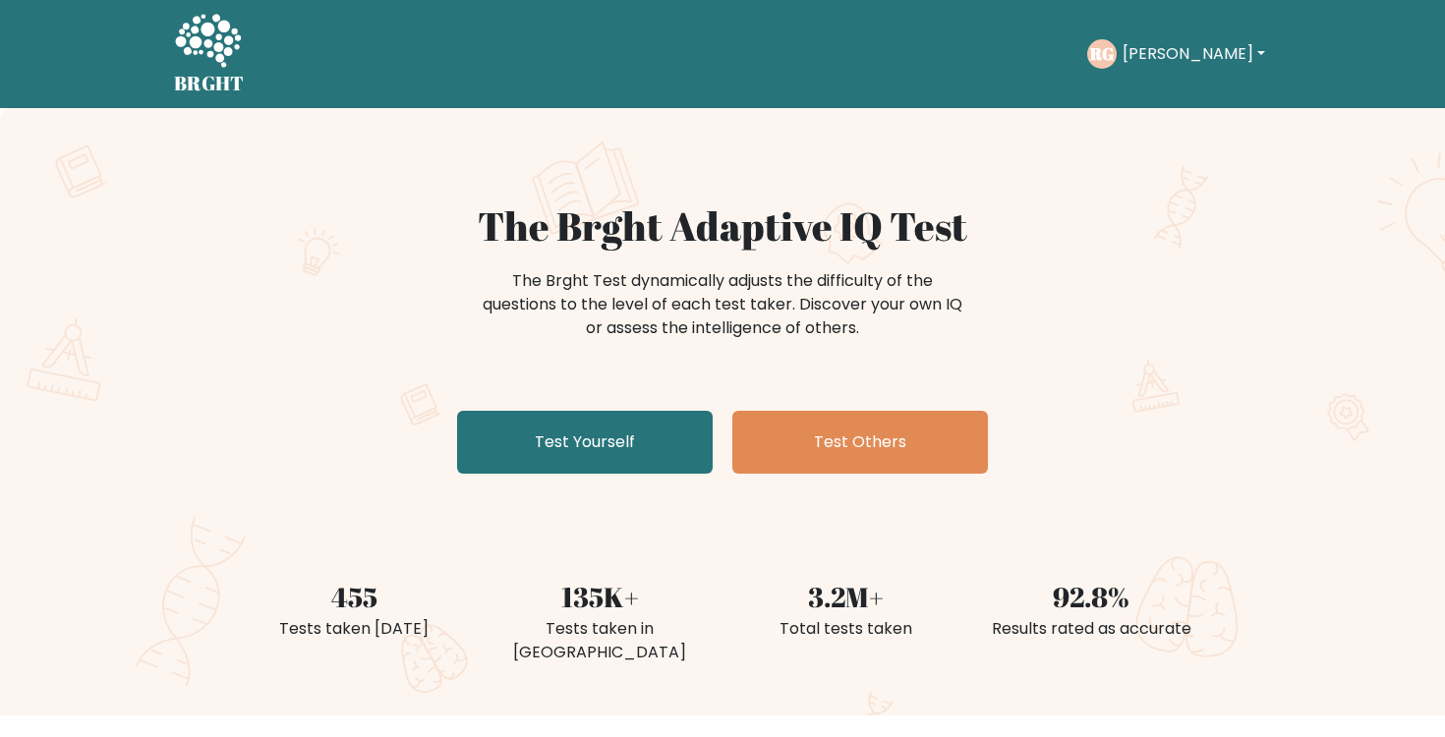
click at [705, 261] on div "The Brght Adaptive IQ Test The Brght Test dynamically adjusts the difficulty of…" at bounding box center [722, 341] width 983 height 279
click at [717, 292] on div "The Brght Test dynamically adjusts the difficulty of the questions to the level…" at bounding box center [722, 304] width 491 height 71
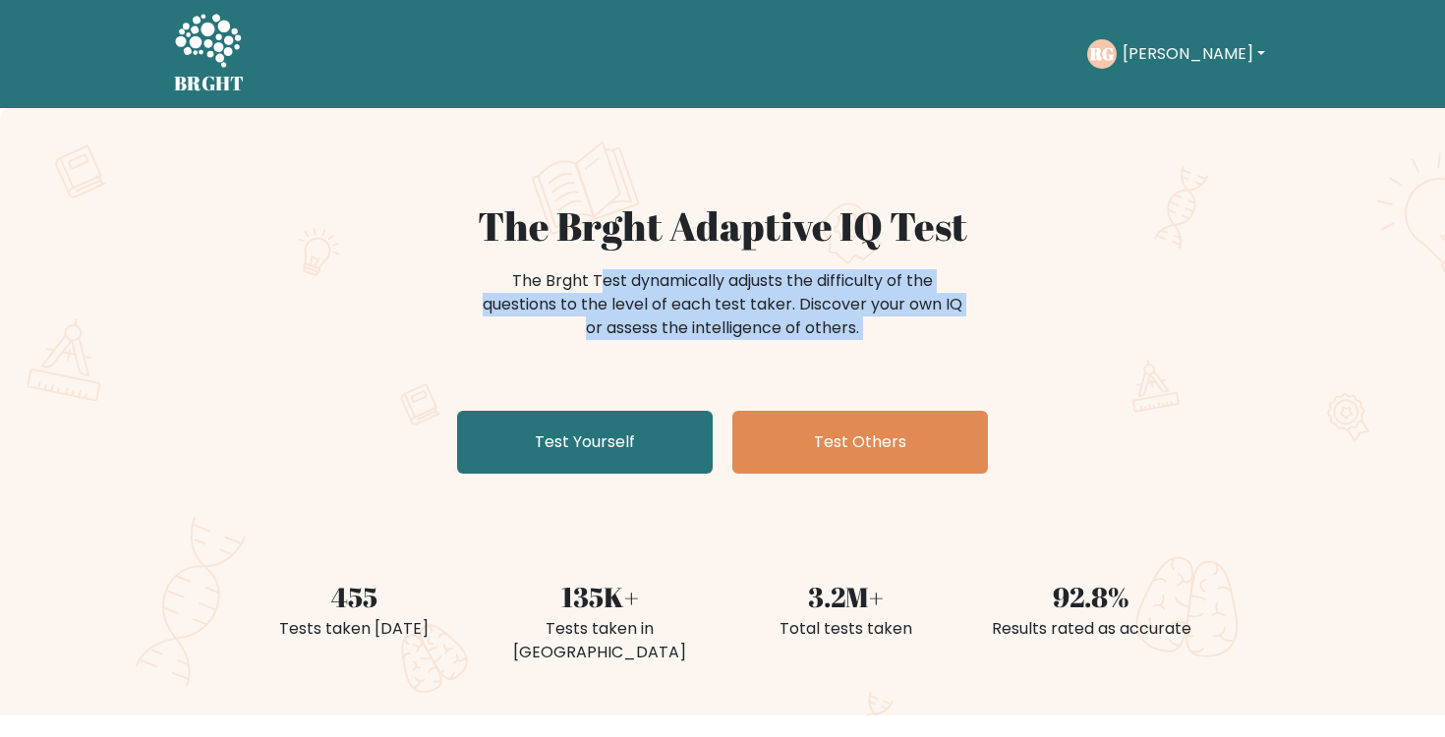
click at [717, 292] on div "The Brght Test dynamically adjusts the difficulty of the questions to the level…" at bounding box center [722, 304] width 491 height 71
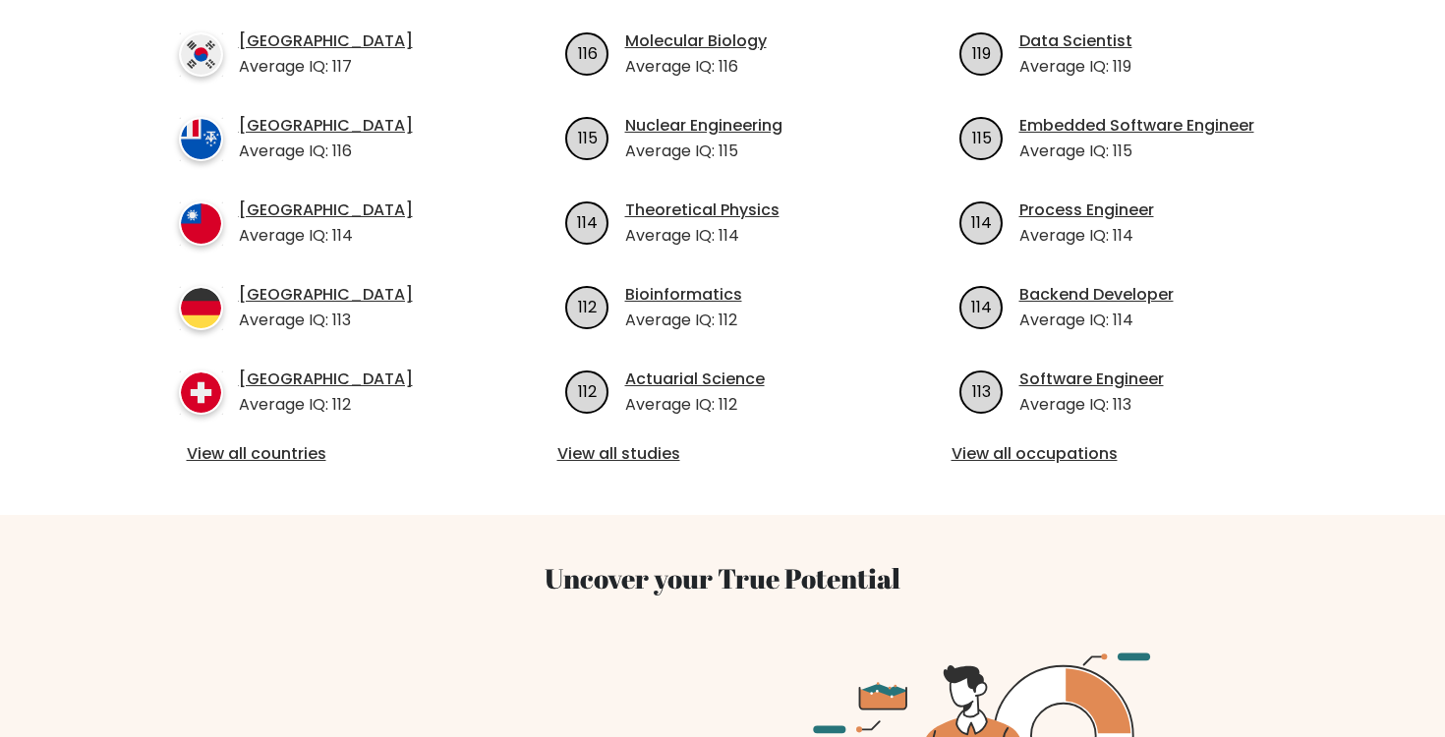
scroll to position [940, 0]
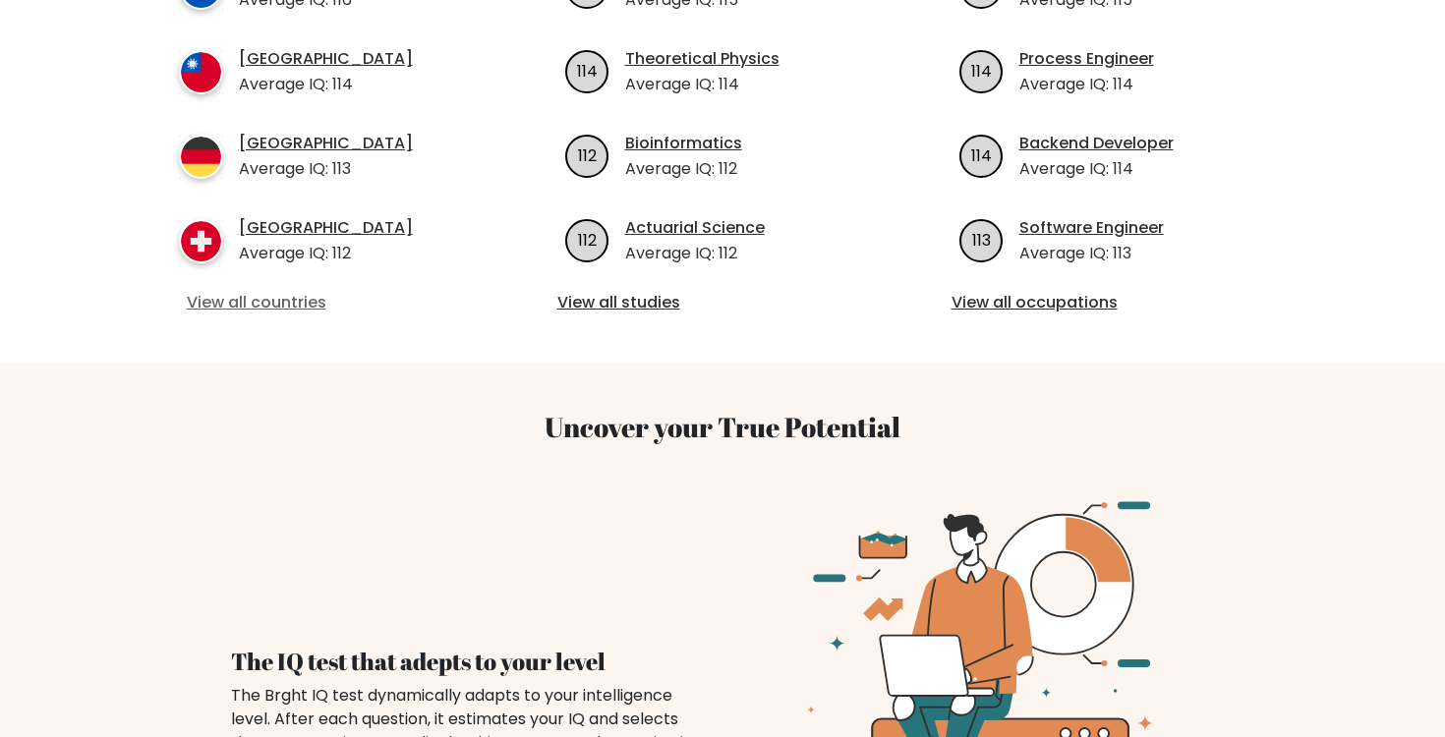
click at [247, 291] on link "View all countries" at bounding box center [329, 303] width 284 height 24
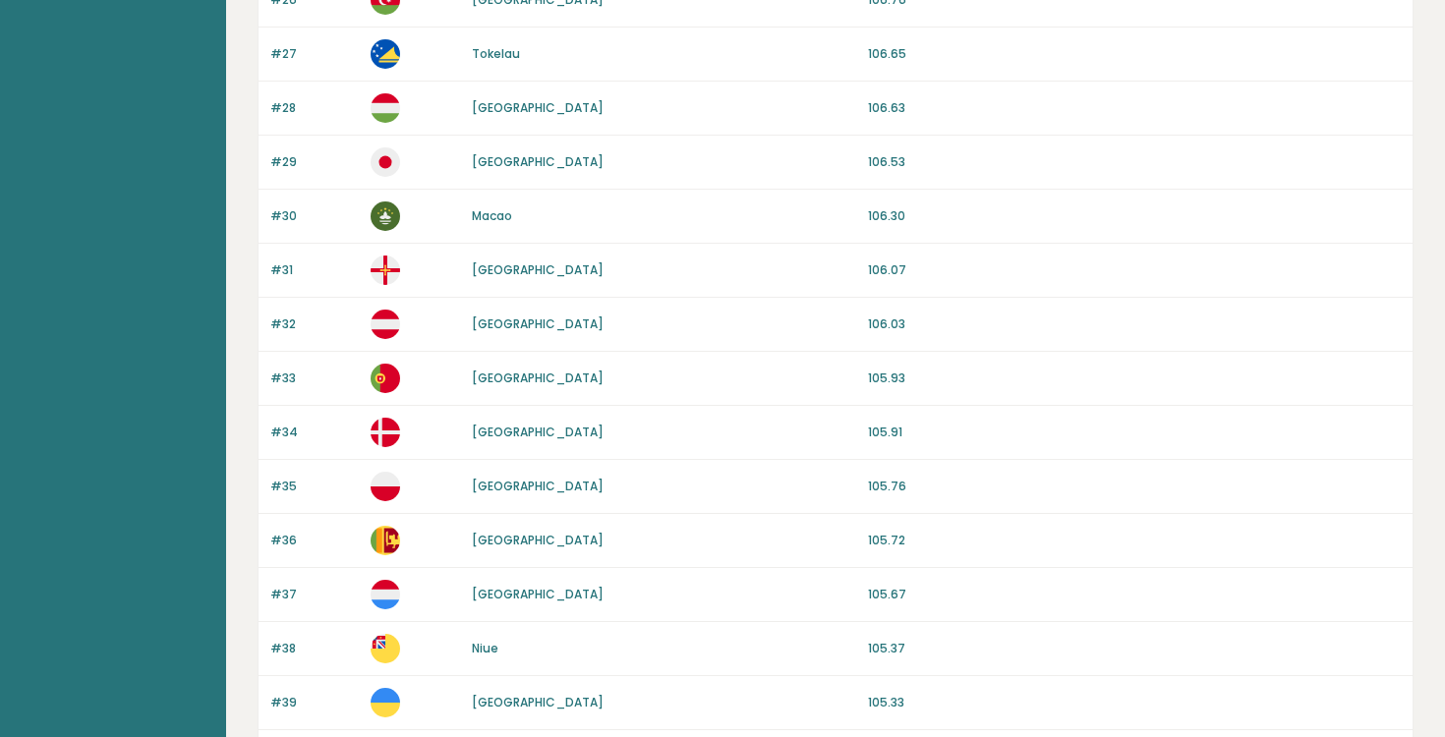
scroll to position [1845, 0]
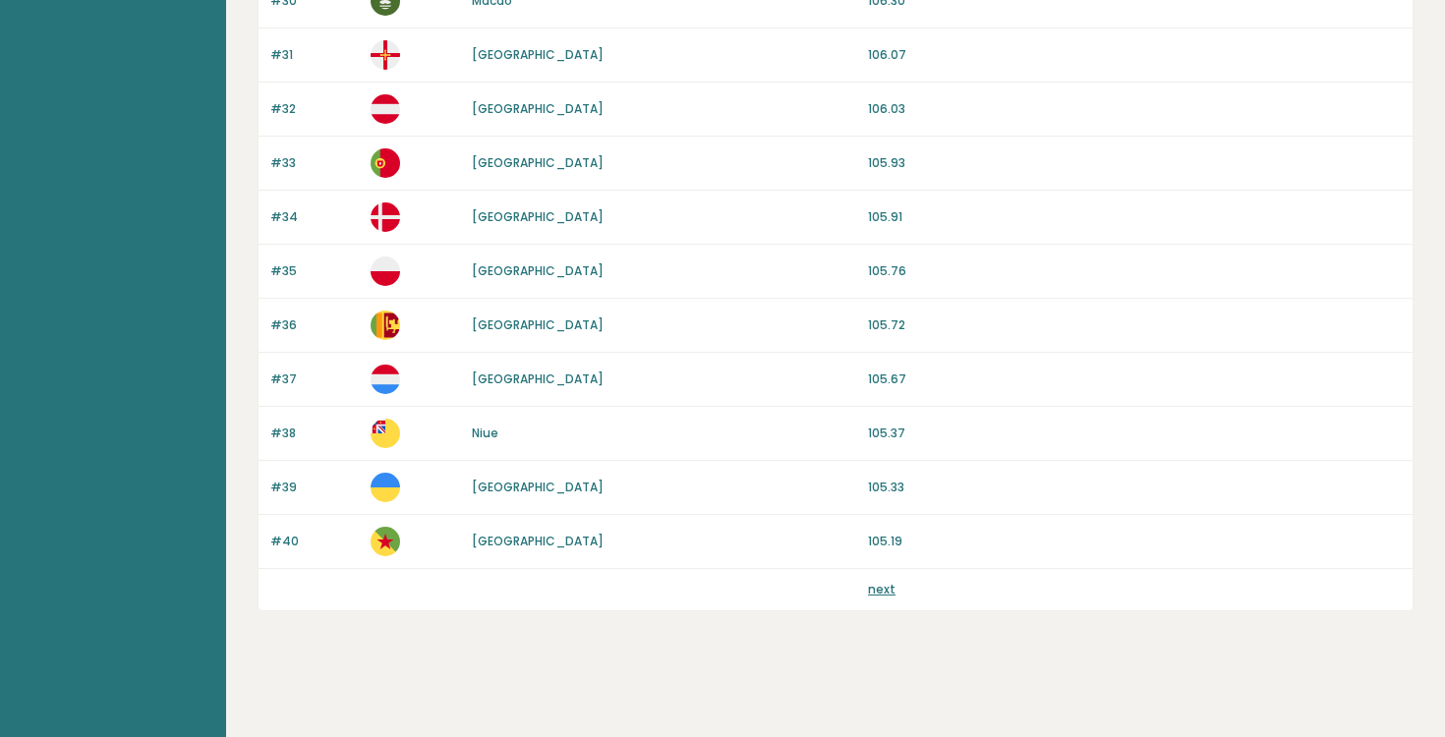
click at [886, 592] on link "next" at bounding box center [882, 589] width 28 height 17
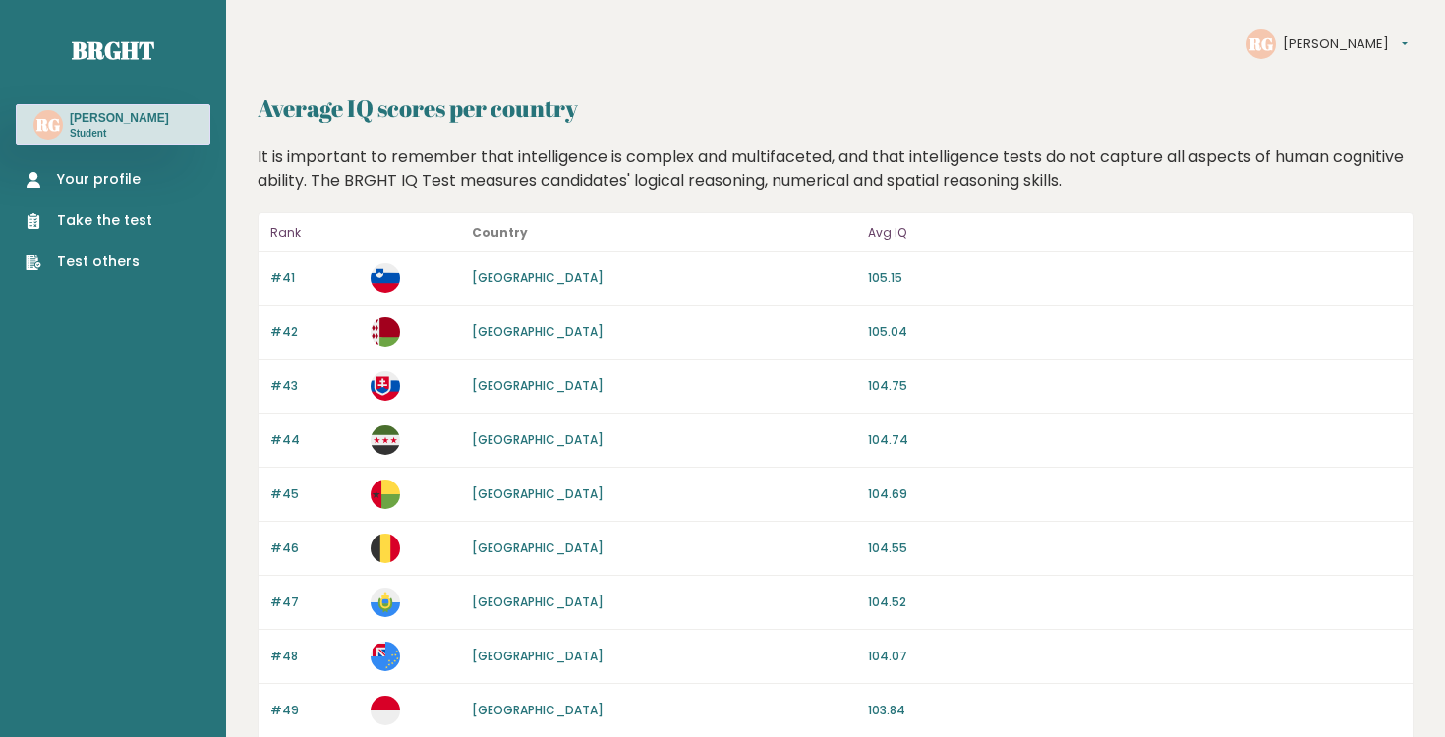
scroll to position [1845, 0]
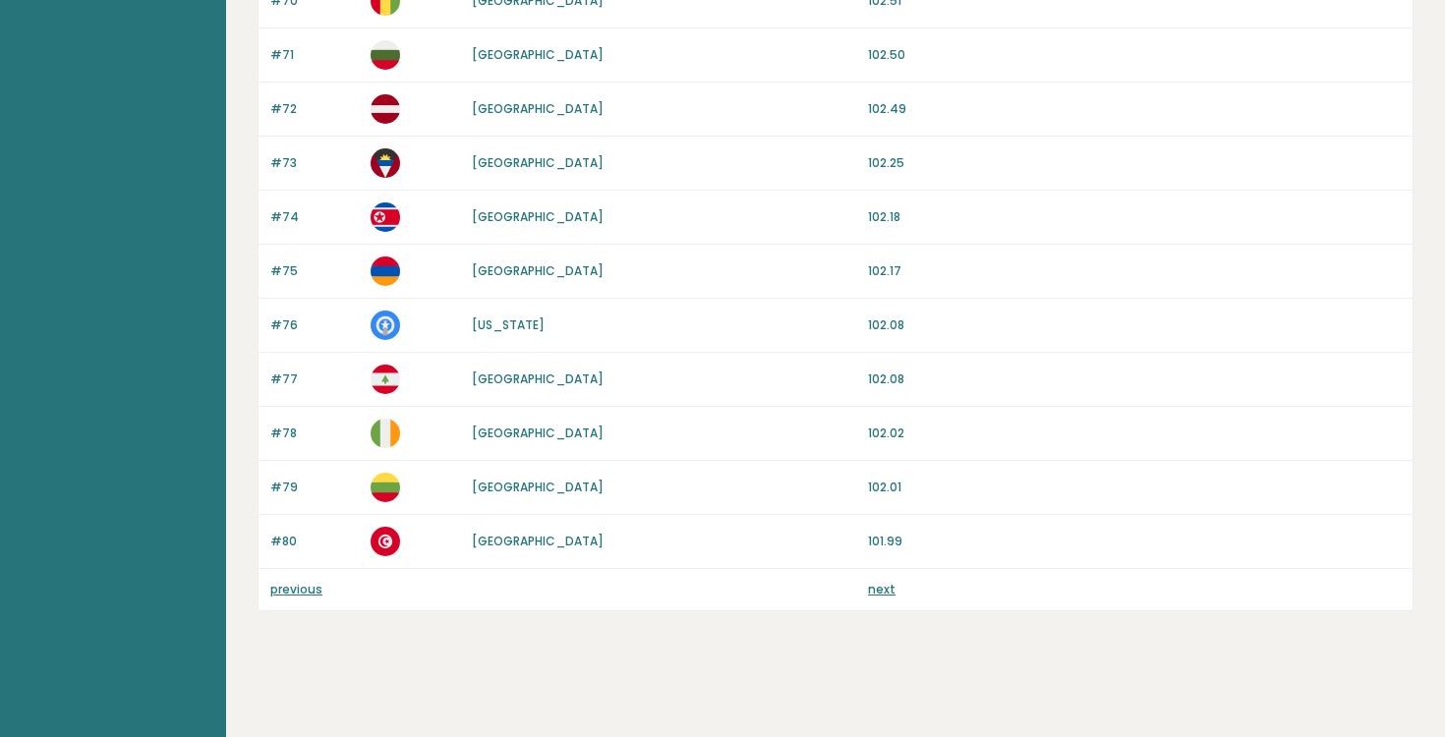
click at [887, 593] on link "next" at bounding box center [882, 589] width 28 height 17
